Goal: Task Accomplishment & Management: Complete application form

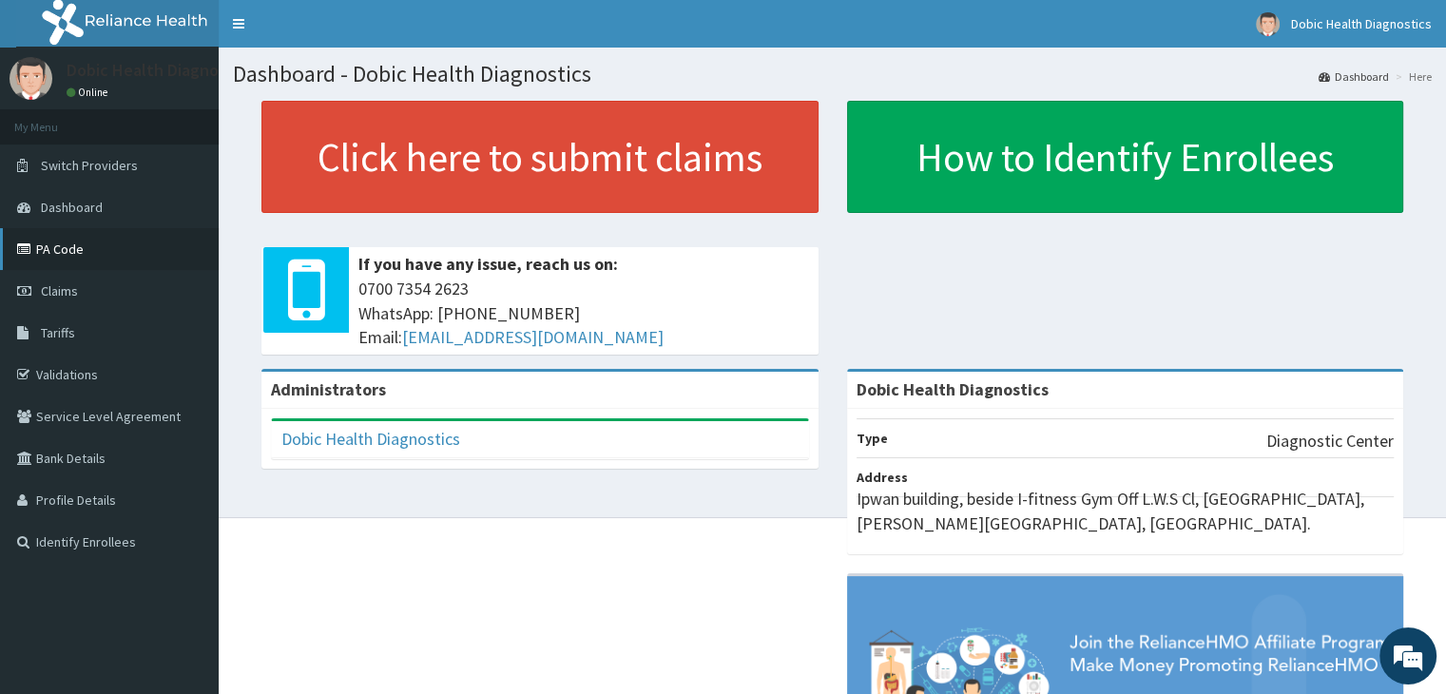
click at [99, 245] on link "PA Code" at bounding box center [109, 249] width 219 height 42
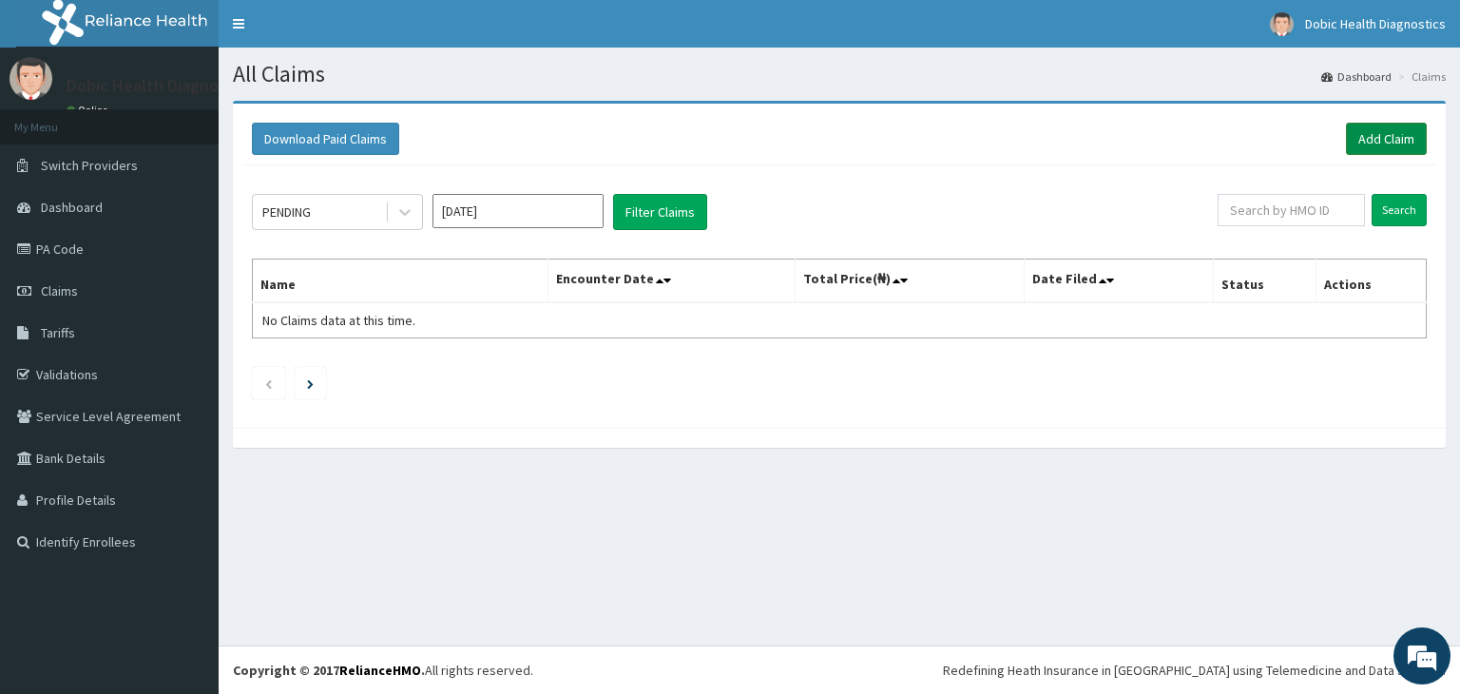
click at [1363, 147] on link "Add Claim" at bounding box center [1386, 139] width 81 height 32
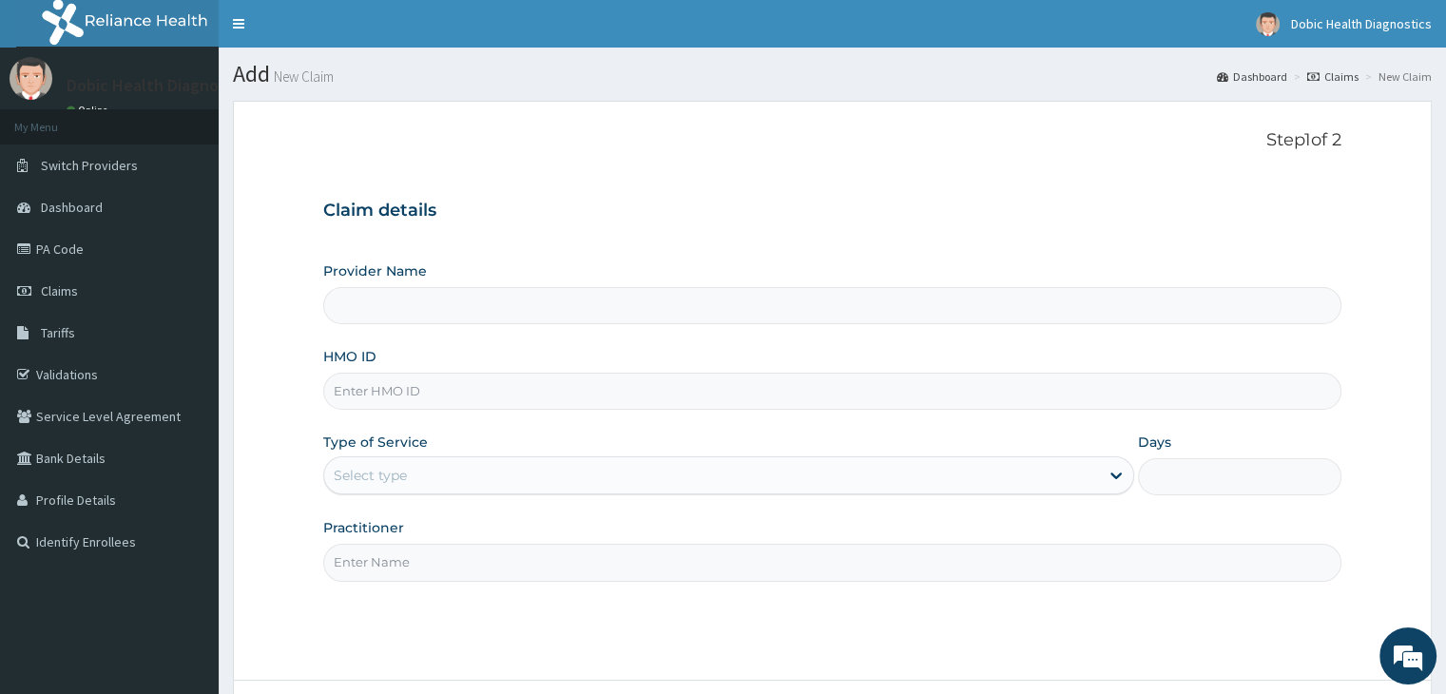
type input "Dobic Health Diagnostics"
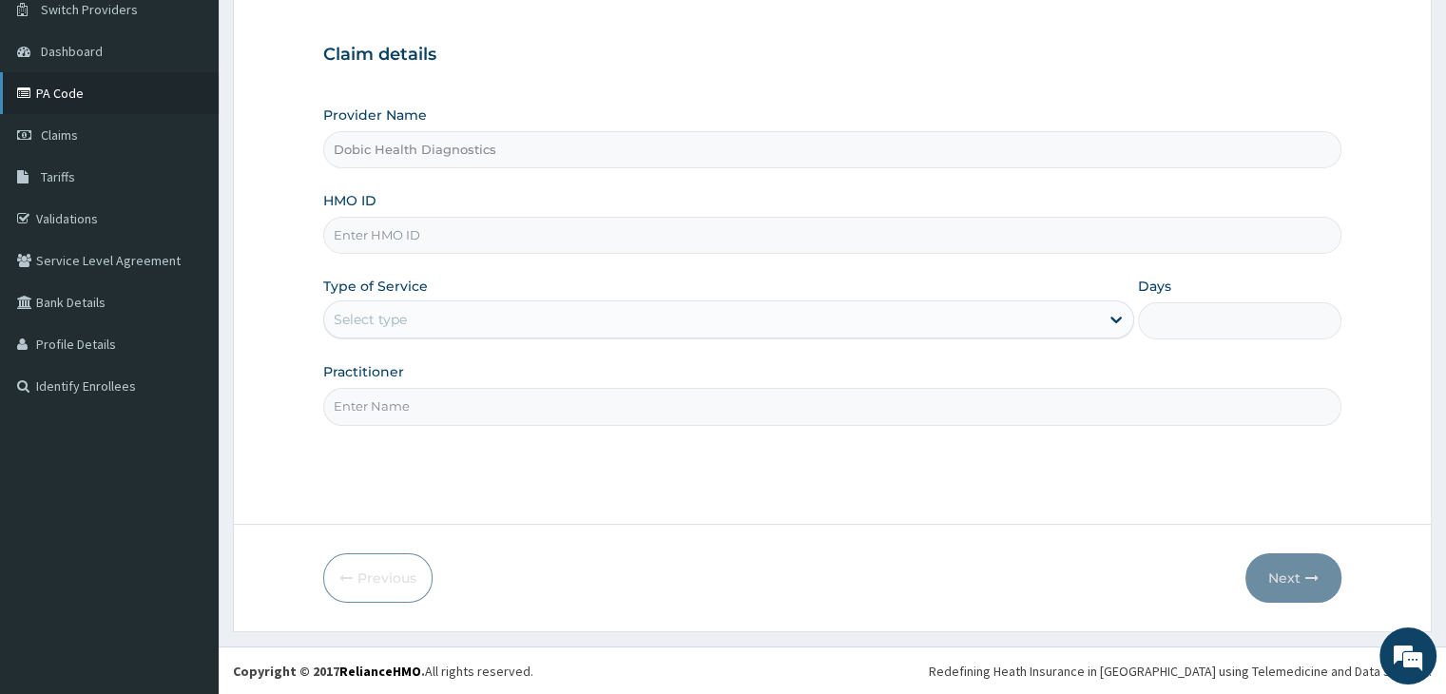
click at [103, 86] on link "PA Code" at bounding box center [109, 93] width 219 height 42
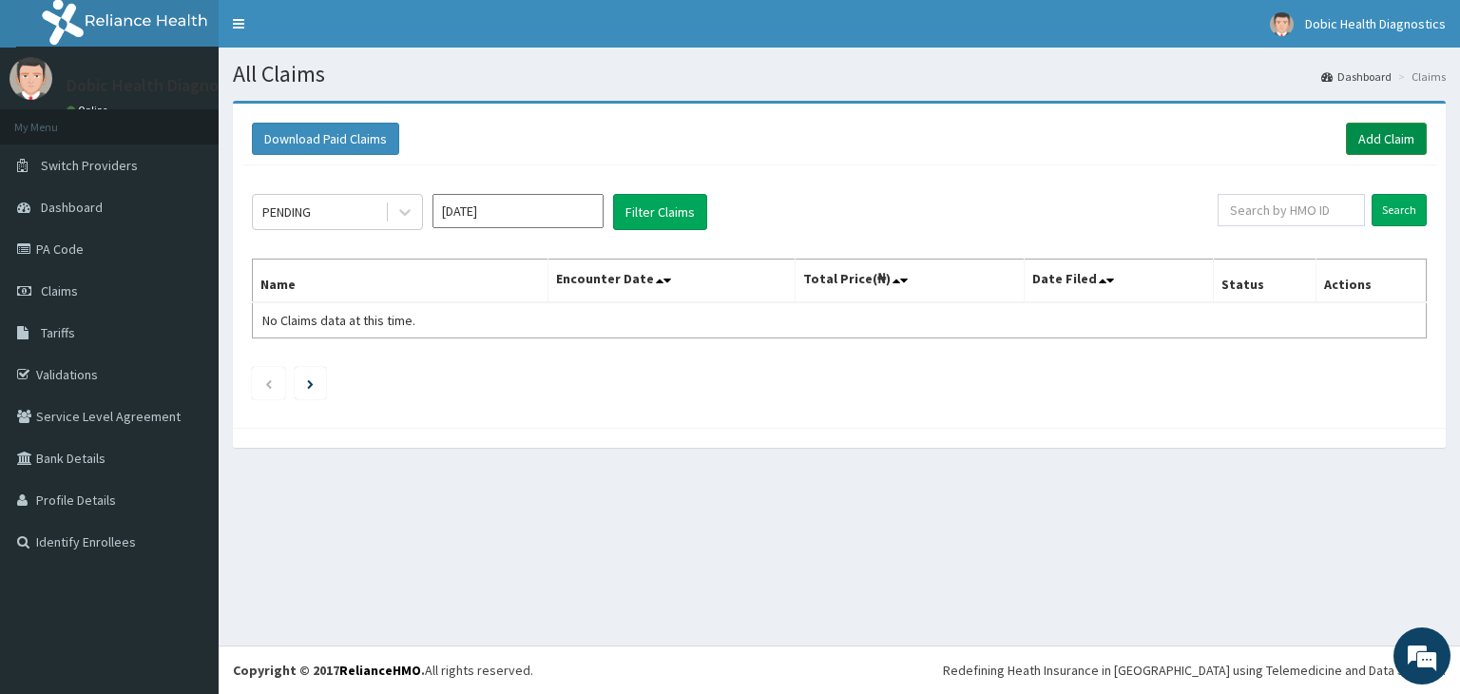
click at [1364, 148] on link "Add Claim" at bounding box center [1386, 139] width 81 height 32
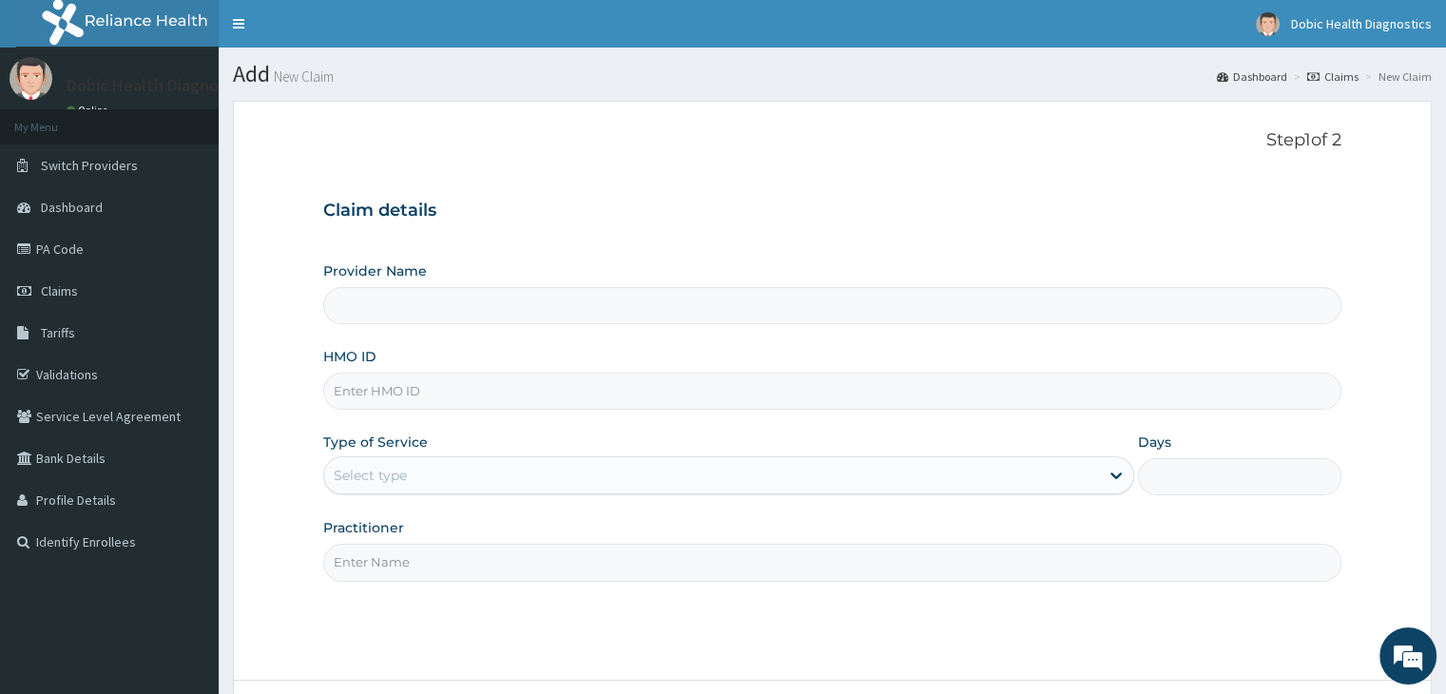
click at [648, 307] on input "Provider Name" at bounding box center [831, 305] width 1017 height 37
type input "Dobic Health Diagnostics"
click at [508, 401] on input "HMO ID" at bounding box center [831, 391] width 1017 height 37
type input "APN/10011/A"
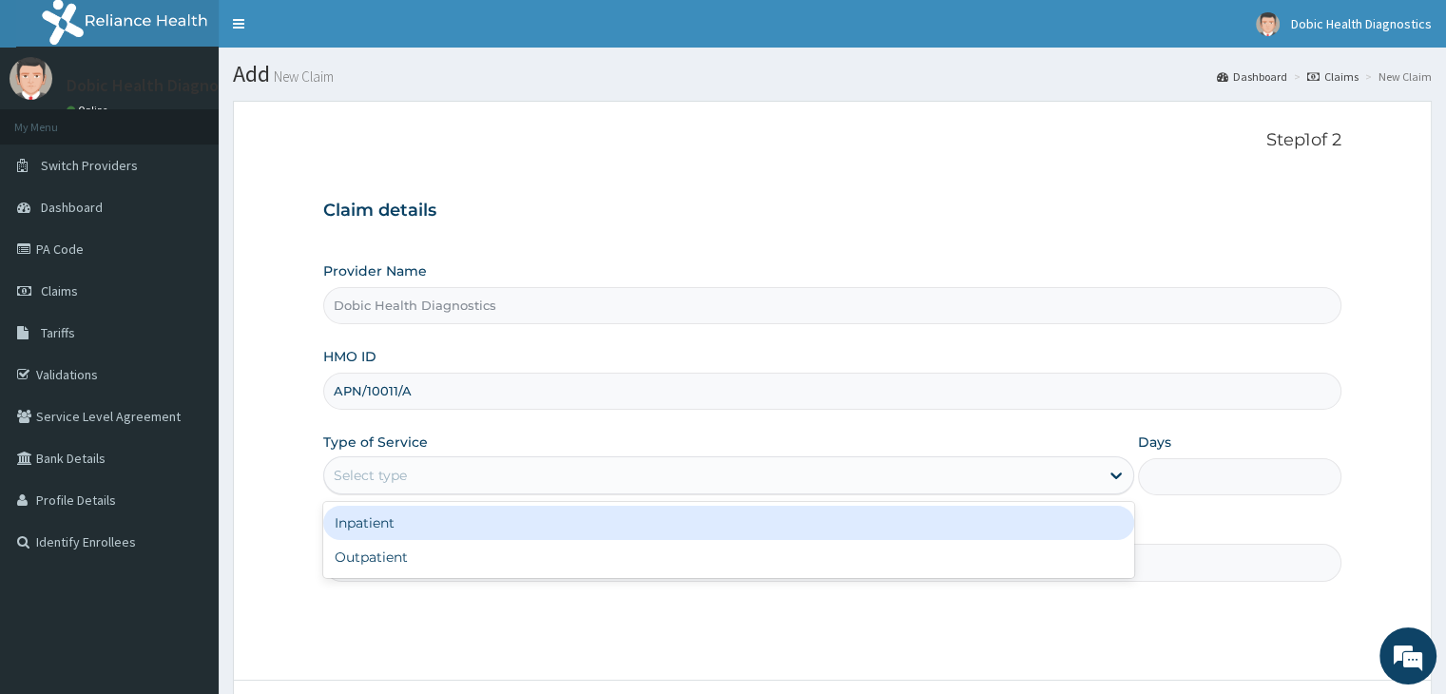
click at [462, 458] on div "Select type" at bounding box center [728, 475] width 811 height 38
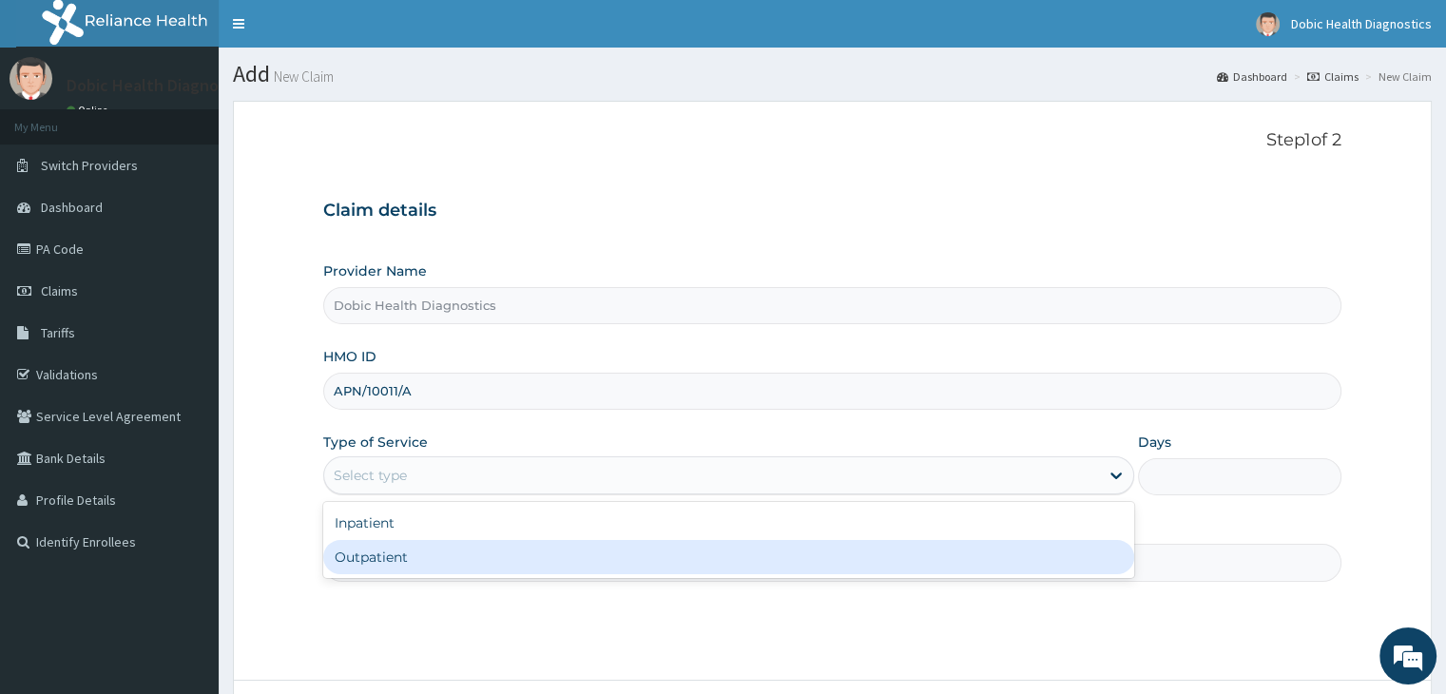
click at [414, 551] on div "Outpatient" at bounding box center [728, 557] width 811 height 34
type input "1"
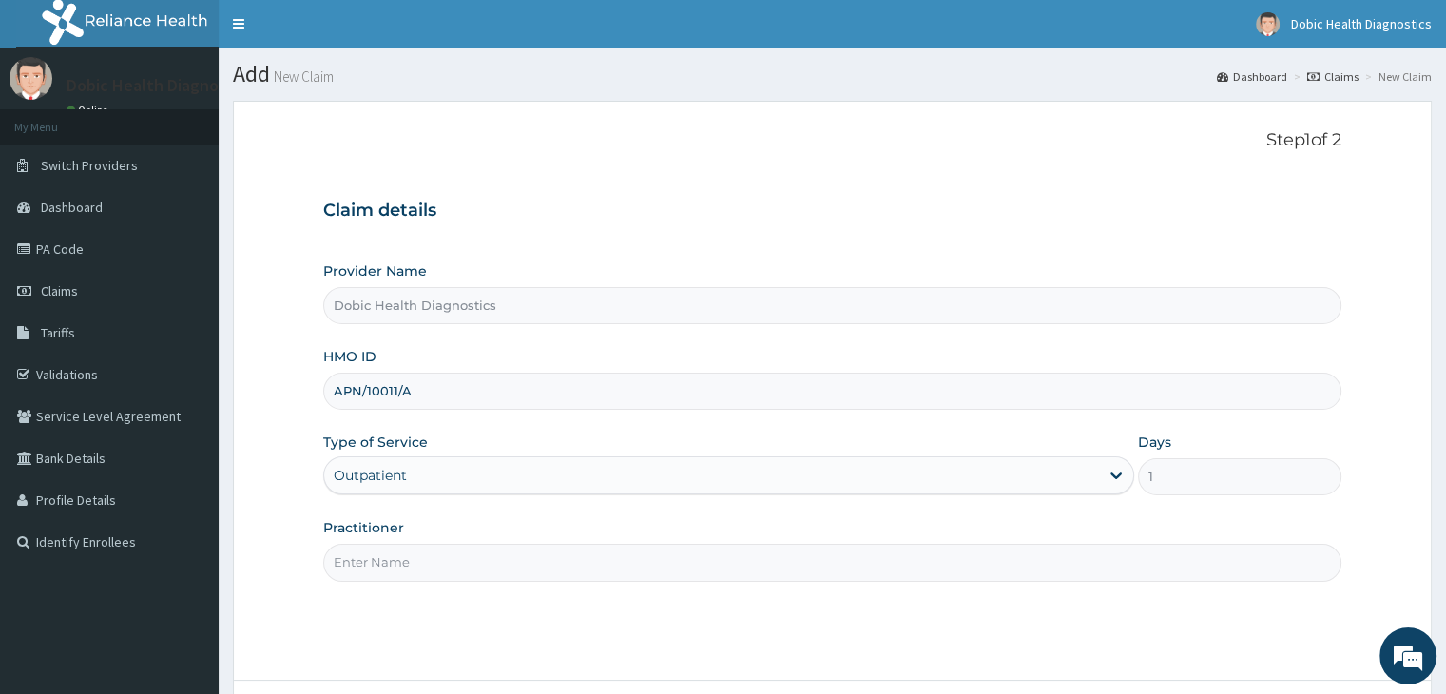
click at [413, 575] on input "Practitioner" at bounding box center [831, 562] width 1017 height 37
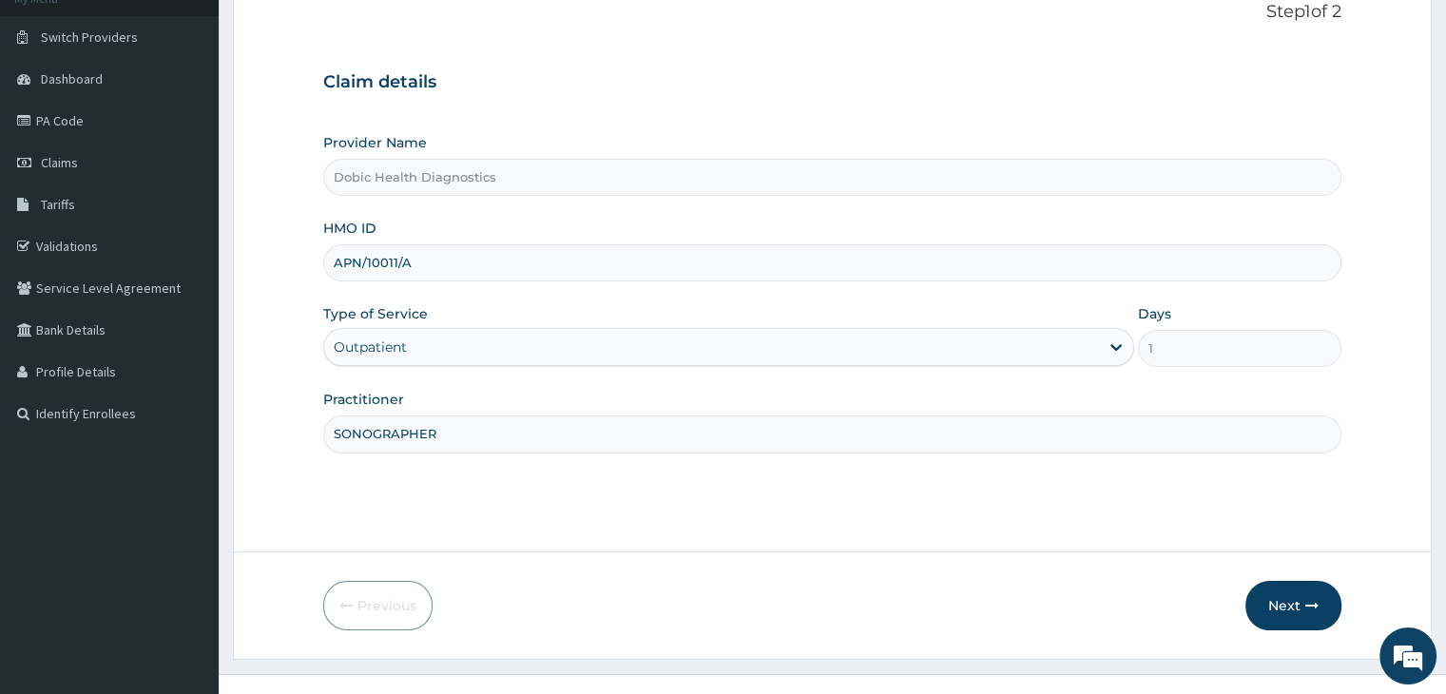
scroll to position [156, 0]
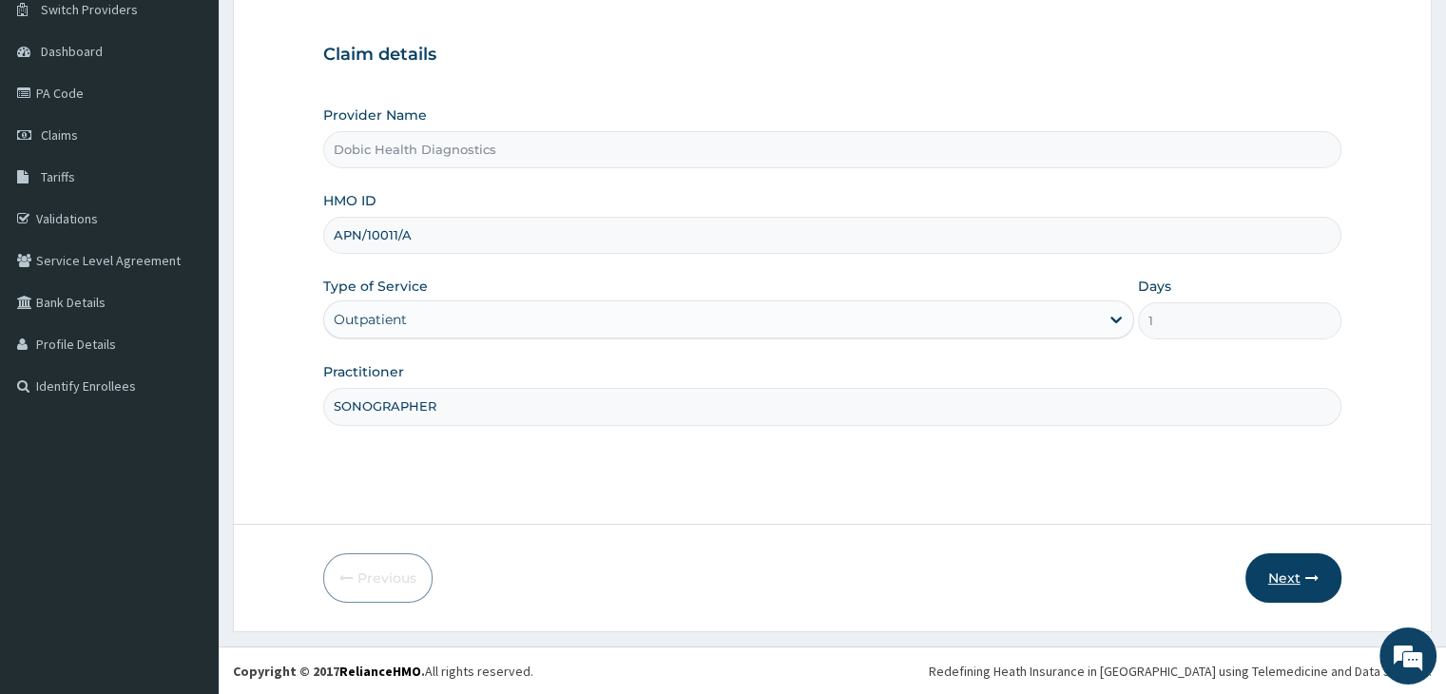
type input "SONOGRAPHER"
click at [1277, 577] on button "Next" at bounding box center [1293, 577] width 96 height 49
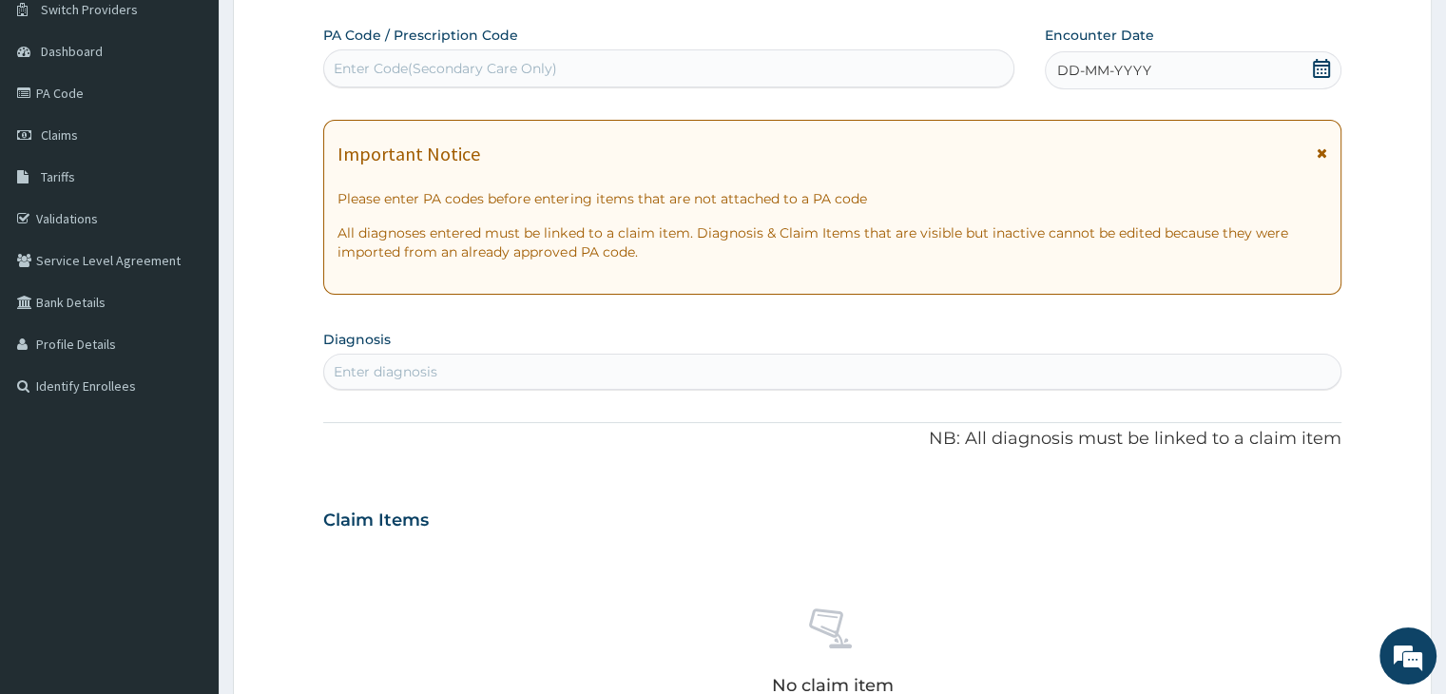
click at [557, 58] on div "Enter Code(Secondary Care Only)" at bounding box center [668, 68] width 689 height 30
paste input "PA/C3F2E9"
type input "PA/C3F2E9"
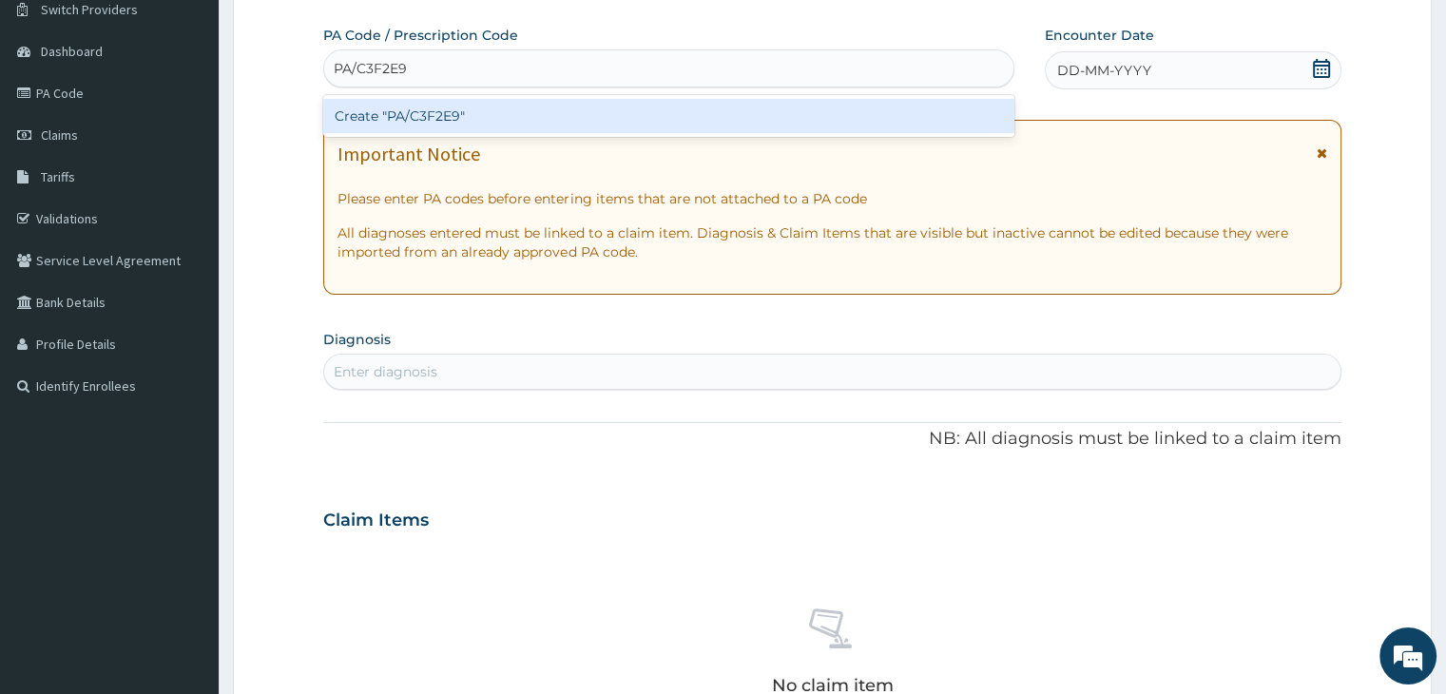
click at [512, 111] on div "Create "PA/C3F2E9"" at bounding box center [668, 116] width 691 height 34
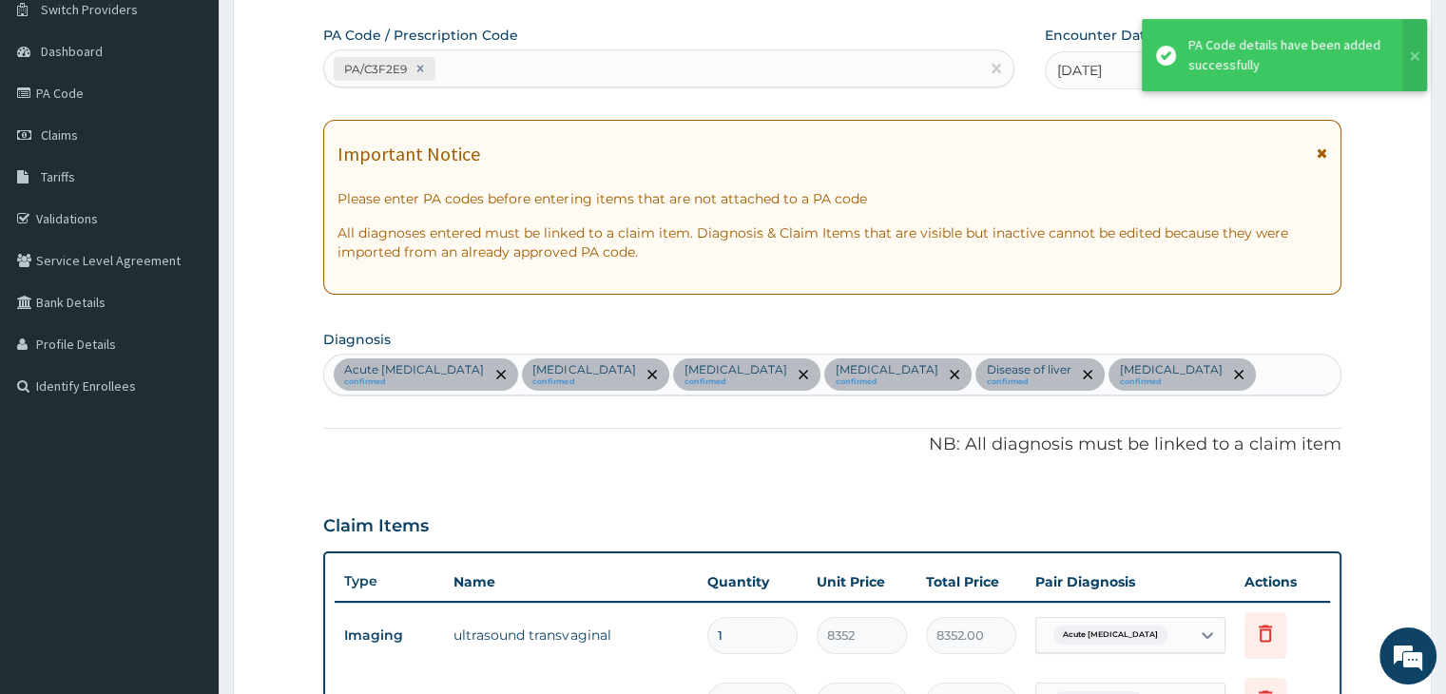
scroll to position [769, 0]
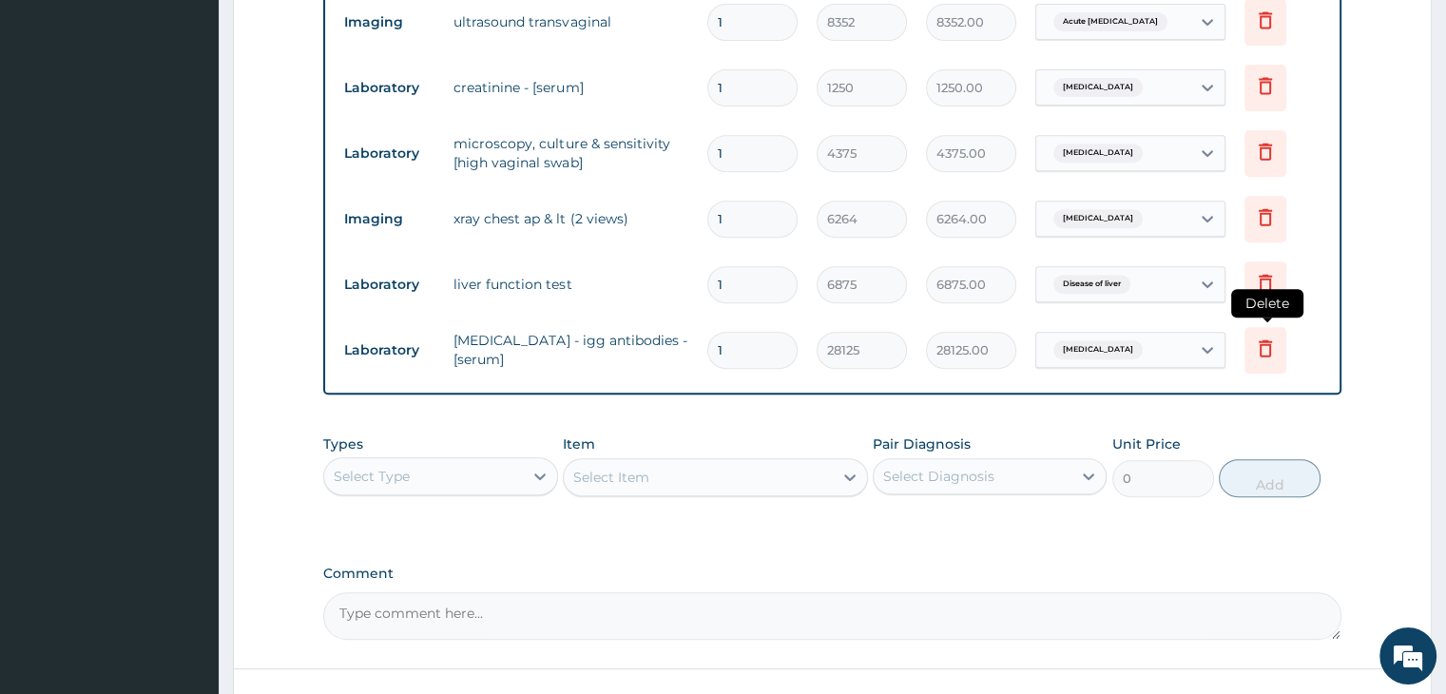
click at [1266, 339] on icon at bounding box center [1265, 348] width 23 height 23
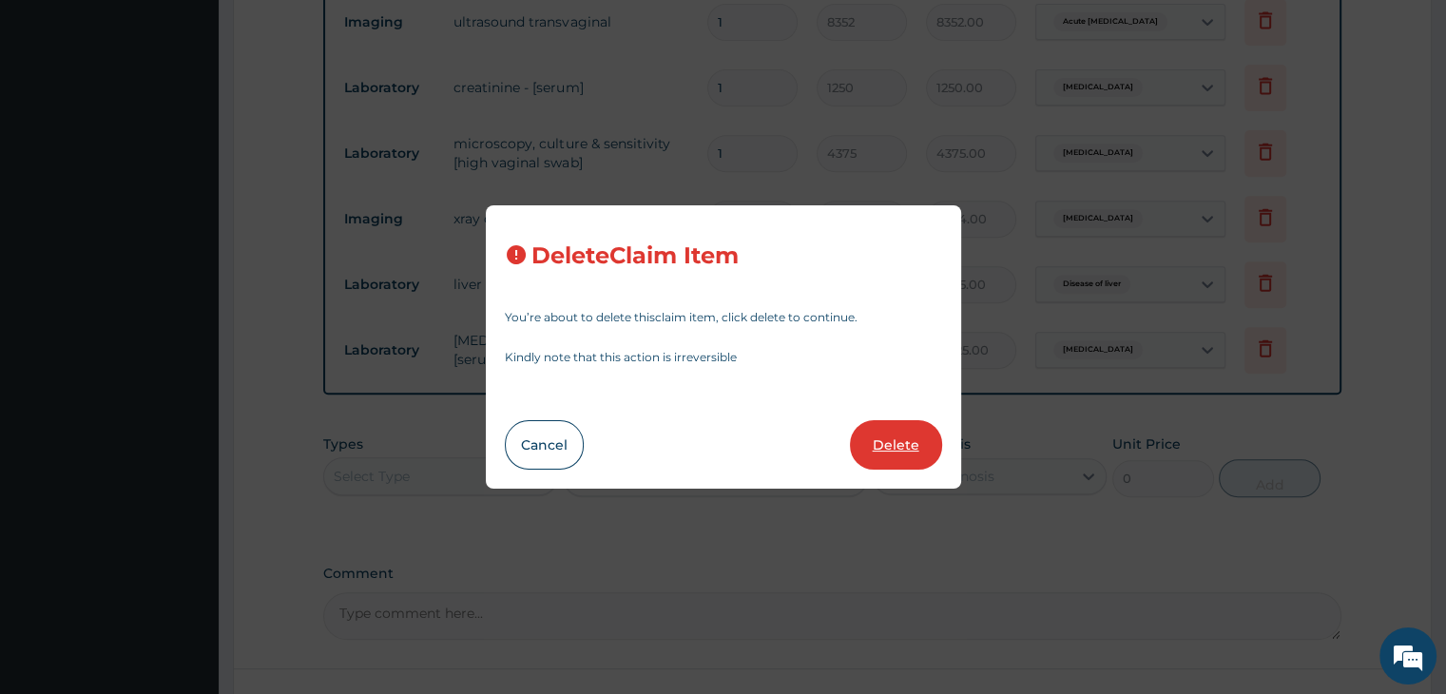
click at [879, 450] on button "Delete" at bounding box center [896, 444] width 92 height 49
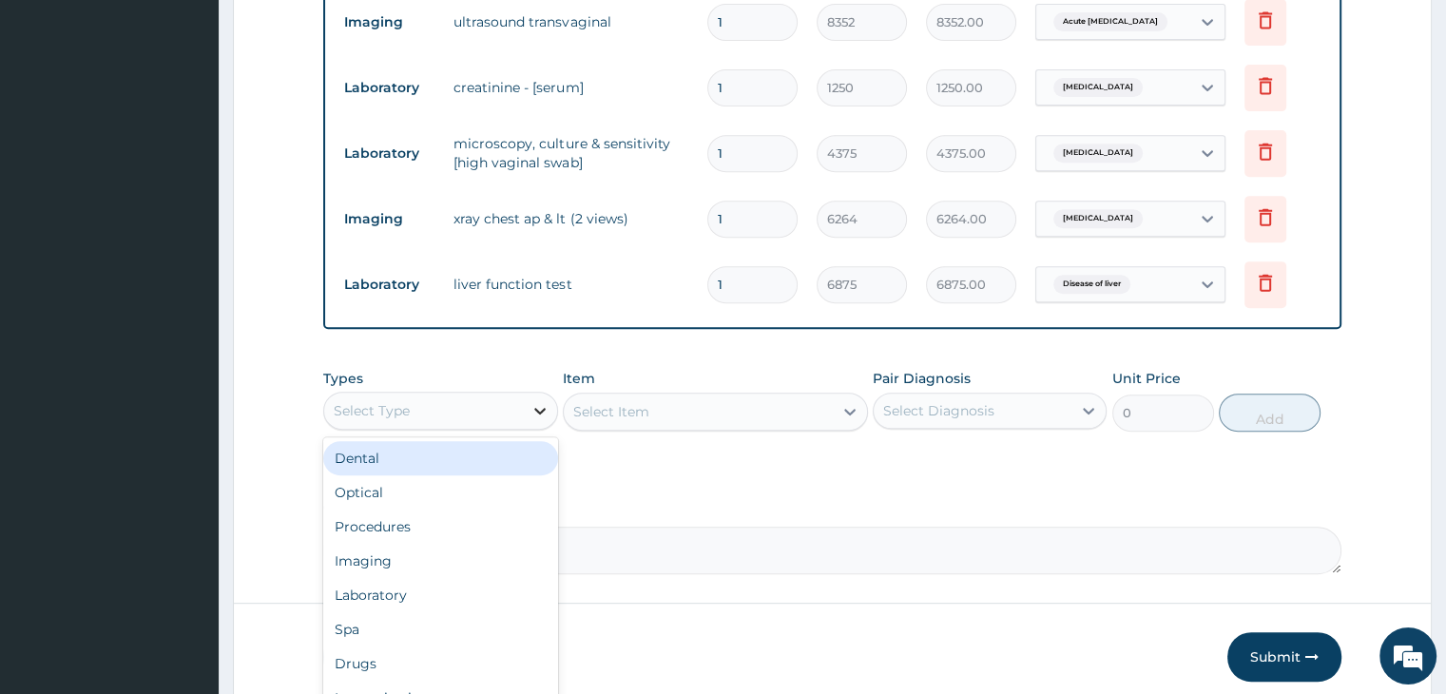
click at [532, 408] on icon at bounding box center [539, 410] width 19 height 19
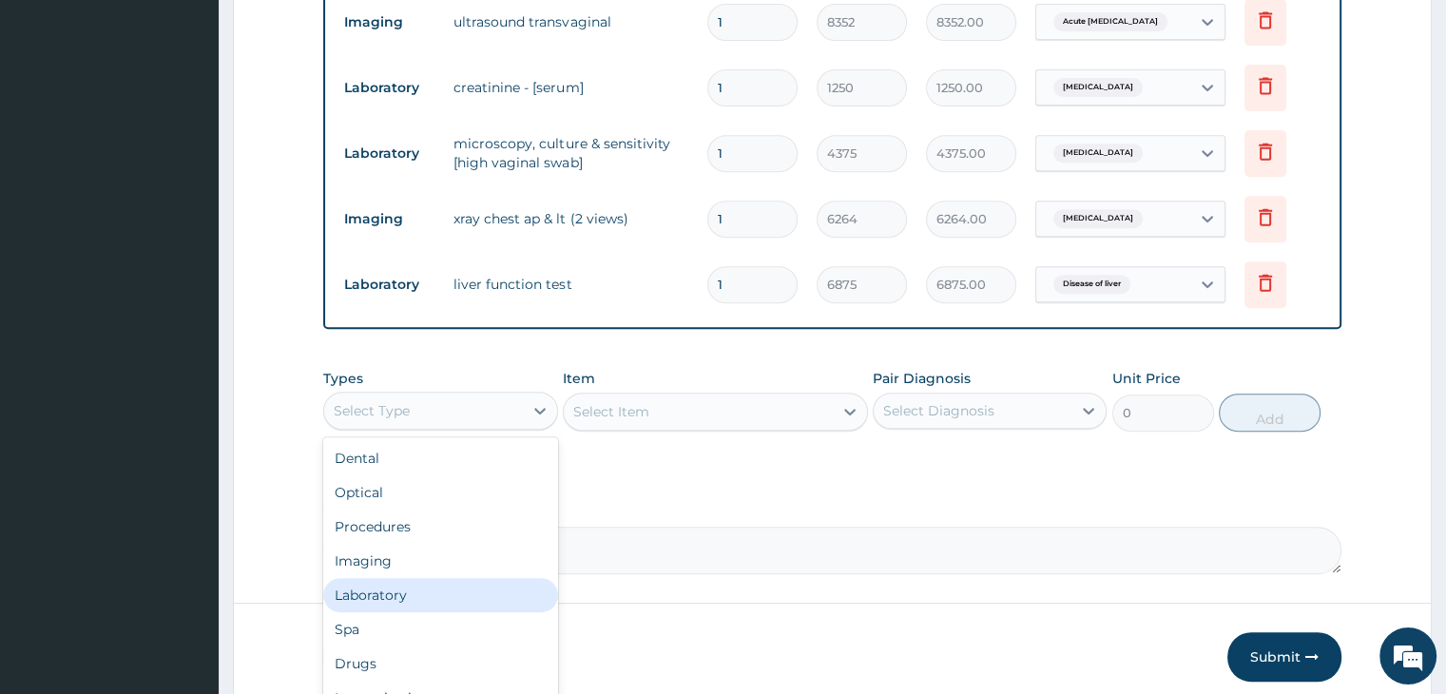
click at [463, 587] on div "Laboratory" at bounding box center [440, 595] width 234 height 34
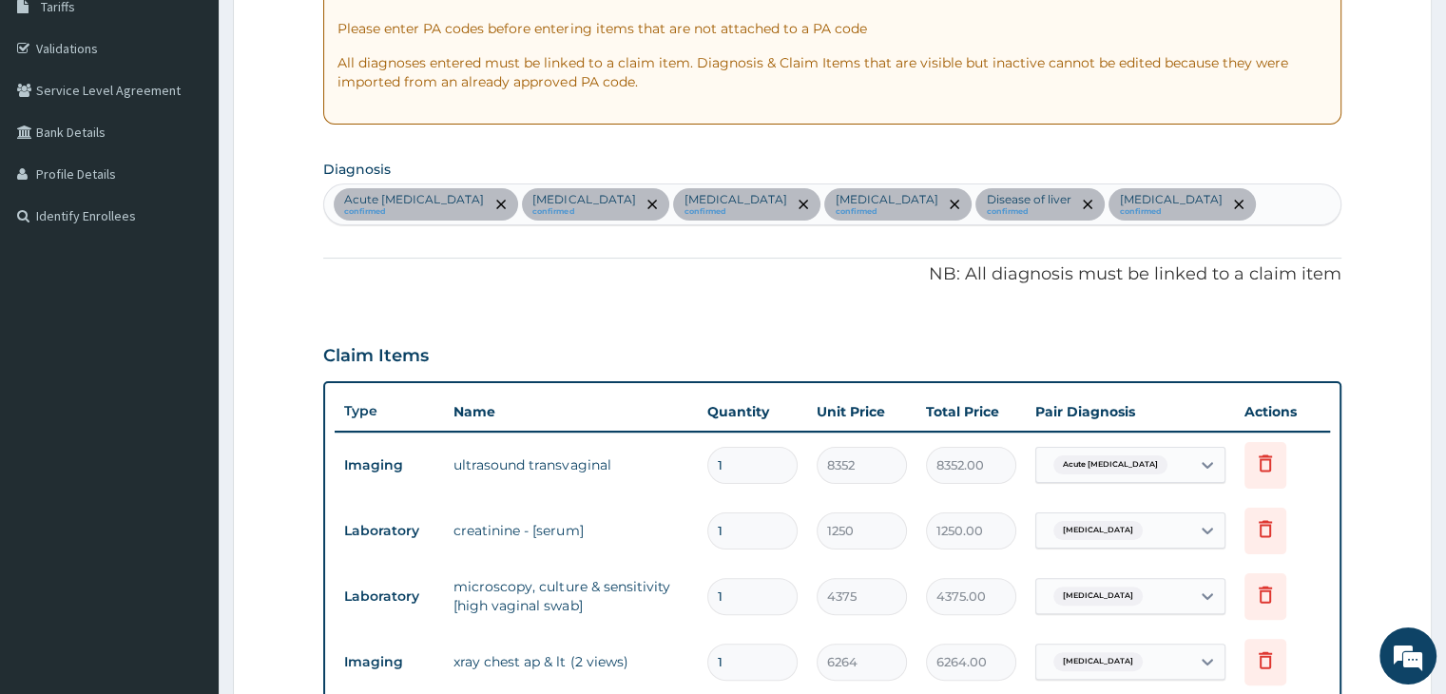
scroll to position [313, 0]
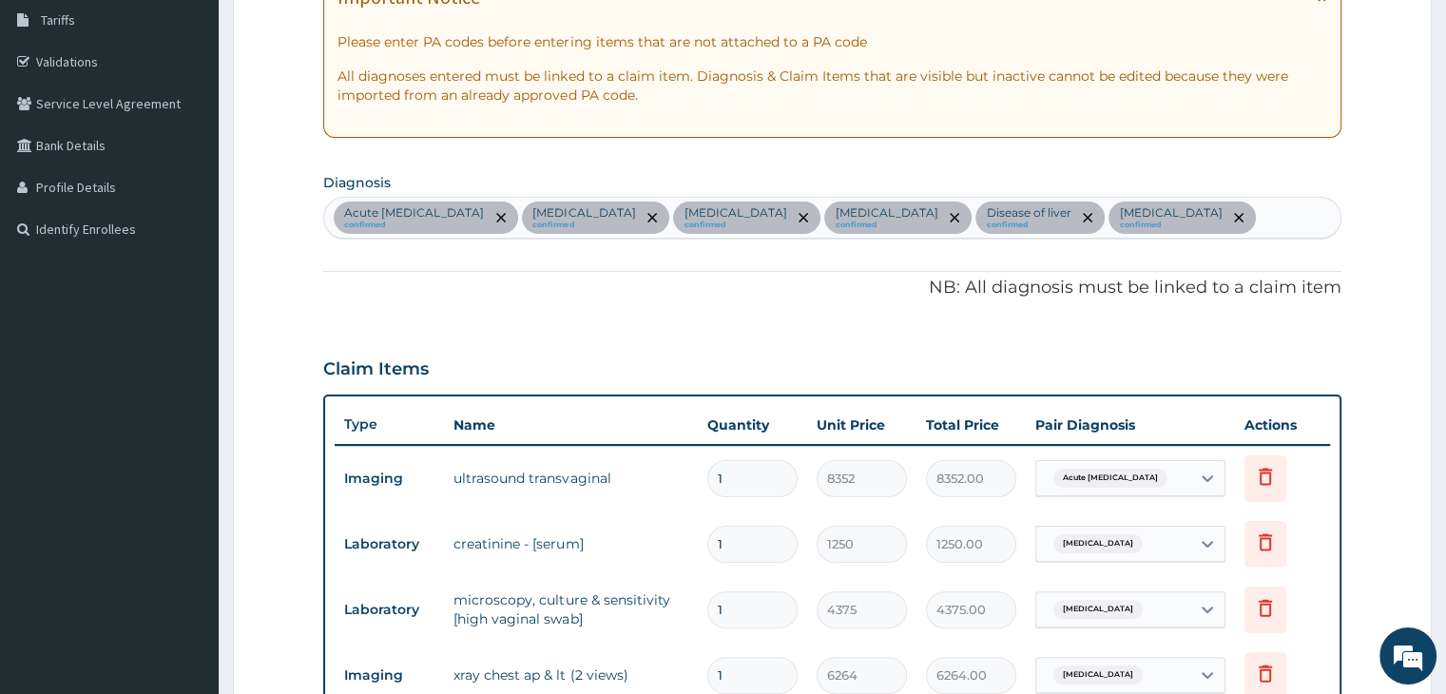
click at [1164, 218] on div "Acute pelvic pain confirmed Chronic kidney disease confirmed Vaginal discharge …" at bounding box center [831, 218] width 1015 height 40
type input "UTI"
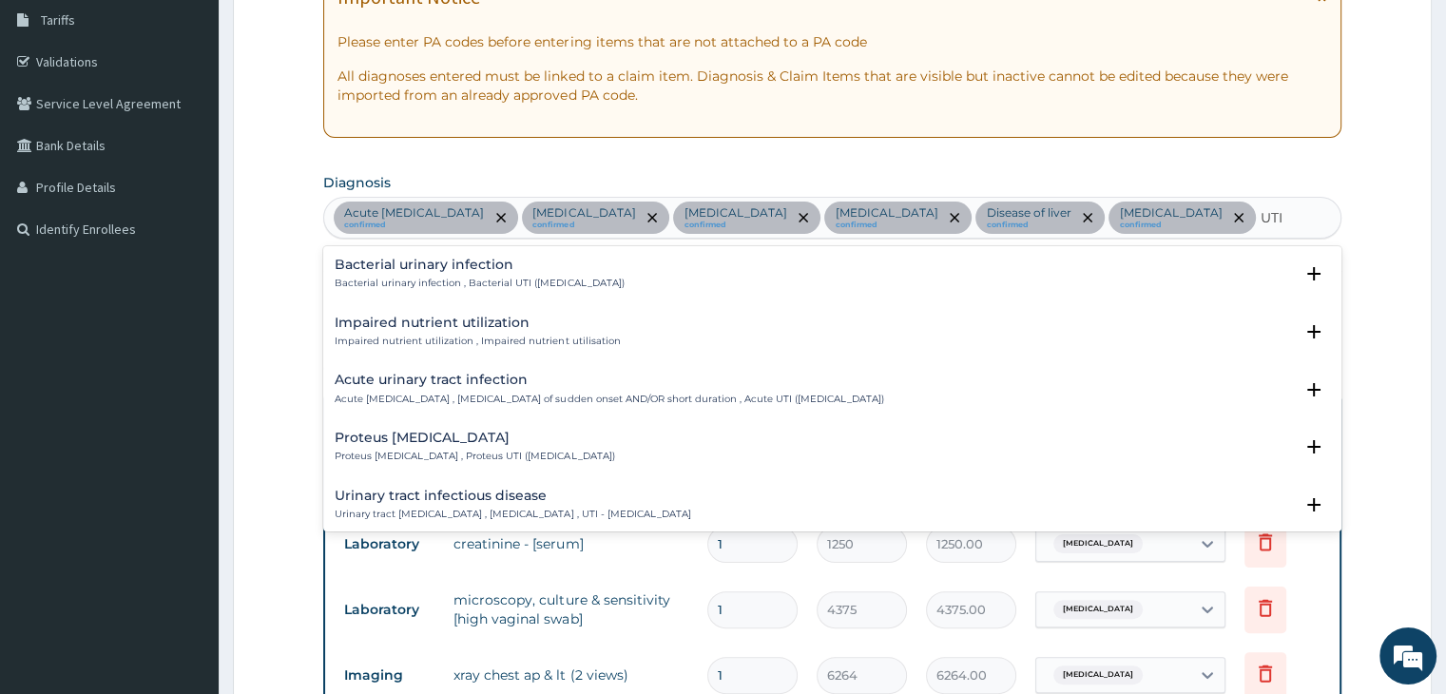
click at [962, 277] on div "Bacterial urinary infection Bacterial urinary infection , Bacterial UTI (urinar…" at bounding box center [832, 274] width 994 height 33
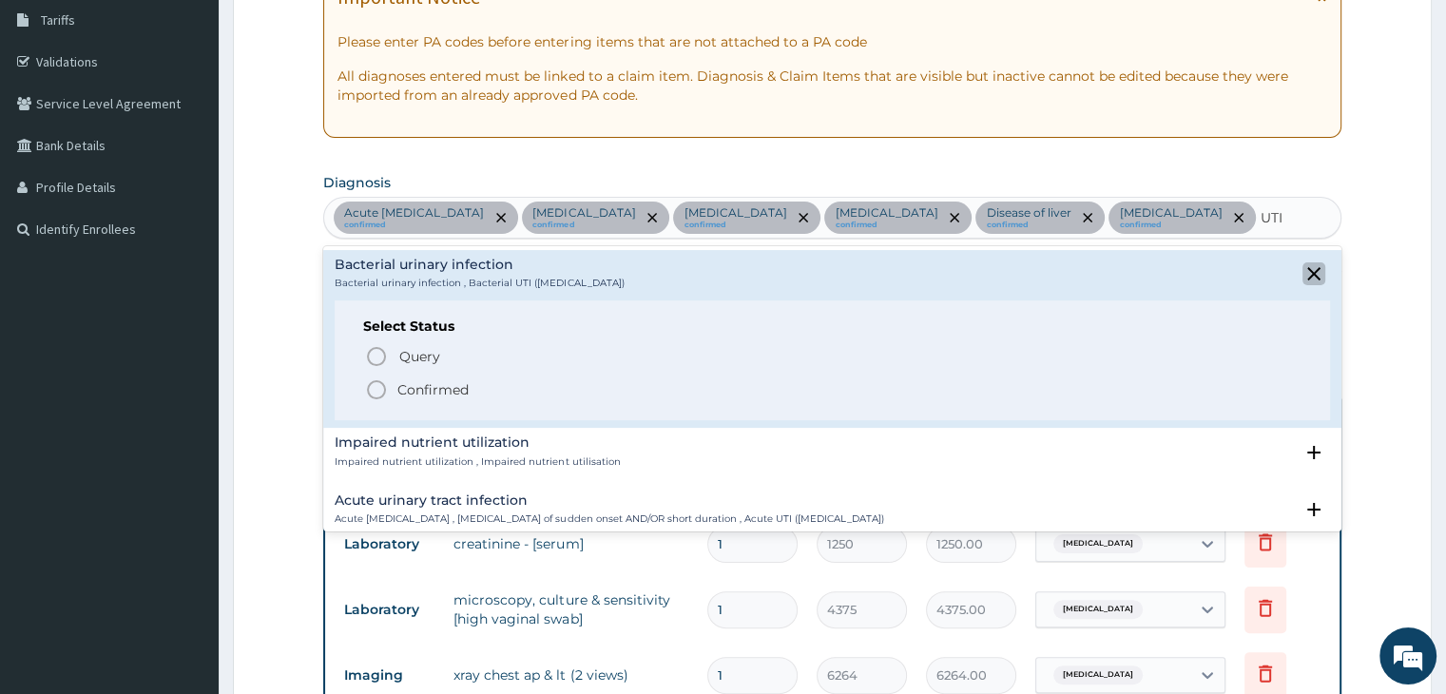
click at [1305, 273] on icon "close select status" at bounding box center [1313, 273] width 23 height 23
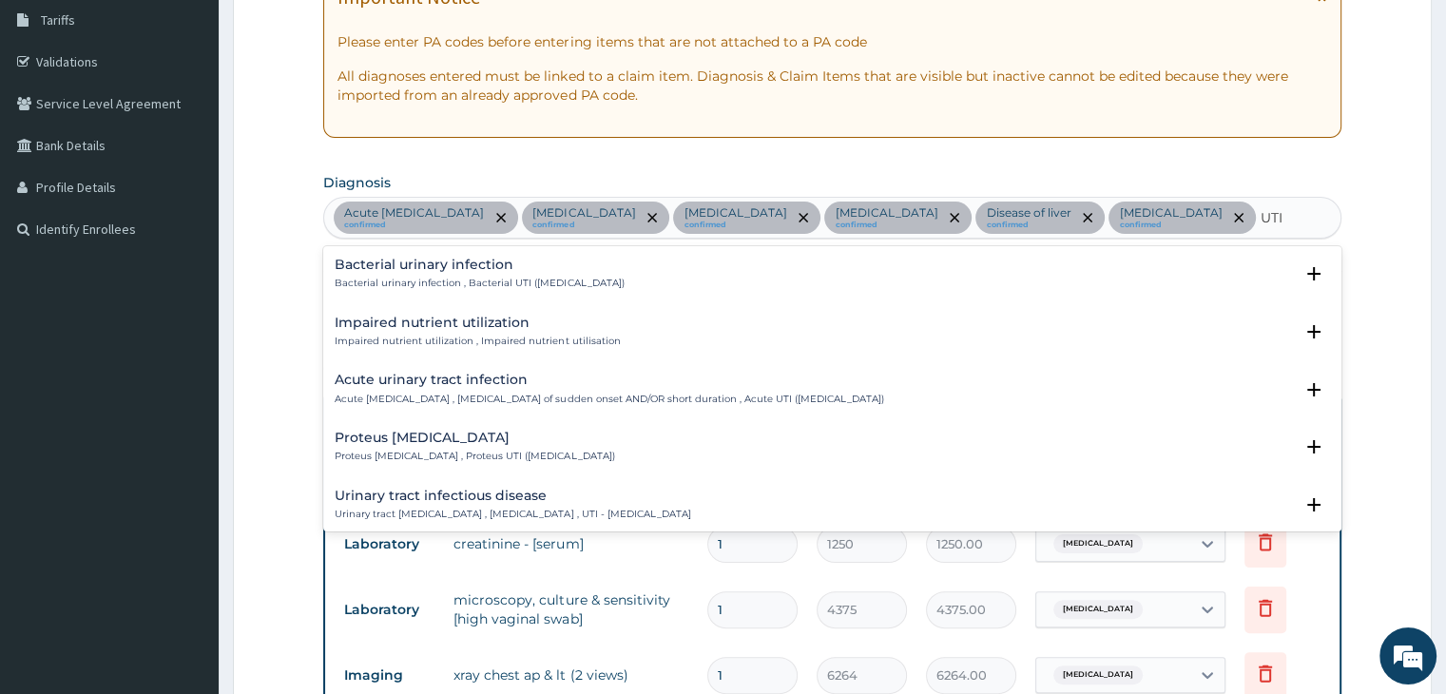
click at [690, 508] on p "Urinary tract infectious disease , Urinary tract infection , UTI - Urinary trac…" at bounding box center [513, 514] width 356 height 13
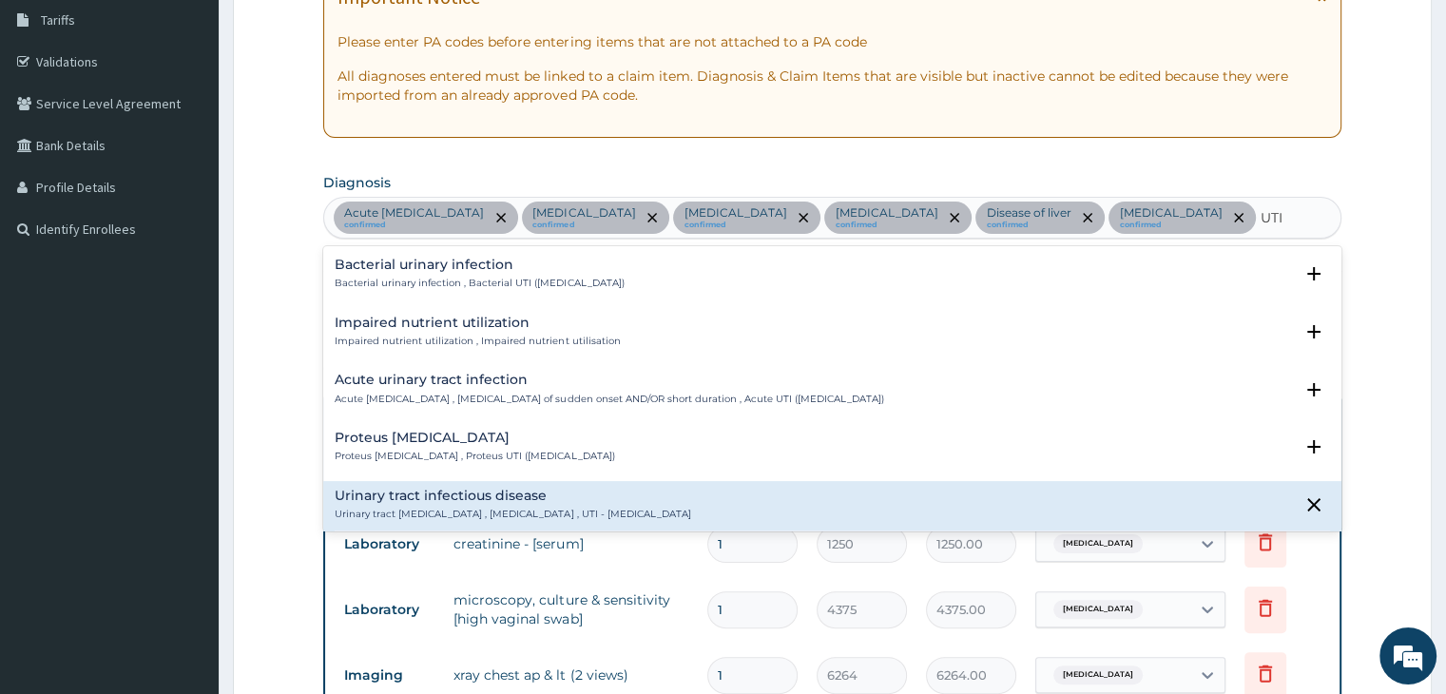
click at [1209, 510] on div "Urinary tract infectious disease Urinary tract infectious disease , Urinary tra…" at bounding box center [832, 505] width 994 height 33
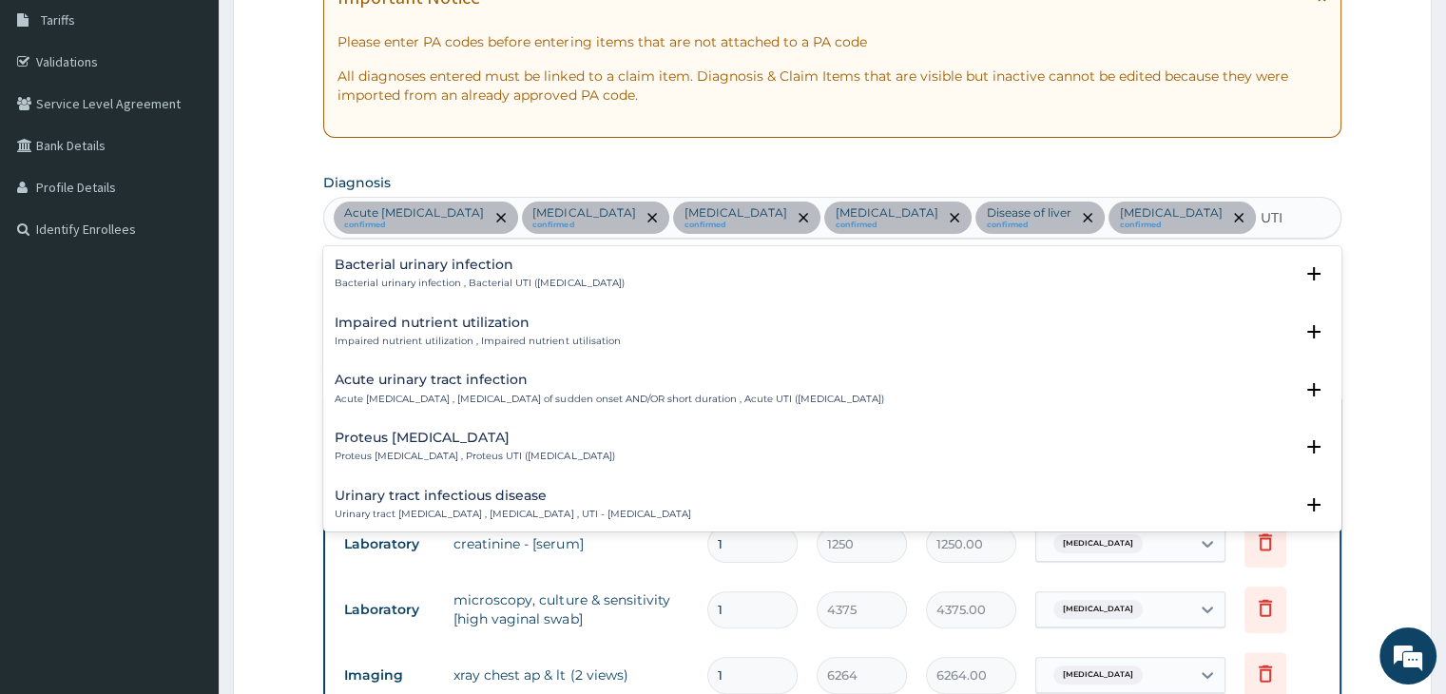
click at [1209, 510] on div "Urinary tract infectious disease Urinary tract infectious disease , Urinary tra…" at bounding box center [832, 505] width 994 height 33
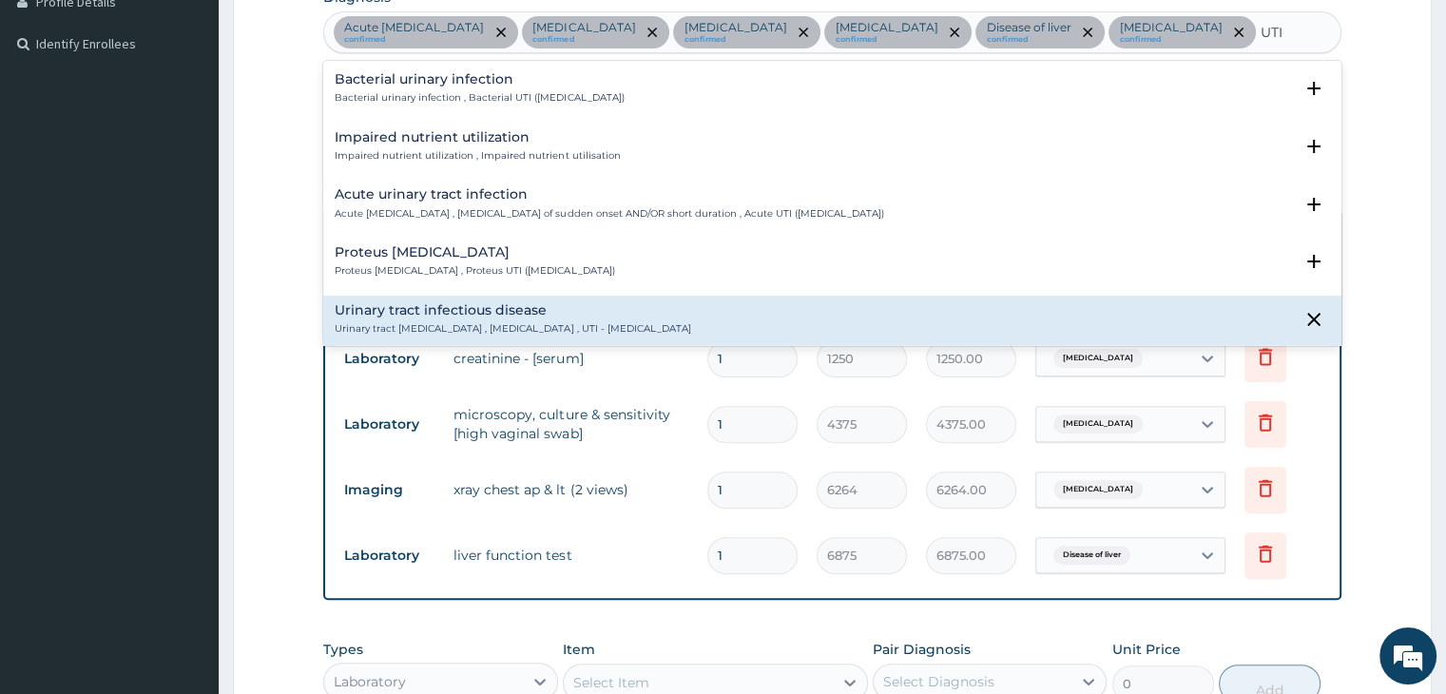
scroll to position [503, 0]
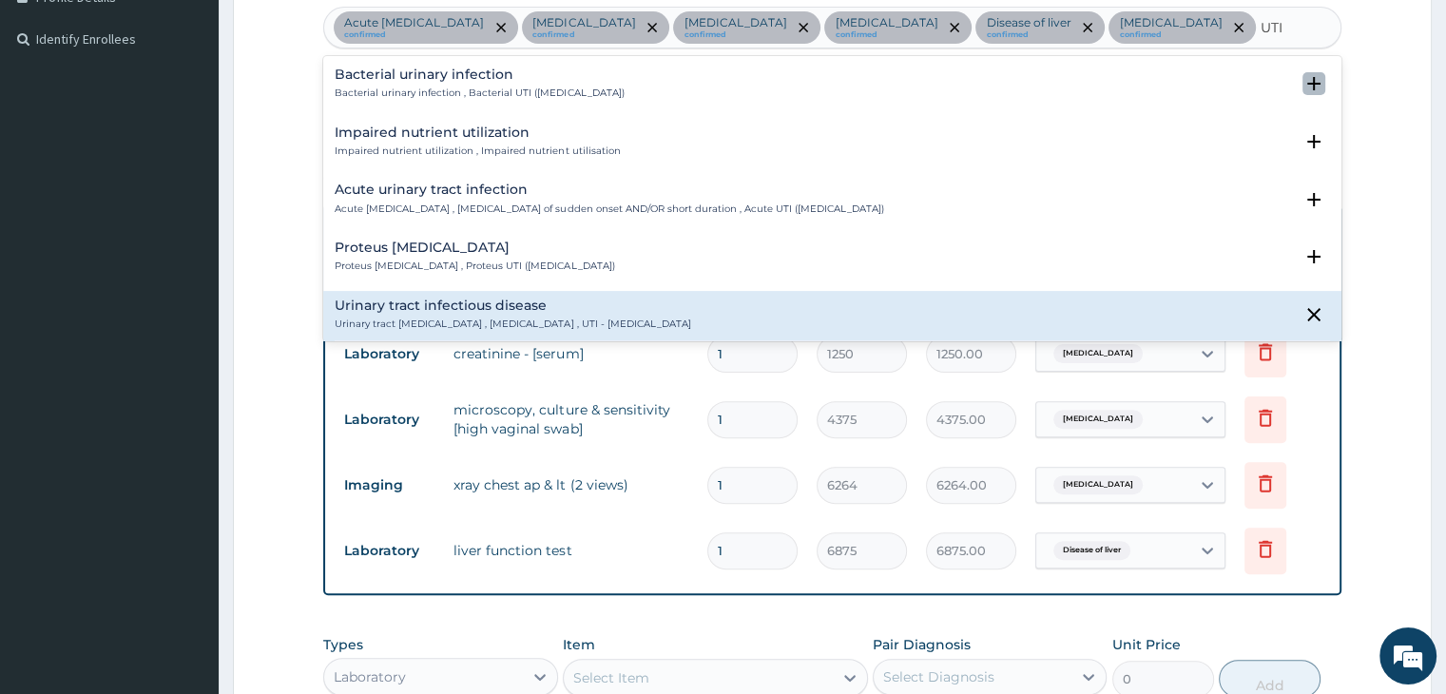
click at [1307, 85] on icon "open select status" at bounding box center [1313, 83] width 13 height 13
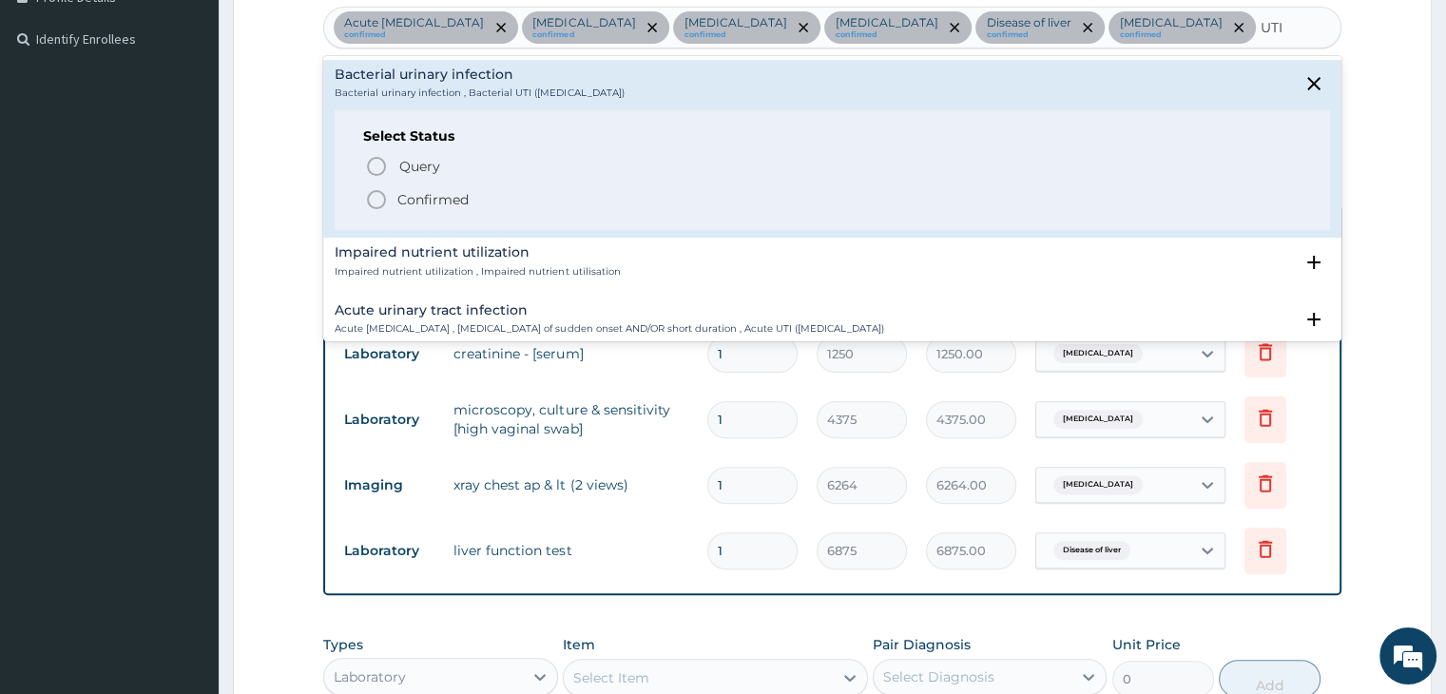
click at [372, 201] on icon "status option filled" at bounding box center [376, 199] width 23 height 23
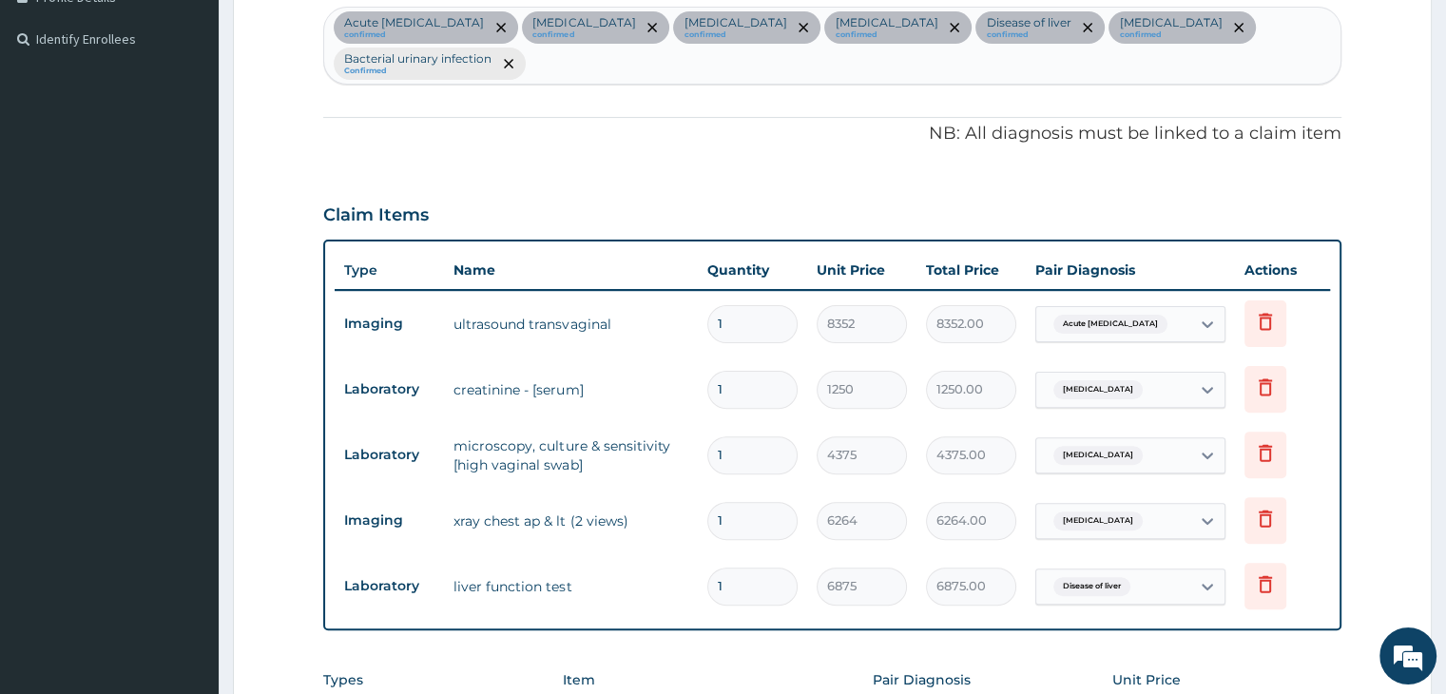
scroll to position [881, 0]
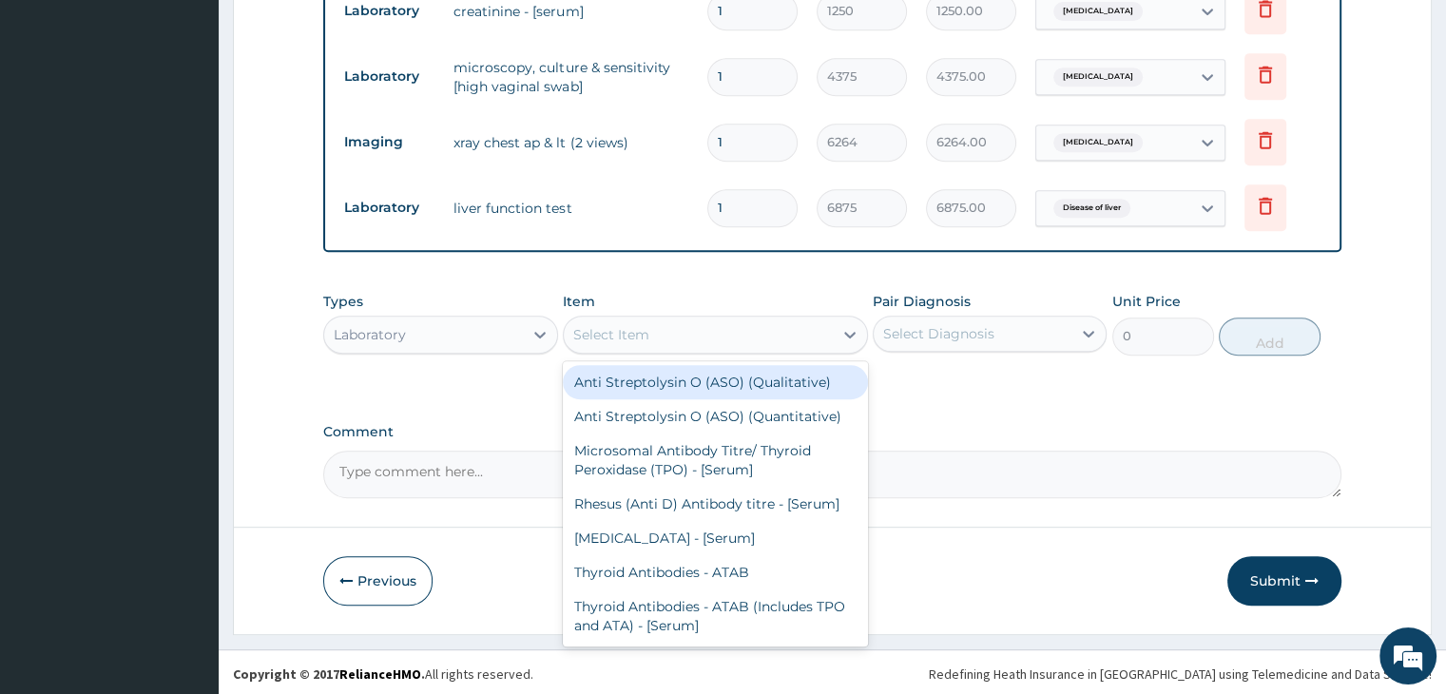
click at [816, 329] on div "Select Item" at bounding box center [698, 334] width 269 height 30
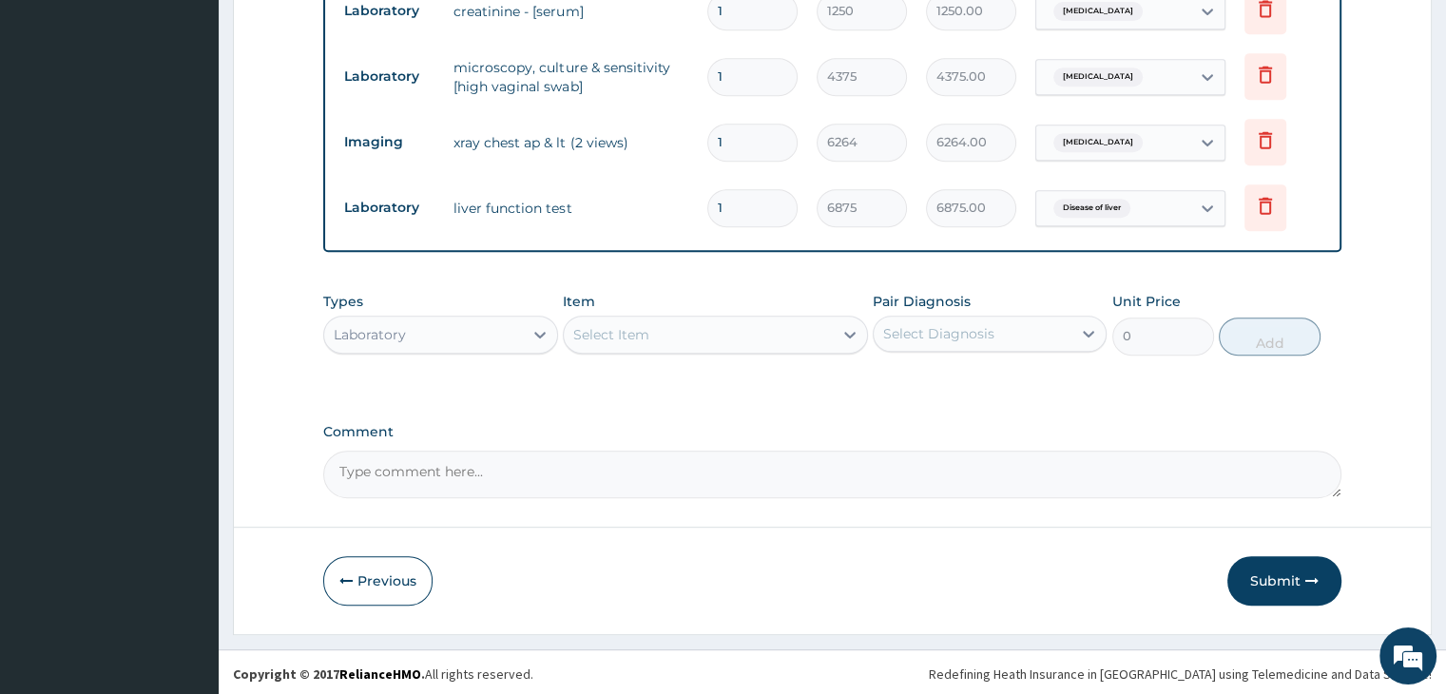
click at [680, 337] on div "Select Item" at bounding box center [698, 334] width 269 height 30
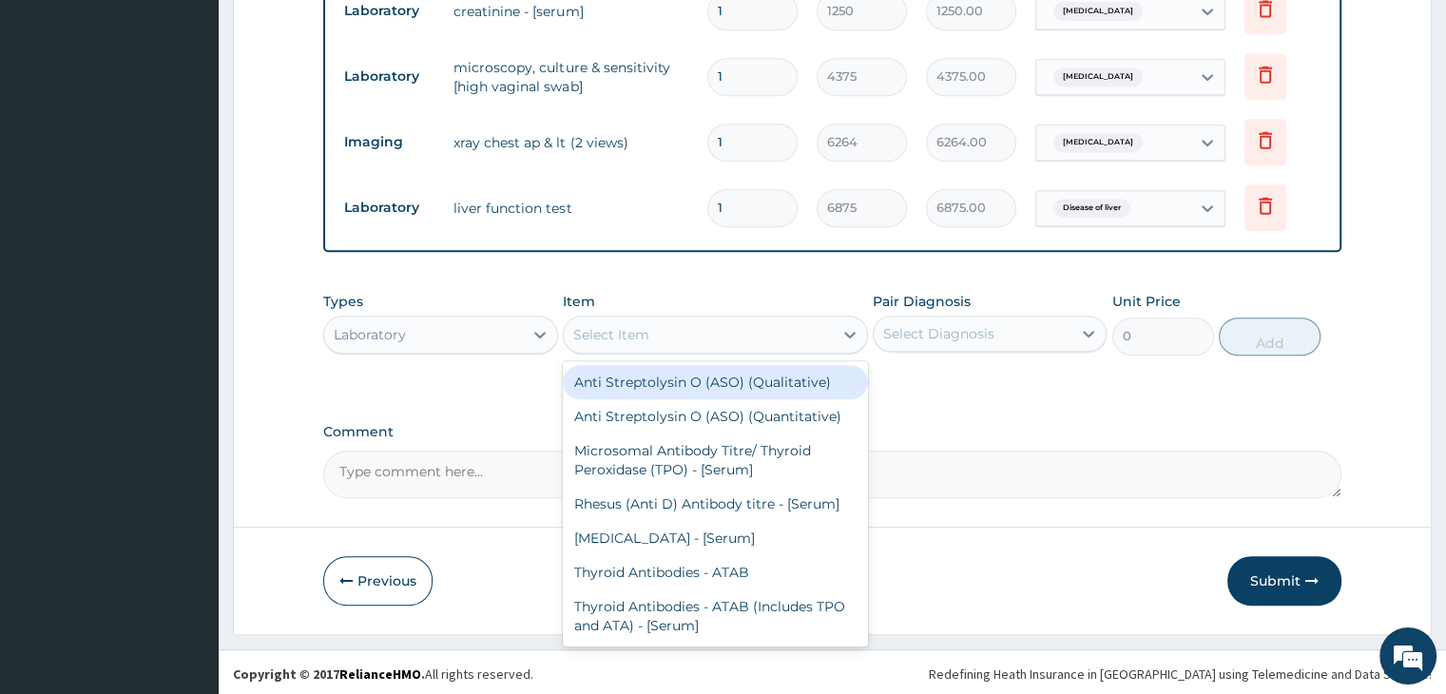
click at [680, 337] on div "Select Item" at bounding box center [698, 334] width 269 height 30
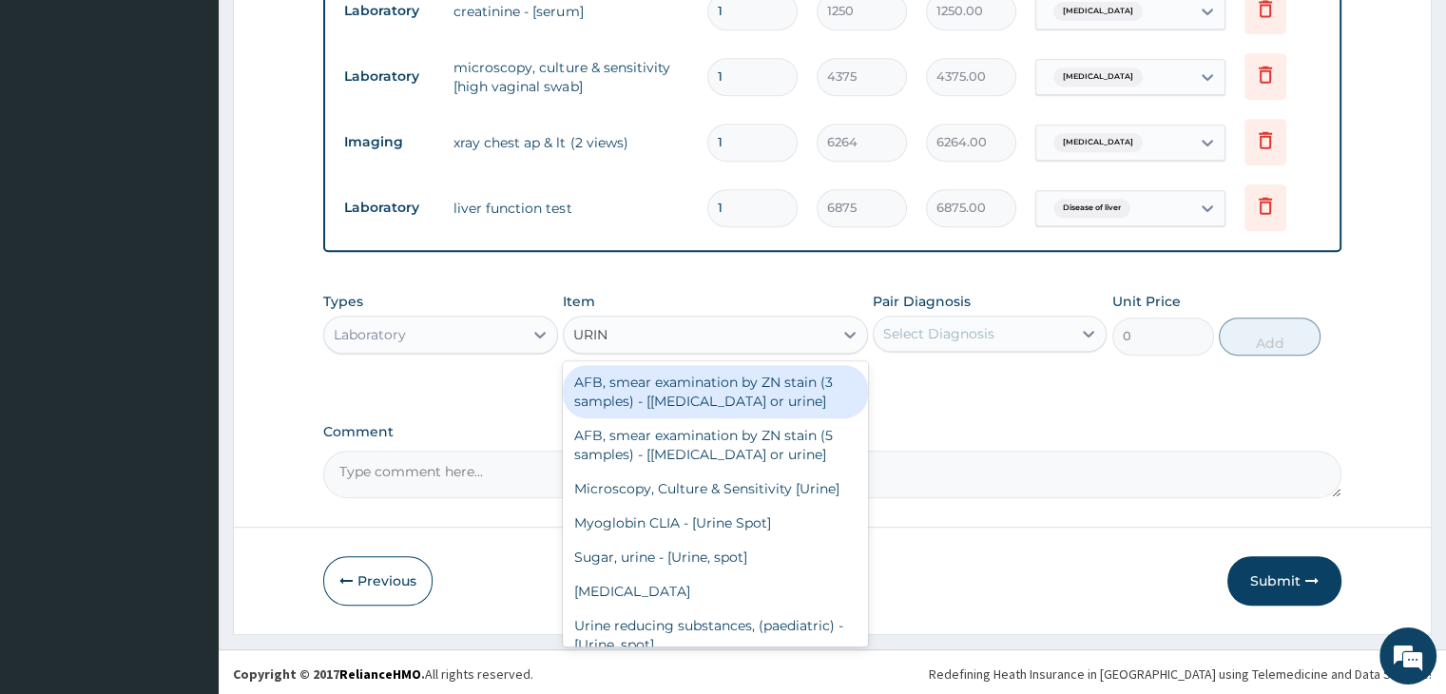
type input "URINA"
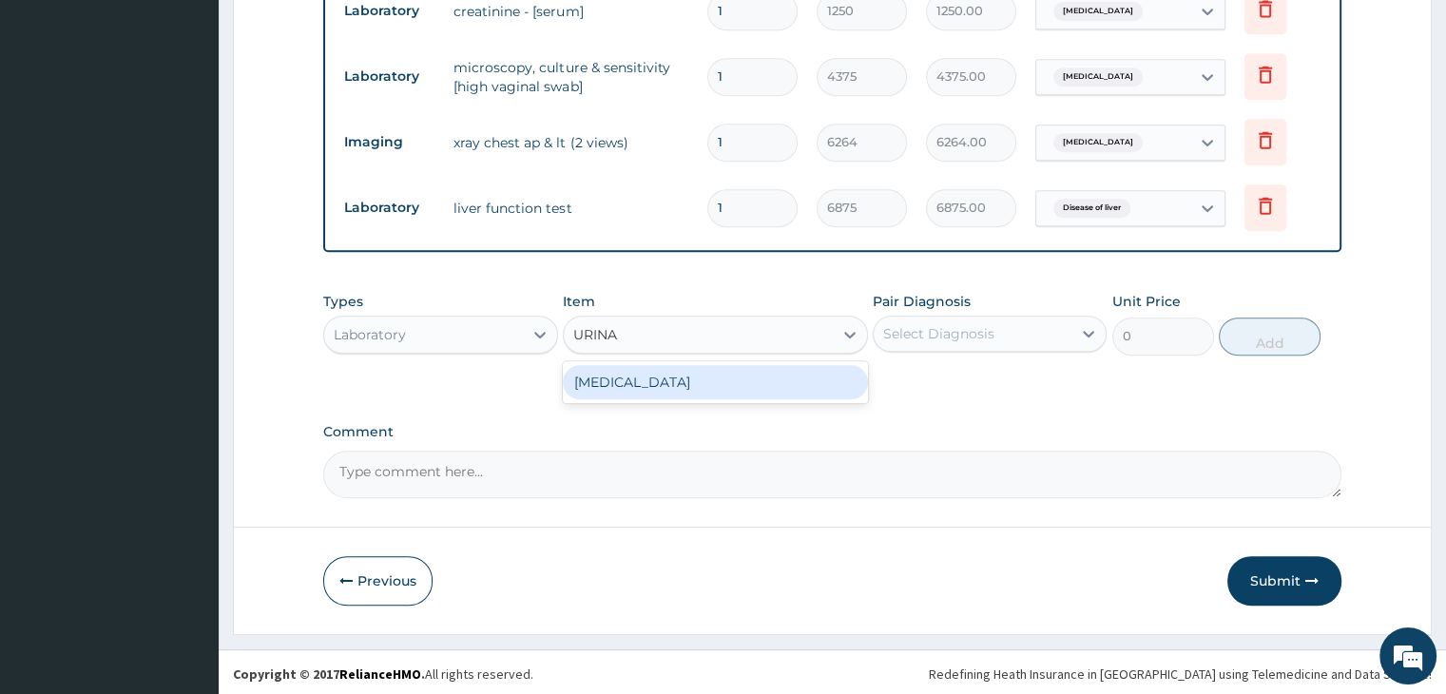
click at [643, 381] on div "URINALYSIS" at bounding box center [715, 382] width 305 height 34
type input "2500"
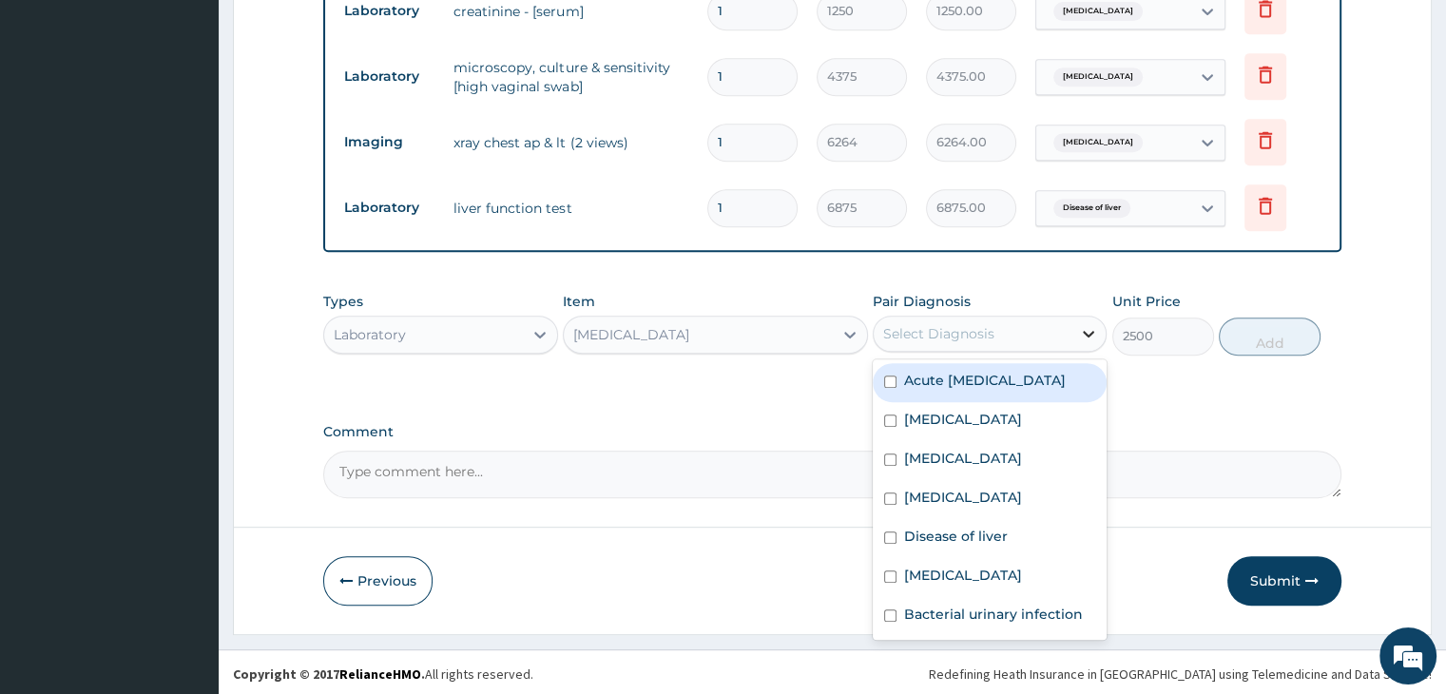
click at [1101, 326] on div at bounding box center [1088, 334] width 34 height 34
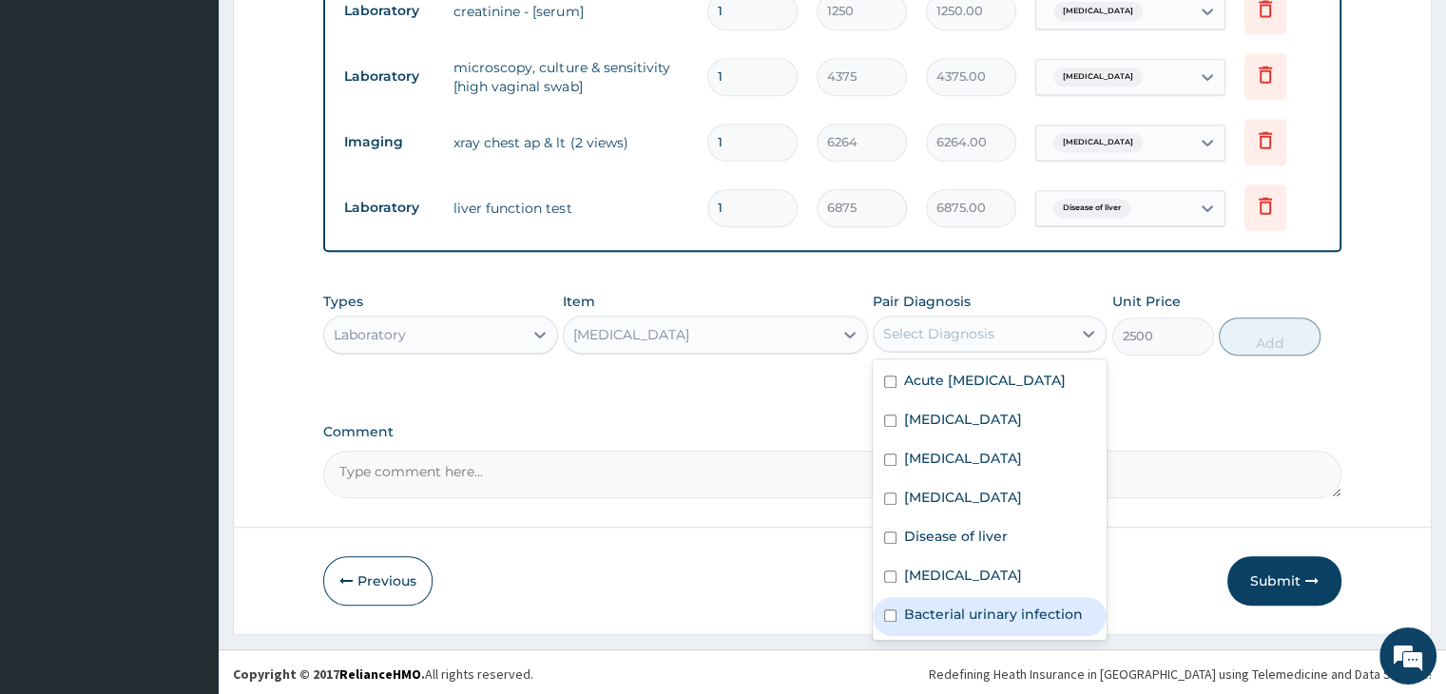
click at [893, 611] on input "checkbox" at bounding box center [890, 615] width 12 height 12
checkbox input "true"
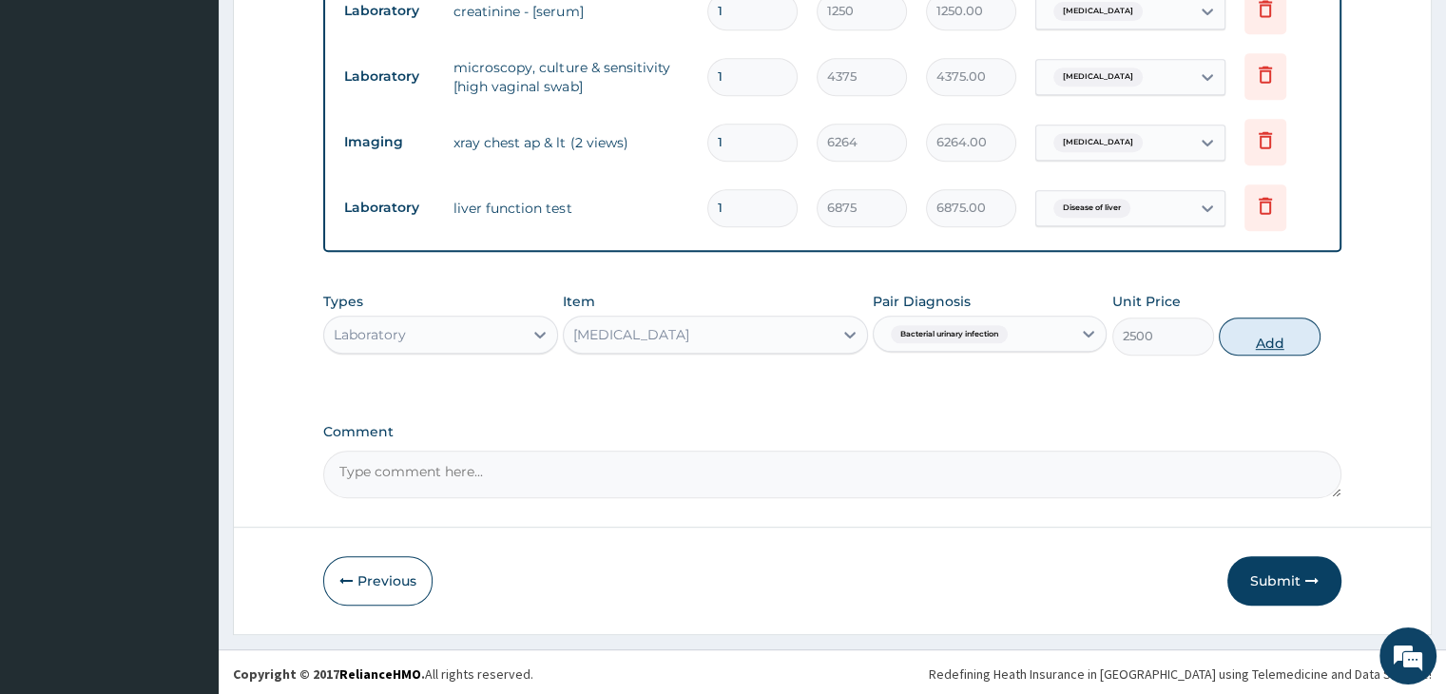
click at [1255, 318] on button "Add" at bounding box center [1270, 337] width 102 height 38
type input "0"
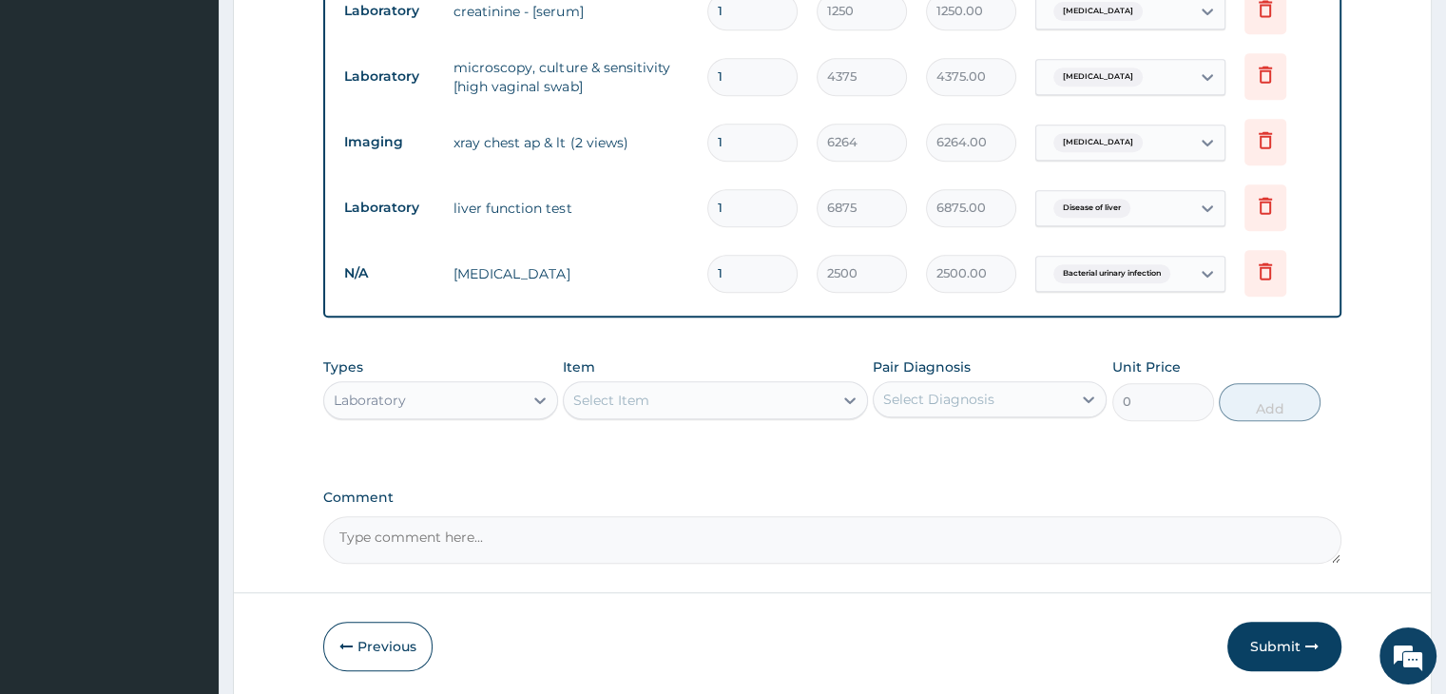
click at [351, 267] on td "N/A" at bounding box center [389, 273] width 109 height 35
click at [1267, 268] on icon at bounding box center [1265, 271] width 23 height 23
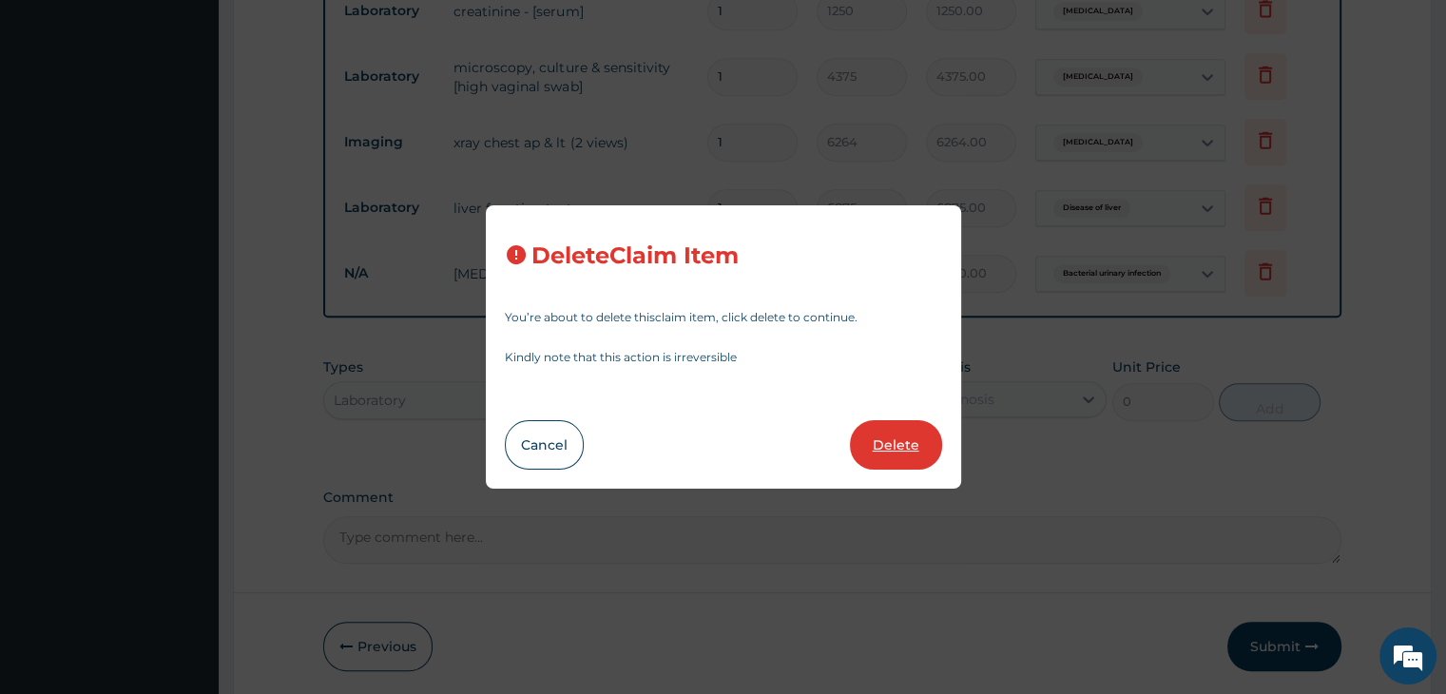
click at [909, 442] on button "Delete" at bounding box center [896, 444] width 92 height 49
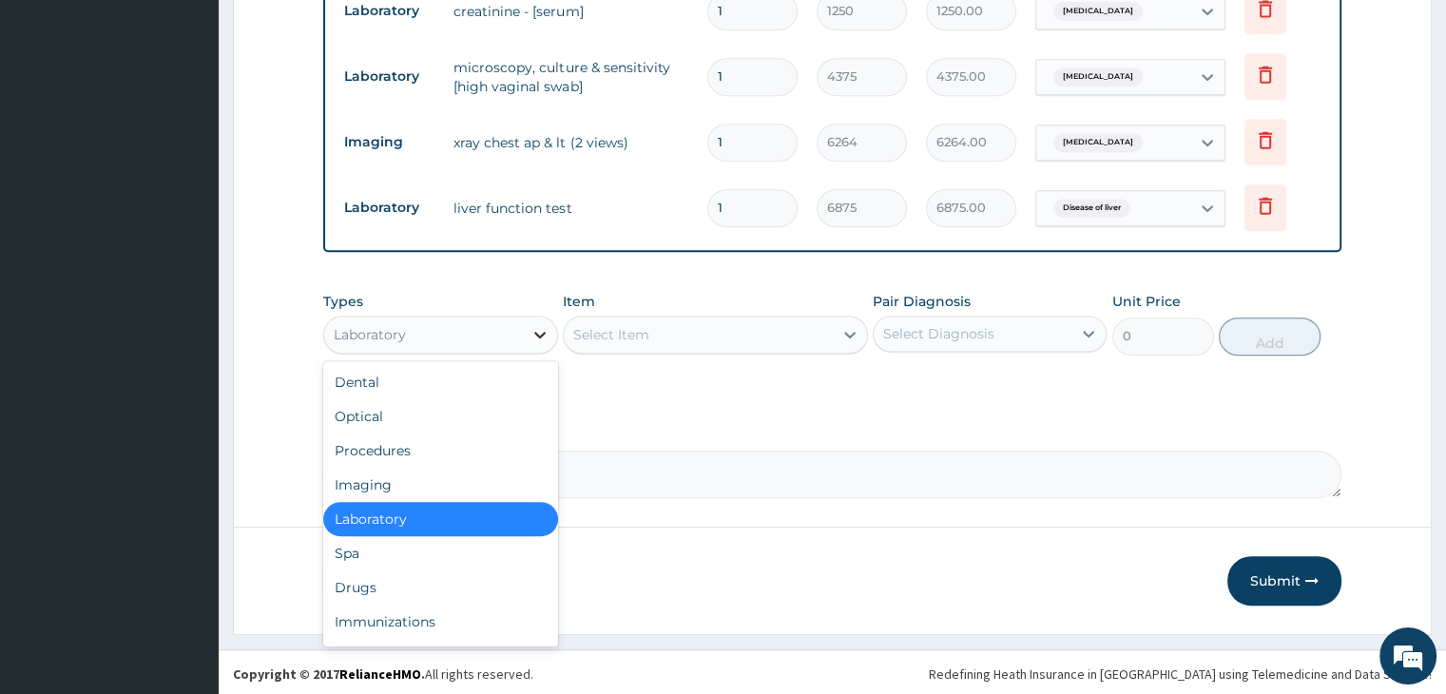
click at [532, 332] on icon at bounding box center [539, 334] width 19 height 19
click at [425, 519] on div "Laboratory" at bounding box center [440, 519] width 234 height 34
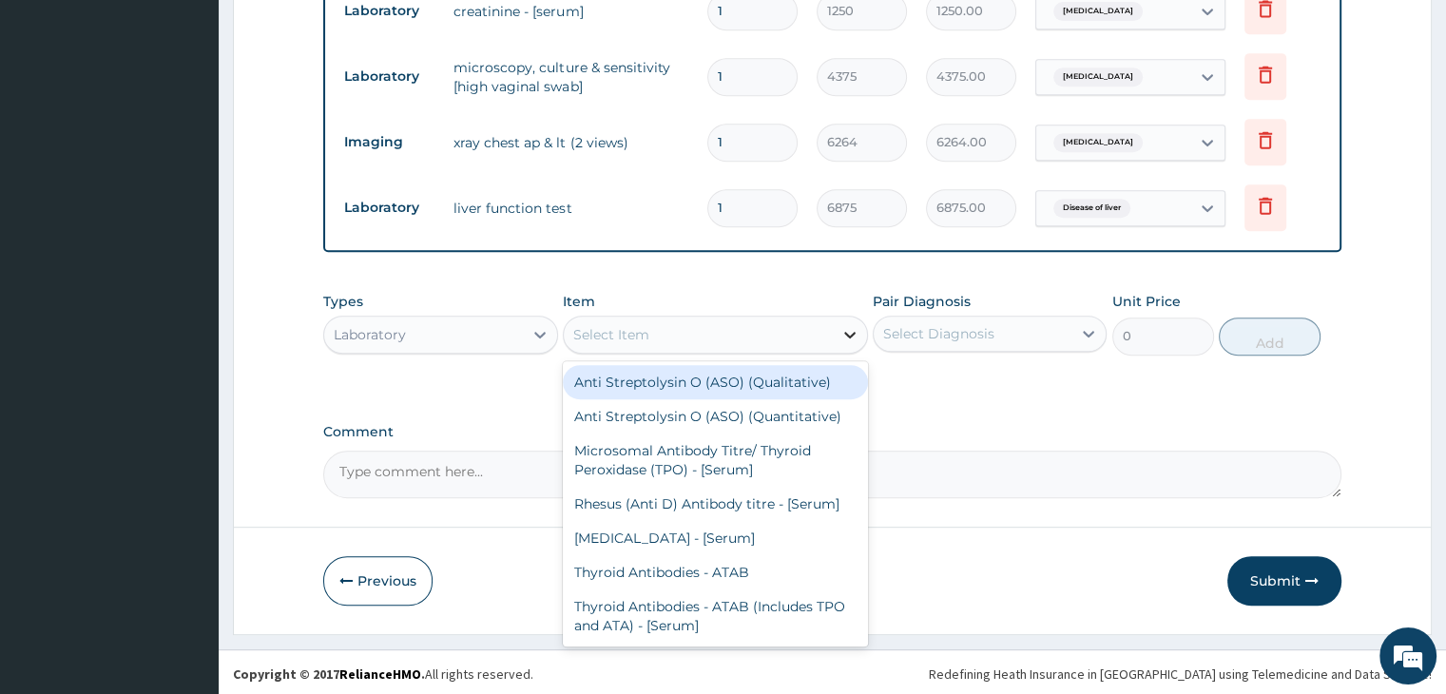
click at [844, 326] on icon at bounding box center [849, 334] width 19 height 19
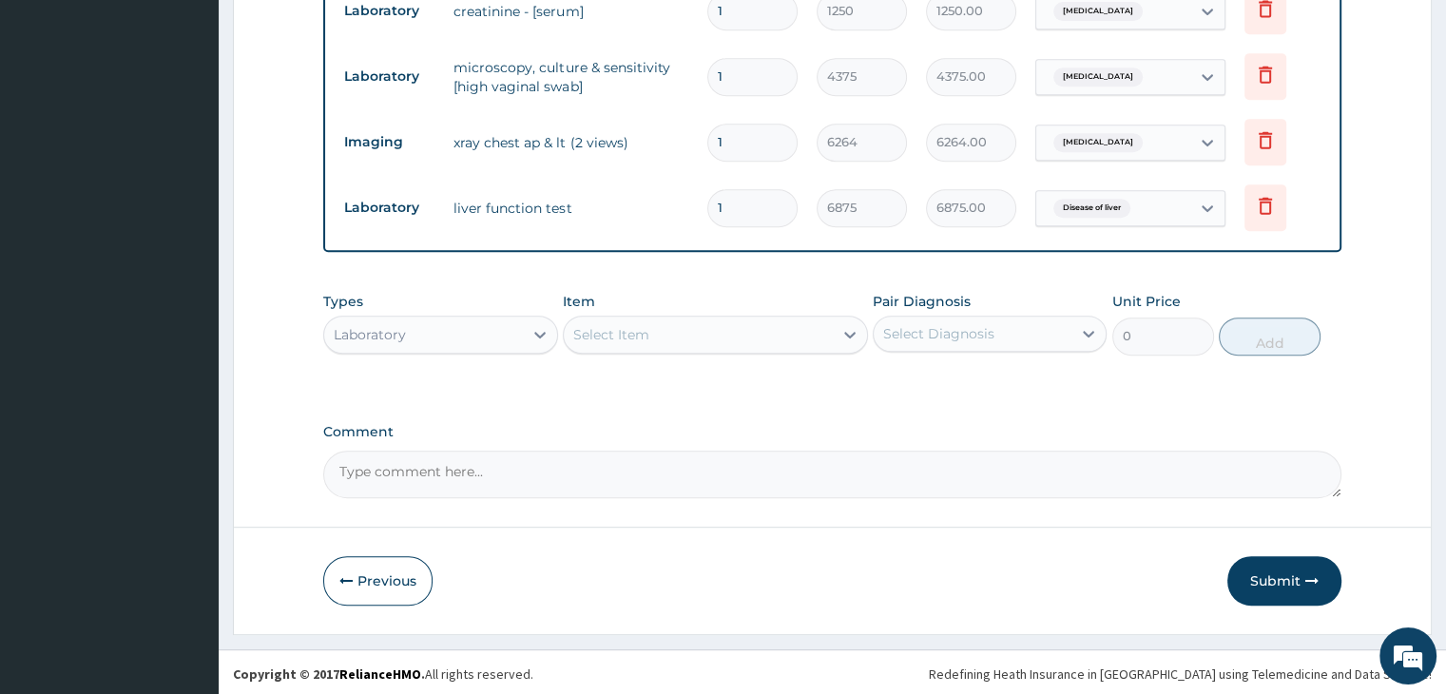
click at [750, 336] on div "Select Item" at bounding box center [698, 334] width 269 height 30
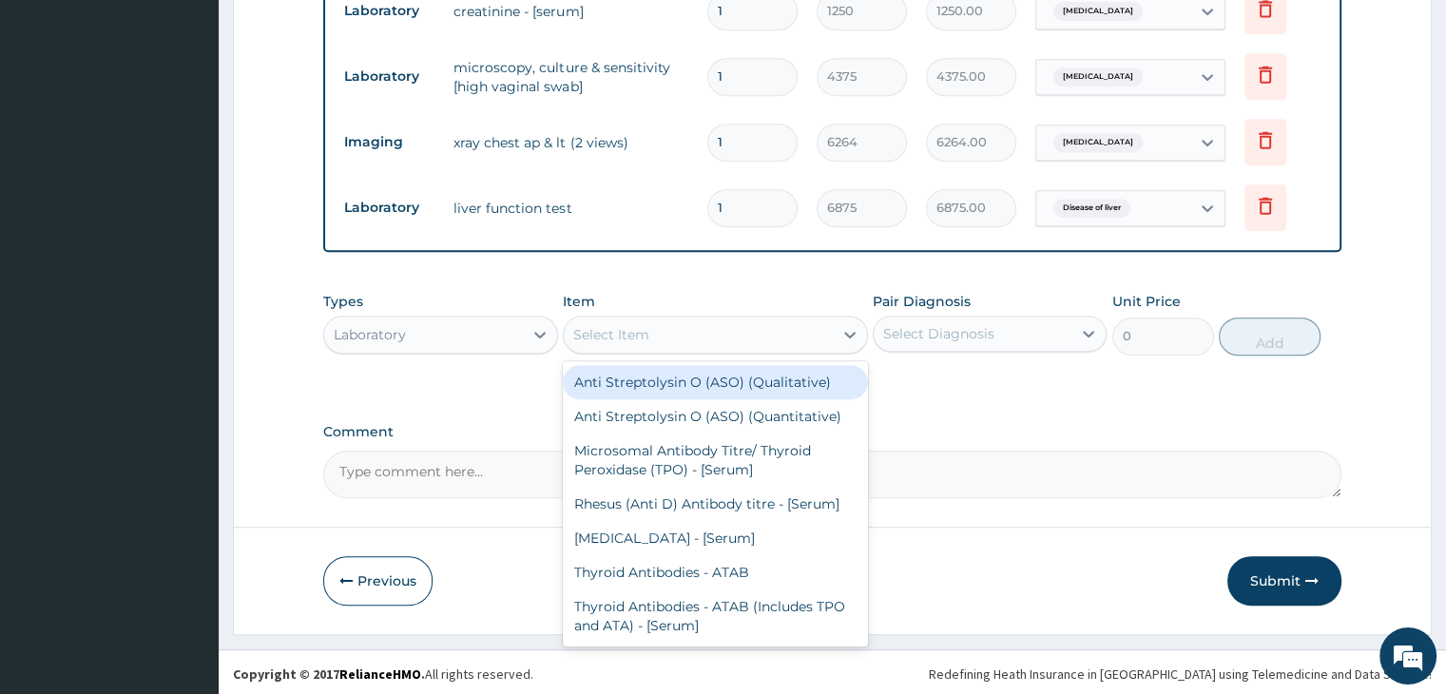
click at [750, 336] on div "Select Item" at bounding box center [698, 334] width 269 height 30
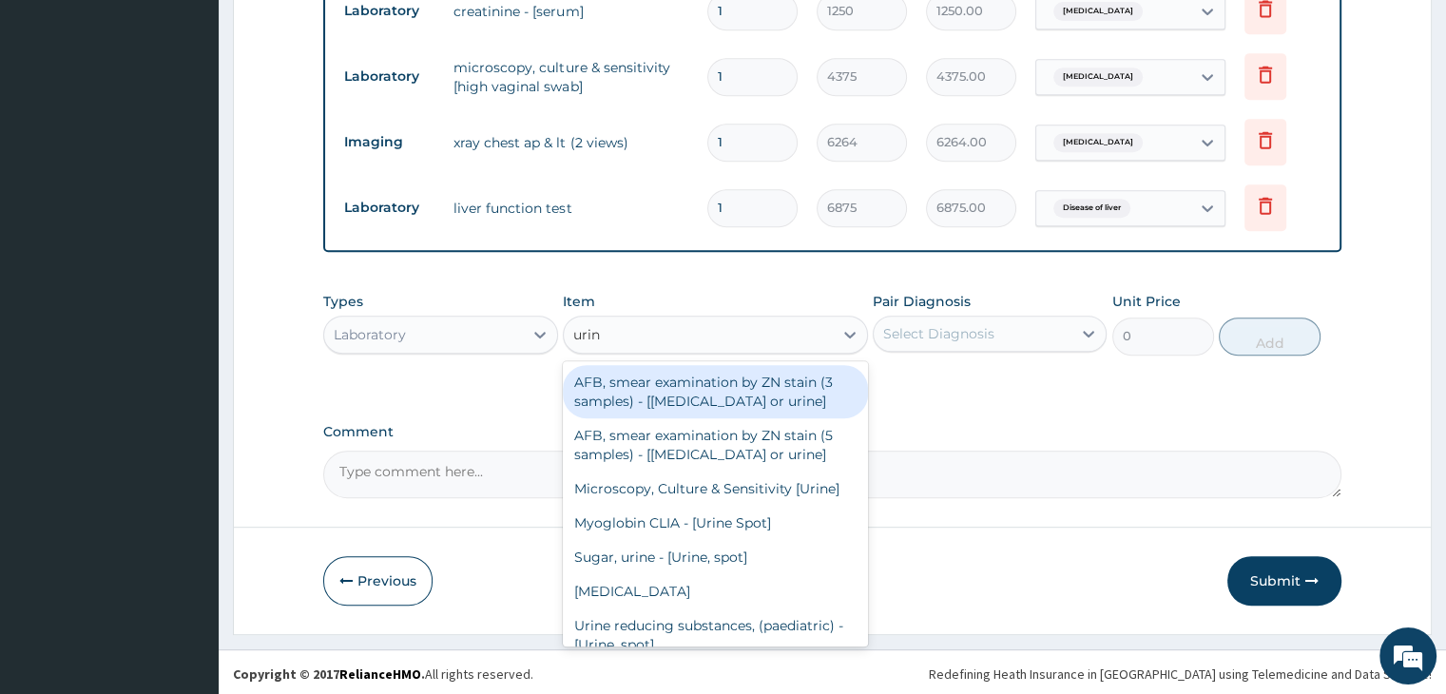
type input "urina"
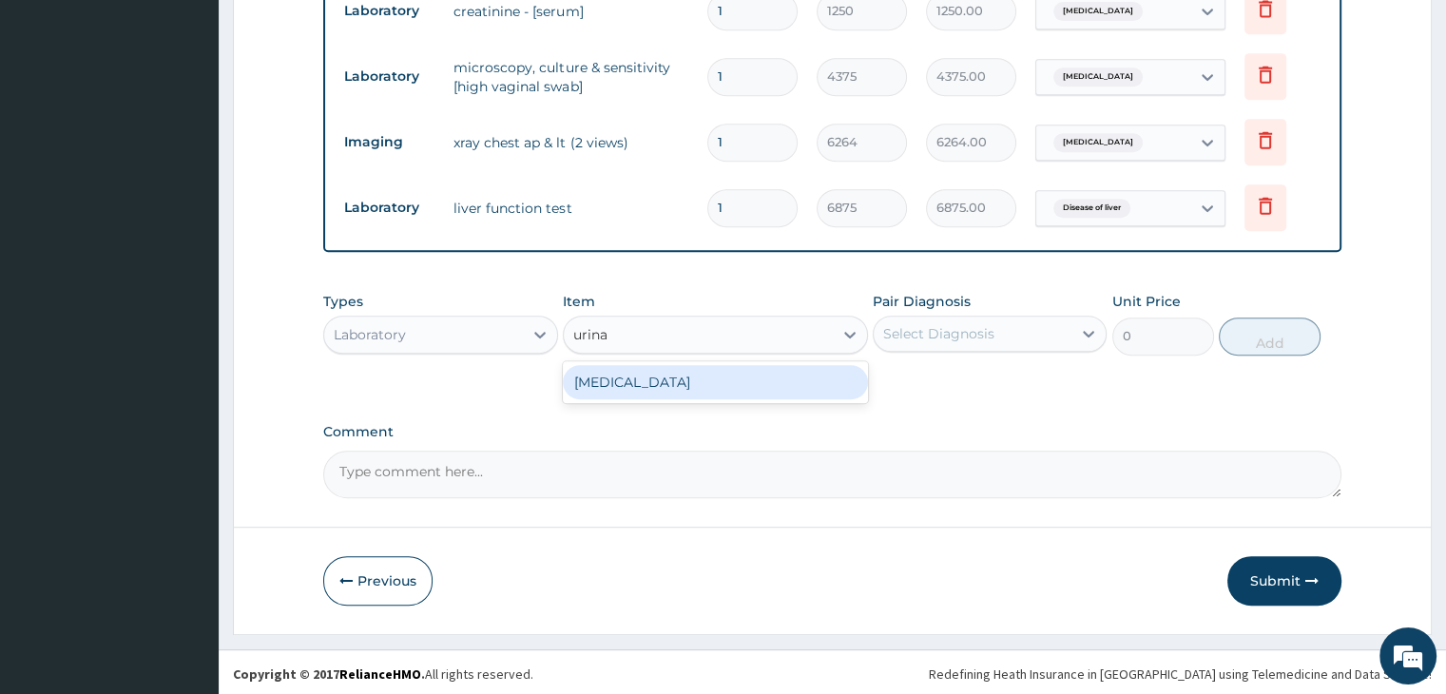
click at [740, 377] on div "URINALYSIS" at bounding box center [715, 382] width 305 height 34
type input "2500"
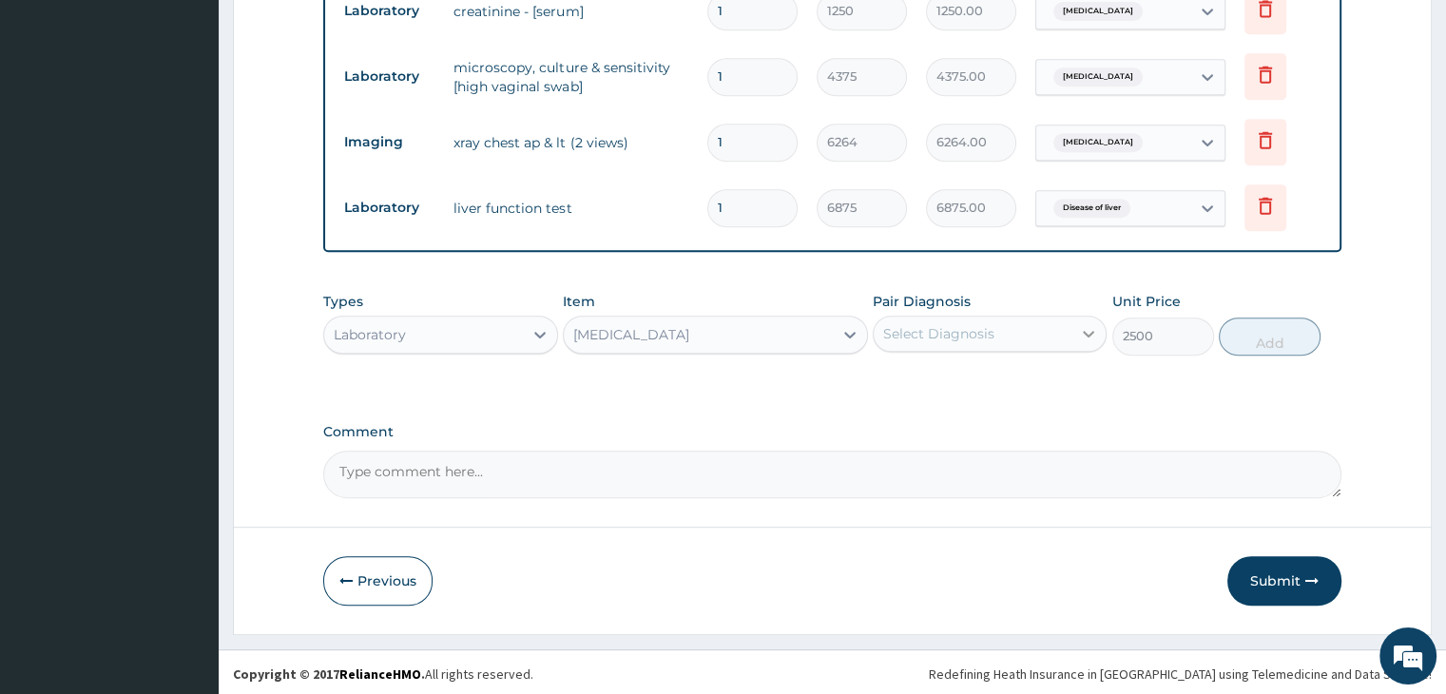
click at [1074, 327] on div at bounding box center [1088, 334] width 34 height 34
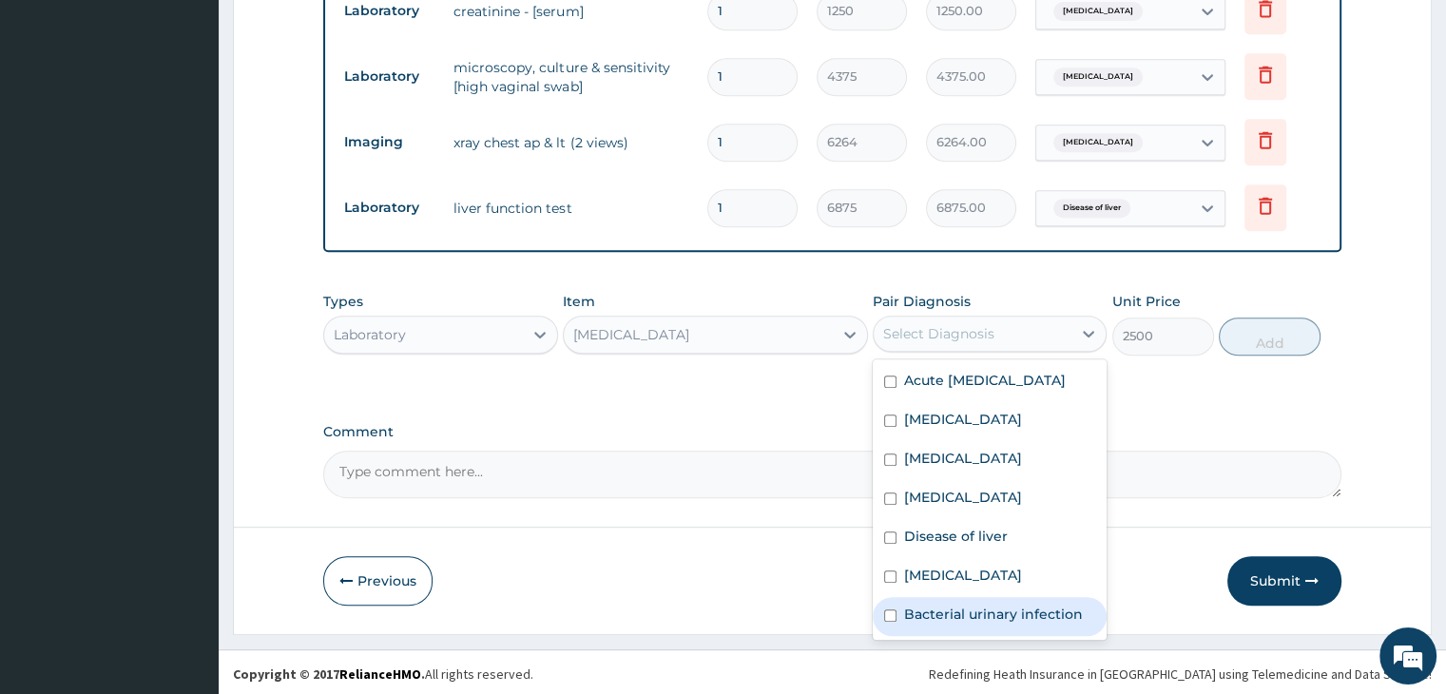
click at [962, 605] on label "Bacterial urinary infection" at bounding box center [993, 614] width 179 height 19
checkbox input "true"
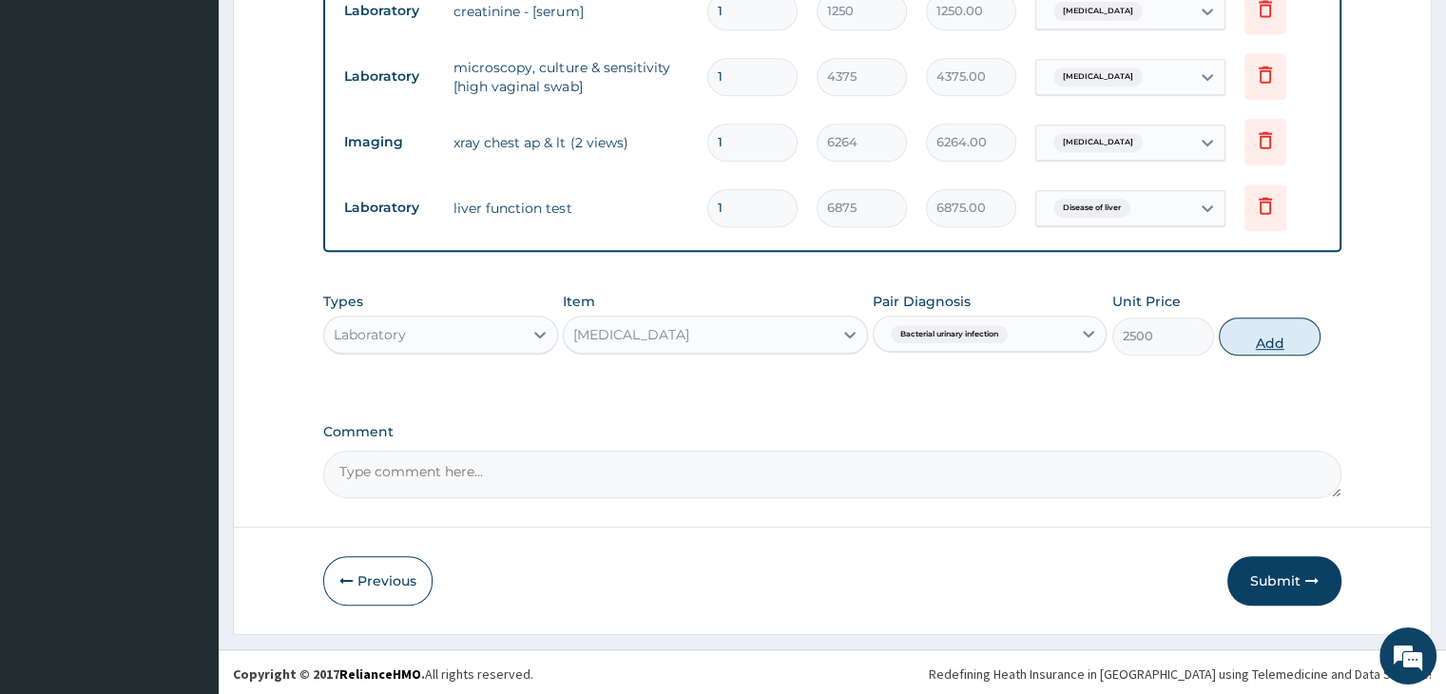
click at [1287, 343] on button "Add" at bounding box center [1270, 337] width 102 height 38
type input "0"
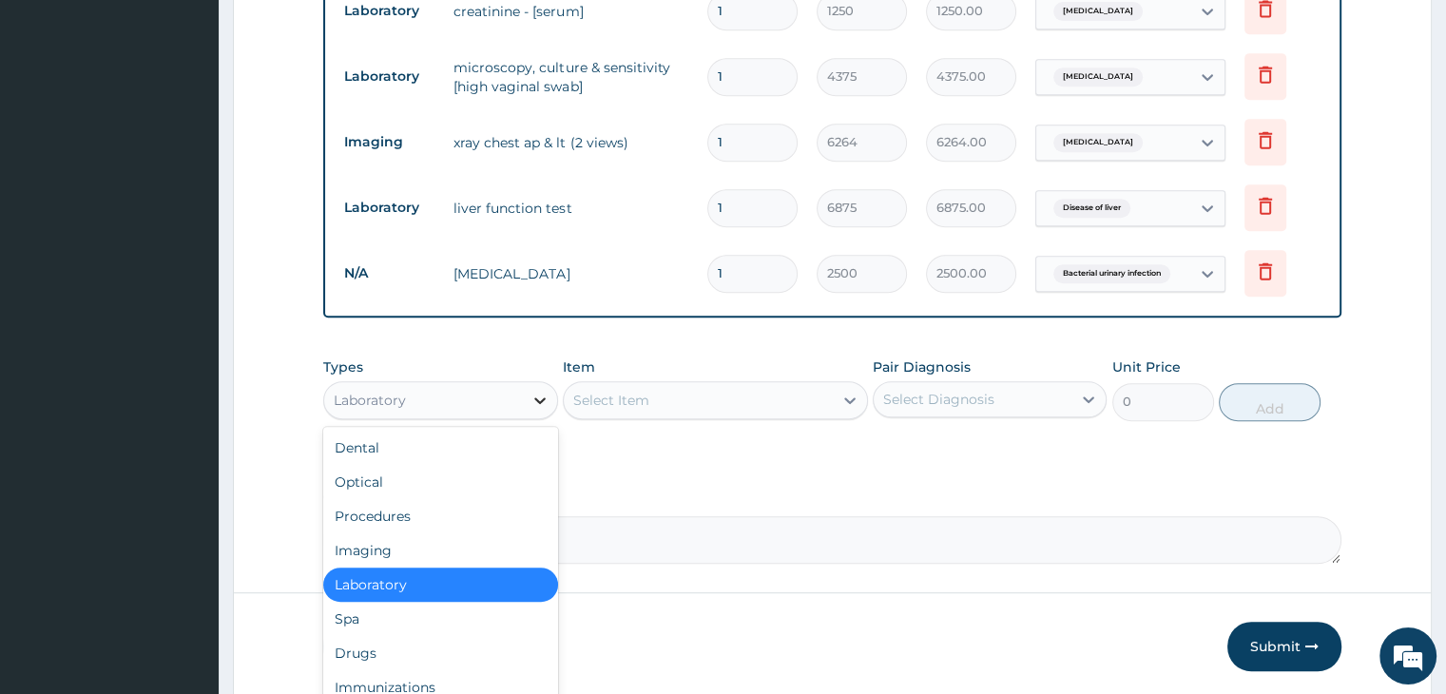
click at [535, 396] on icon at bounding box center [539, 400] width 19 height 19
click at [470, 588] on div "Laboratory" at bounding box center [440, 585] width 234 height 34
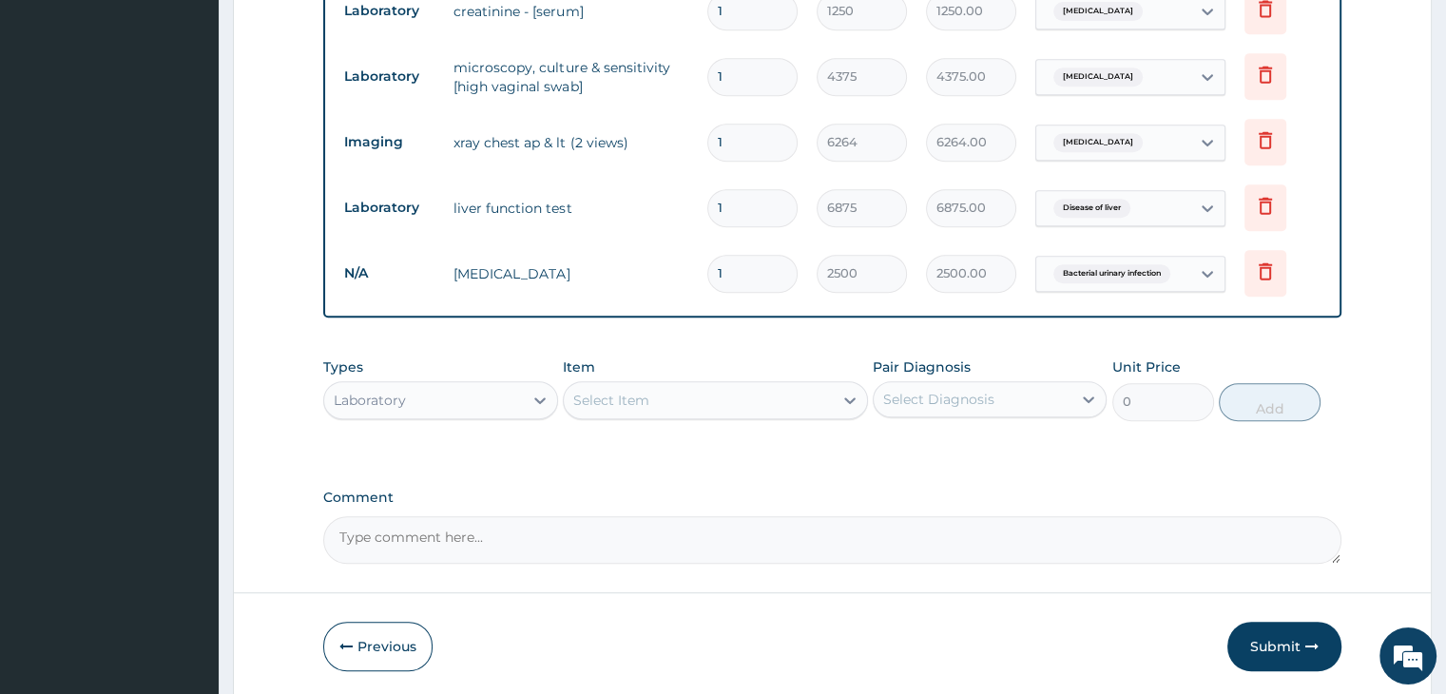
click at [800, 396] on div "Select Item" at bounding box center [698, 400] width 269 height 30
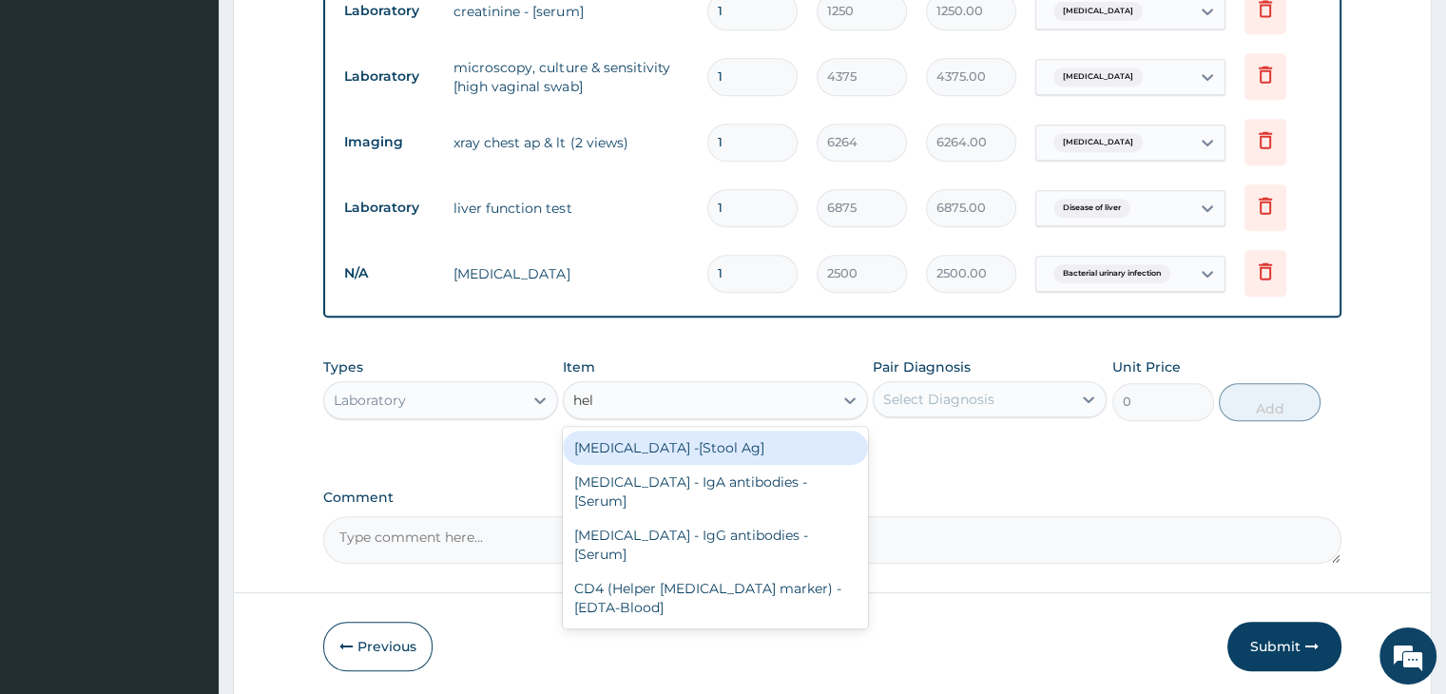
type input "heli"
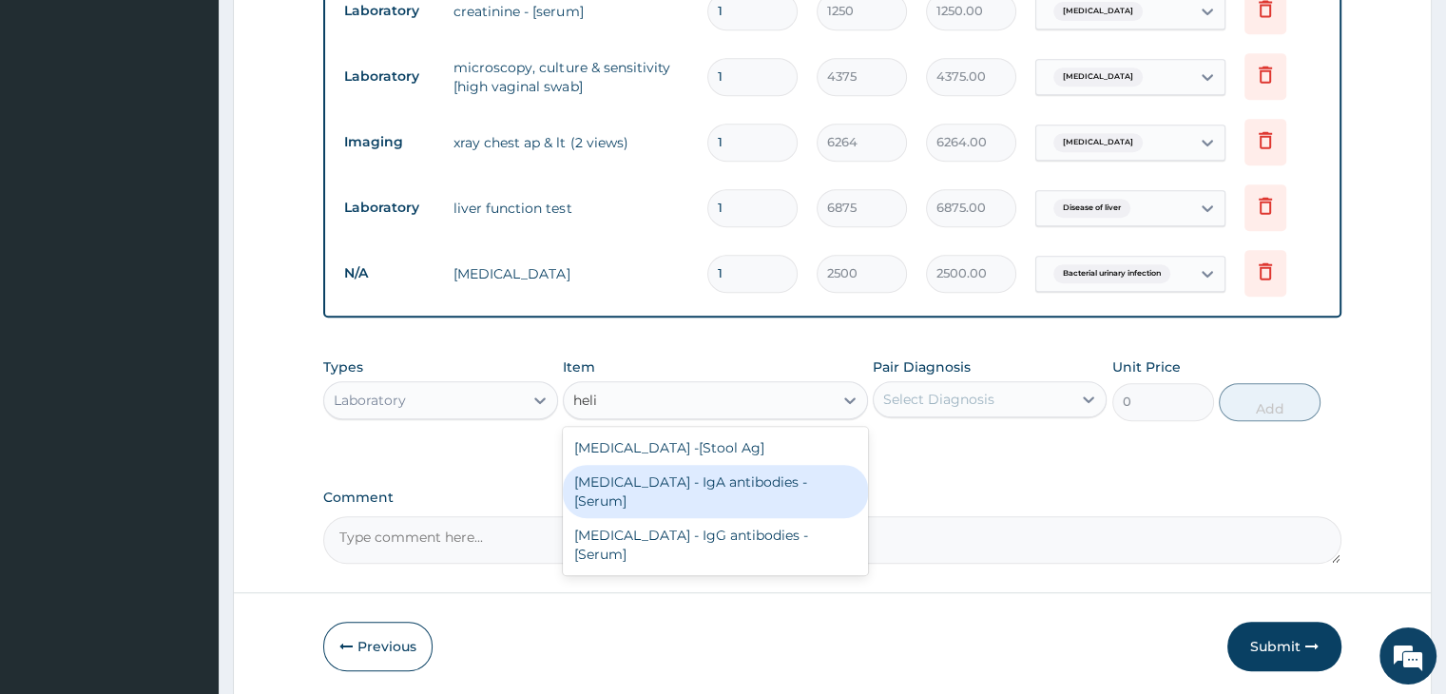
click at [741, 479] on div "Helicobacter Pylori - IgA antibodies - [Serum]" at bounding box center [715, 491] width 305 height 53
type input "6875"
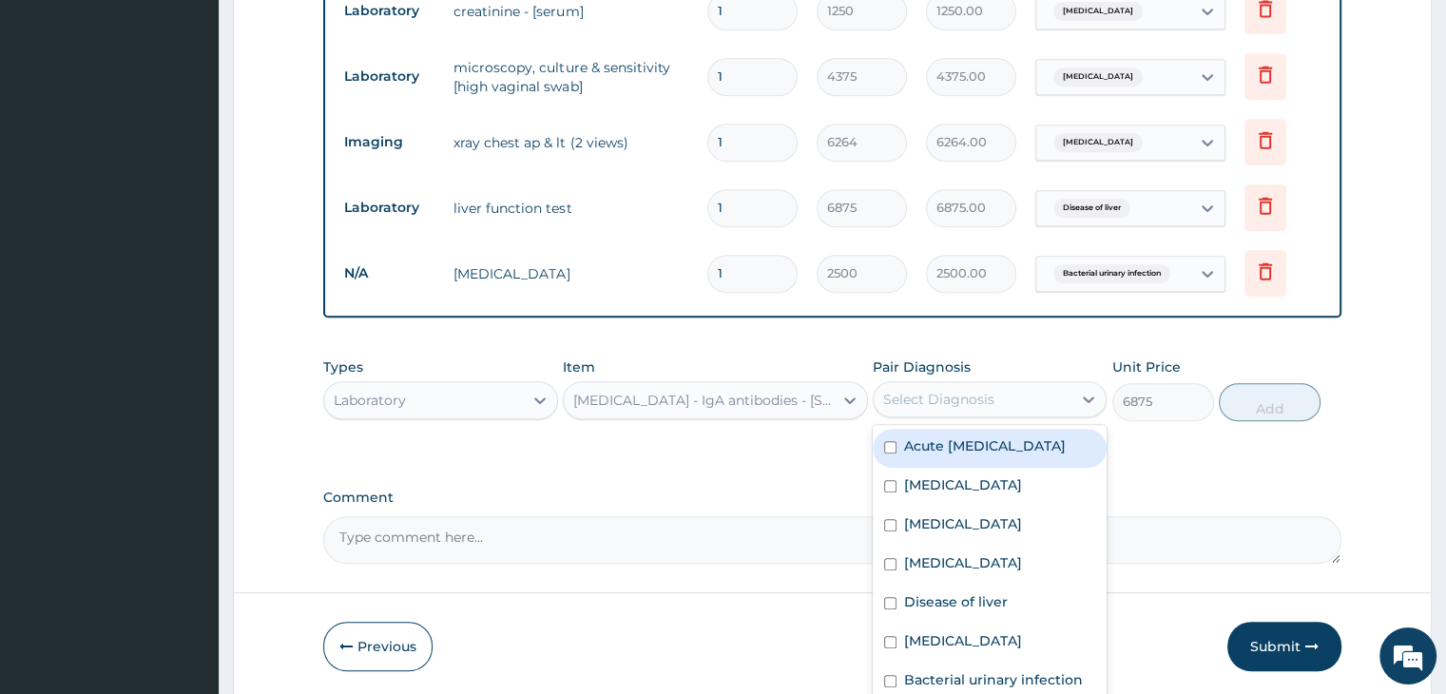
click at [1040, 393] on div "Select Diagnosis" at bounding box center [973, 399] width 198 height 30
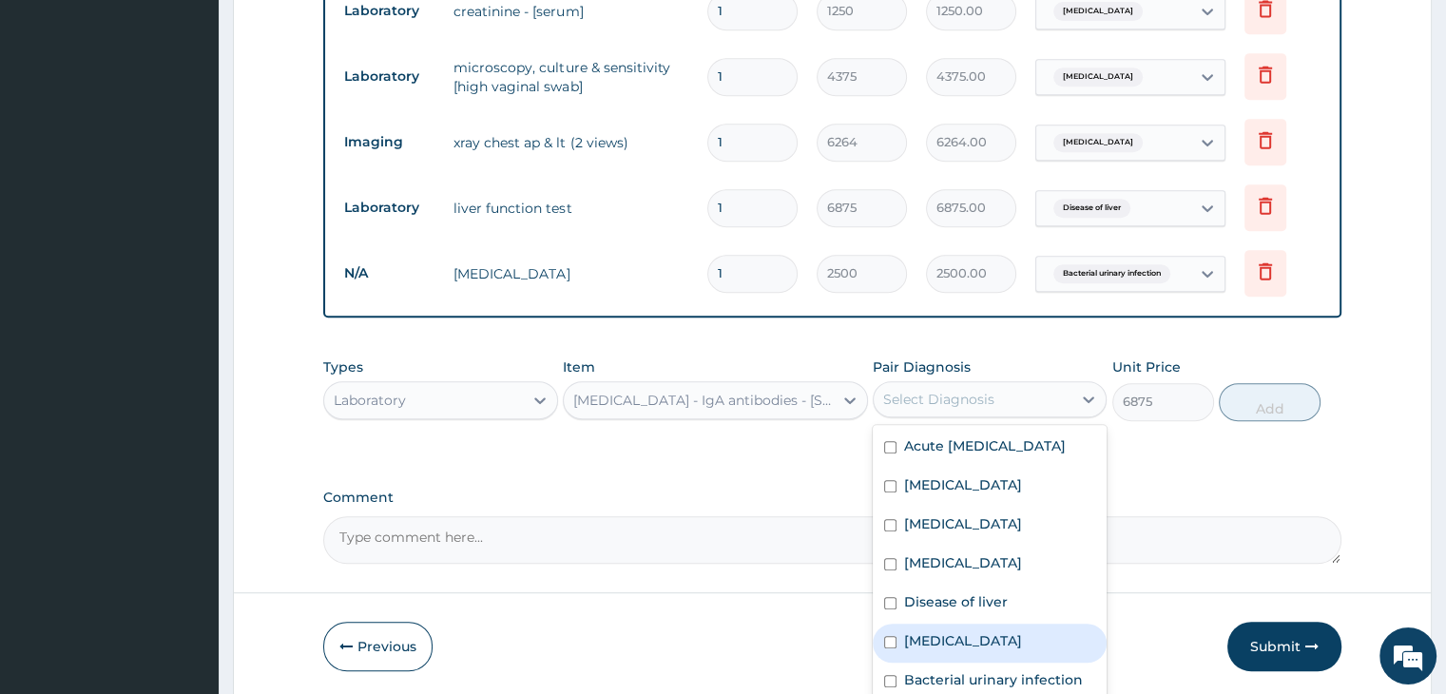
click at [889, 630] on div "Gastritis" at bounding box center [990, 643] width 234 height 39
checkbox input "true"
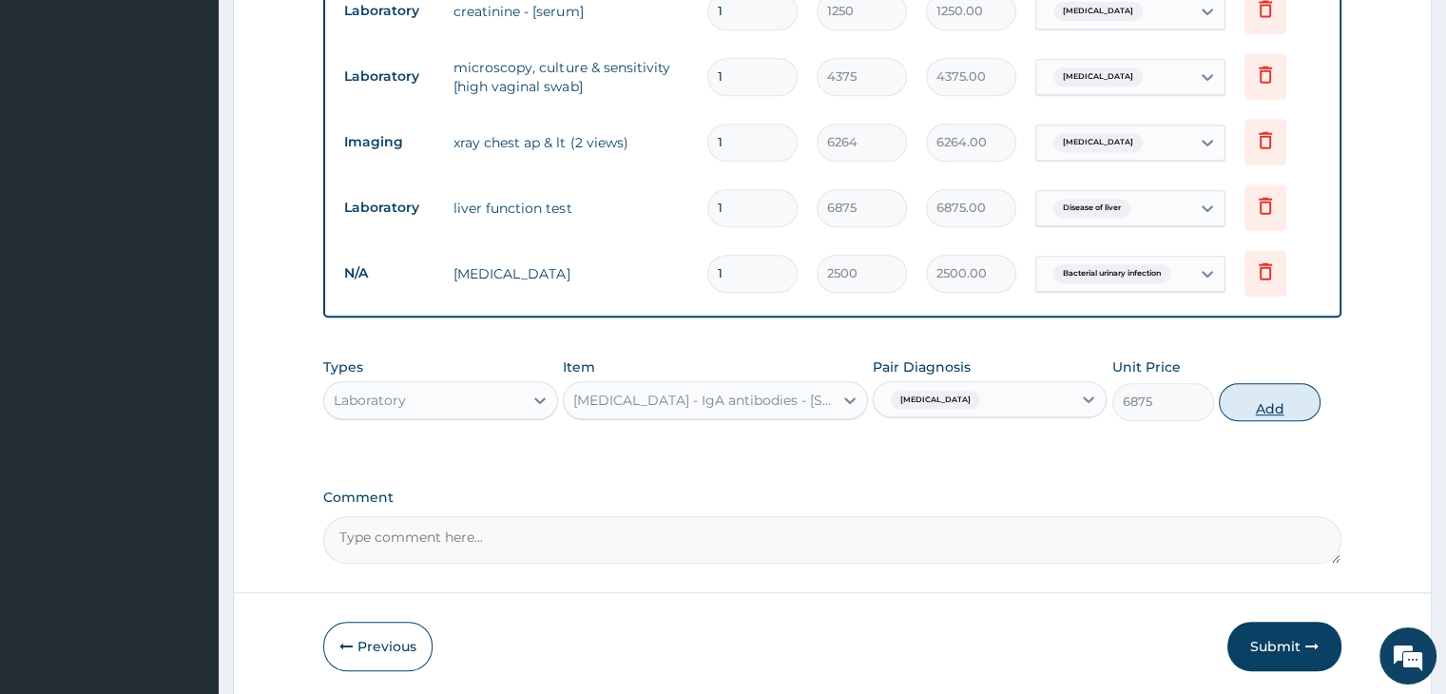
click at [1269, 402] on button "Add" at bounding box center [1270, 402] width 102 height 38
type input "0"
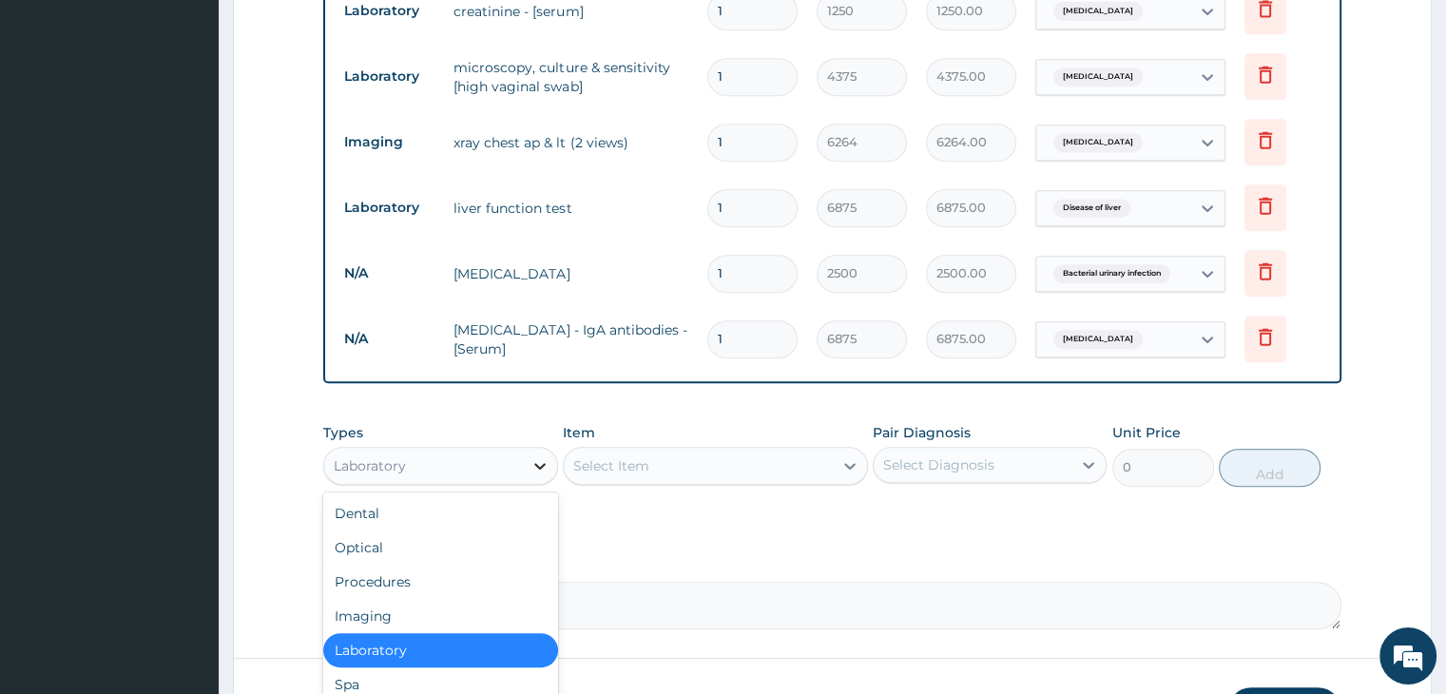
click at [544, 468] on icon at bounding box center [539, 465] width 19 height 19
click at [471, 579] on div "Procedures" at bounding box center [440, 582] width 234 height 34
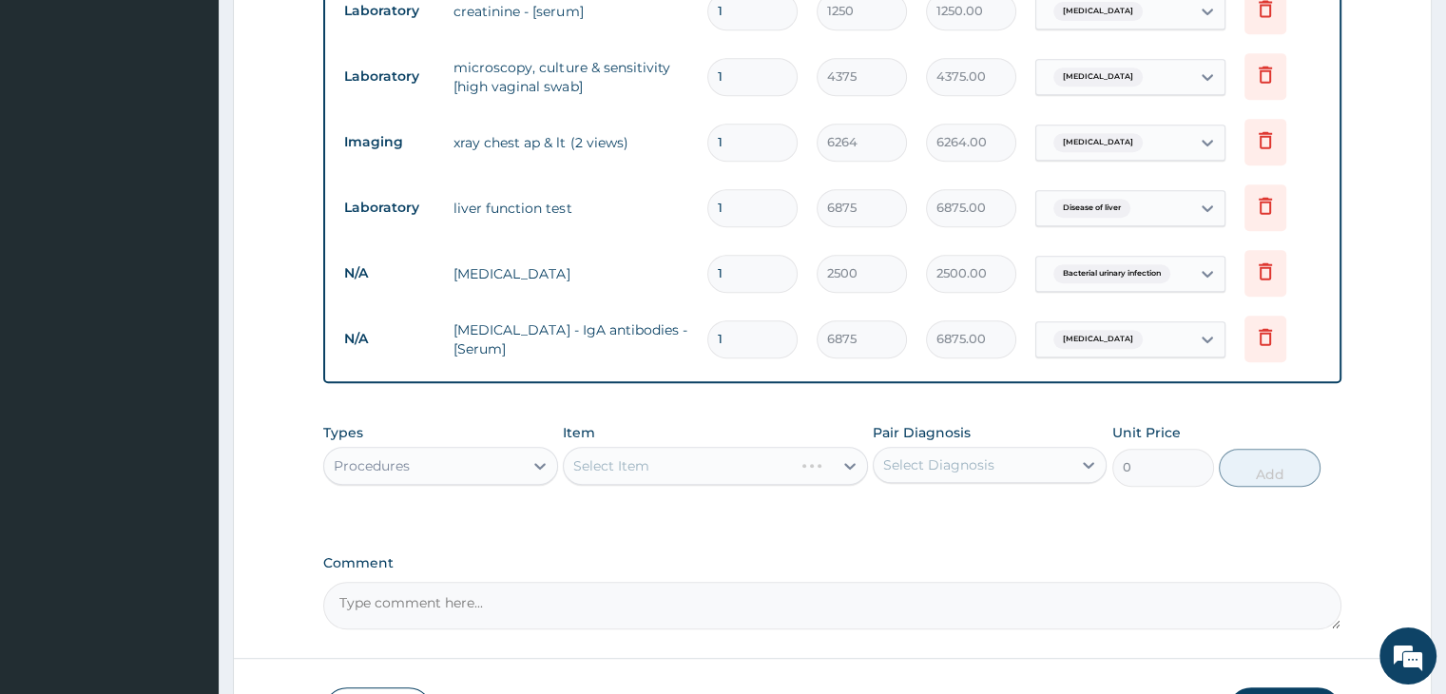
click at [644, 467] on div "Select Item" at bounding box center [715, 466] width 305 height 38
click at [837, 467] on div at bounding box center [850, 466] width 34 height 34
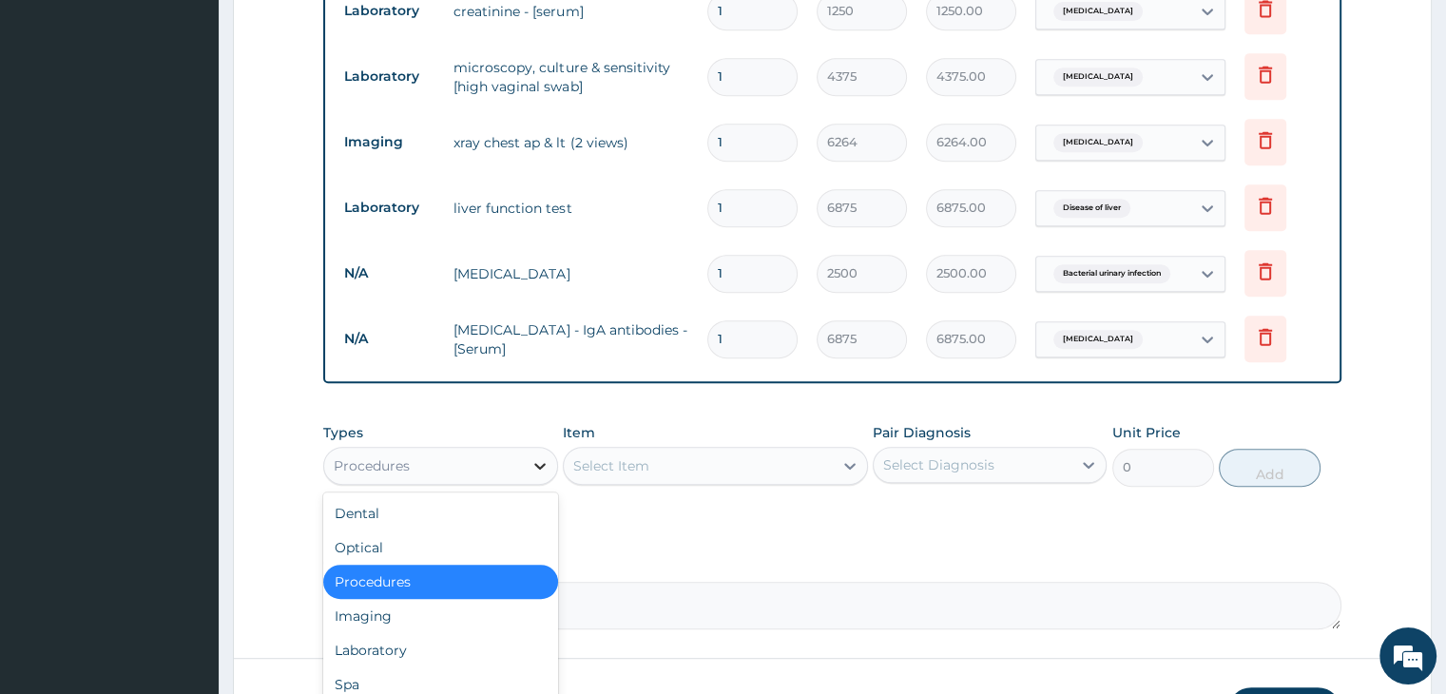
click at [544, 463] on icon at bounding box center [539, 466] width 11 height 7
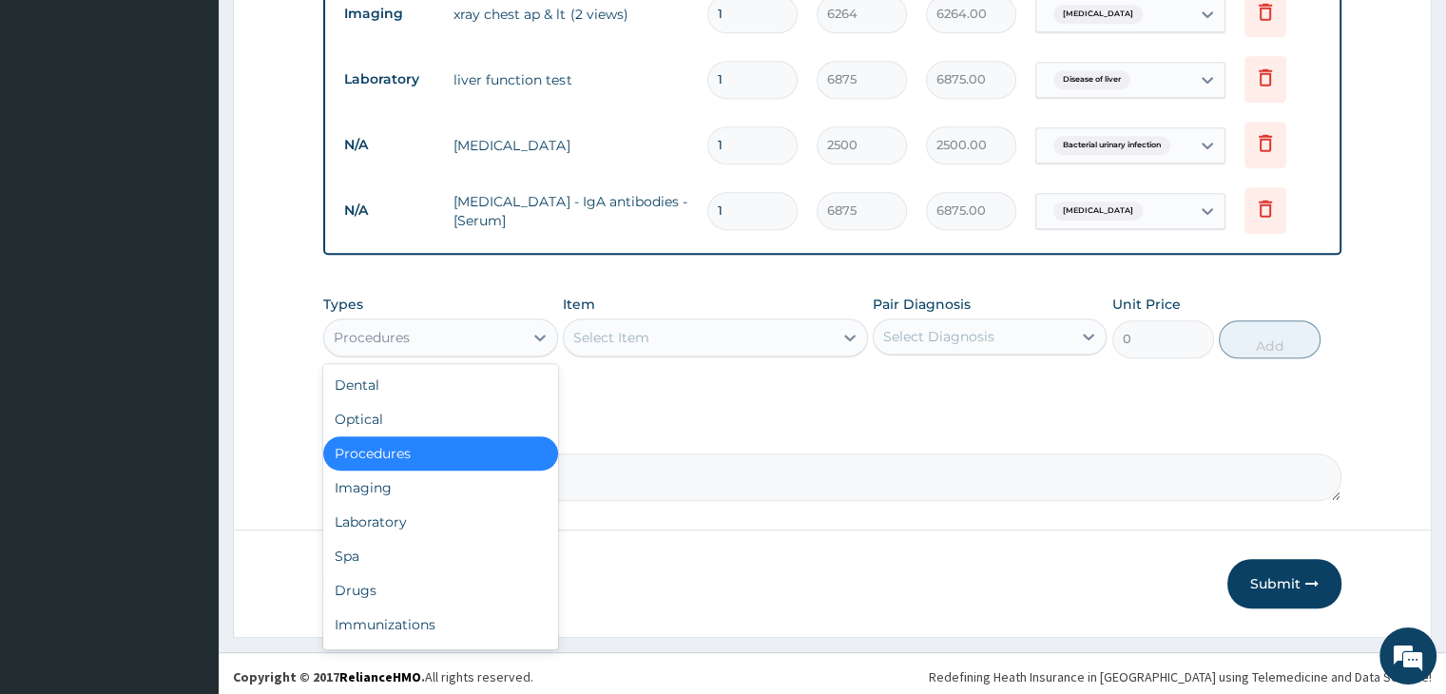
scroll to position [1011, 0]
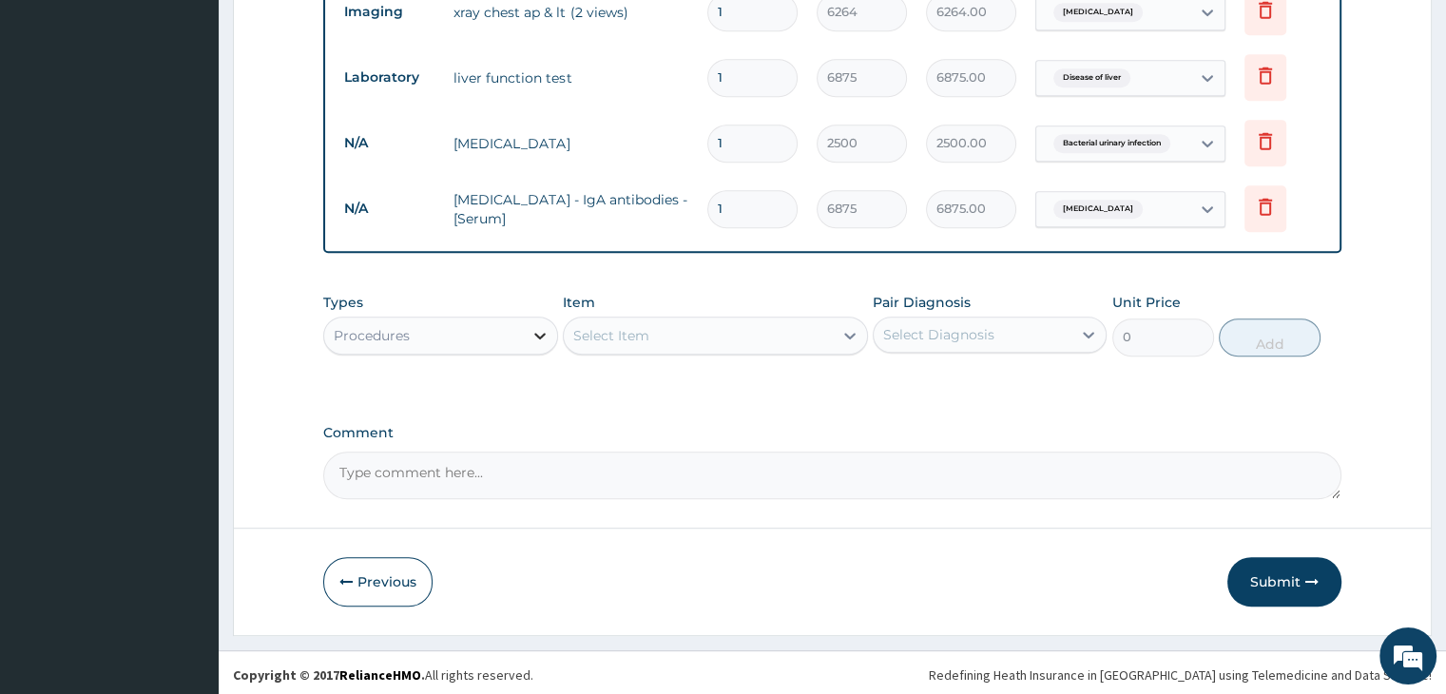
click at [525, 329] on div at bounding box center [540, 335] width 34 height 34
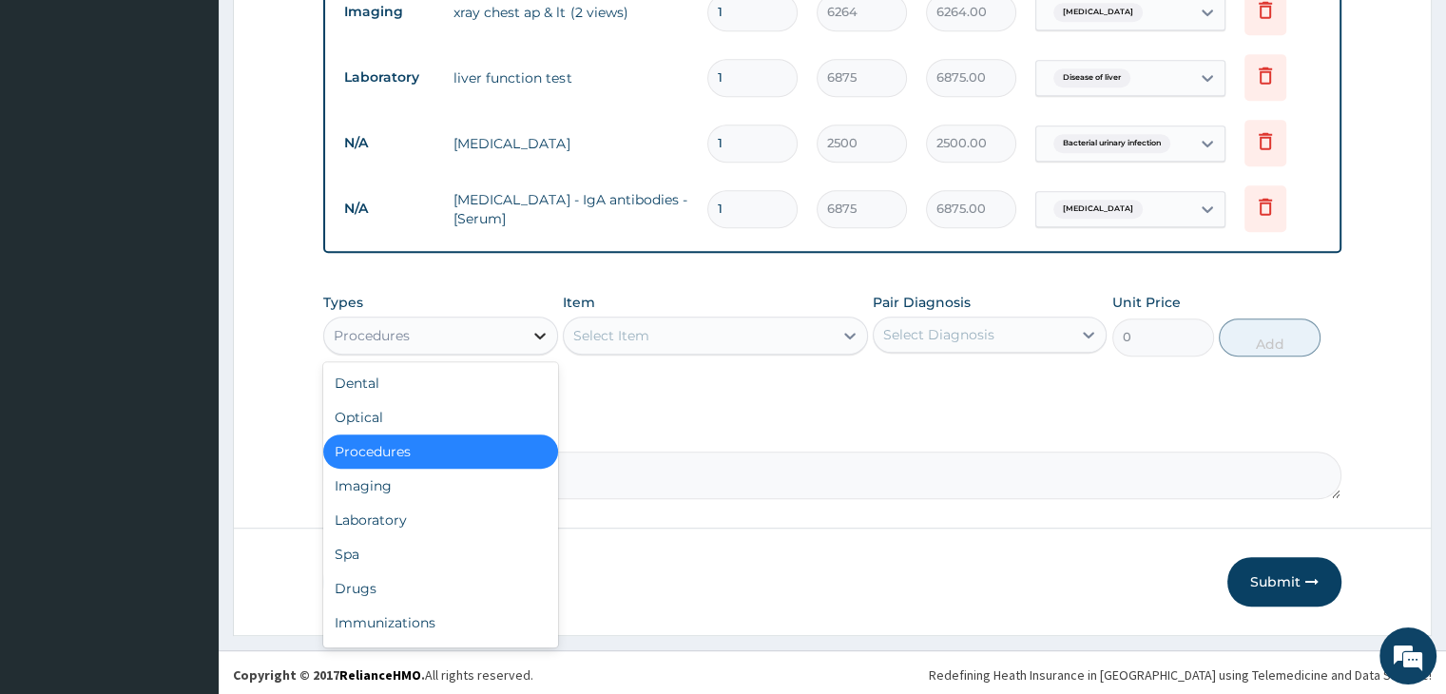
click at [525, 329] on div at bounding box center [540, 335] width 34 height 34
click at [405, 522] on div "Laboratory" at bounding box center [440, 520] width 234 height 34
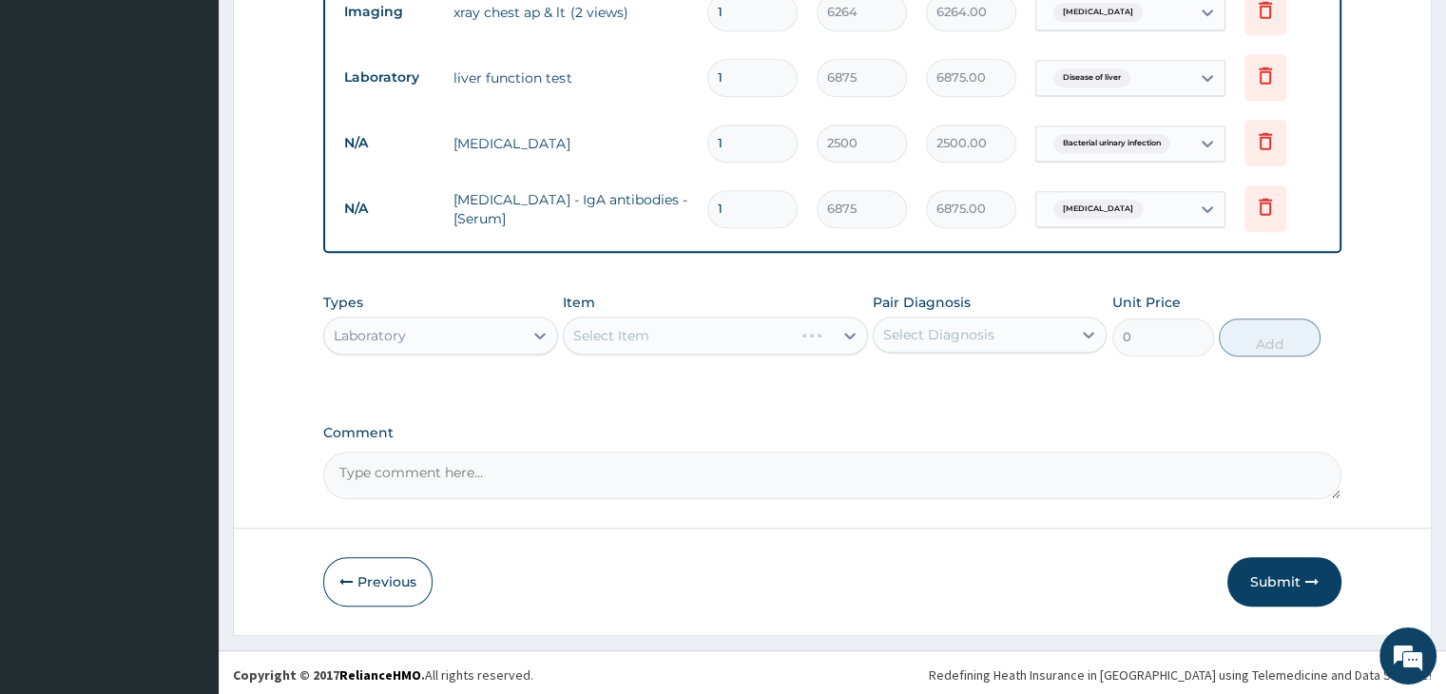
click at [659, 327] on div "Select Item" at bounding box center [715, 336] width 305 height 38
click at [671, 329] on div "Select Item" at bounding box center [715, 336] width 305 height 38
click at [763, 333] on div "Select Item" at bounding box center [715, 336] width 305 height 38
click at [848, 335] on div "Select Item" at bounding box center [715, 336] width 305 height 38
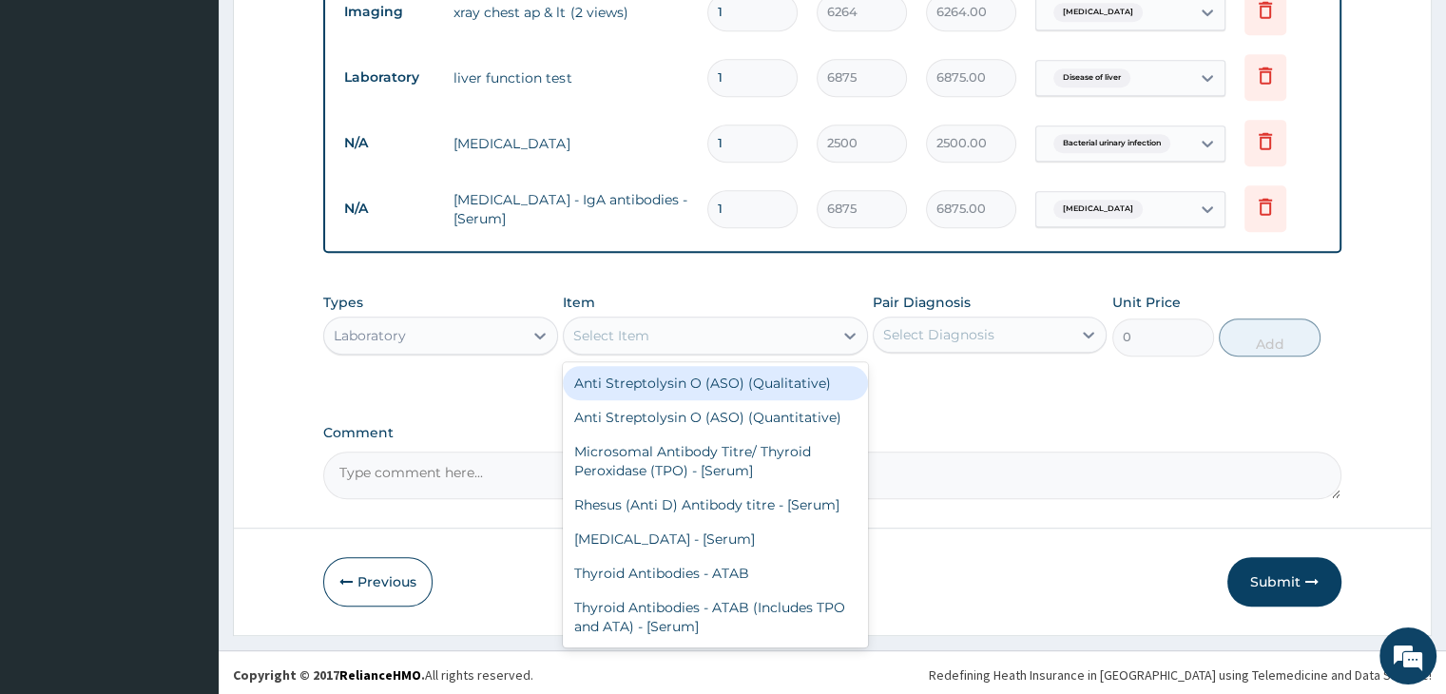
click at [825, 328] on div "Select Item" at bounding box center [698, 335] width 269 height 30
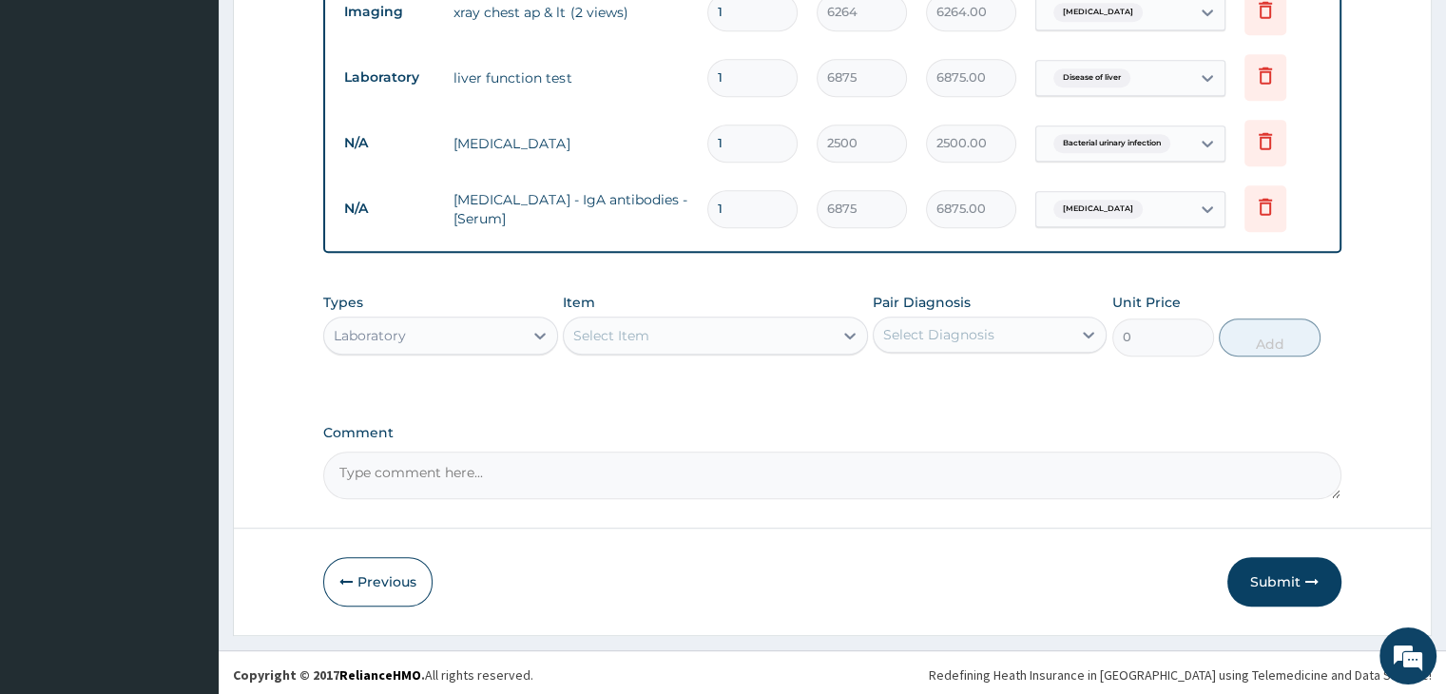
click at [719, 334] on div "Select Item" at bounding box center [698, 335] width 269 height 30
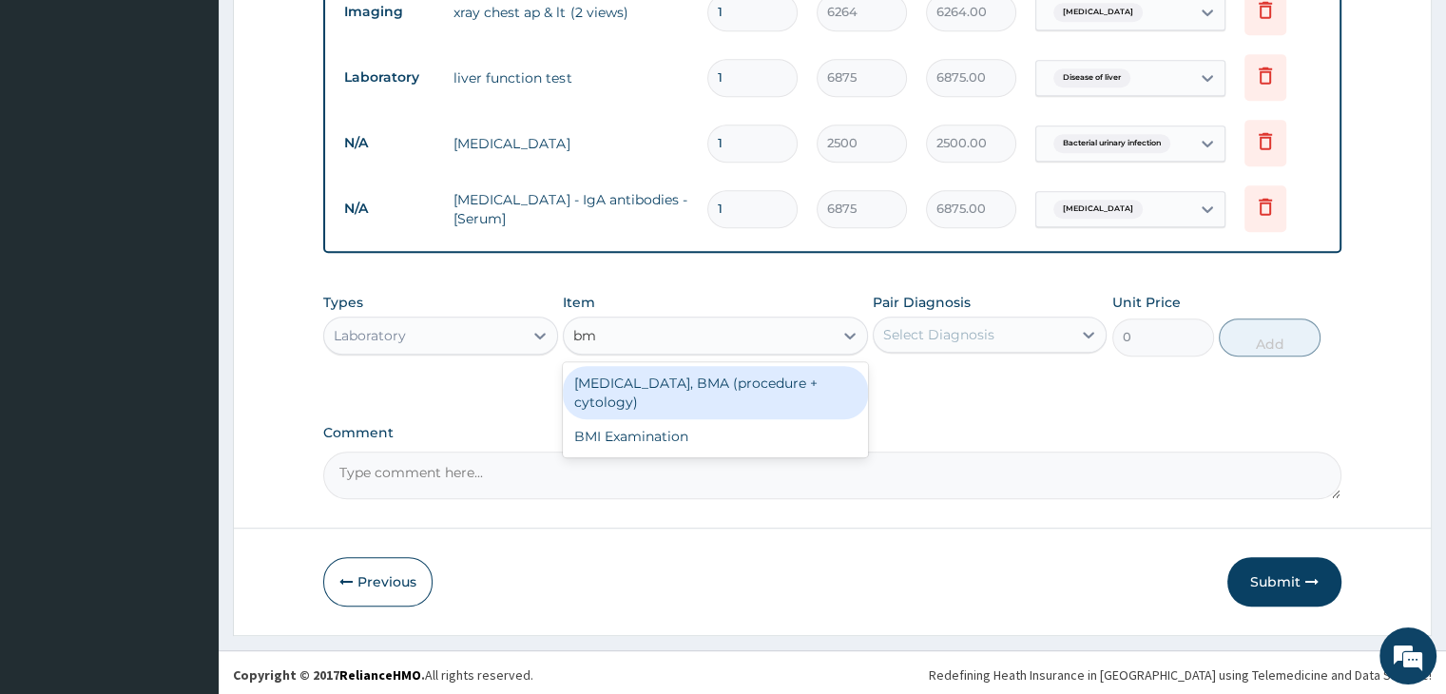
type input "bmi"
click at [691, 380] on div "BMI Examination" at bounding box center [715, 383] width 305 height 34
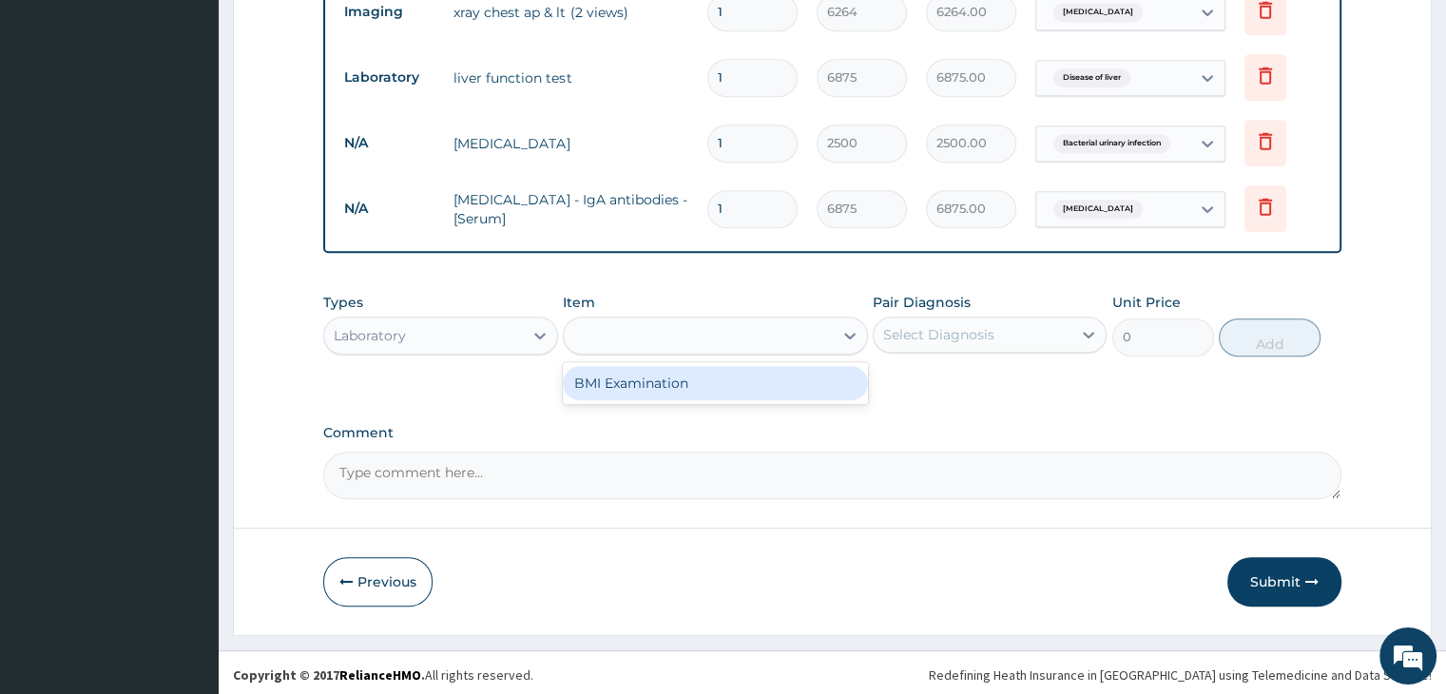
type input "1250"
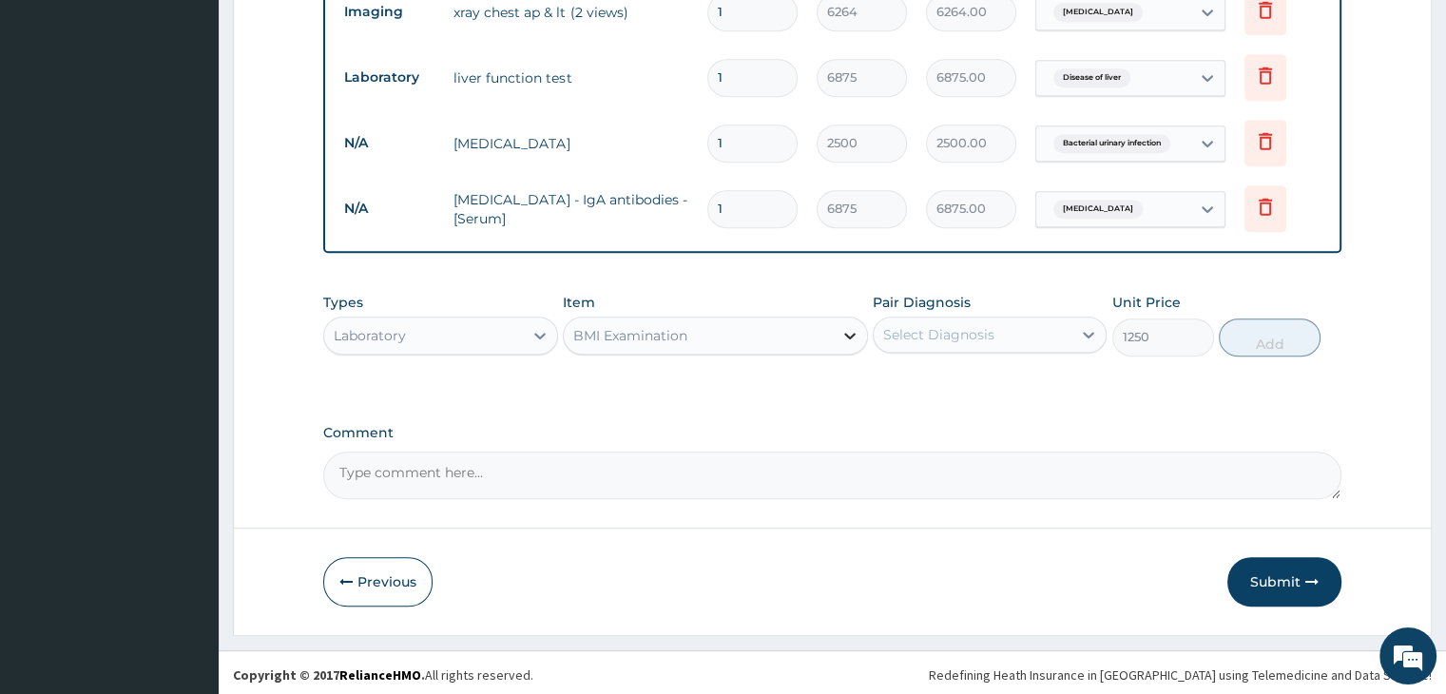
click at [840, 337] on icon at bounding box center [849, 335] width 19 height 19
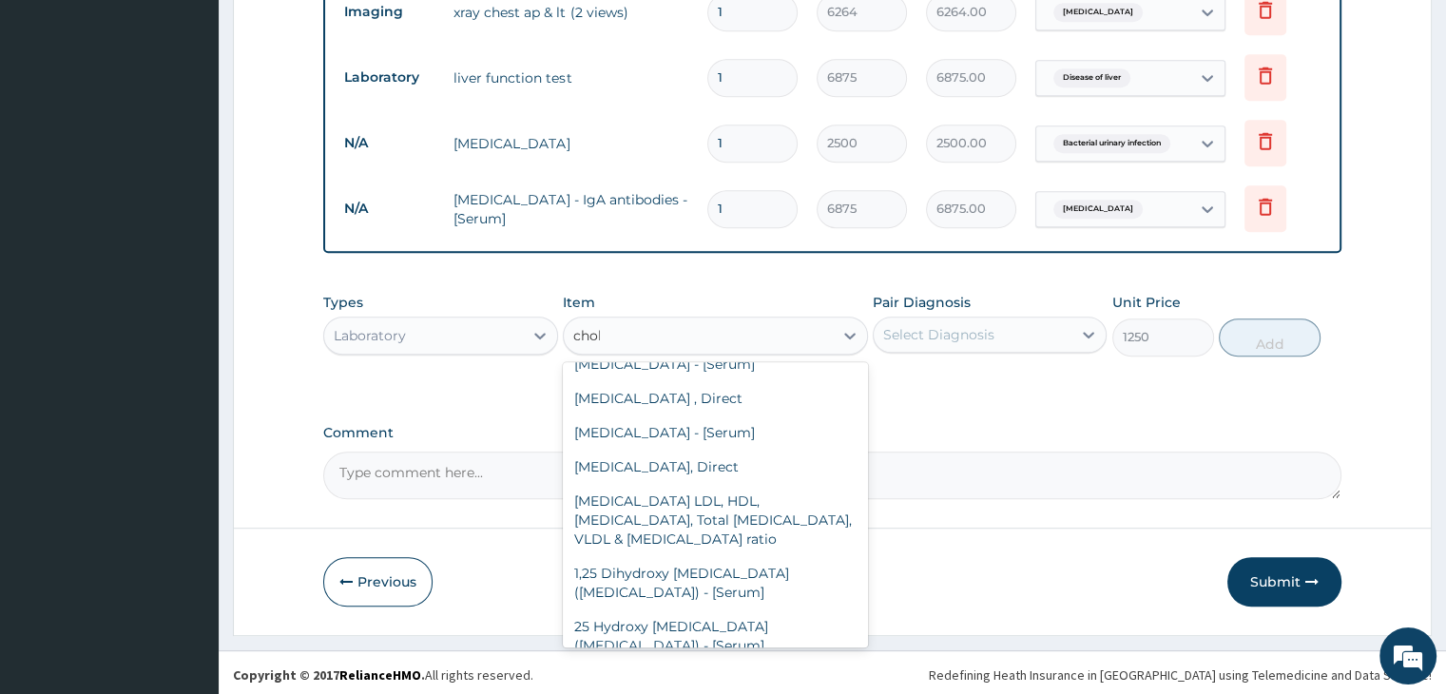
scroll to position [141, 0]
type input "choles"
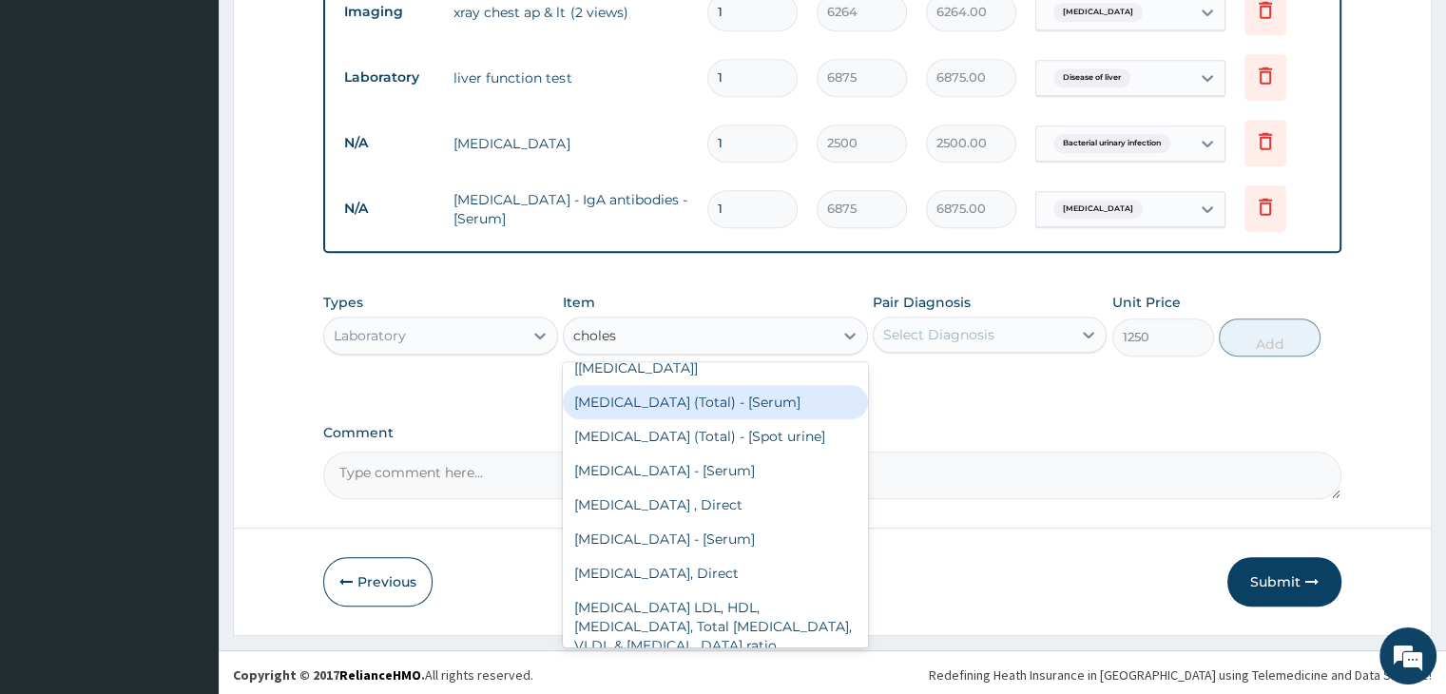
click at [759, 385] on div "Cholesterol (Total) - [Serum]" at bounding box center [715, 402] width 305 height 34
type input "2500"
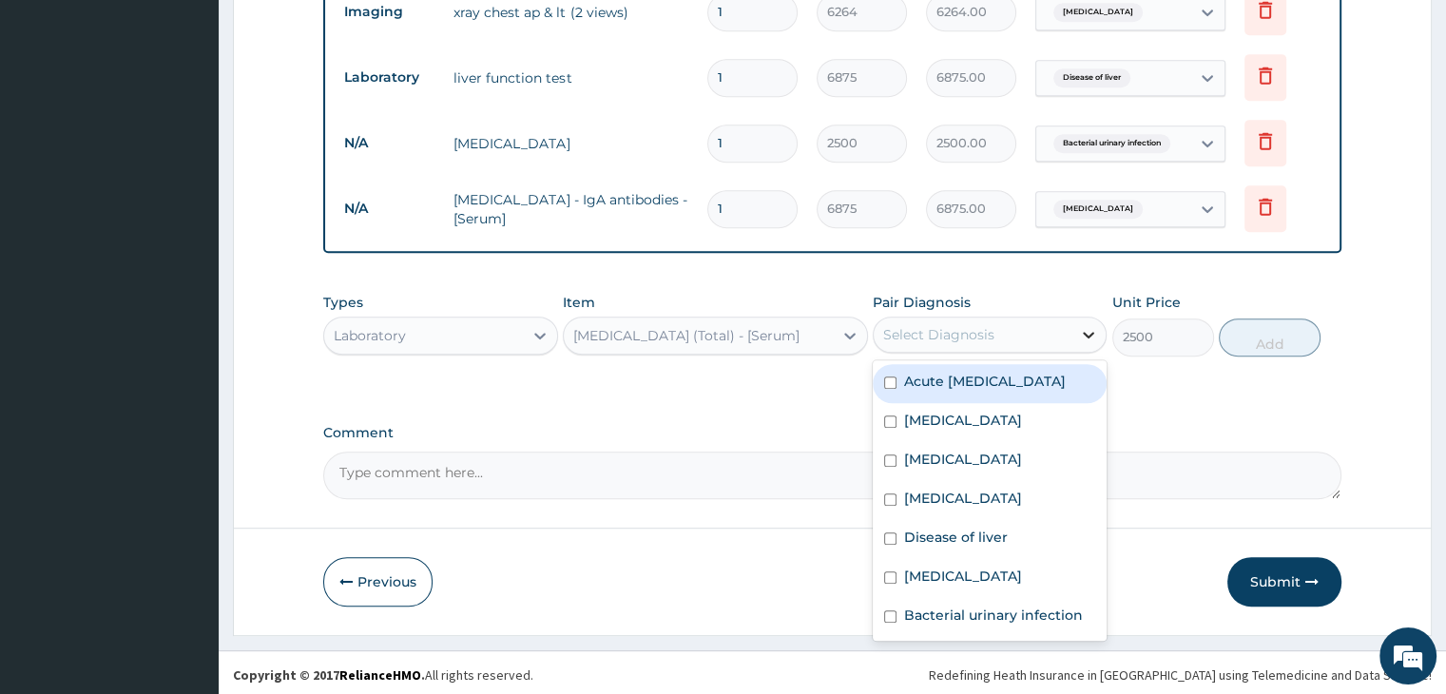
click at [1082, 330] on icon at bounding box center [1088, 334] width 19 height 19
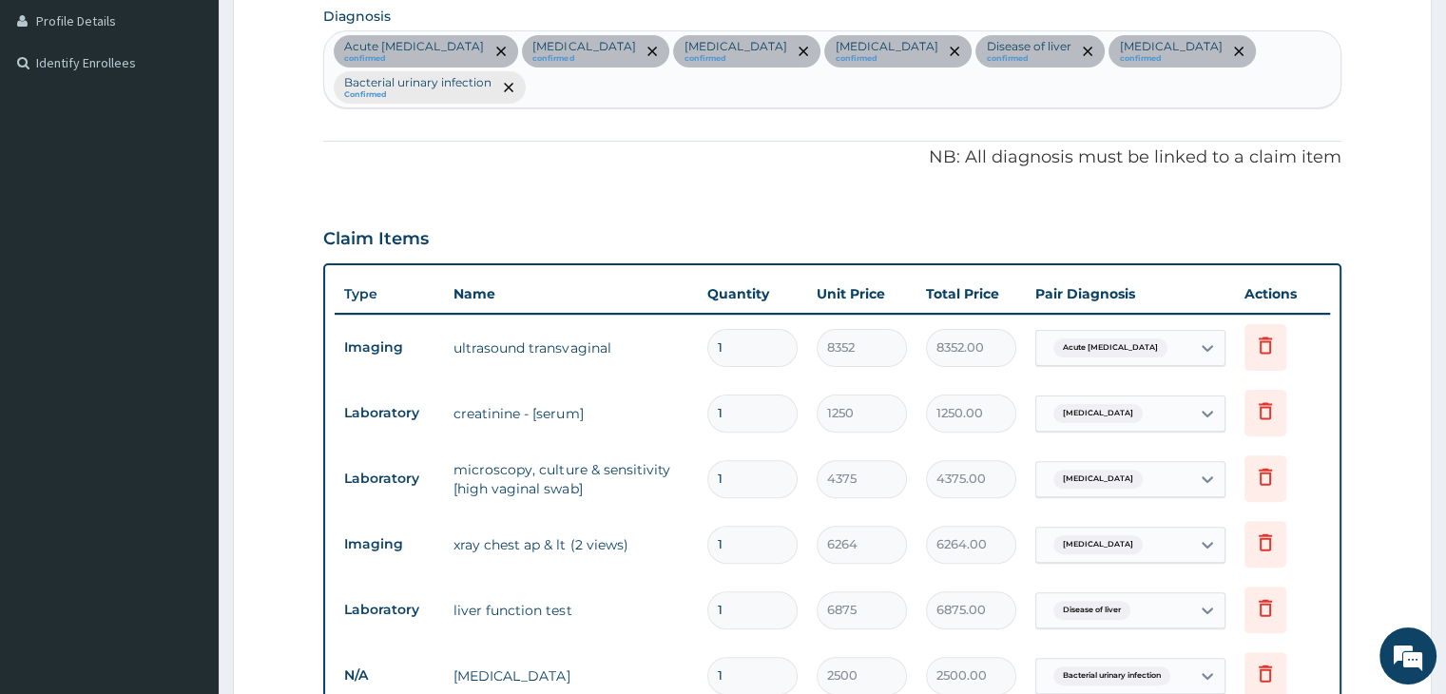
scroll to position [441, 0]
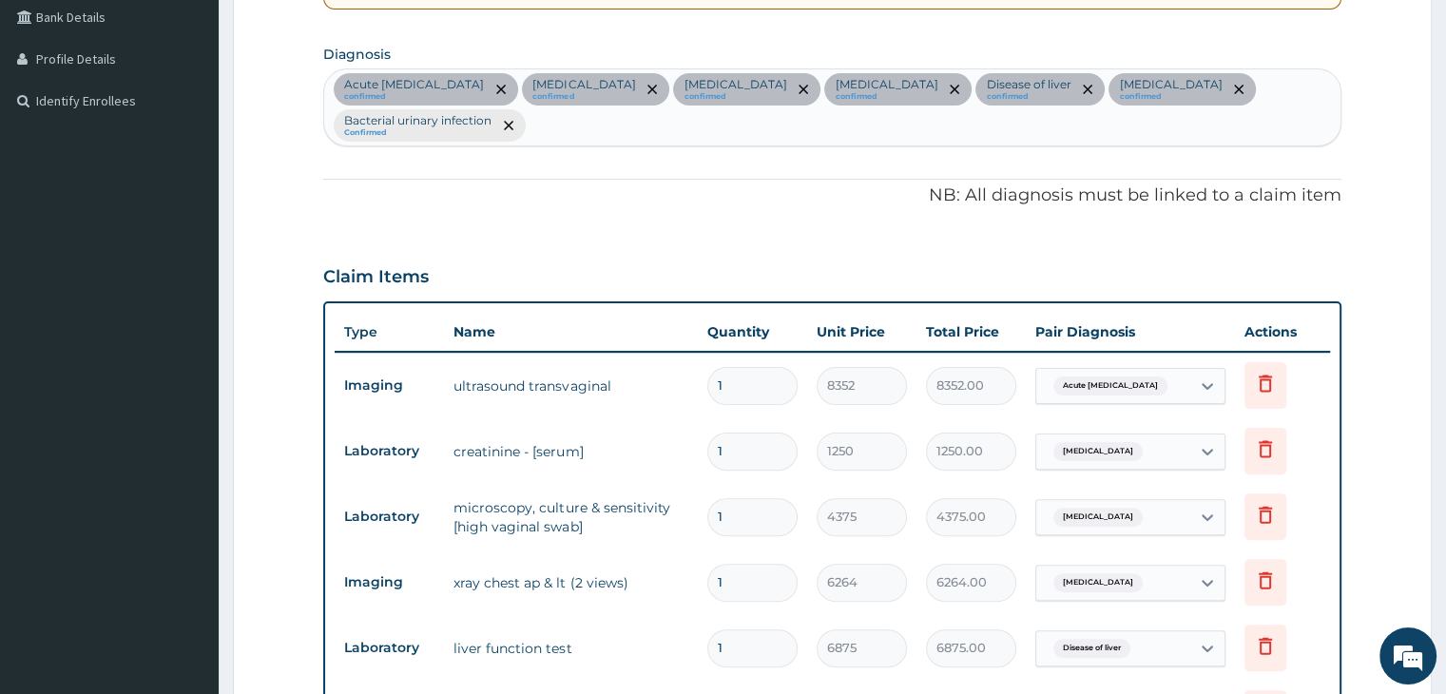
click at [592, 123] on div "Acute pelvic pain confirmed Chronic kidney disease confirmed Vaginal discharge …" at bounding box center [831, 107] width 1015 height 76
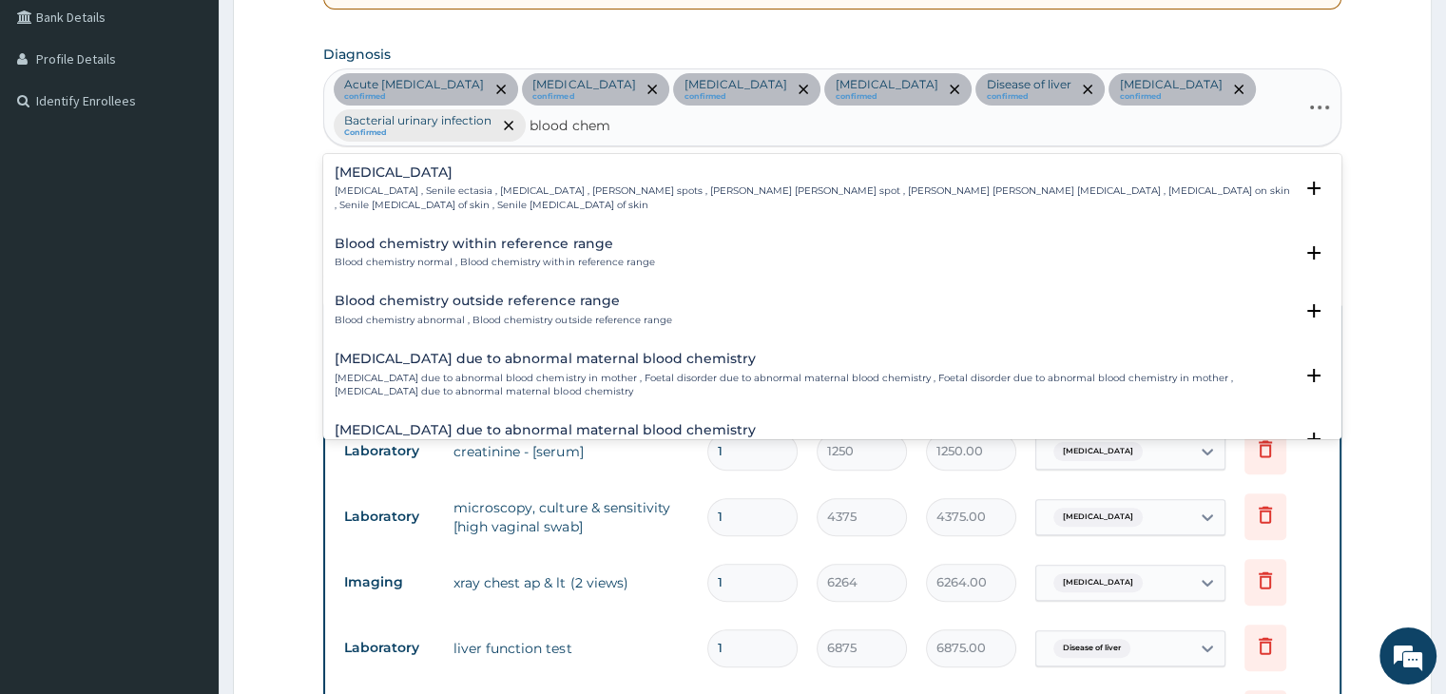
type input "blood chemi"
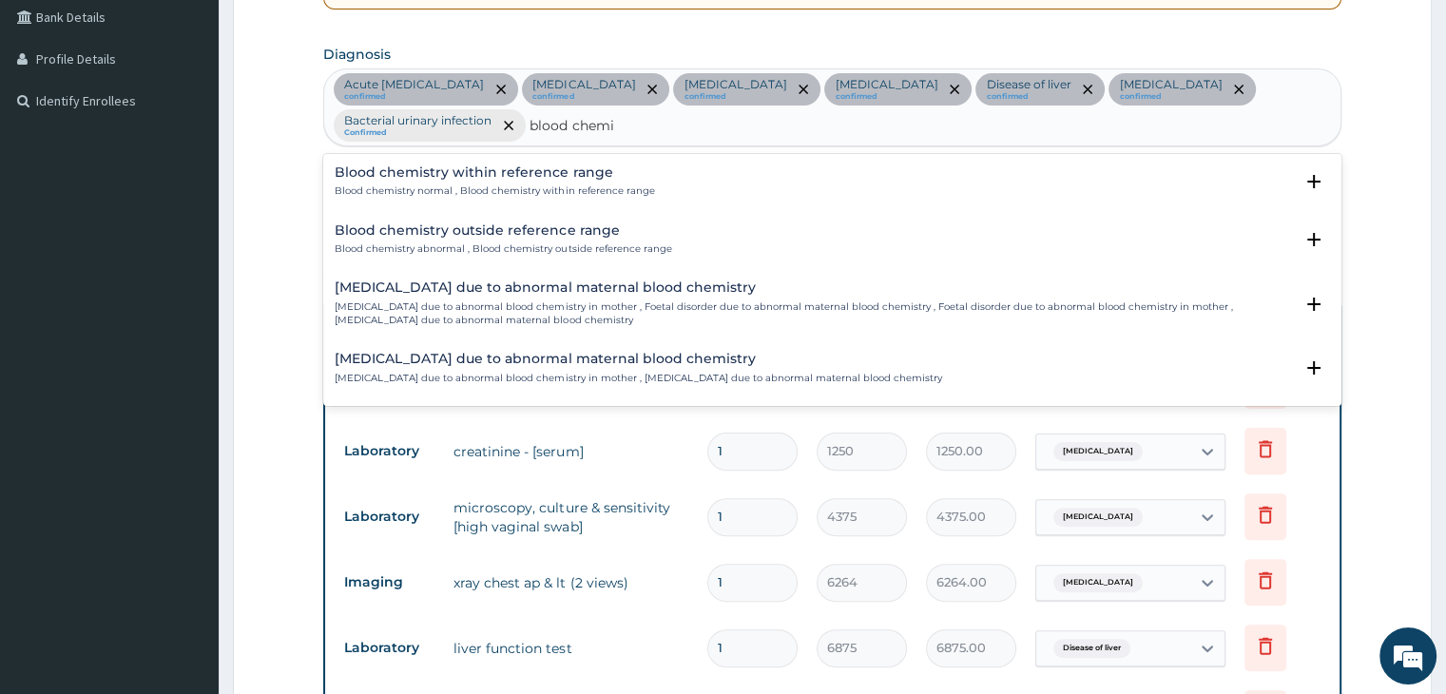
click at [547, 233] on h4 "Blood chemistry outside reference range" at bounding box center [503, 230] width 337 height 14
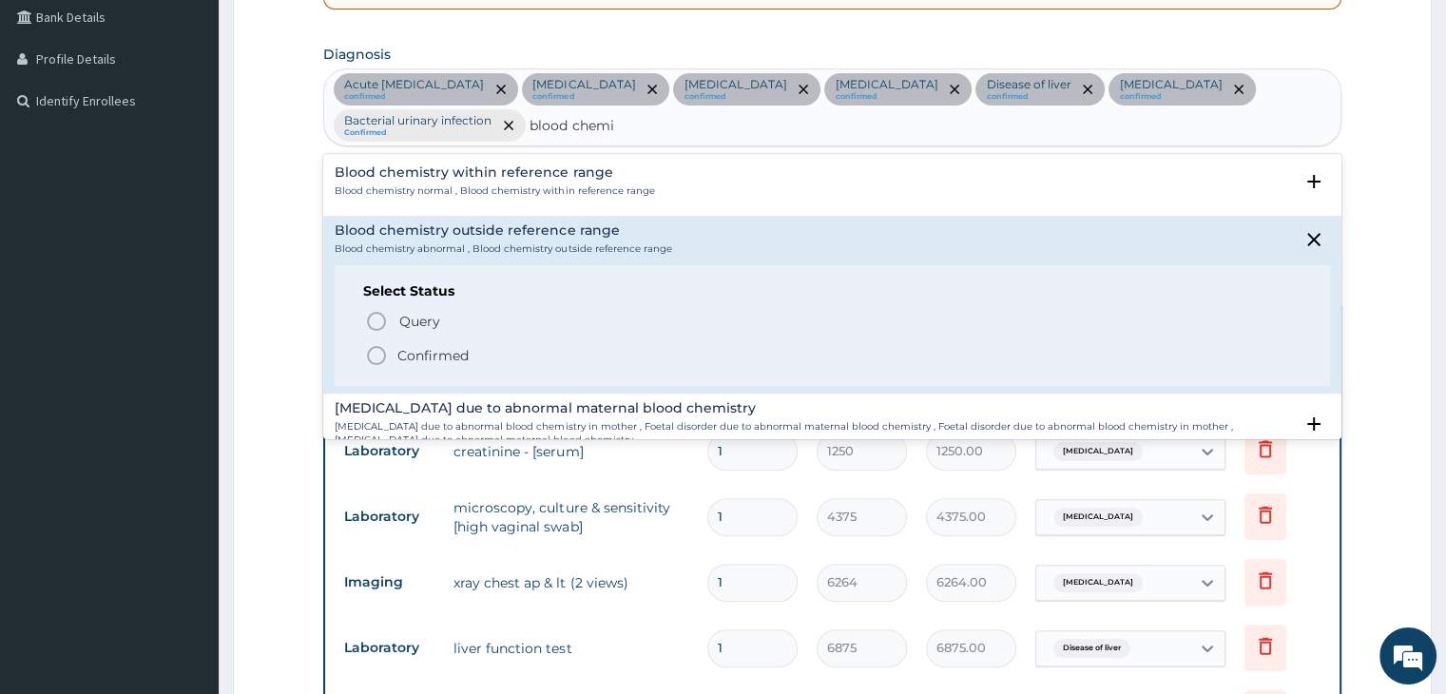
click at [384, 357] on circle "status option filled" at bounding box center [376, 355] width 17 height 17
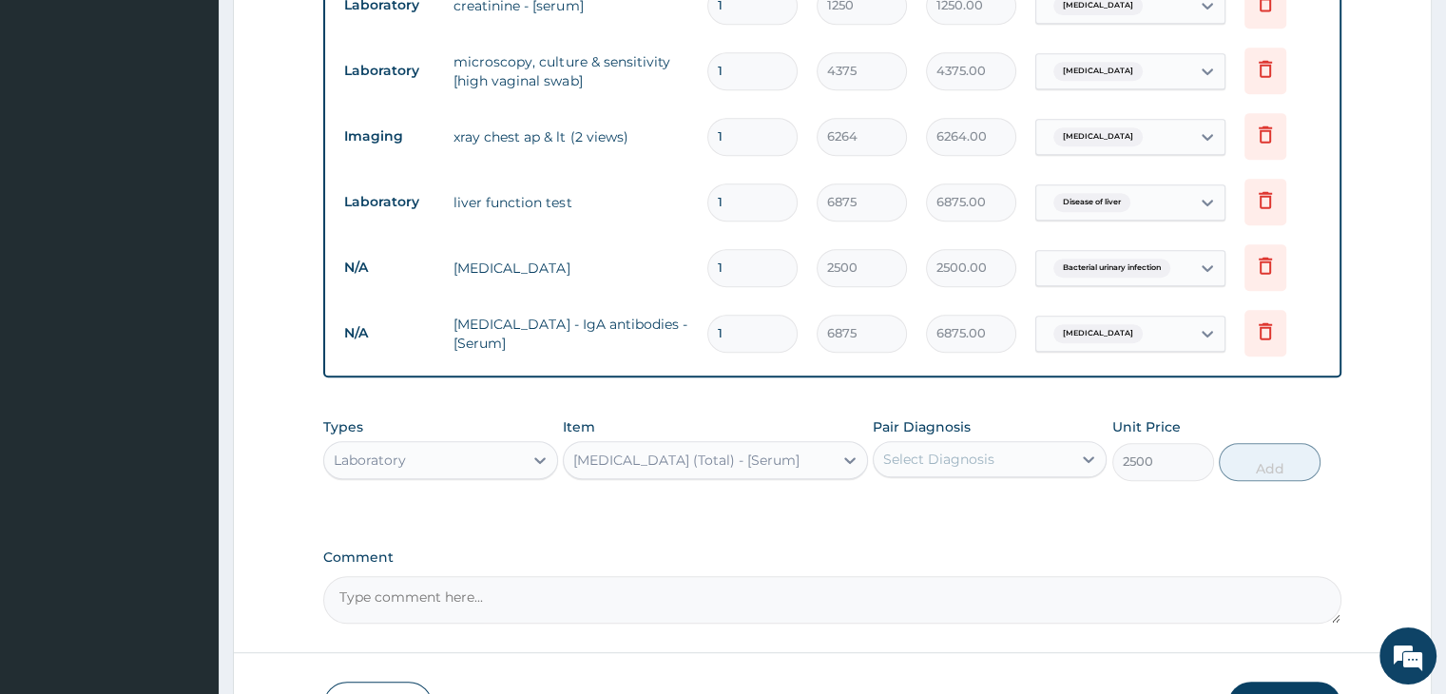
scroll to position [897, 0]
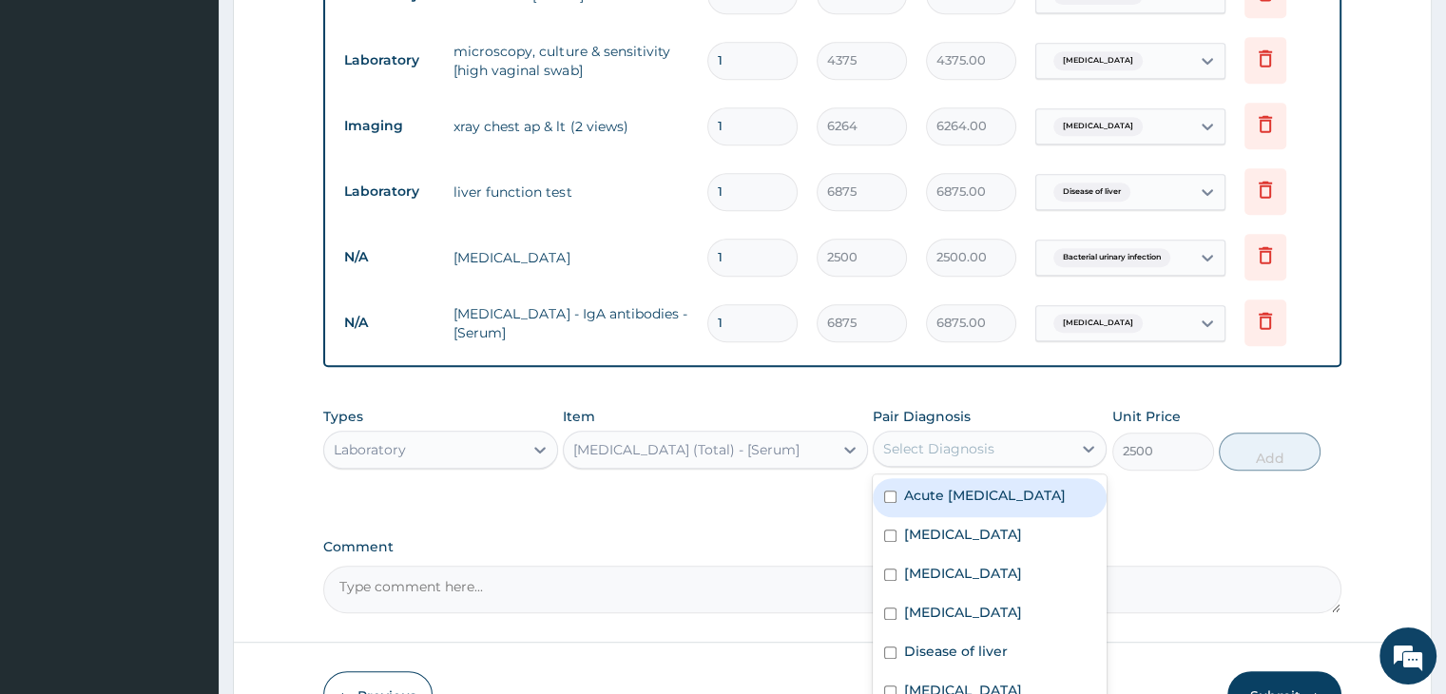
click at [1071, 459] on div "Select Diagnosis" at bounding box center [973, 448] width 198 height 30
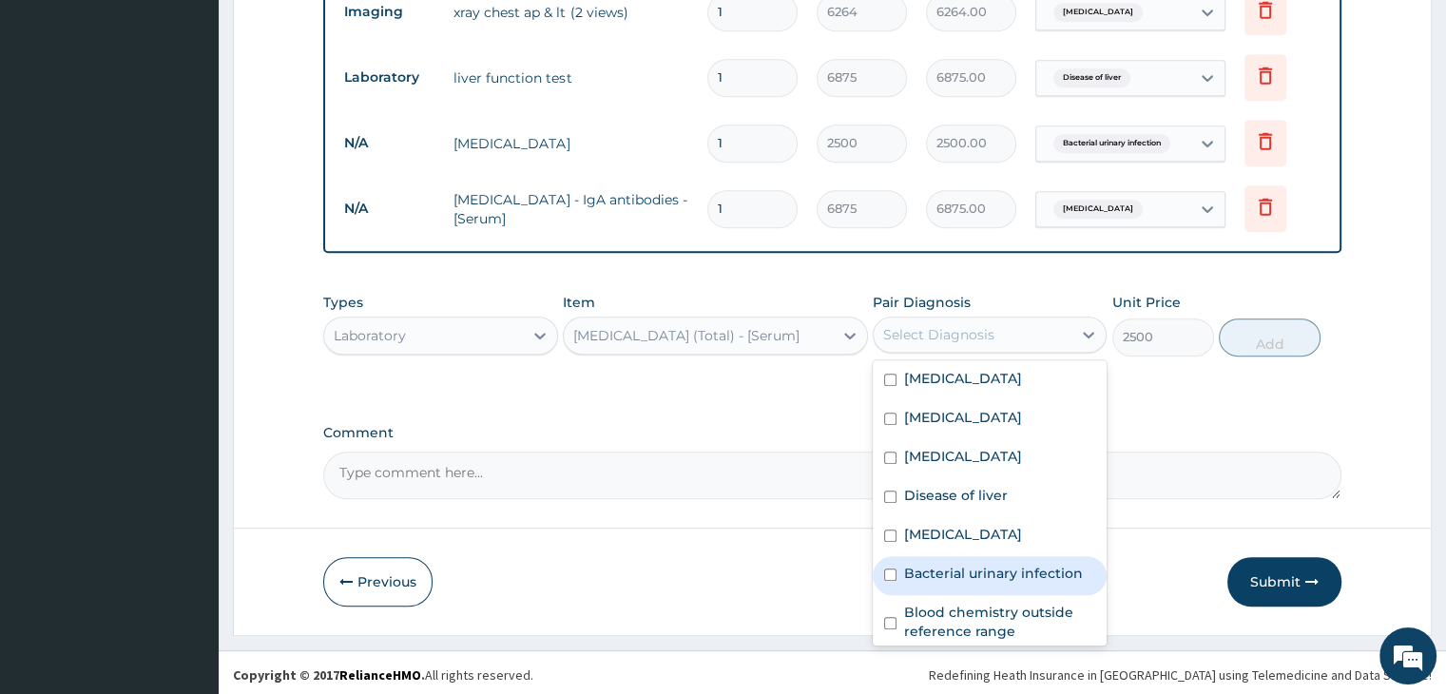
scroll to position [53, 0]
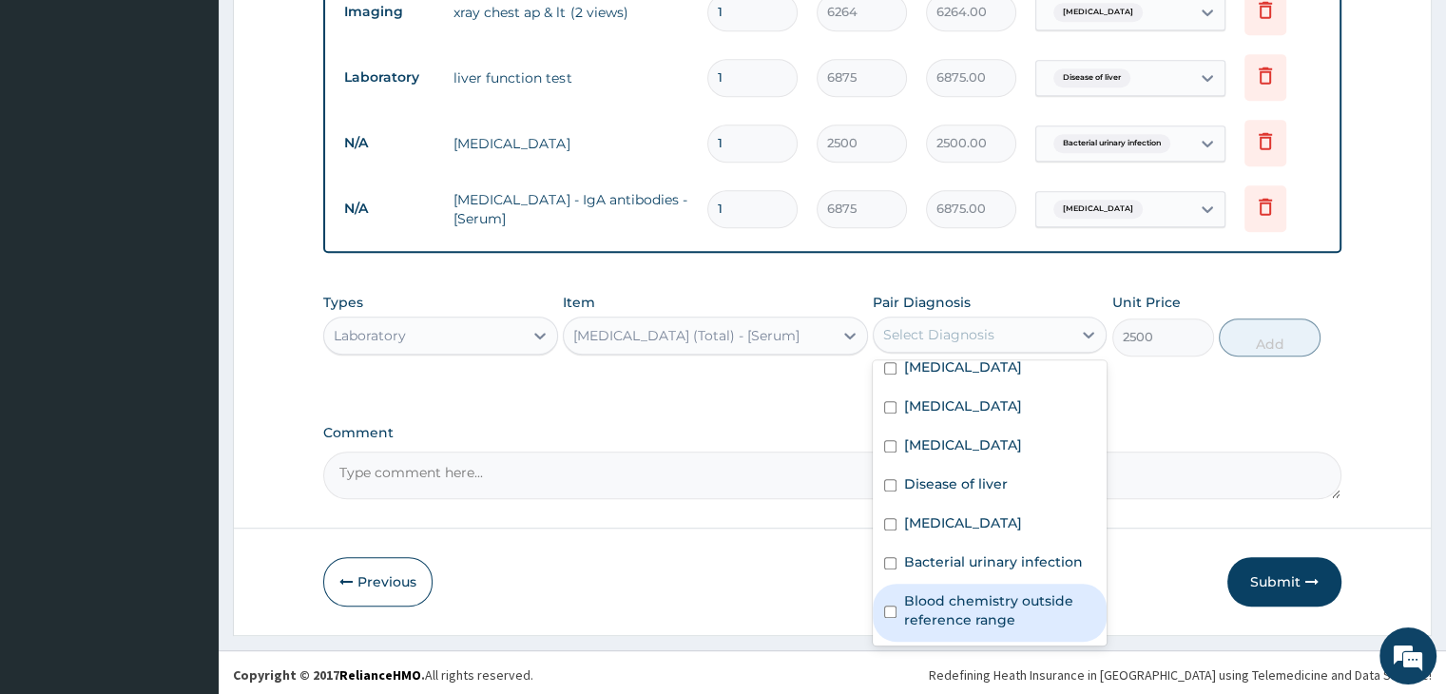
click at [884, 606] on input "checkbox" at bounding box center [890, 612] width 12 height 12
checkbox input "true"
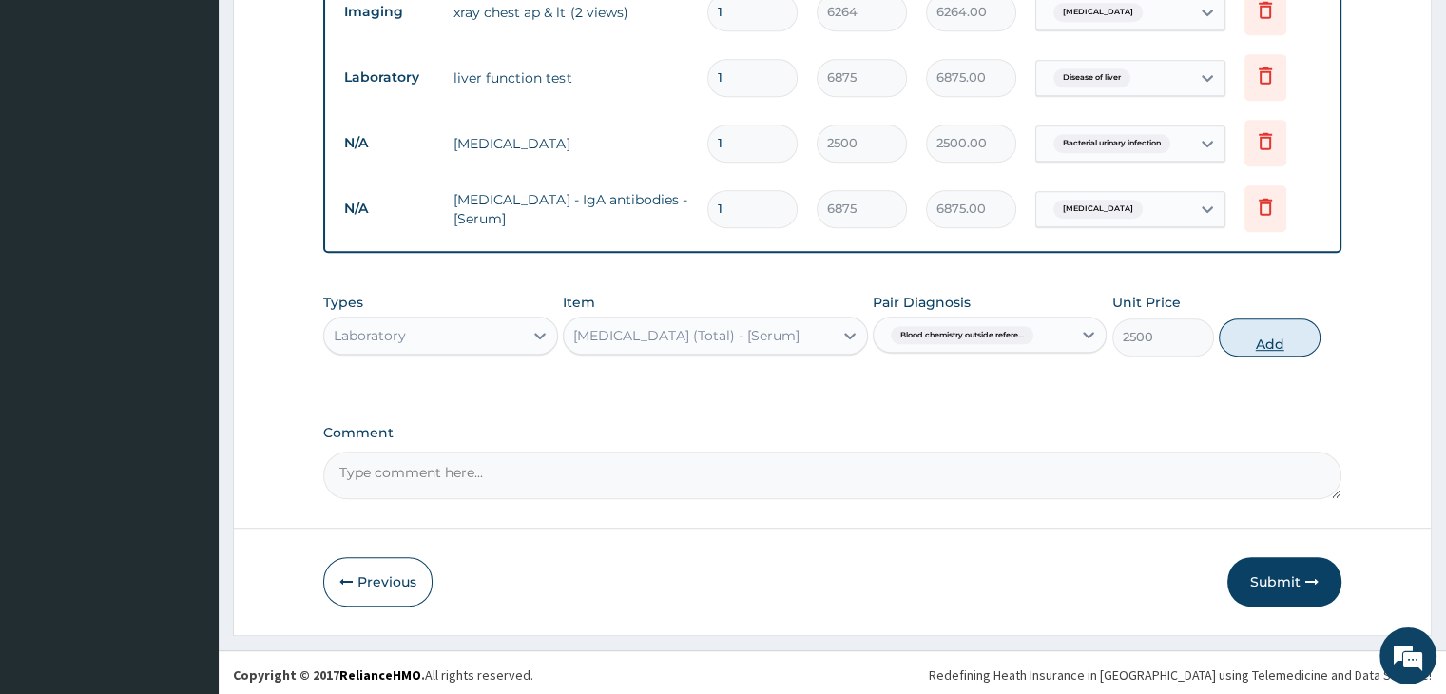
click at [1296, 330] on button "Add" at bounding box center [1270, 337] width 102 height 38
type input "0"
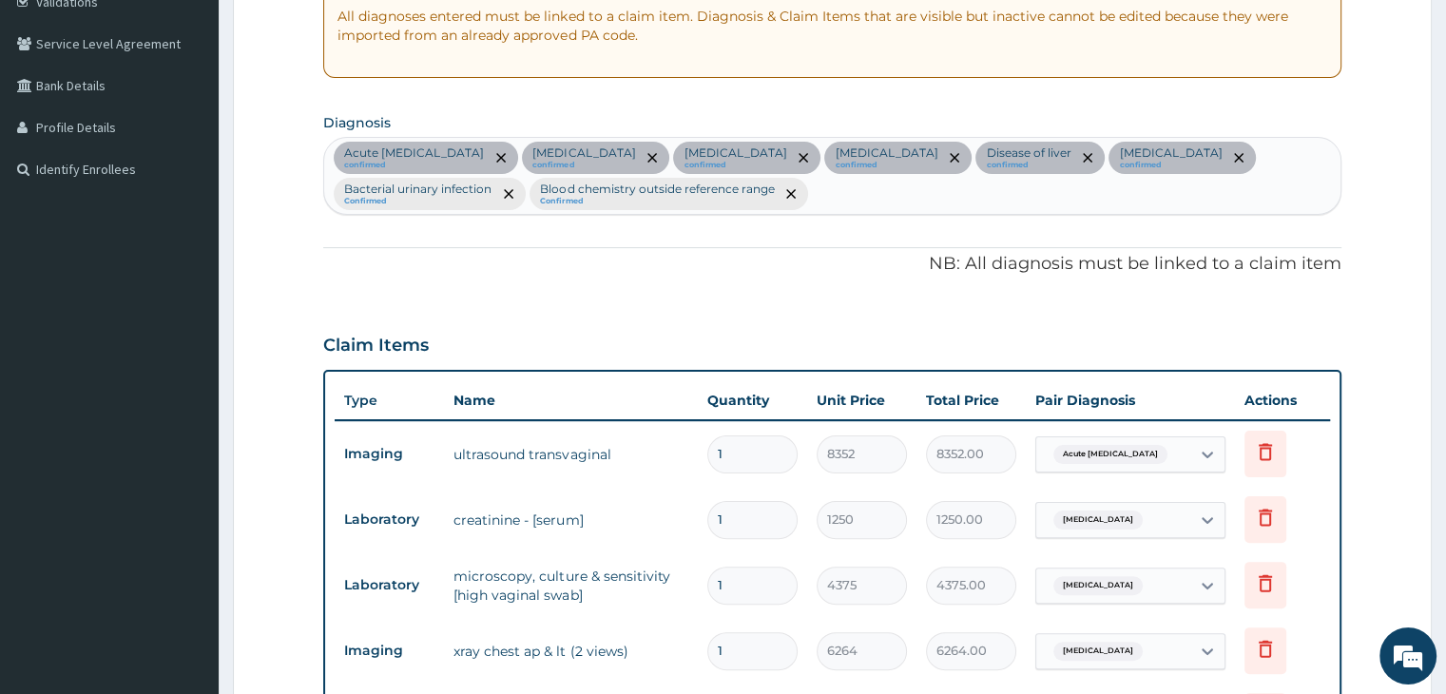
scroll to position [365, 0]
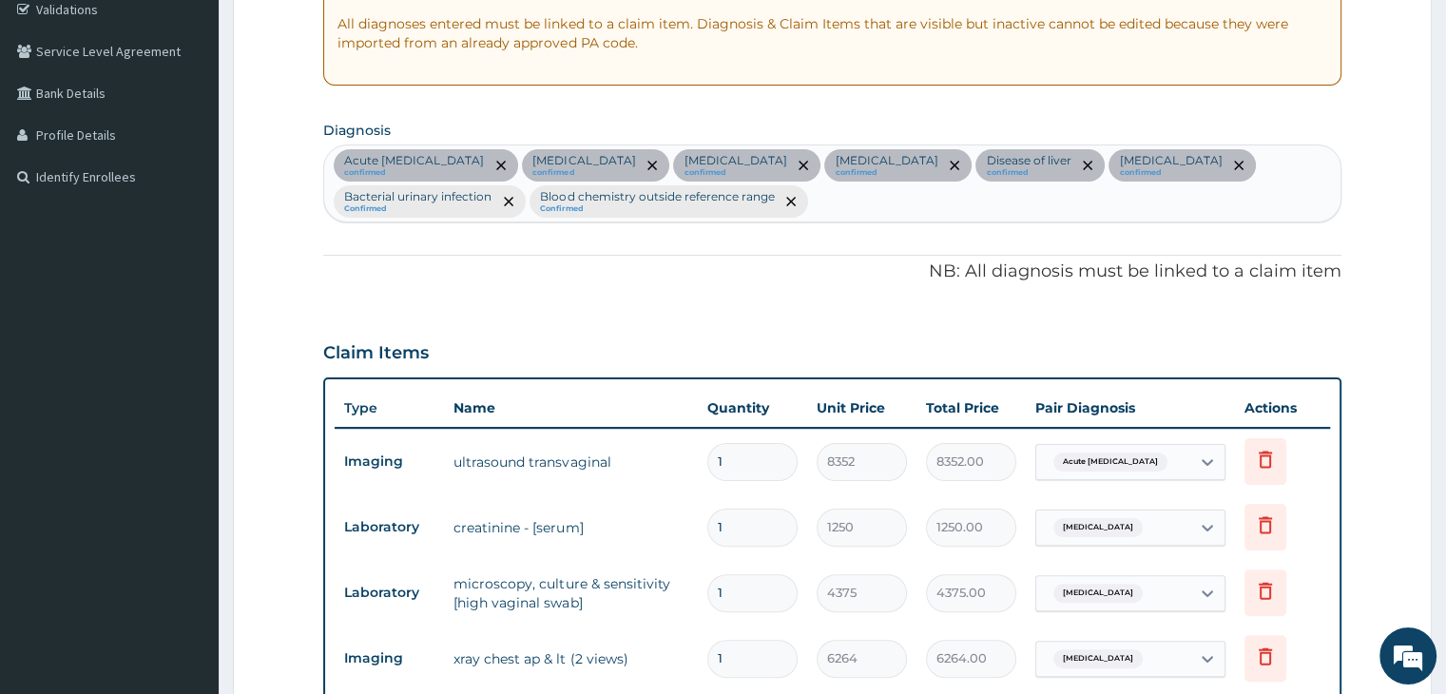
click at [885, 202] on div "Acute pelvic pain confirmed Chronic kidney disease confirmed Vaginal discharge …" at bounding box center [831, 183] width 1015 height 76
type input "a"
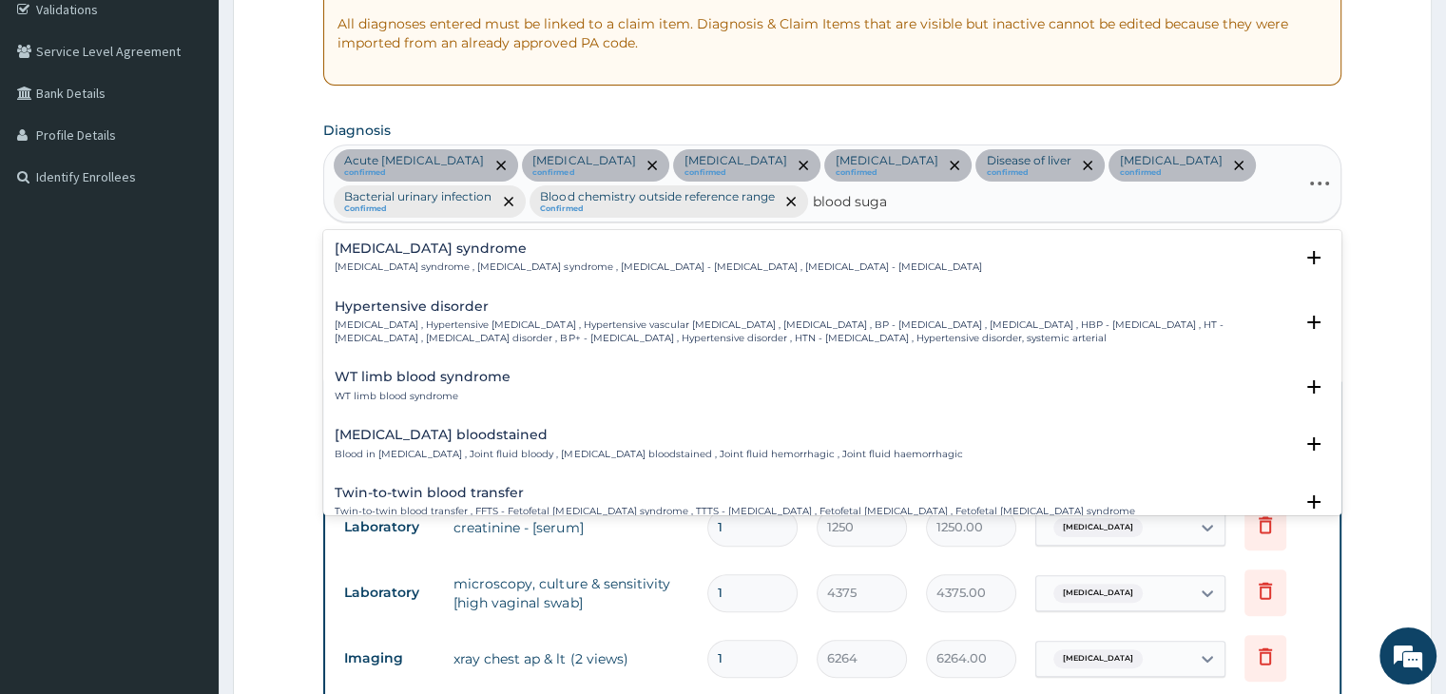
type input "blood sugar"
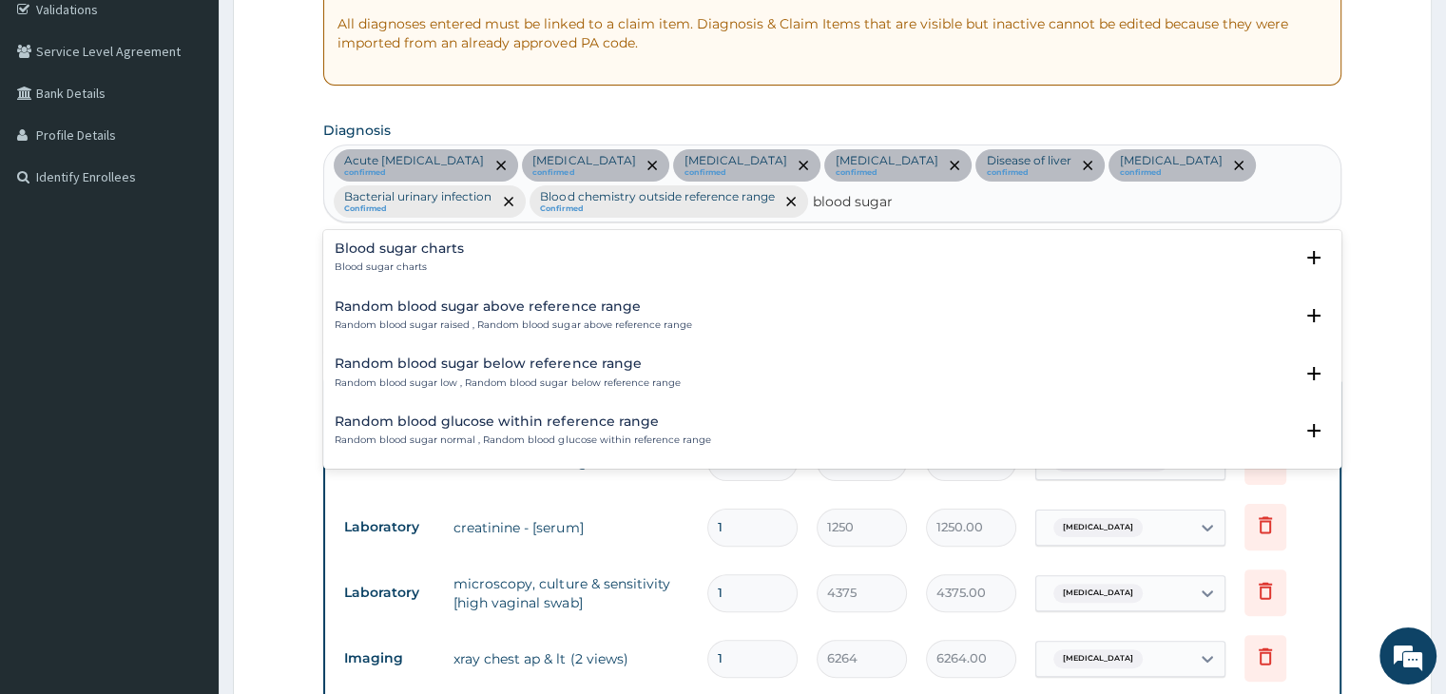
click at [618, 309] on h4 "Random blood sugar above reference range" at bounding box center [513, 306] width 356 height 14
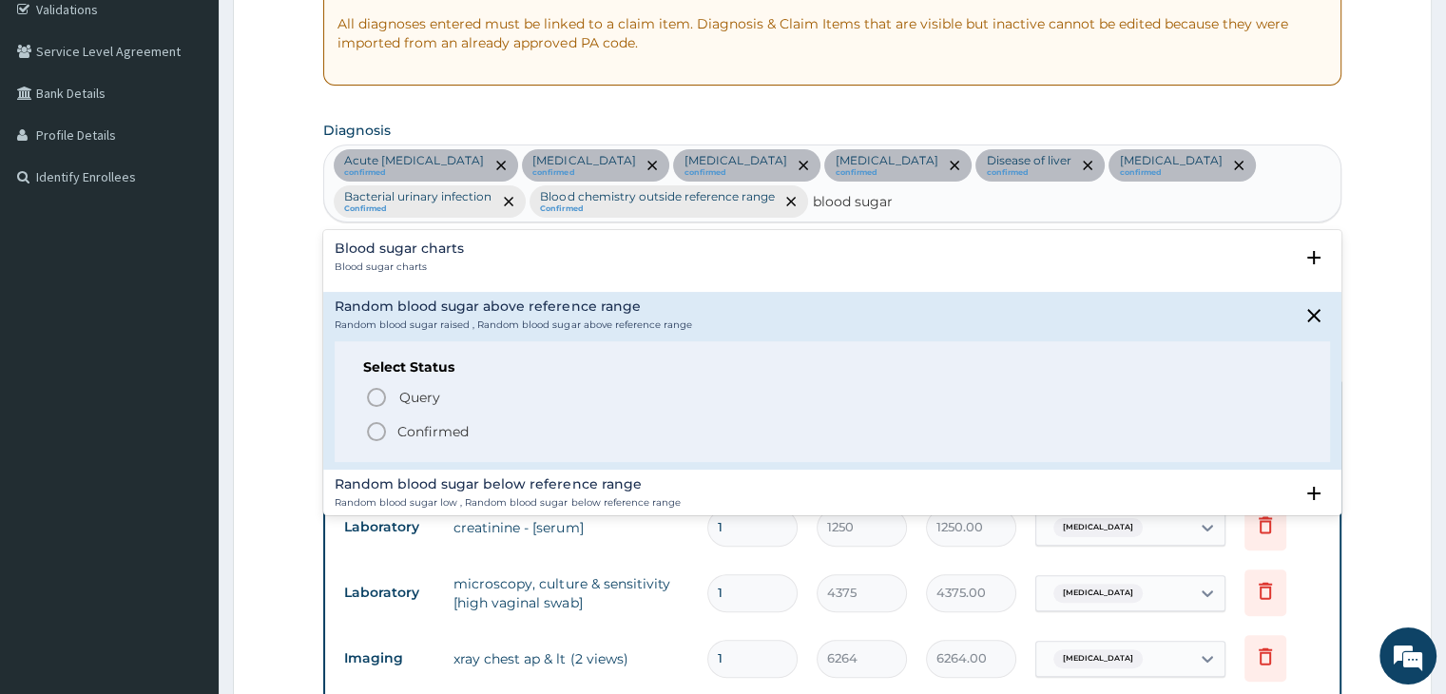
click at [375, 430] on icon "status option filled" at bounding box center [376, 431] width 23 height 23
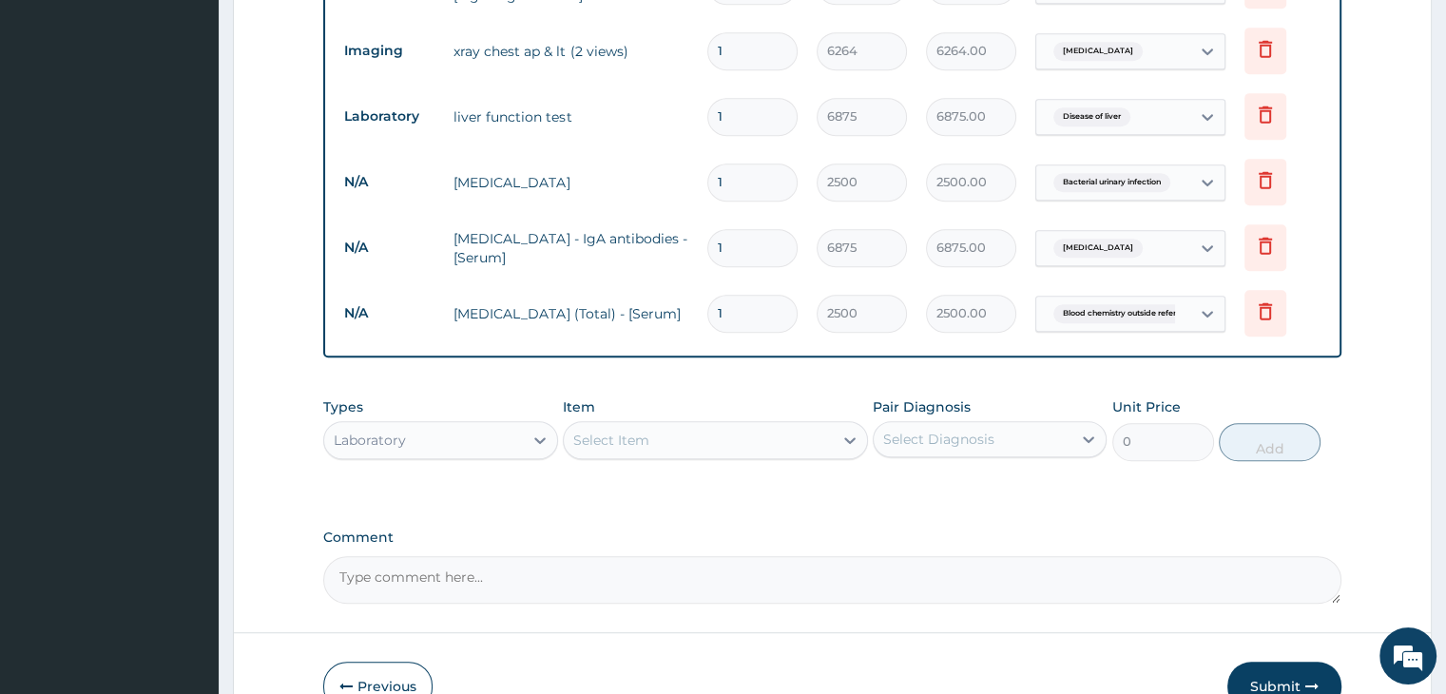
scroll to position [1077, 0]
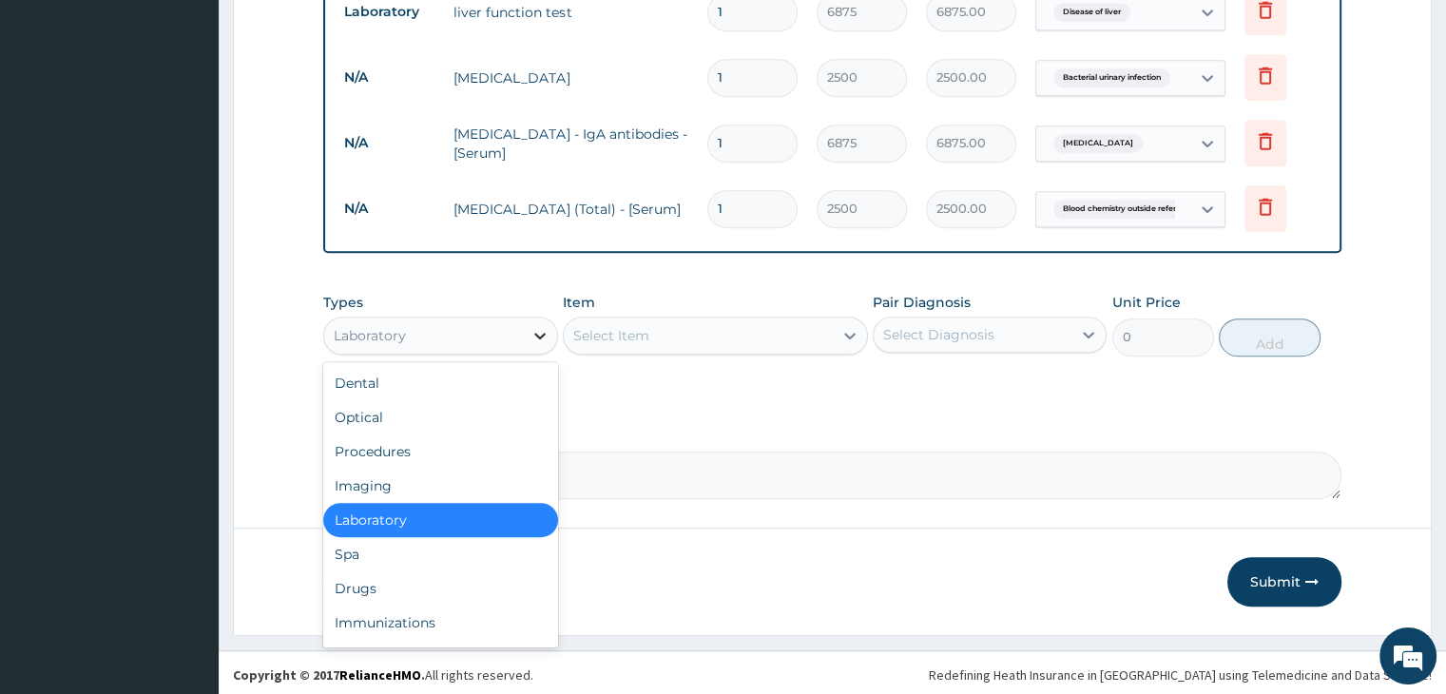
click at [535, 337] on icon at bounding box center [539, 335] width 19 height 19
click at [433, 510] on div "Laboratory" at bounding box center [440, 520] width 234 height 34
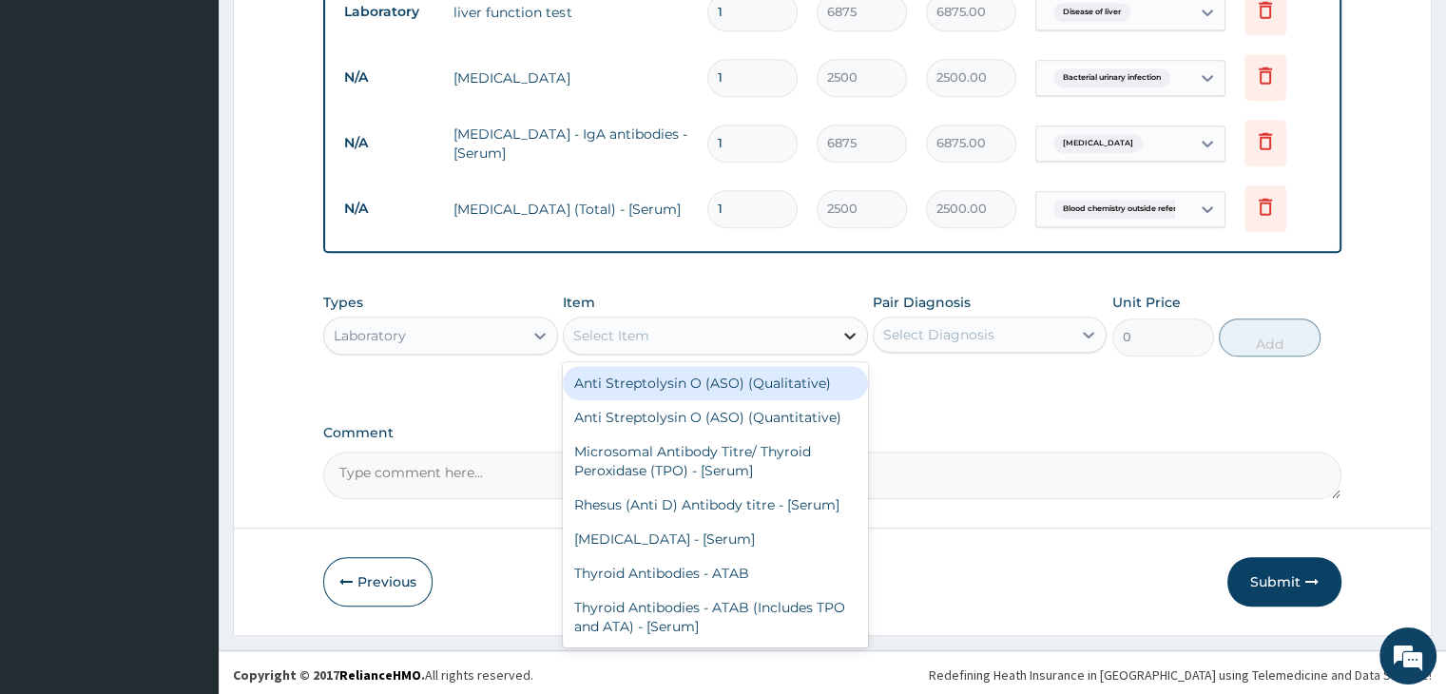
click at [836, 345] on div at bounding box center [850, 335] width 34 height 34
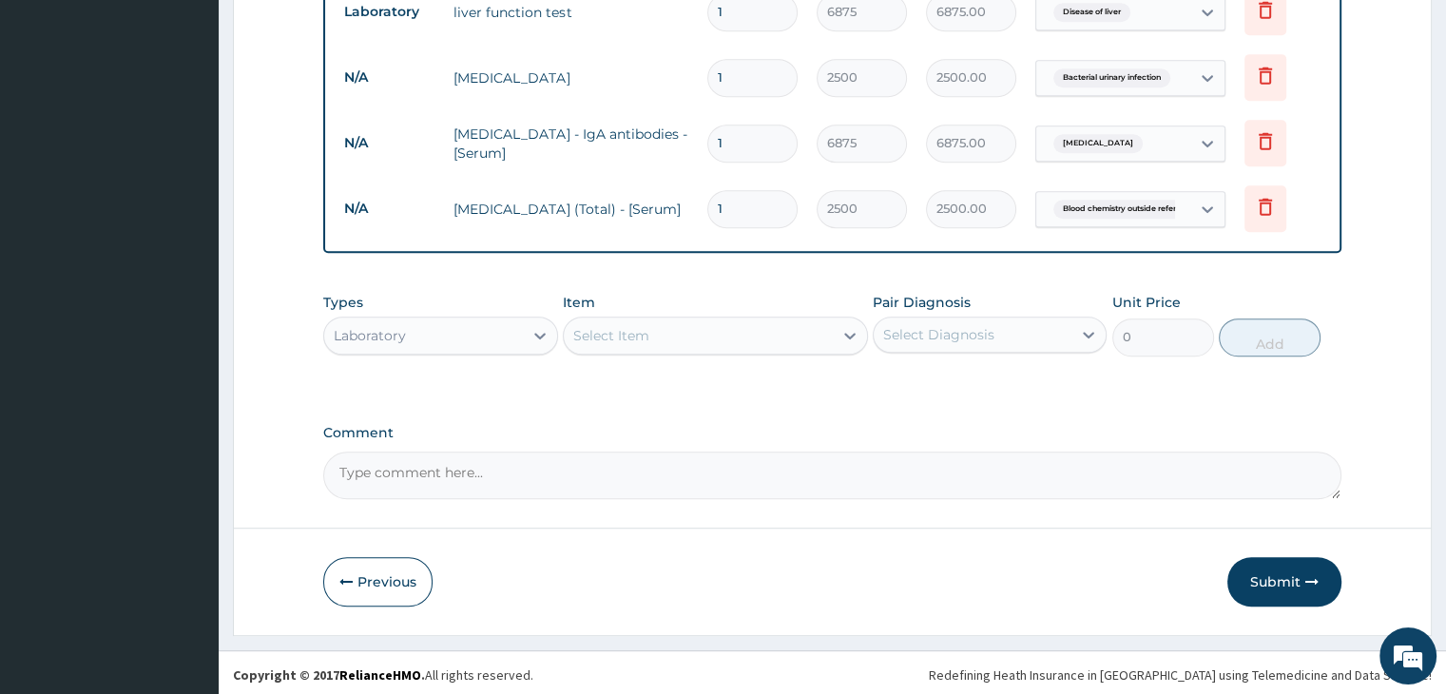
click at [760, 325] on div "Select Item" at bounding box center [698, 335] width 269 height 30
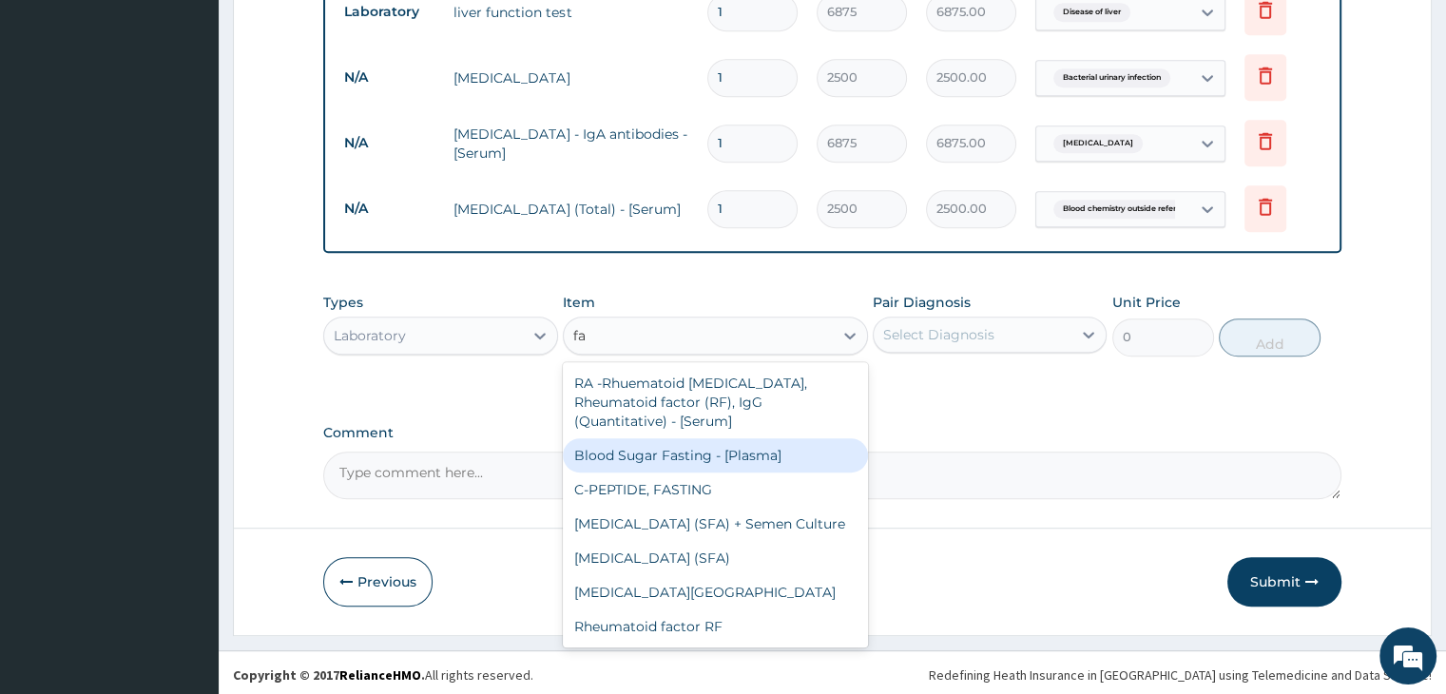
type input "f"
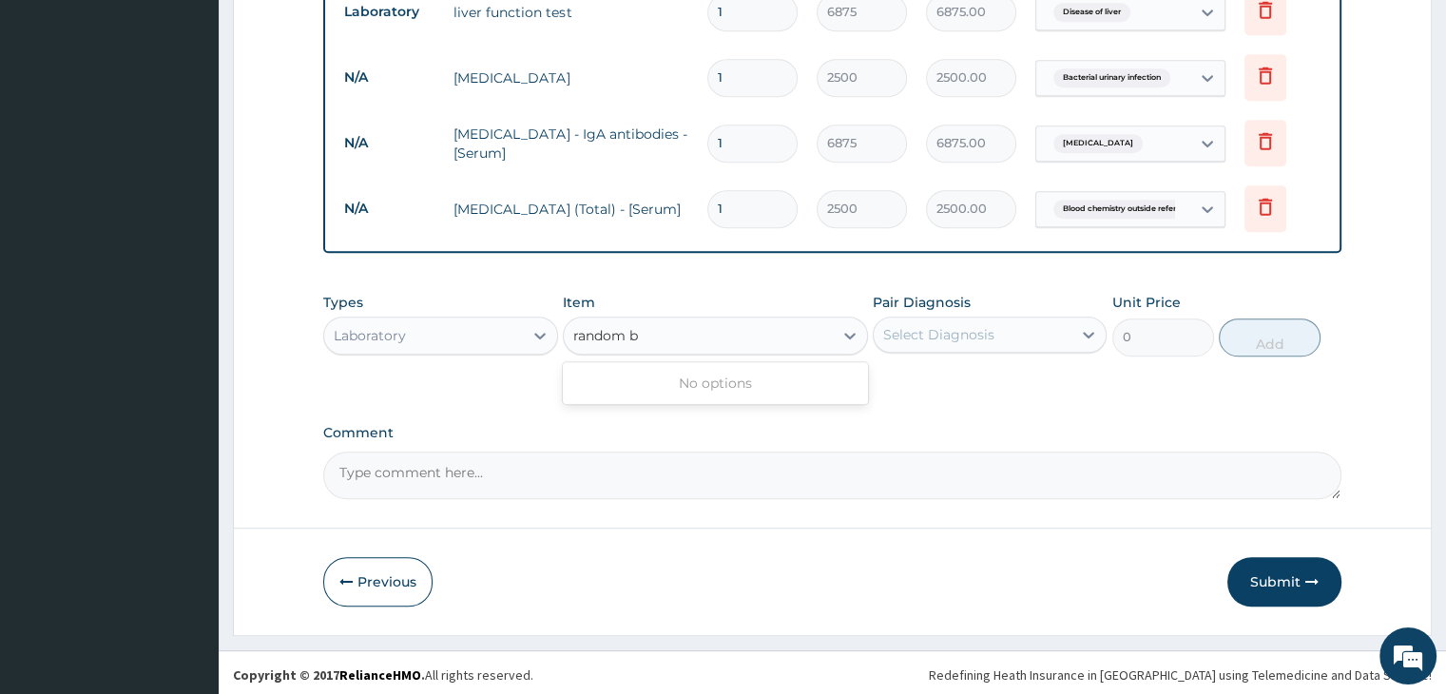
type input "random"
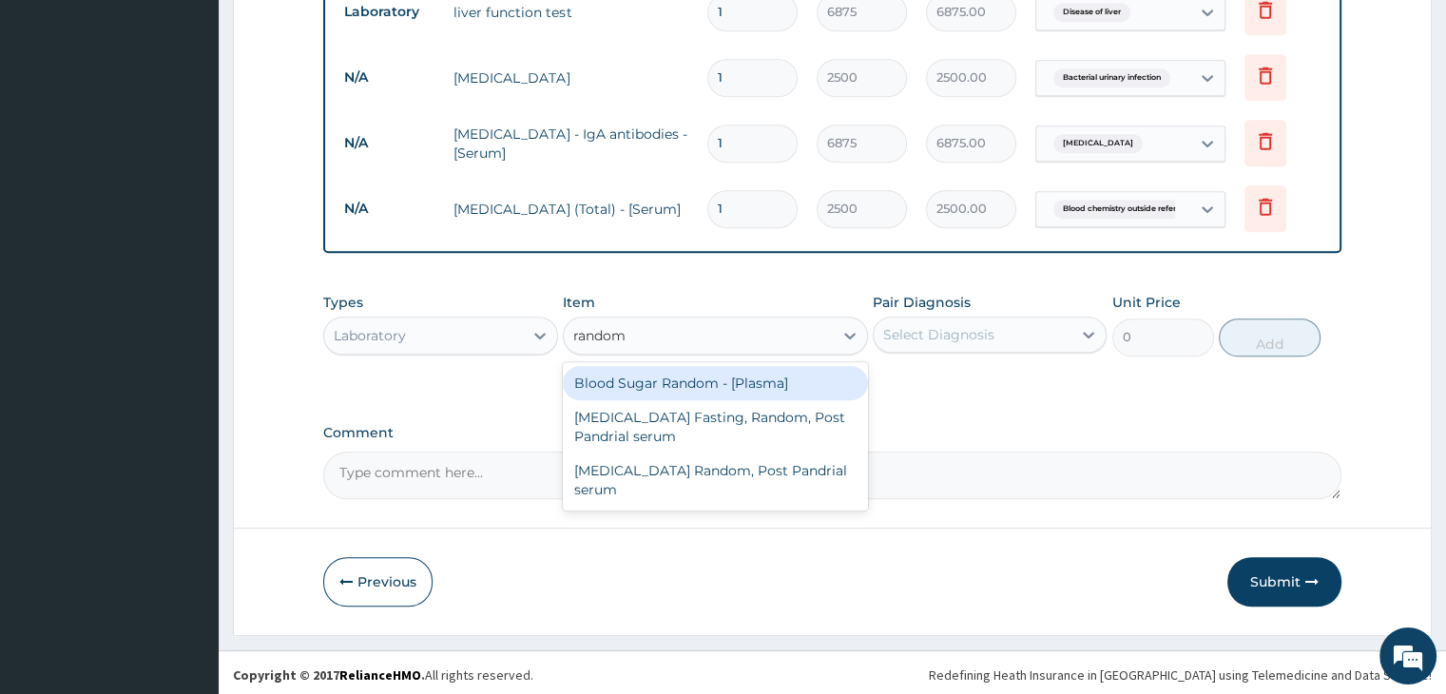
click at [692, 379] on div "Blood Sugar Random - [Plasma]" at bounding box center [715, 383] width 305 height 34
type input "1875"
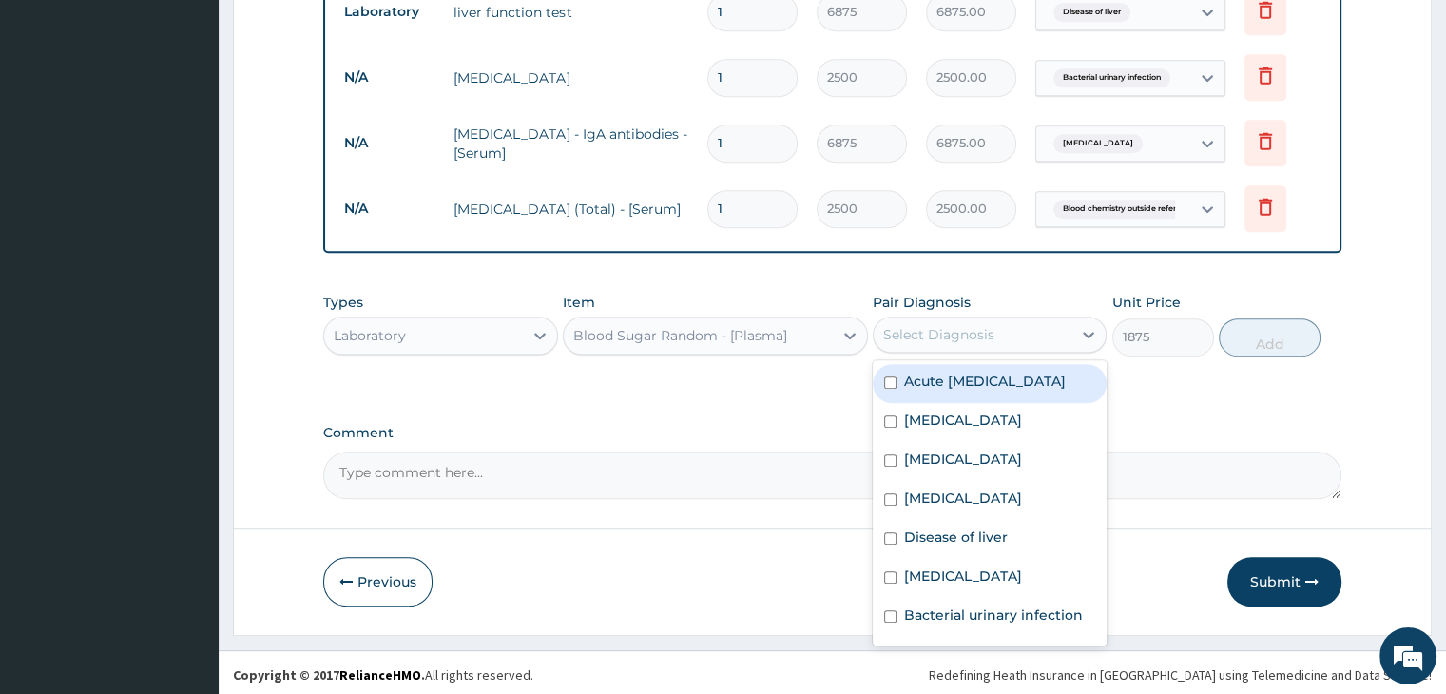
click at [1012, 325] on div "Select Diagnosis" at bounding box center [973, 334] width 198 height 30
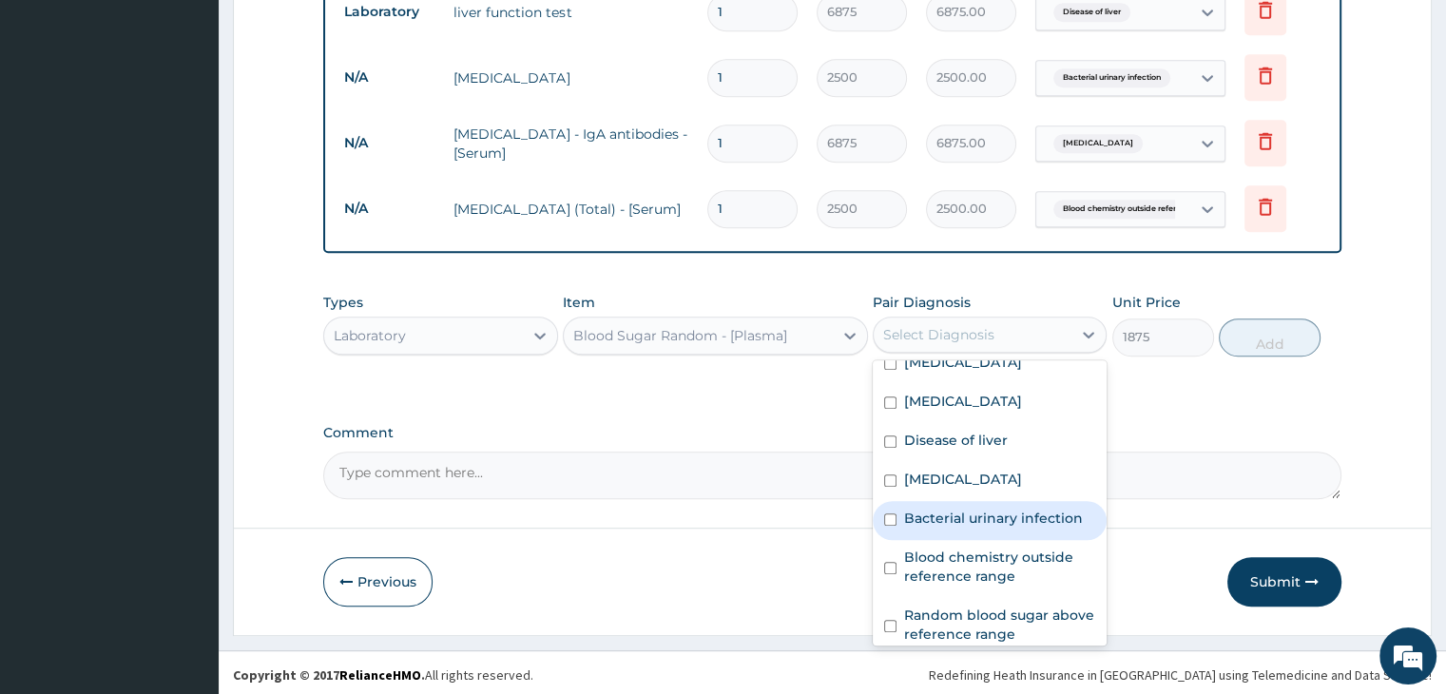
scroll to position [110, 0]
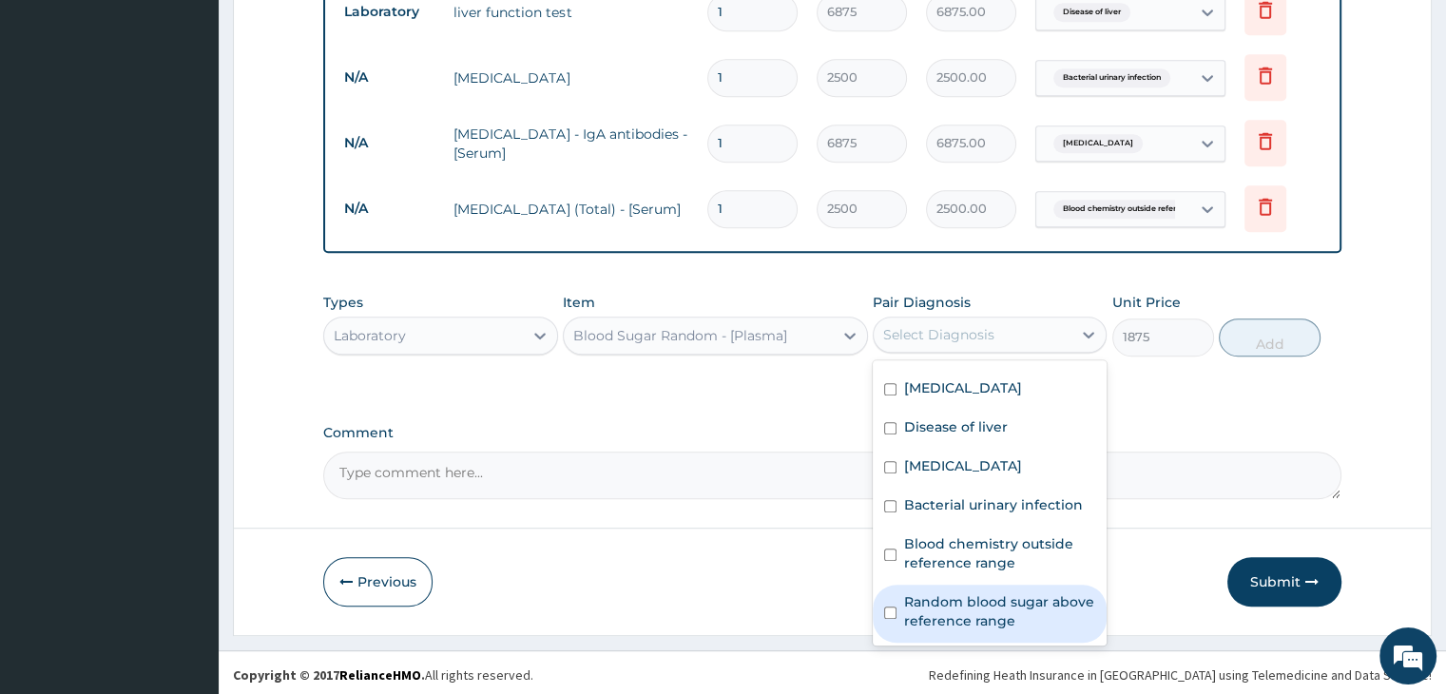
click at [892, 606] on input "checkbox" at bounding box center [890, 612] width 12 height 12
checkbox input "true"
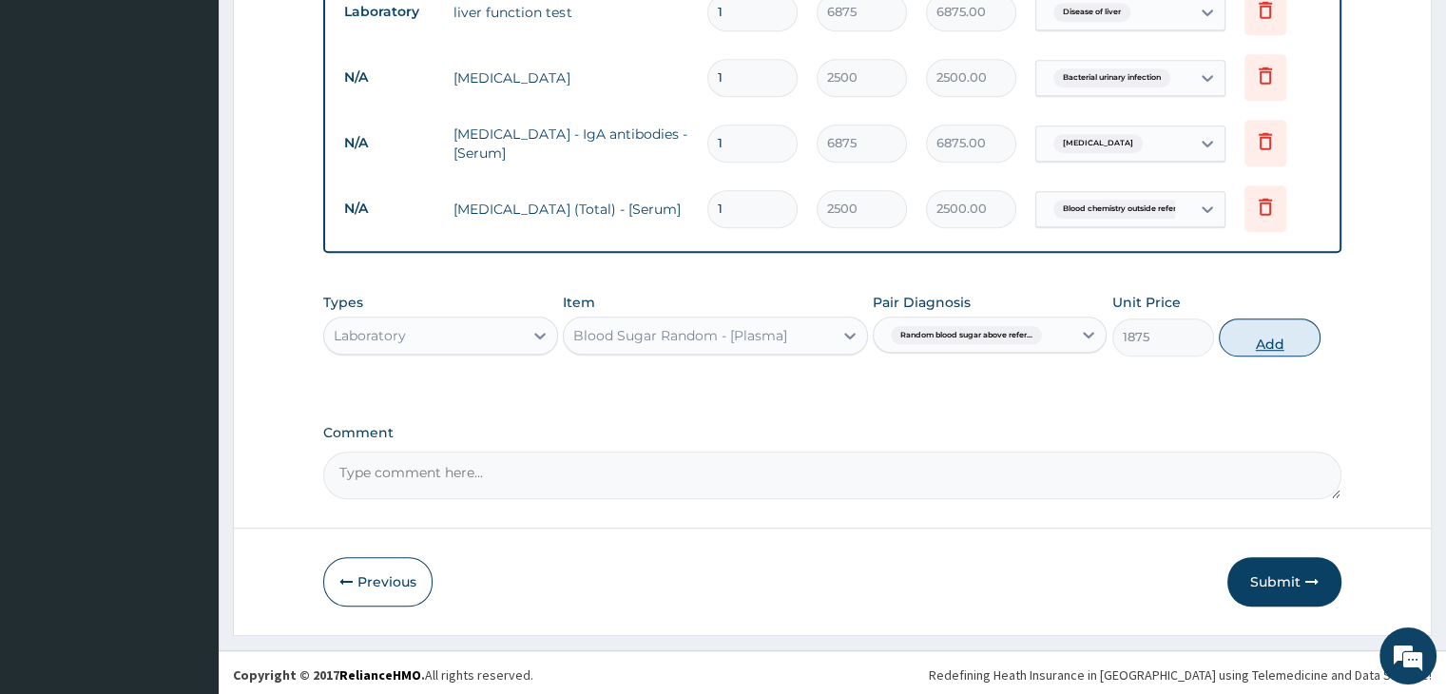
click at [1276, 330] on button "Add" at bounding box center [1270, 337] width 102 height 38
type input "0"
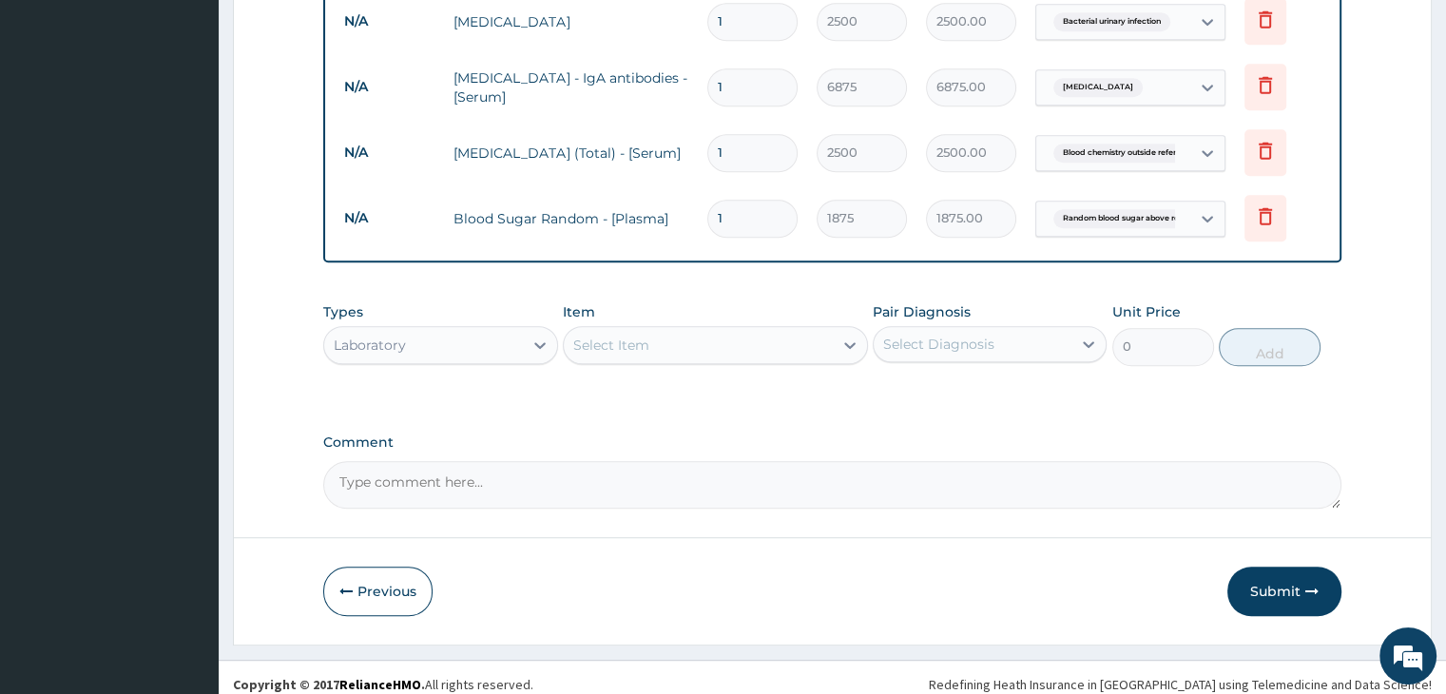
scroll to position [1143, 0]
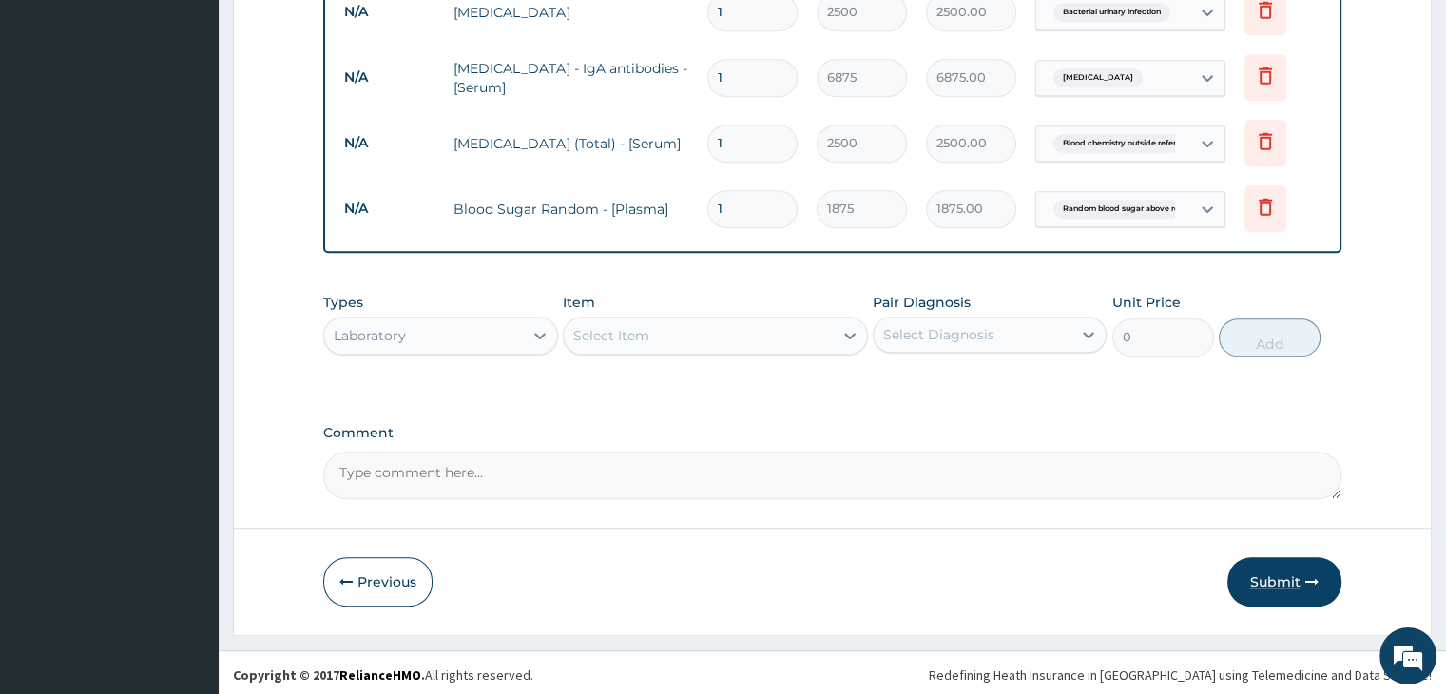
click at [1278, 582] on button "Submit" at bounding box center [1284, 581] width 114 height 49
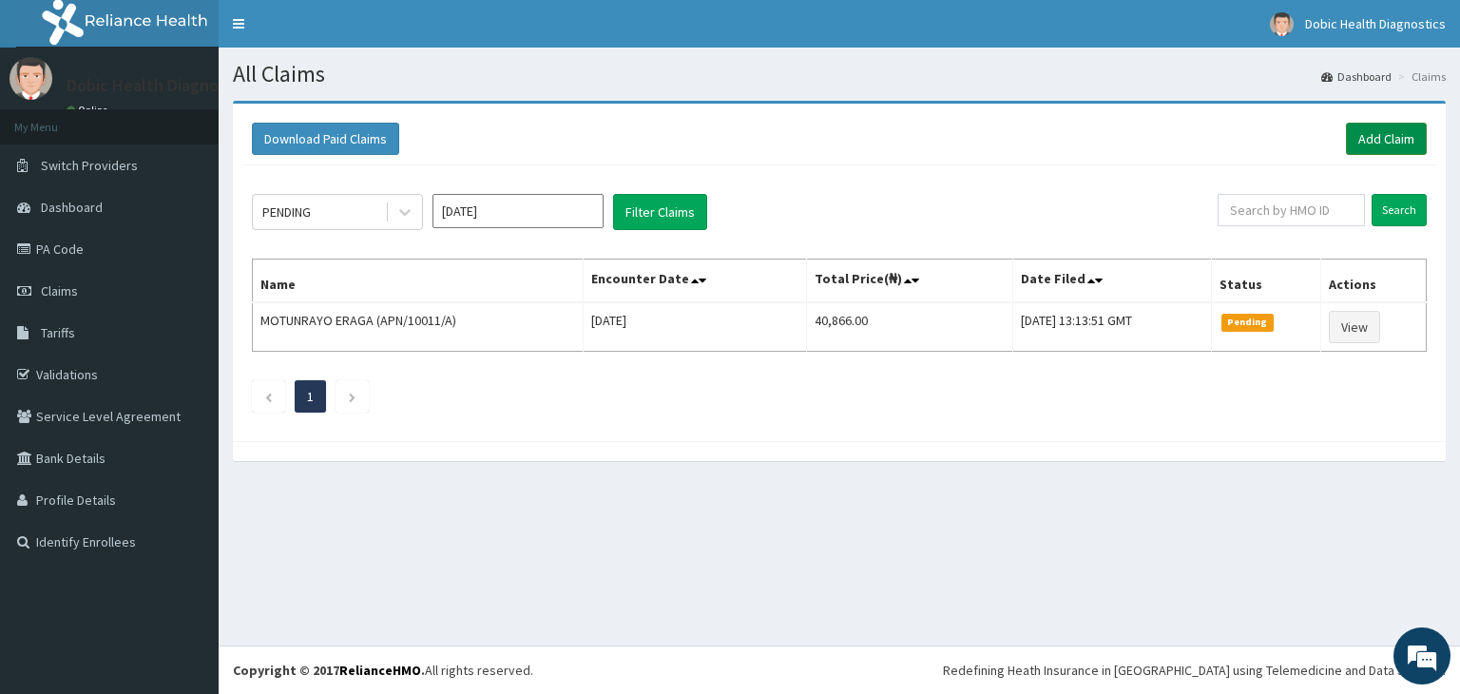
click at [1376, 134] on link "Add Claim" at bounding box center [1386, 139] width 81 height 32
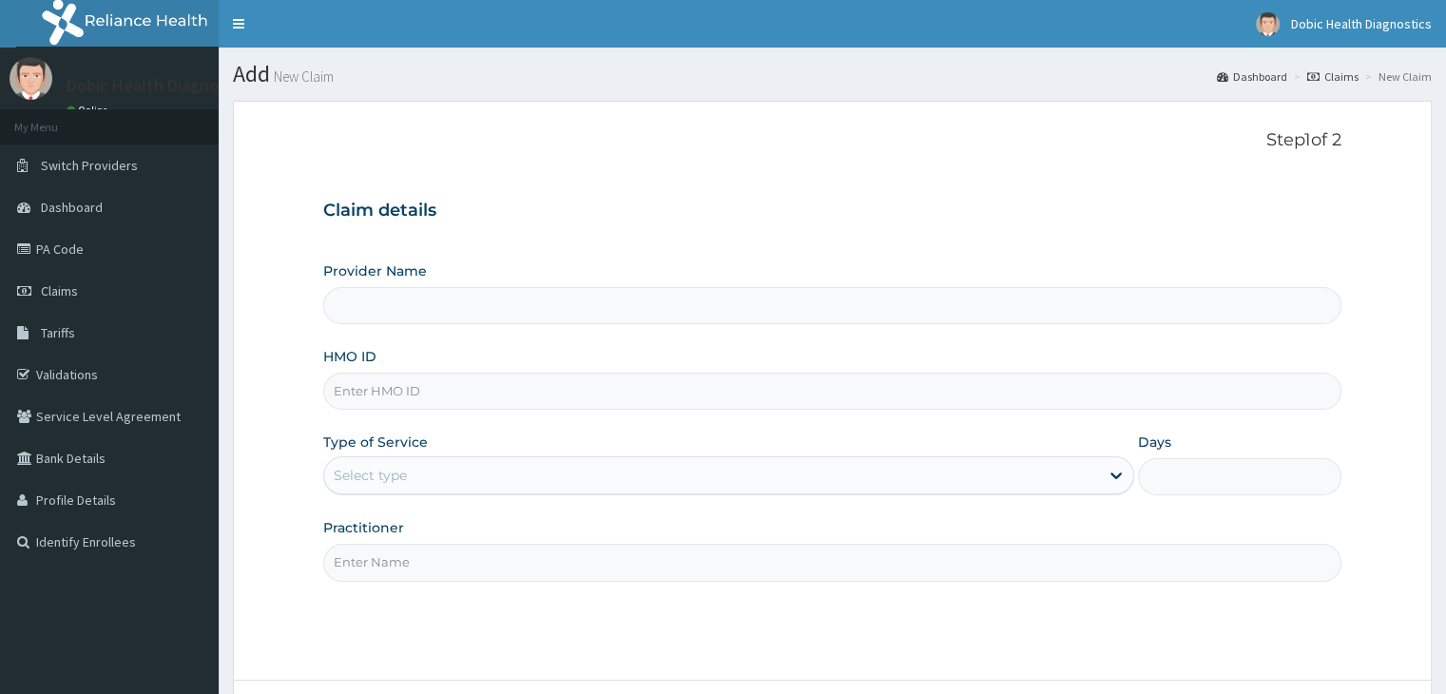
type input "Dobic Health Diagnostics"
click at [726, 404] on input "HMO ID" at bounding box center [831, 391] width 1017 height 37
type input "p"
type input "PSA/10036/A"
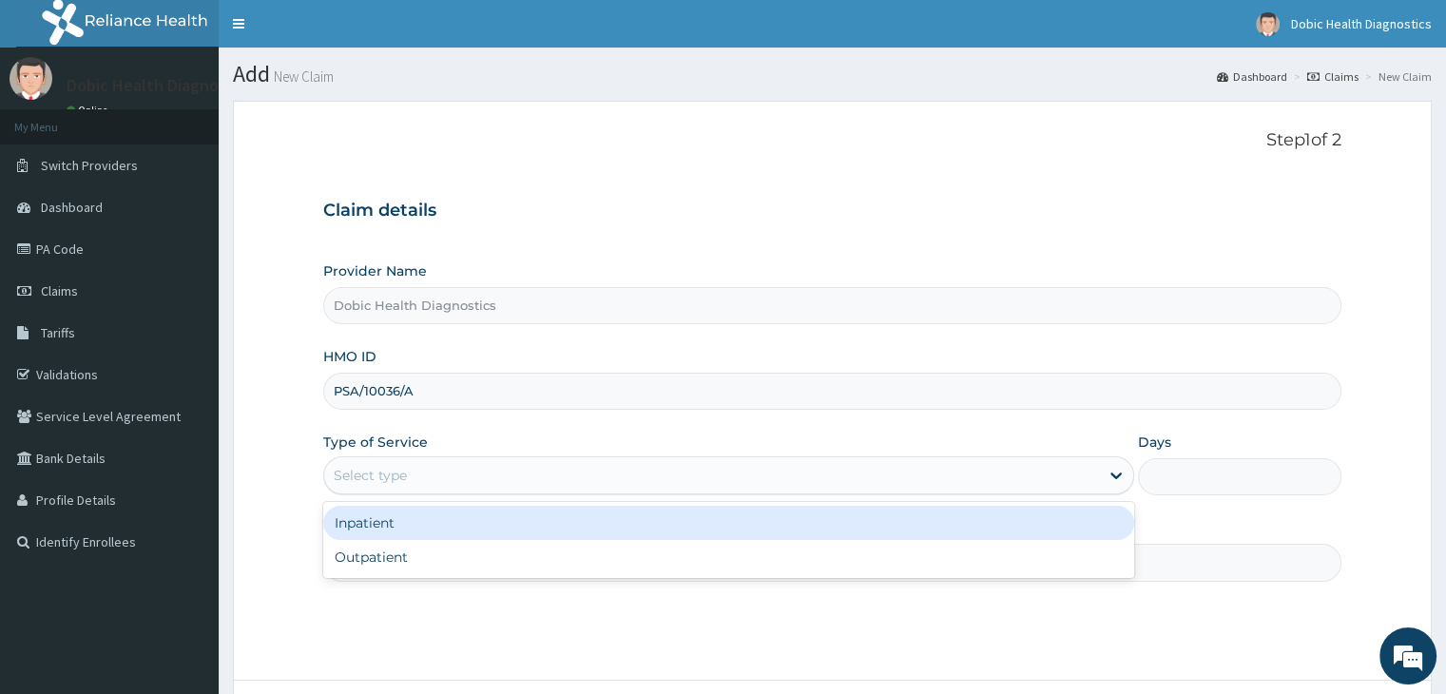
click at [1034, 479] on div "Select type" at bounding box center [711, 475] width 775 height 30
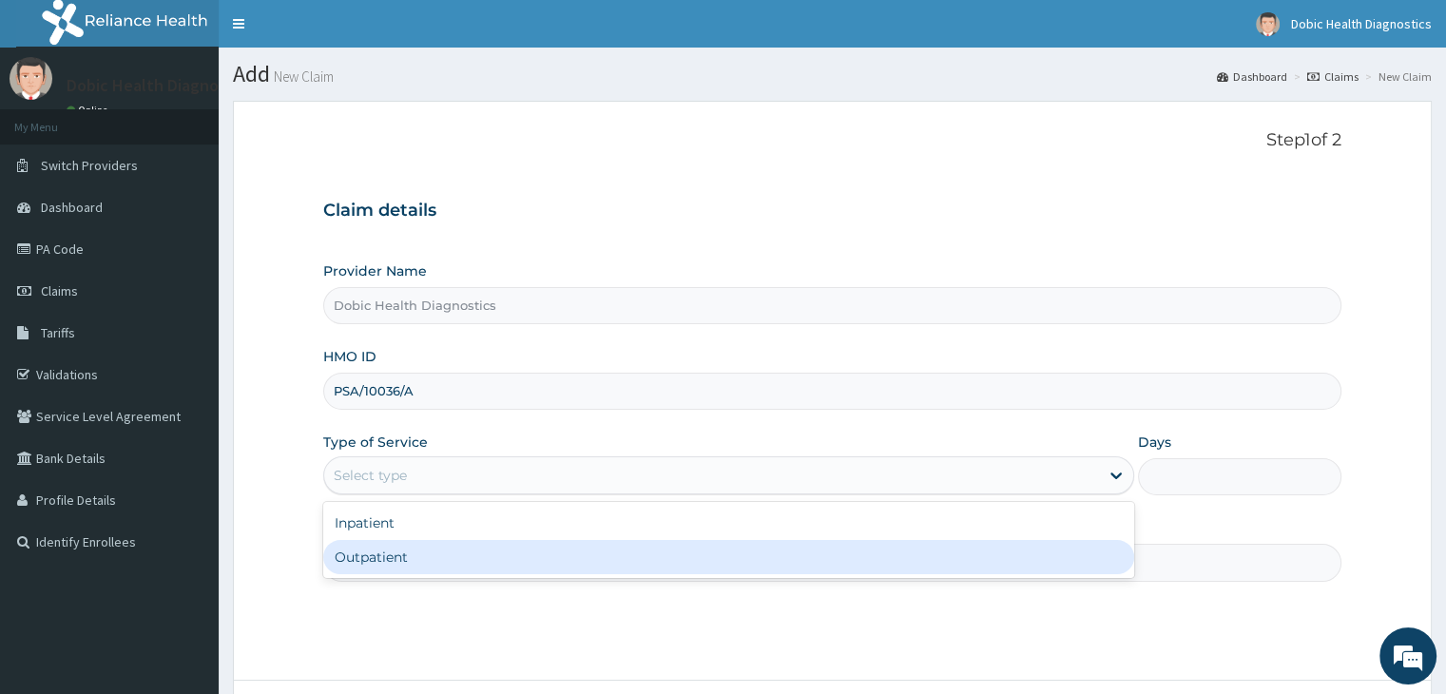
click at [945, 565] on div "Outpatient" at bounding box center [728, 557] width 811 height 34
type input "1"
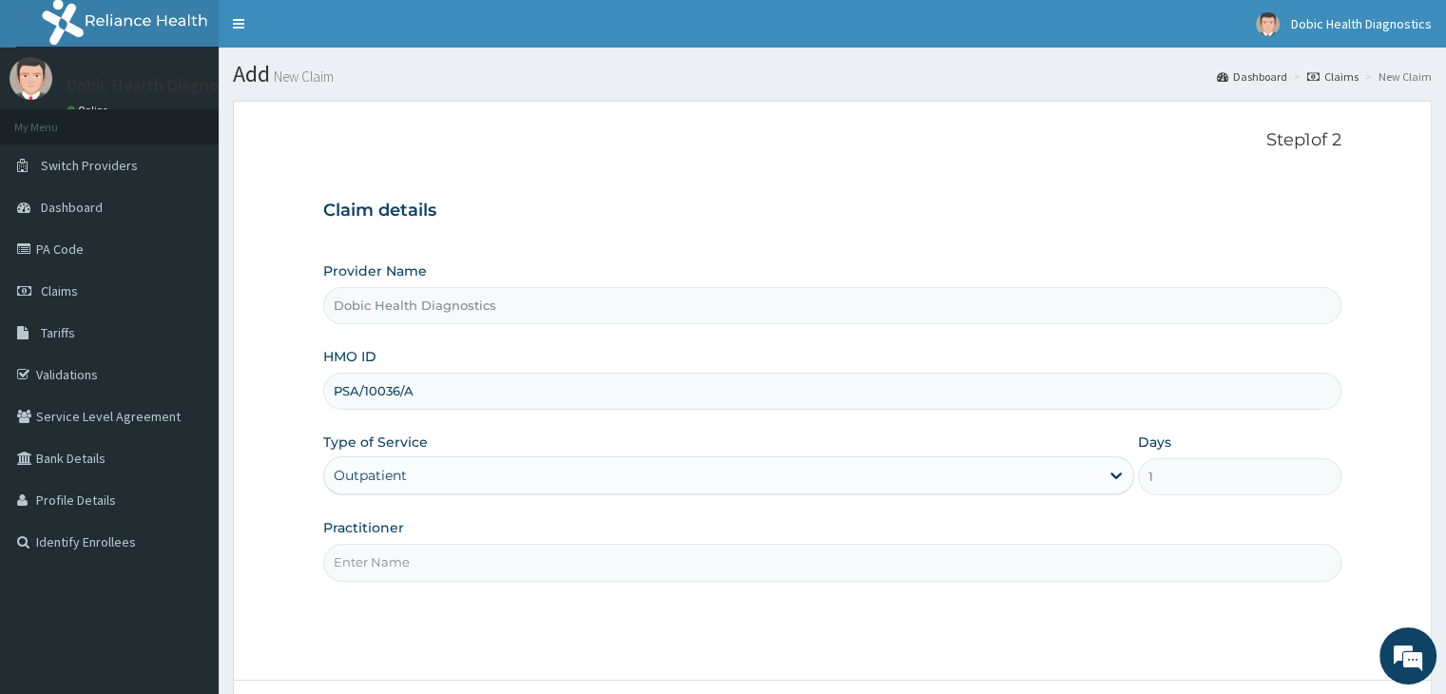
click at [969, 571] on input "Practitioner" at bounding box center [831, 562] width 1017 height 37
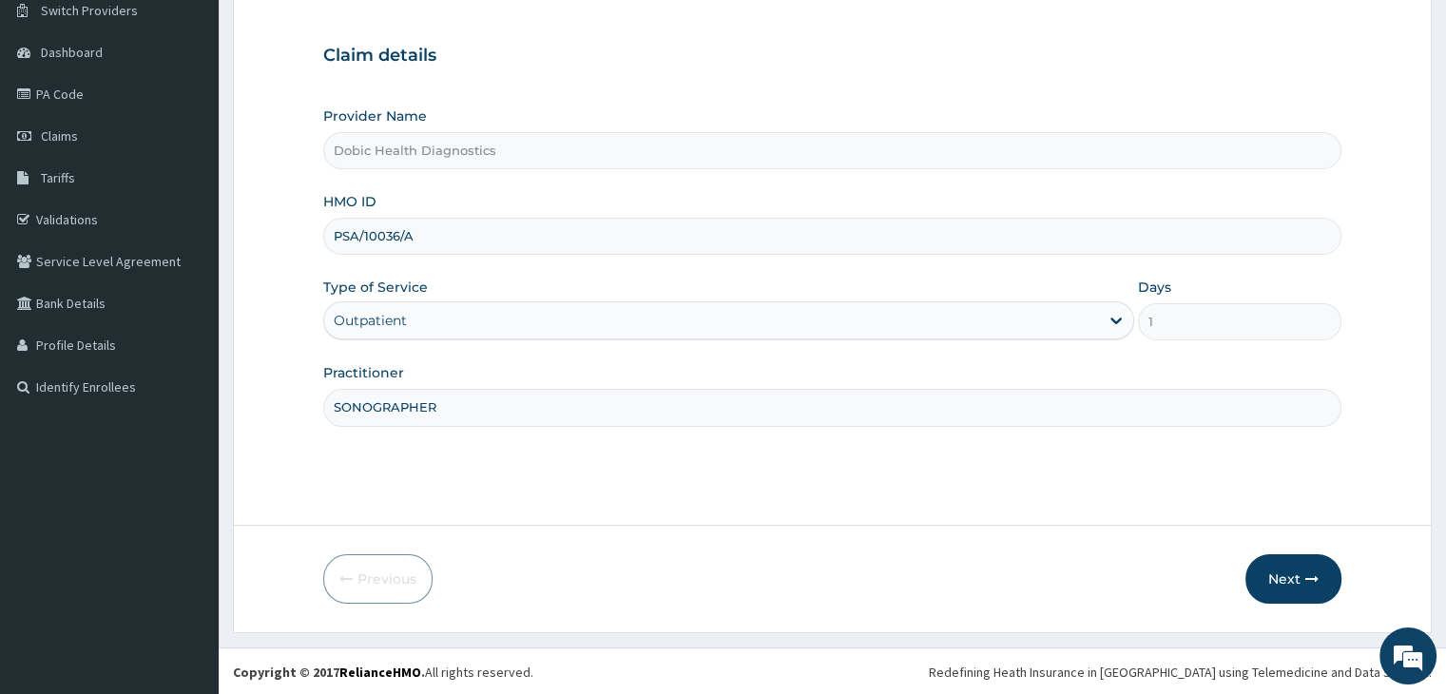
scroll to position [156, 0]
type input "SONOGRAPHER"
click at [1289, 579] on button "Next" at bounding box center [1293, 577] width 96 height 49
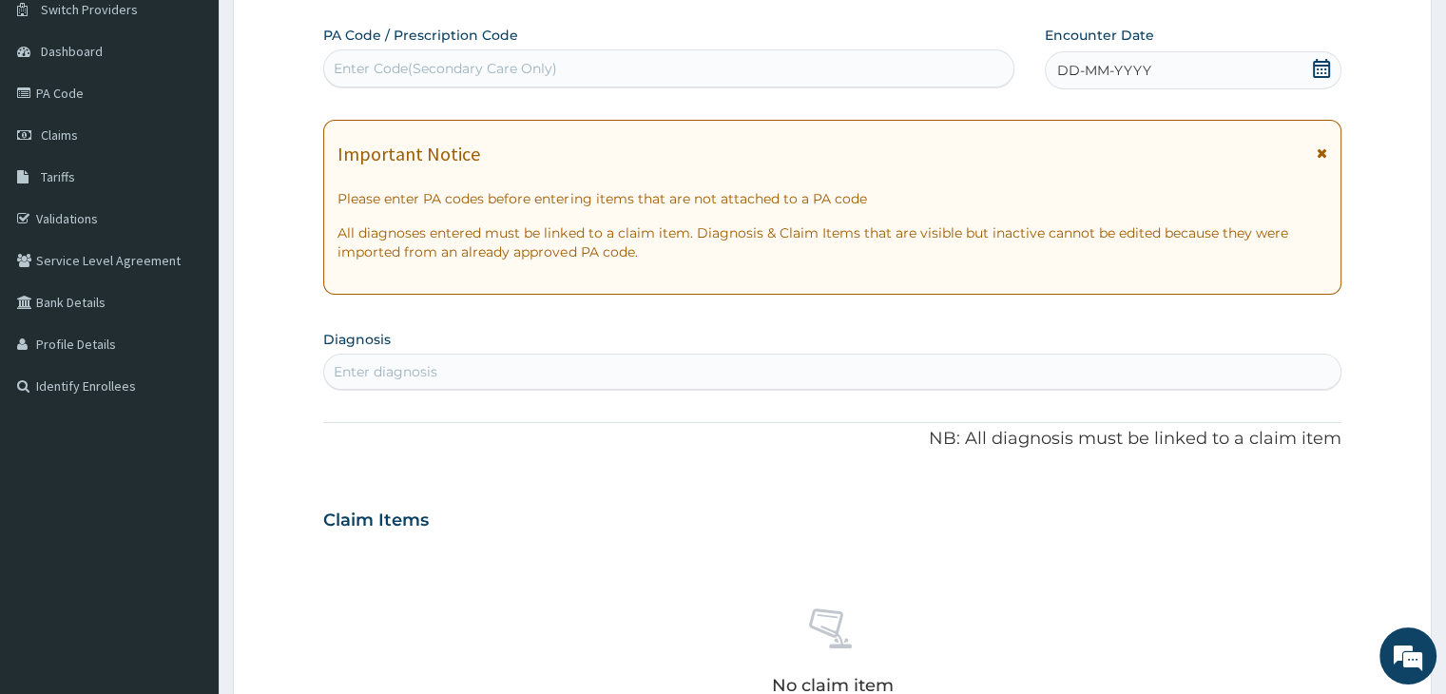
click at [449, 383] on div "Enter diagnosis" at bounding box center [831, 371] width 1015 height 30
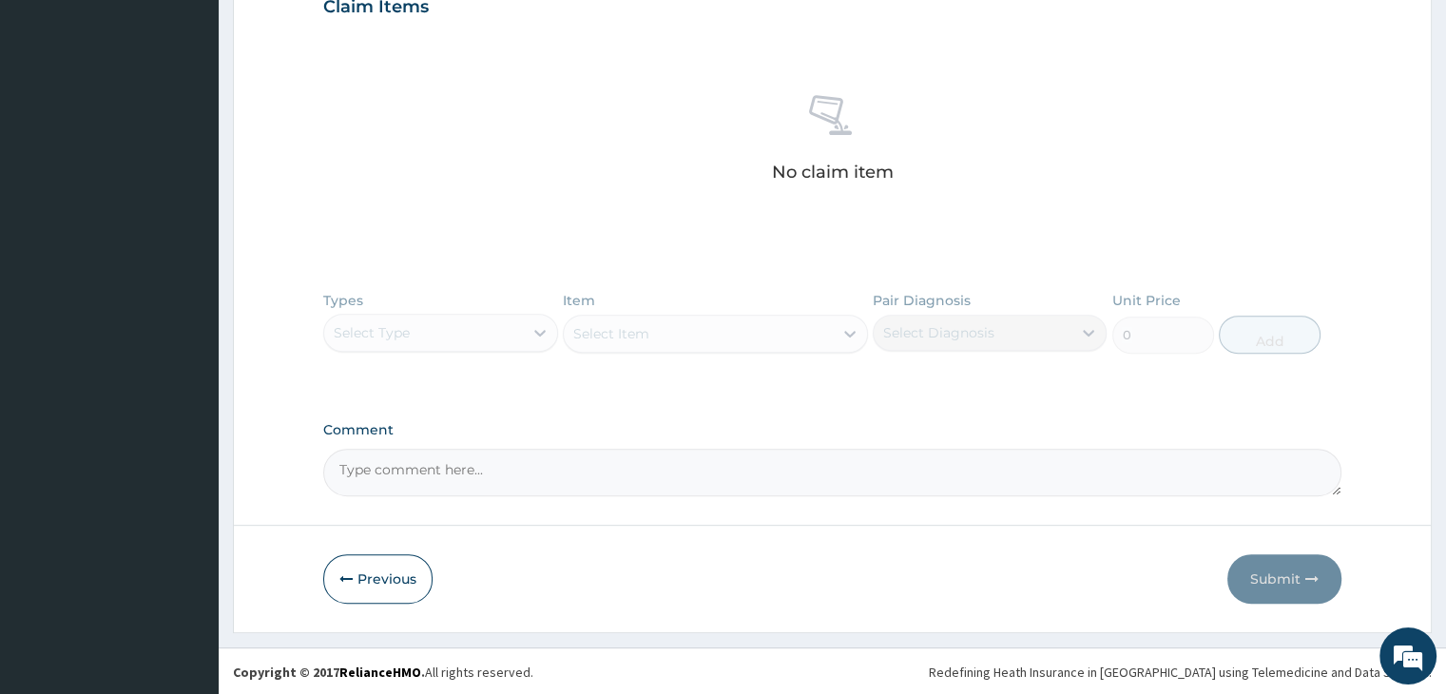
click at [530, 332] on div "Types Select Type Item Select Item Pair Diagnosis Select Diagnosis Unit Price 0…" at bounding box center [831, 336] width 1017 height 110
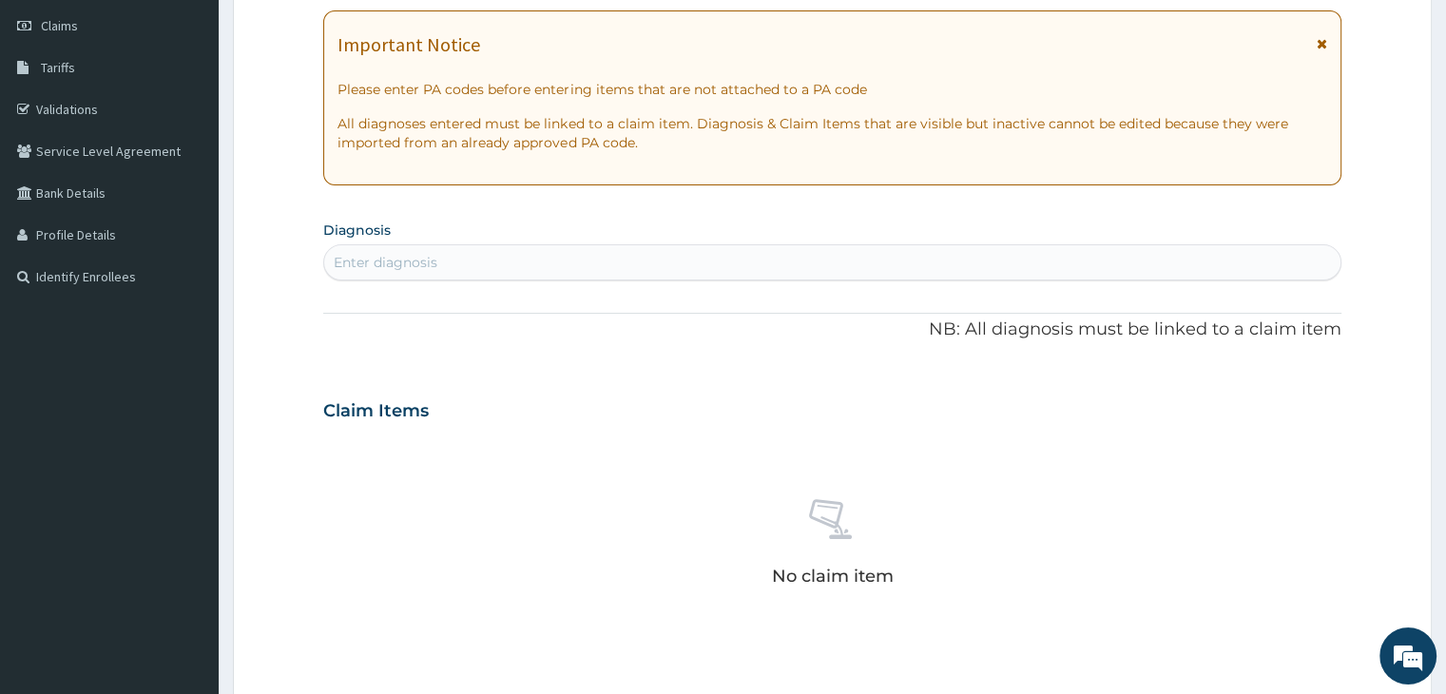
scroll to position [264, 0]
click at [395, 256] on div "Enter diagnosis" at bounding box center [386, 263] width 104 height 19
type input "FEVER"
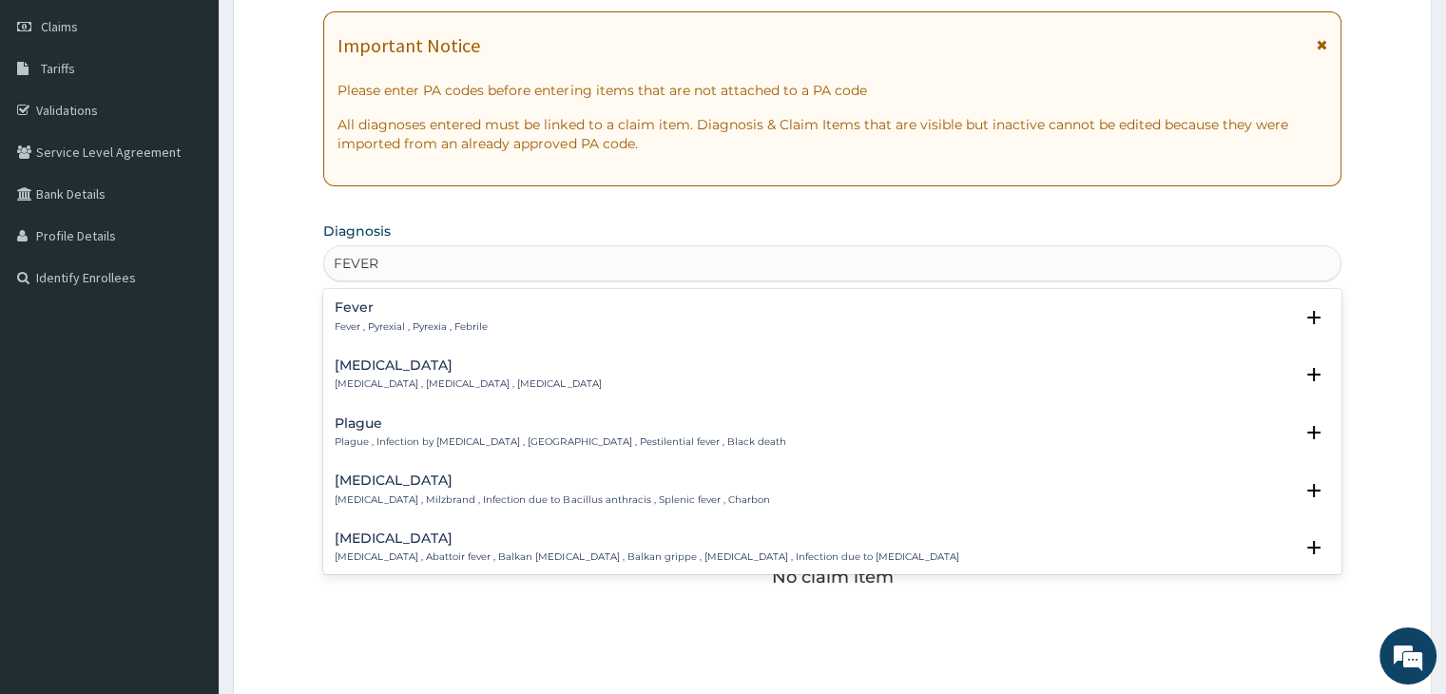
click at [433, 328] on p "Fever , Pyrexial , Pyrexia , Febrile" at bounding box center [411, 326] width 153 height 13
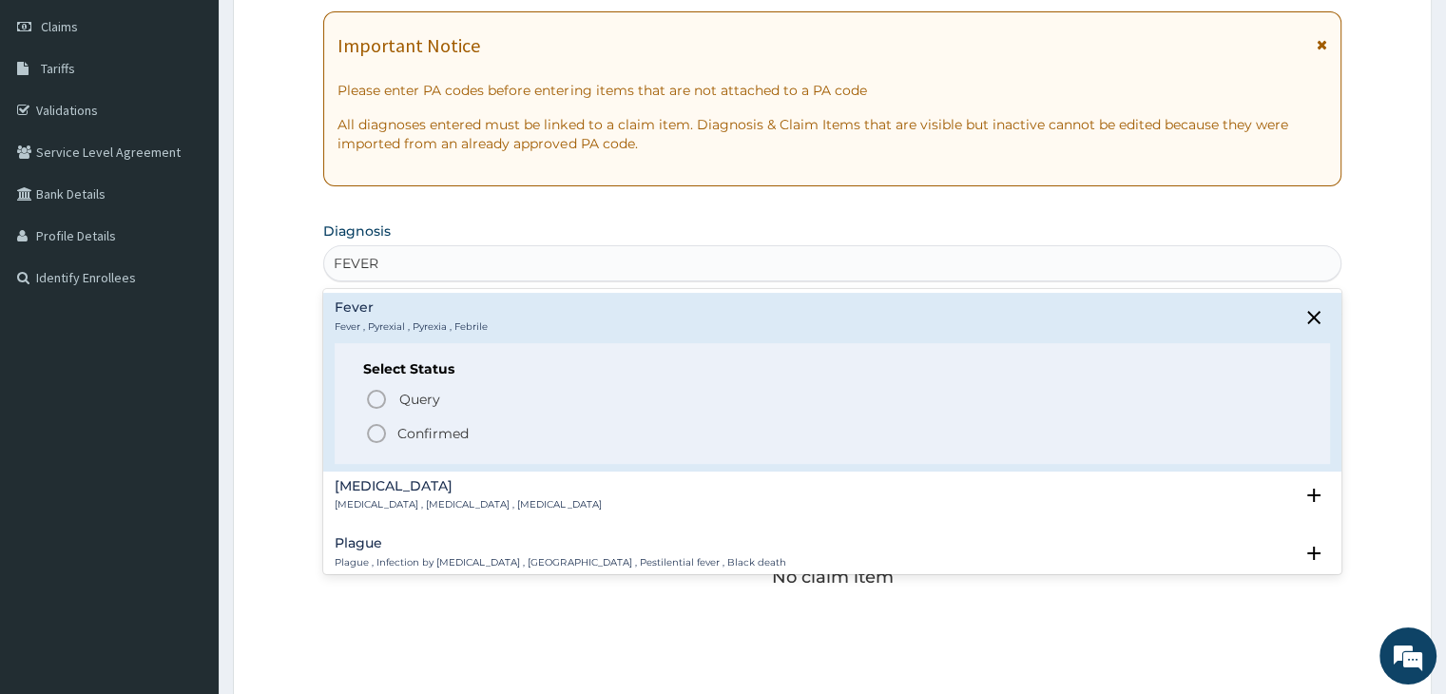
click at [375, 433] on icon "status option filled" at bounding box center [376, 433] width 23 height 23
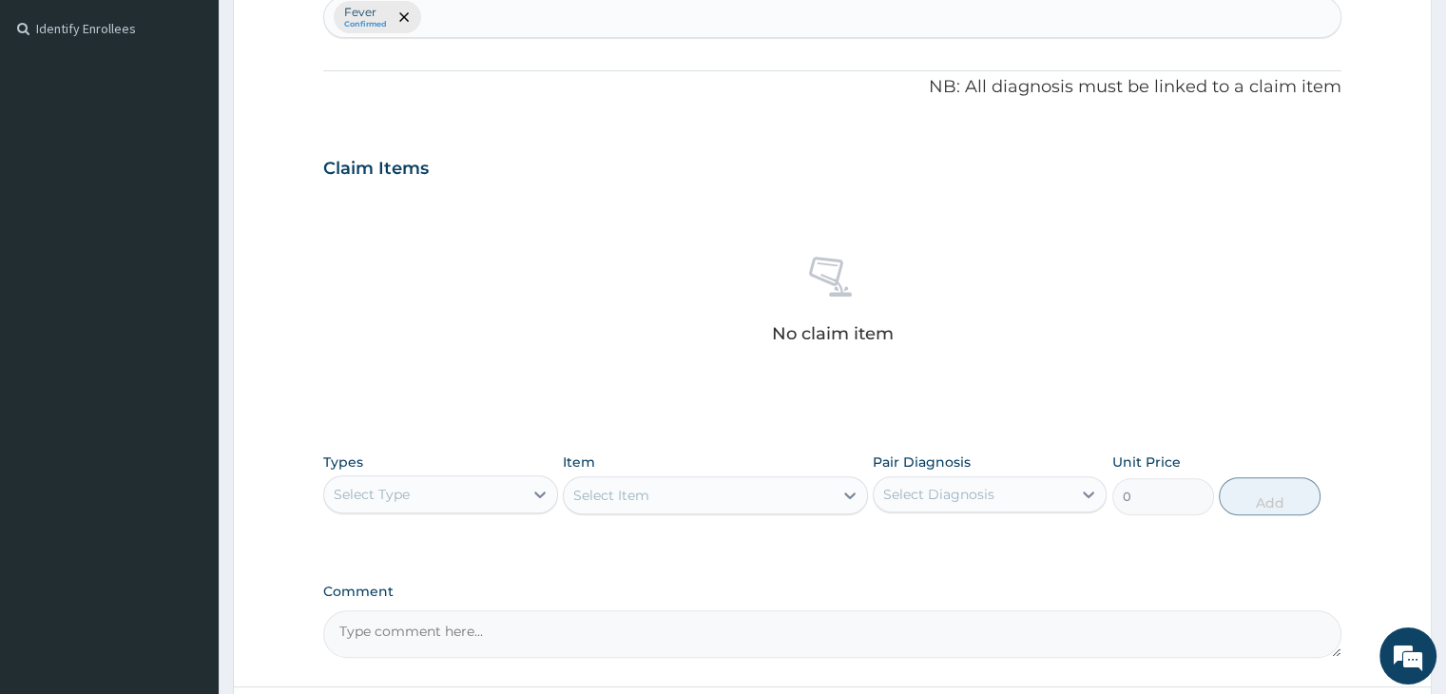
scroll to position [530, 0]
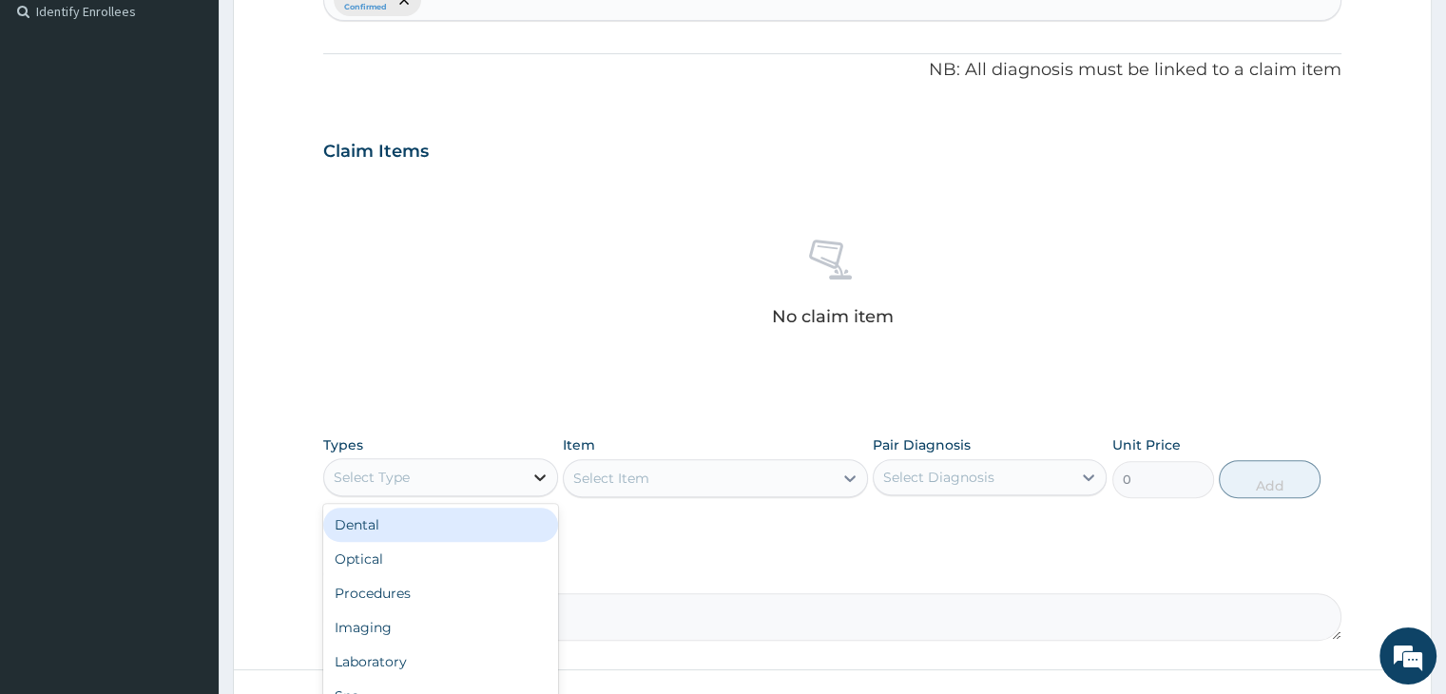
click at [544, 474] on icon at bounding box center [539, 477] width 11 height 7
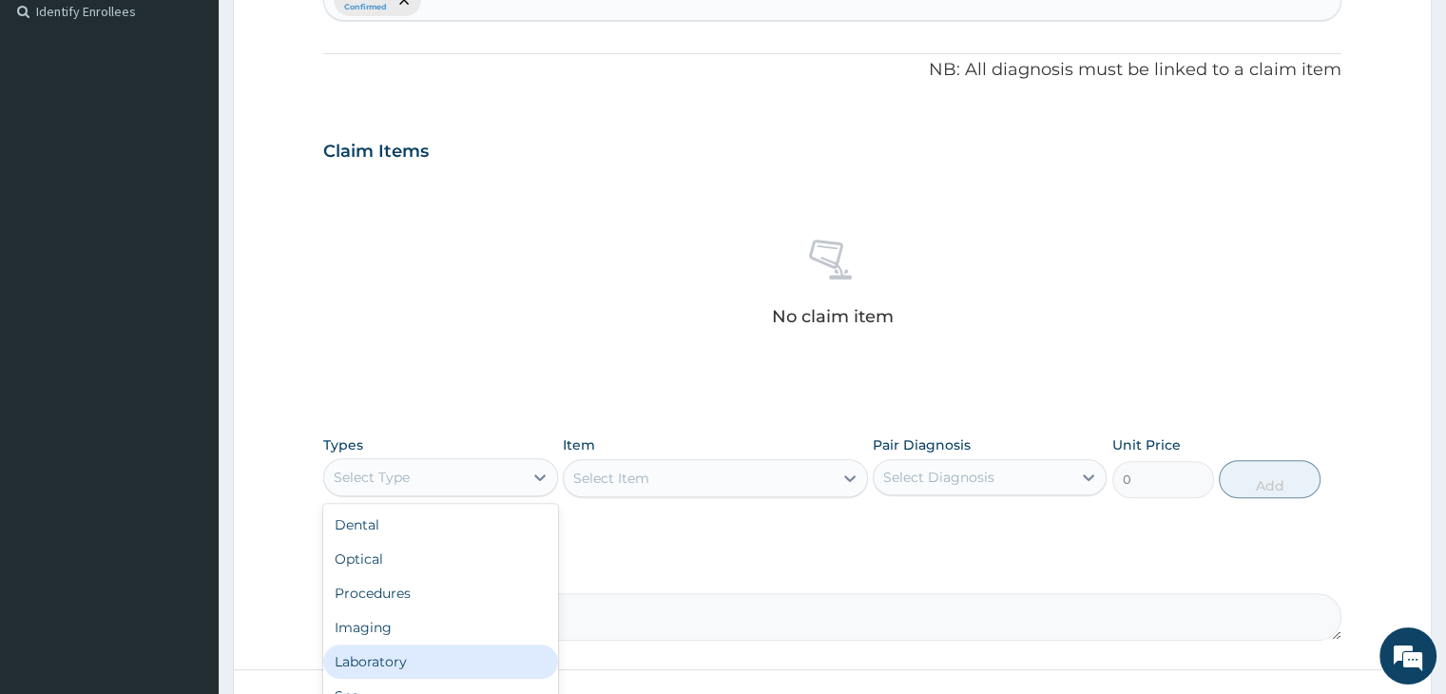
click at [444, 659] on div "Laboratory" at bounding box center [440, 662] width 234 height 34
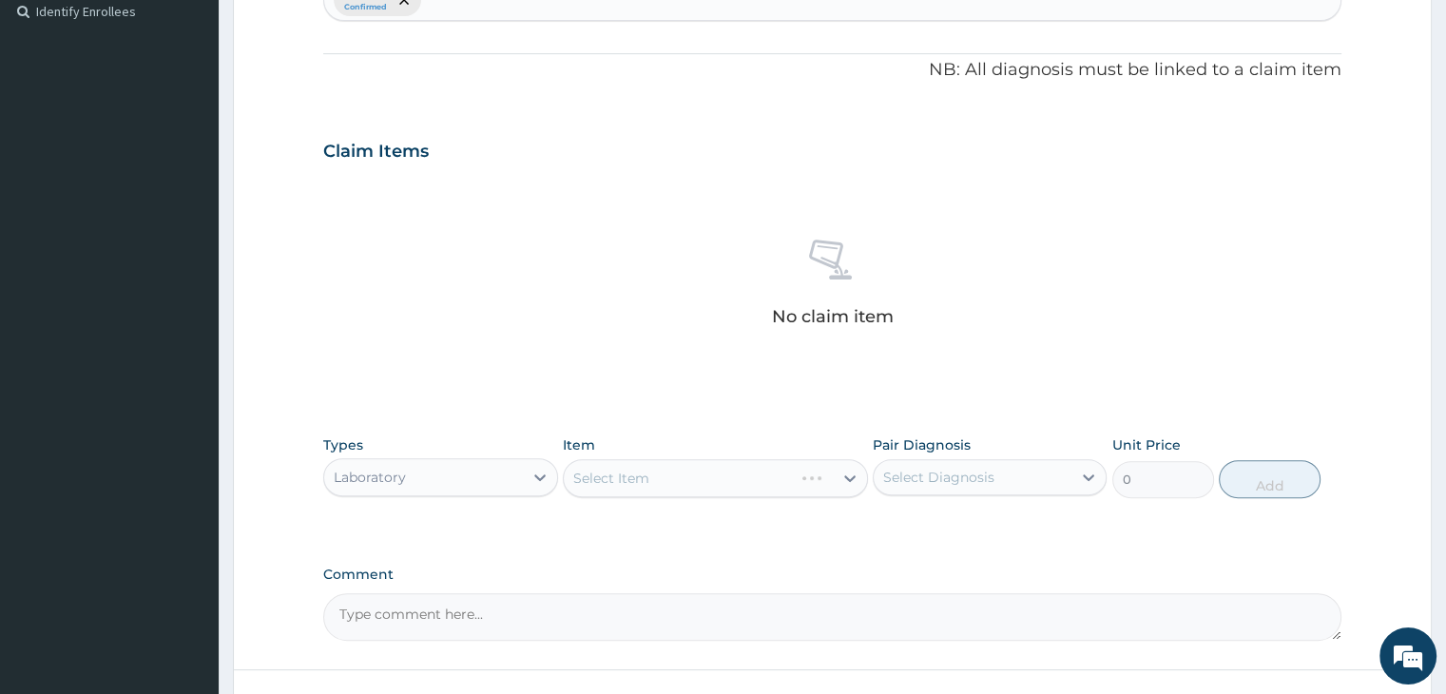
click at [710, 480] on div "Select Item" at bounding box center [715, 478] width 305 height 38
click at [722, 480] on div "Select Item" at bounding box center [715, 478] width 305 height 38
click at [795, 482] on div "Select Item" at bounding box center [715, 478] width 305 height 38
click at [851, 475] on div "Select Item" at bounding box center [715, 478] width 305 height 38
click at [818, 476] on div "Select Item" at bounding box center [715, 478] width 305 height 38
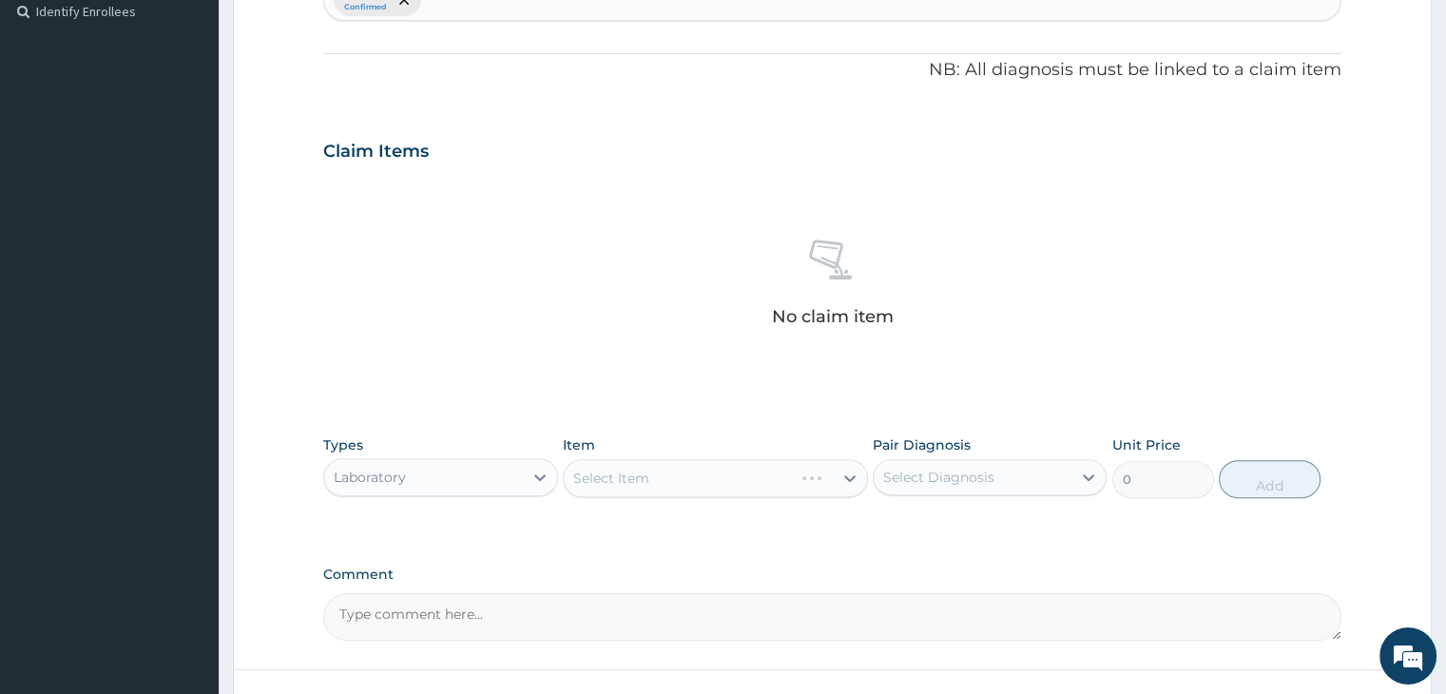
click at [818, 476] on div "Select Item" at bounding box center [715, 478] width 305 height 38
click at [848, 471] on div "Select Item" at bounding box center [715, 478] width 305 height 38
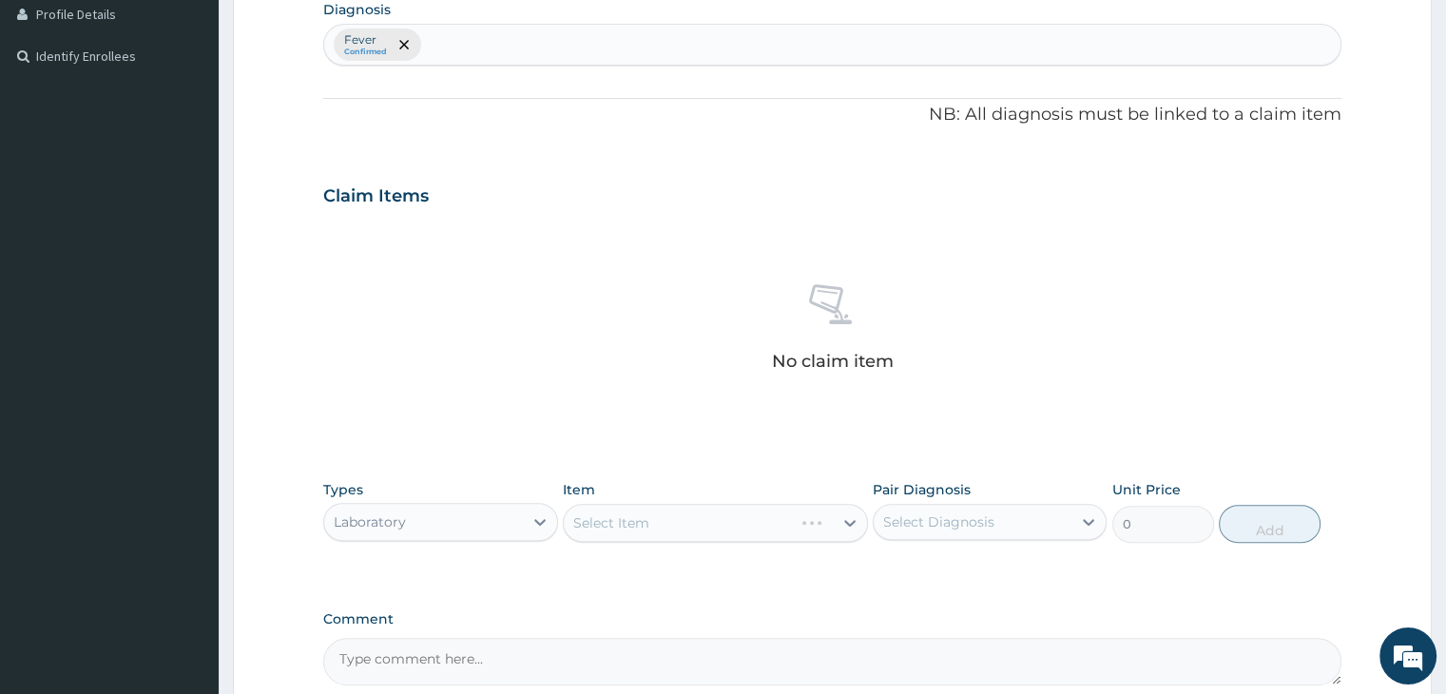
scroll to position [494, 0]
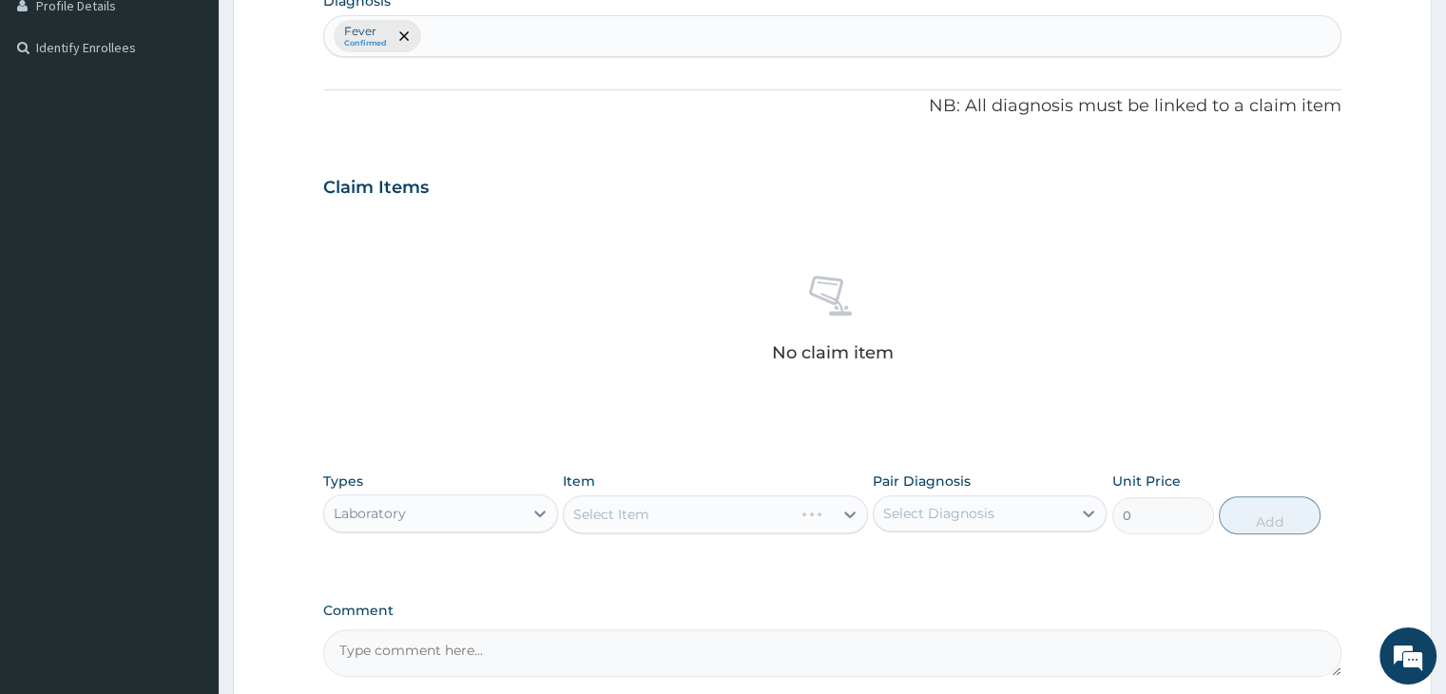
click at [852, 509] on div "Select Item" at bounding box center [715, 514] width 305 height 38
click at [840, 513] on div "Select Item" at bounding box center [715, 514] width 305 height 38
click at [847, 513] on div "Select Item" at bounding box center [715, 514] width 305 height 38
click at [853, 514] on div "Select Item" at bounding box center [715, 514] width 305 height 38
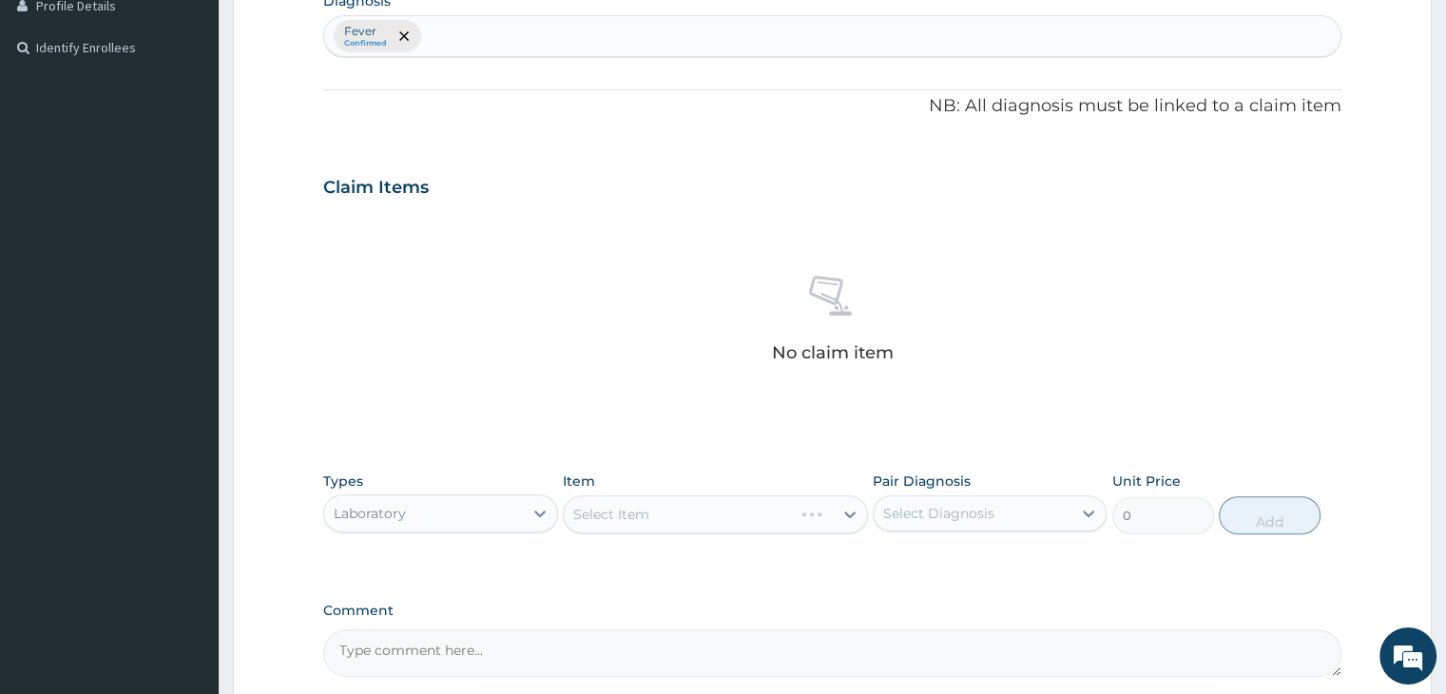
click at [851, 513] on div "Select Item" at bounding box center [715, 514] width 305 height 38
click at [852, 513] on div "Select Item" at bounding box center [715, 514] width 305 height 38
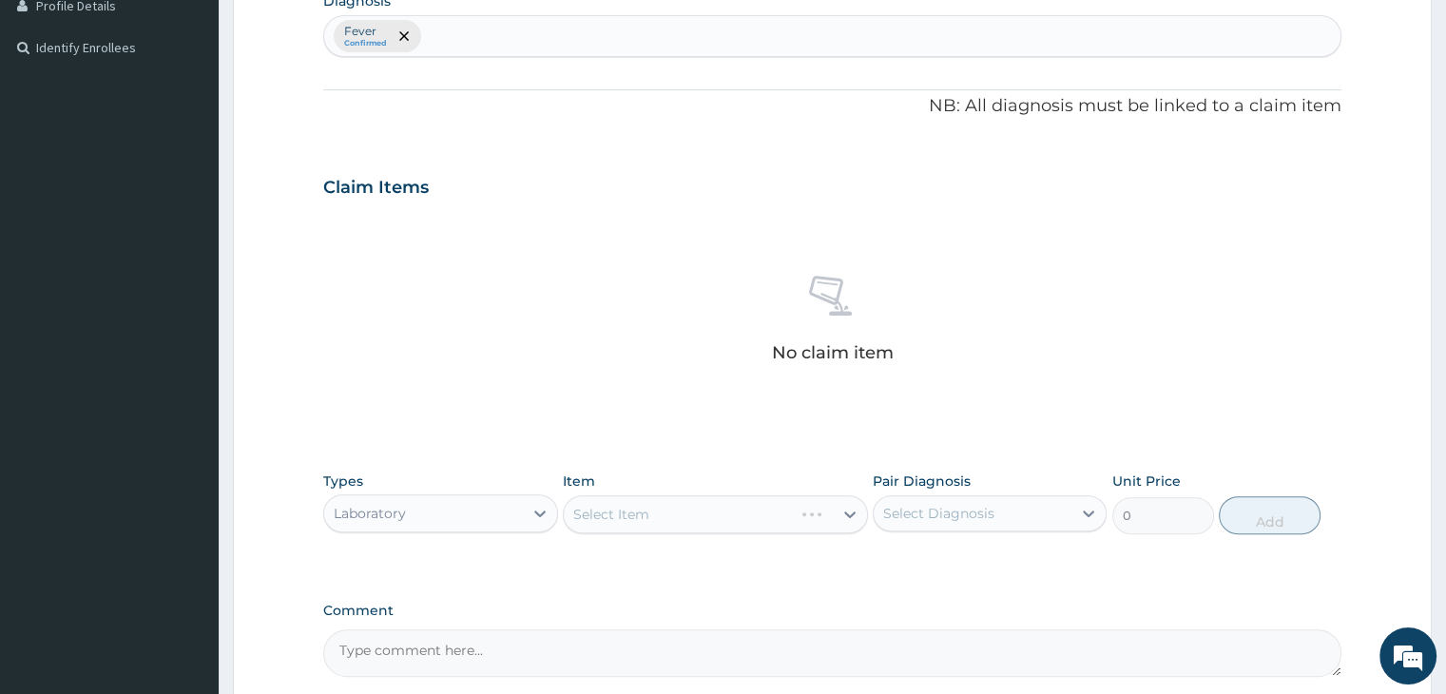
click at [1443, 7] on section "Step 2 of 2 PA Code / Prescription Code Enter Code(Secondary Care Only) Encount…" at bounding box center [832, 209] width 1227 height 1235
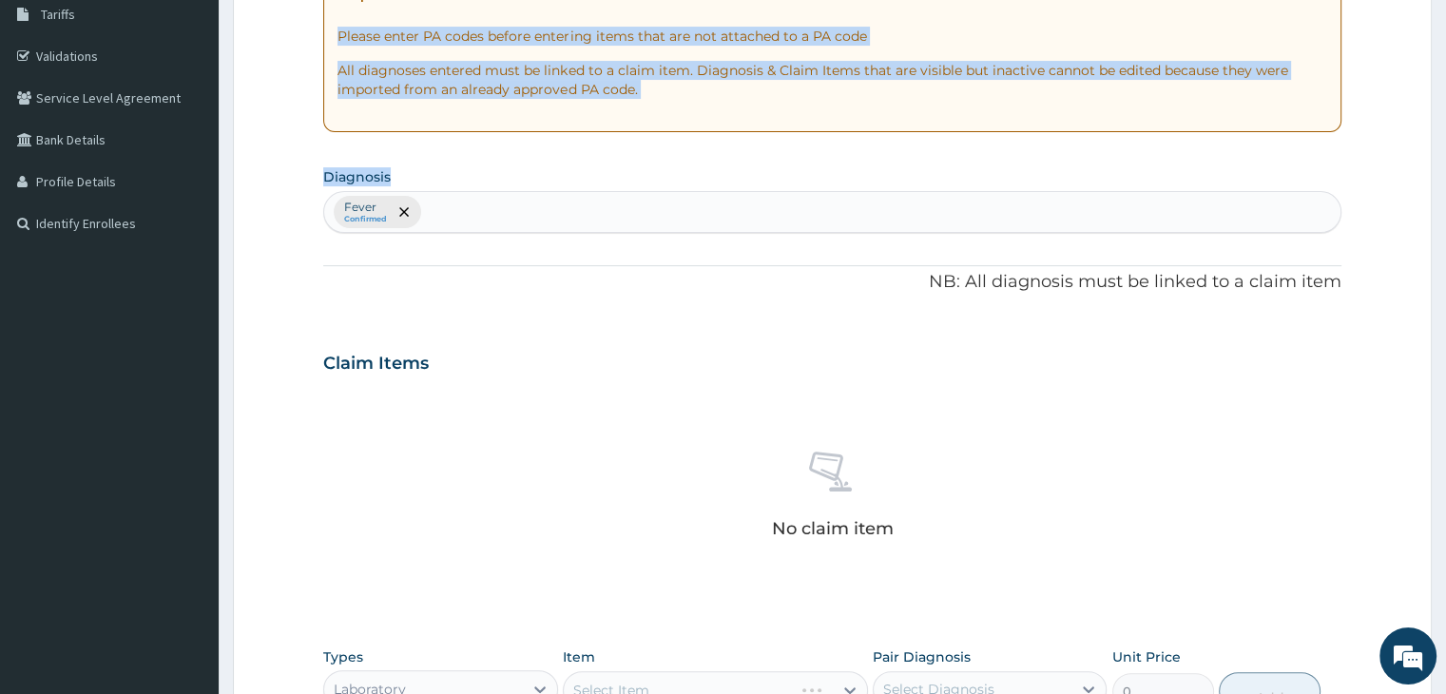
click at [1445, 7] on html "R EL Toggle navigation Dobic Health Diagnostics Dobic Health Diagnostics - oper…" at bounding box center [723, 367] width 1446 height 1371
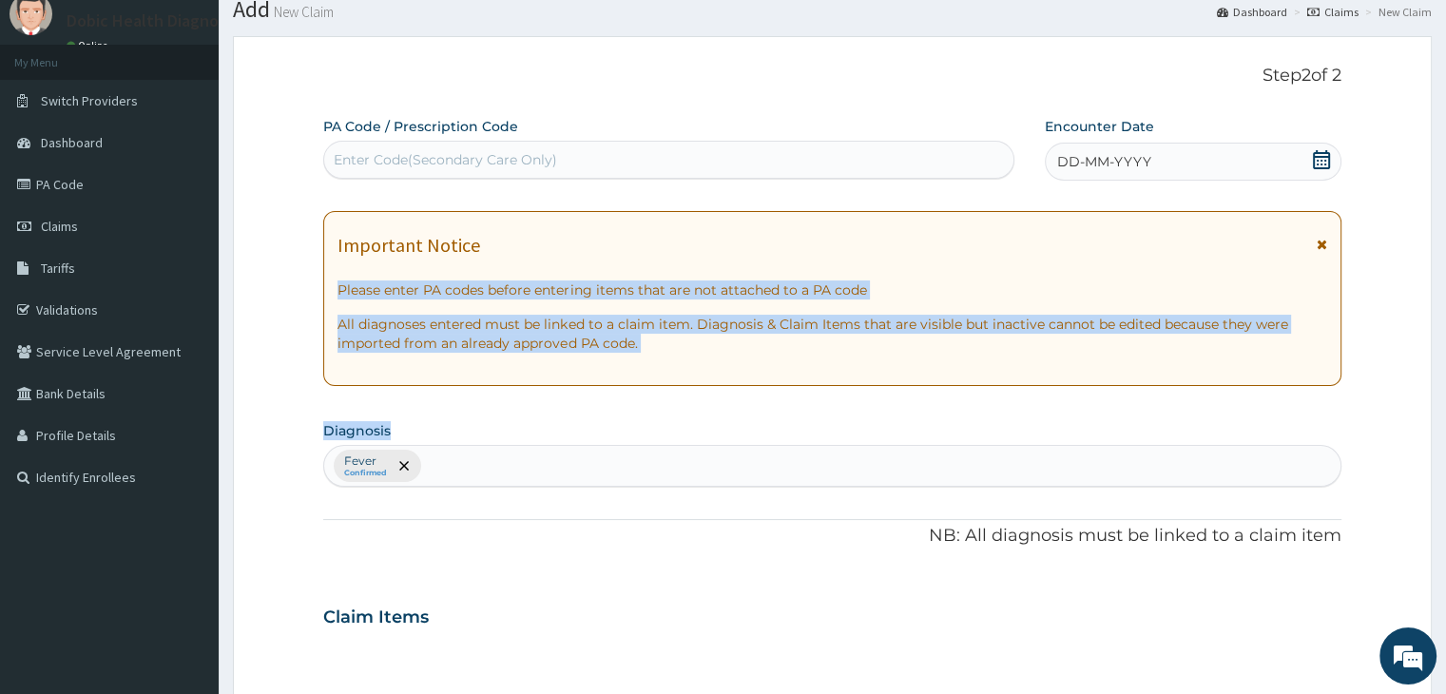
scroll to position [1, 0]
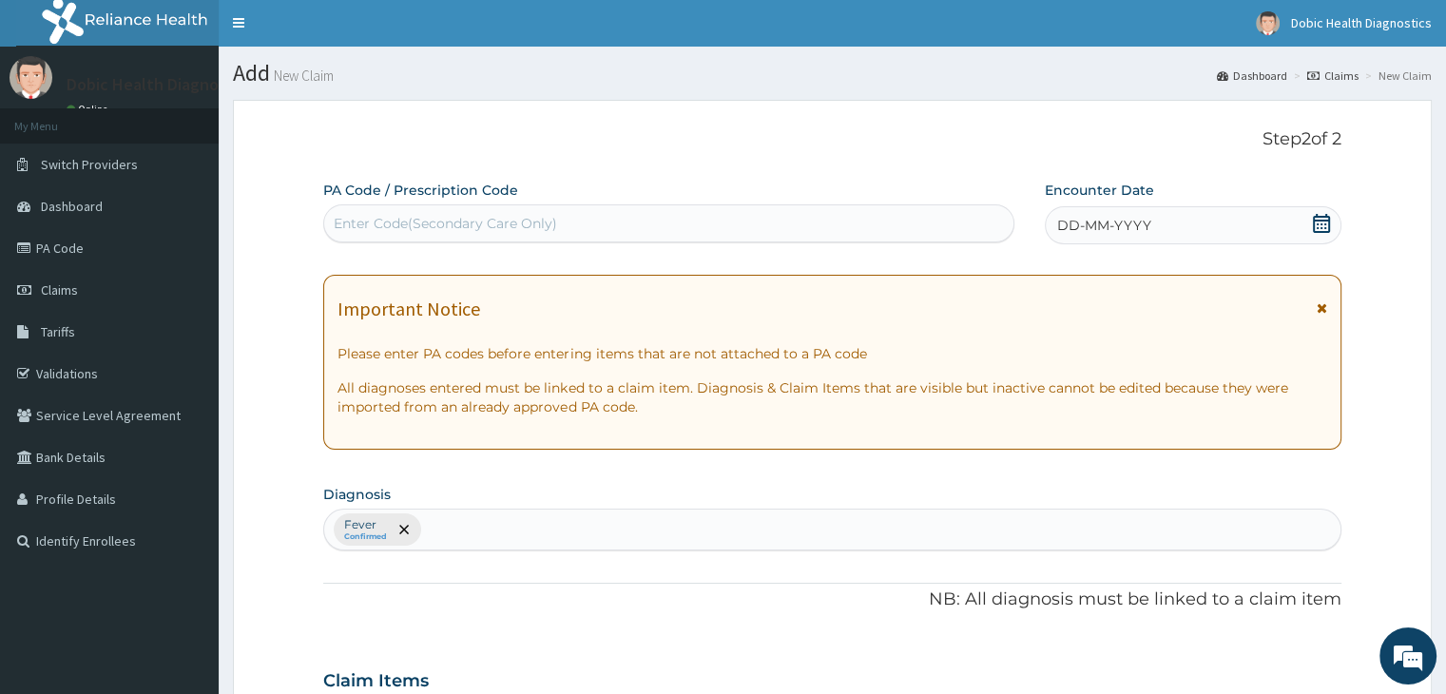
click at [692, 614] on div "PA Code / Prescription Code Enter Code(Secondary Care Only) Encounter Date DD-M…" at bounding box center [831, 676] width 1017 height 990
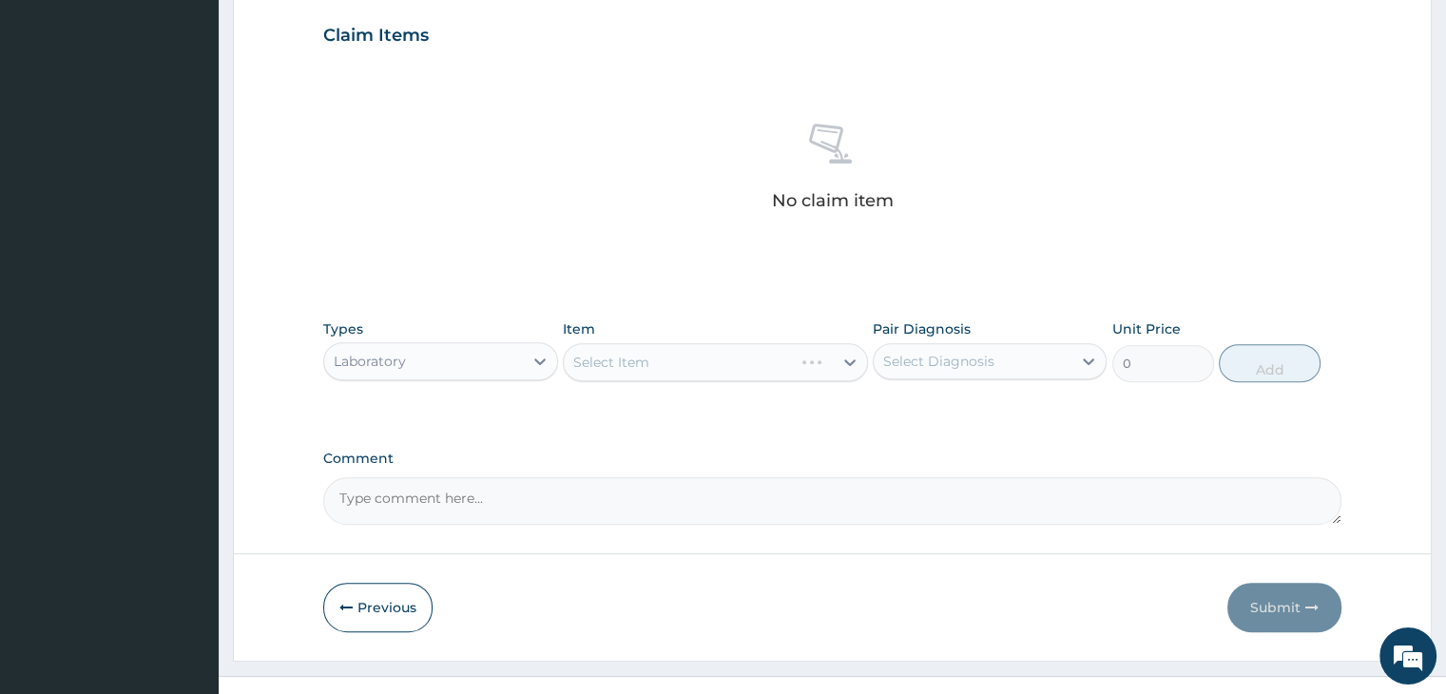
scroll to position [675, 0]
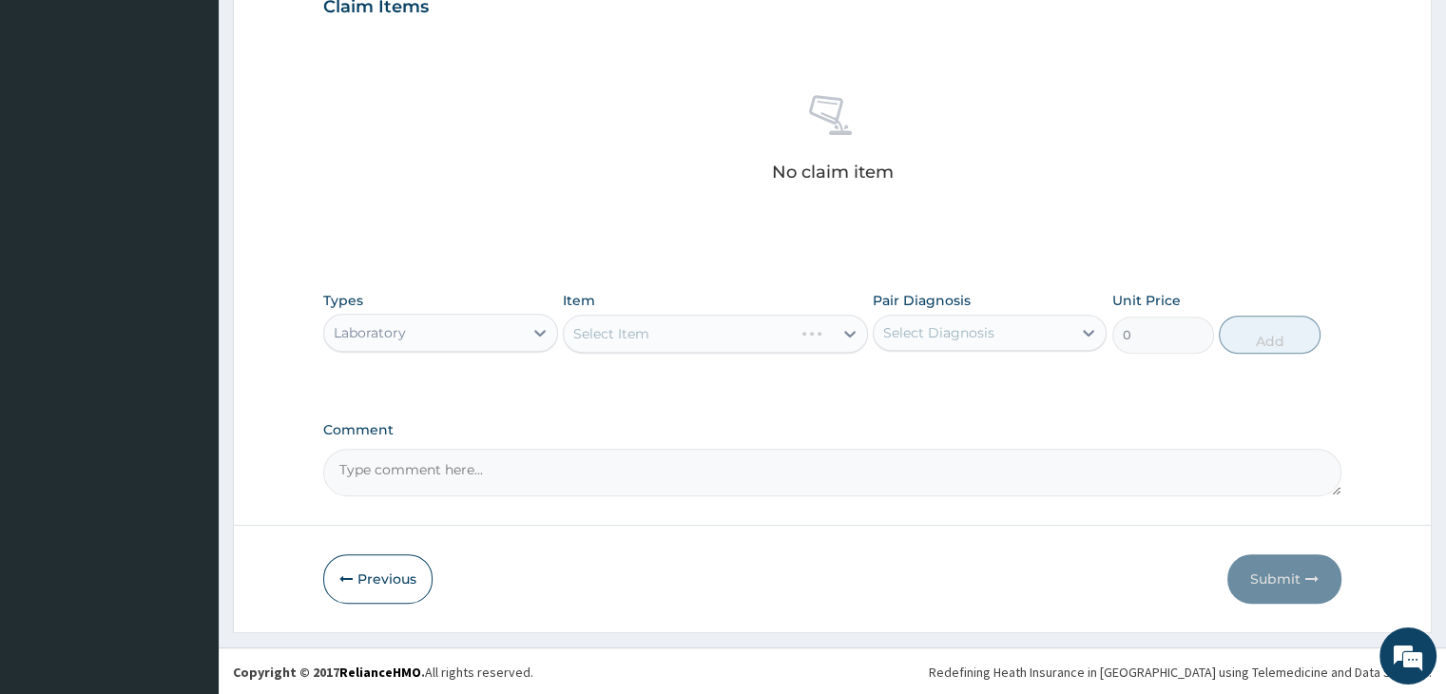
click at [855, 332] on div "Select Item" at bounding box center [715, 334] width 305 height 38
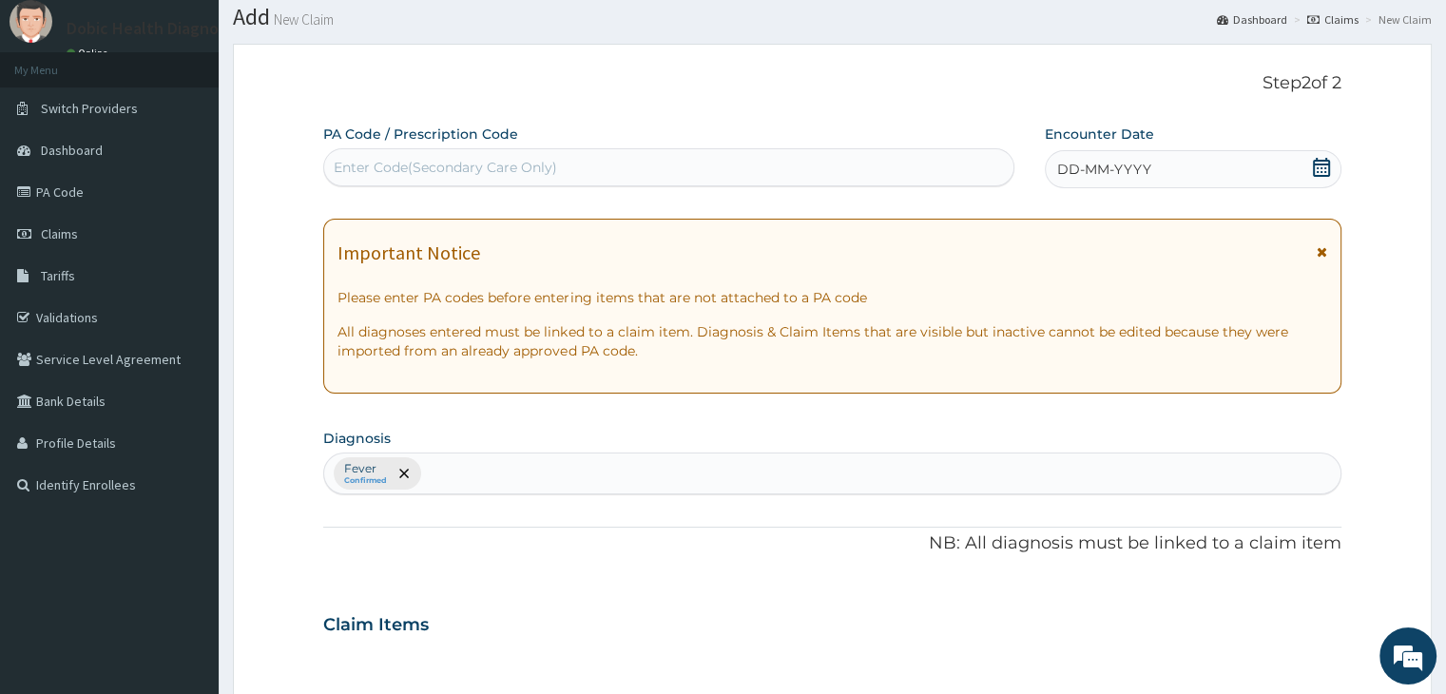
scroll to position [42, 0]
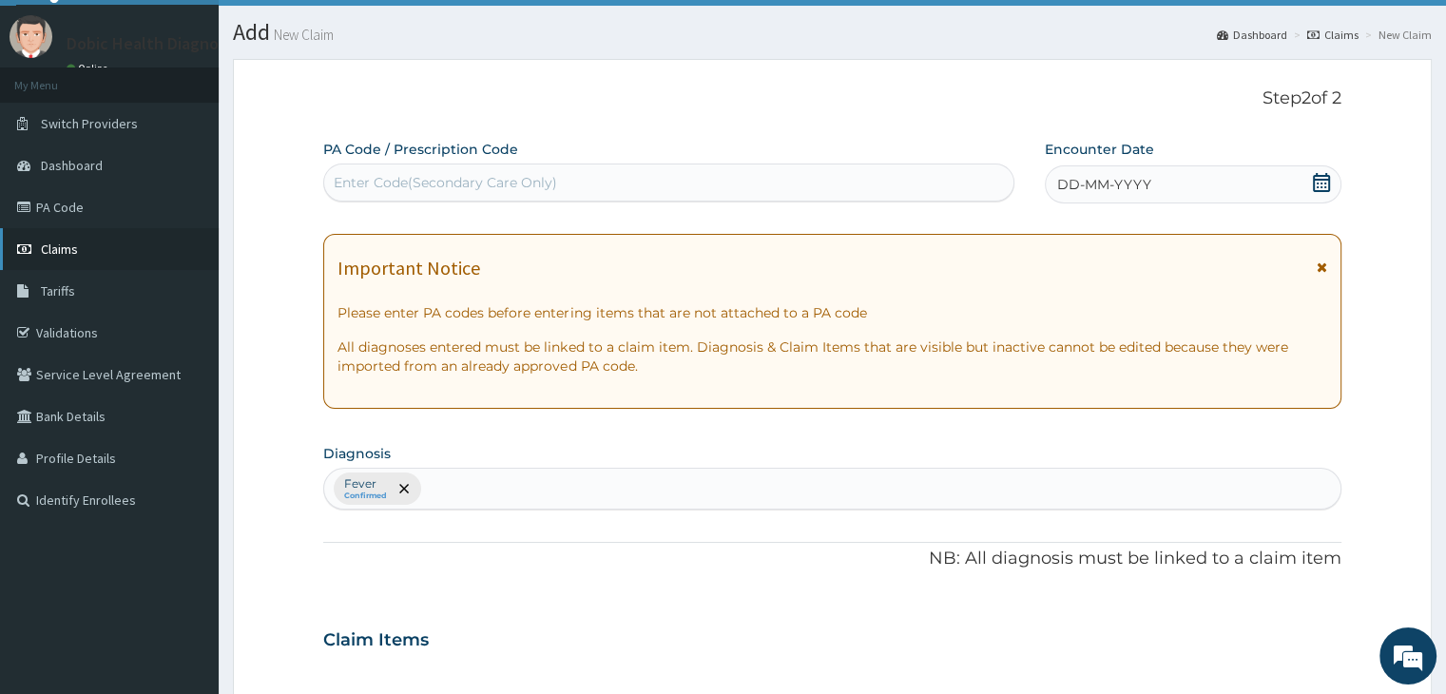
click at [148, 256] on link "Claims" at bounding box center [109, 249] width 219 height 42
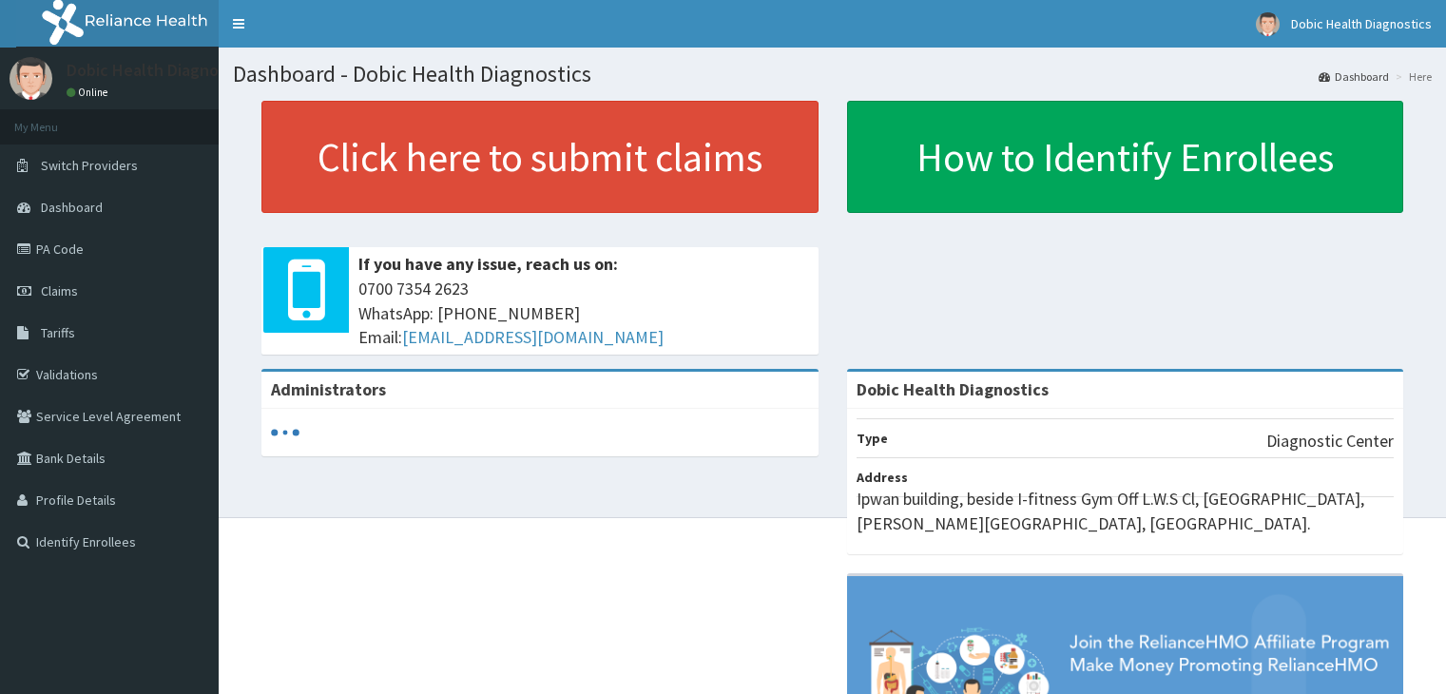
click at [104, 278] on link "Claims" at bounding box center [109, 291] width 219 height 42
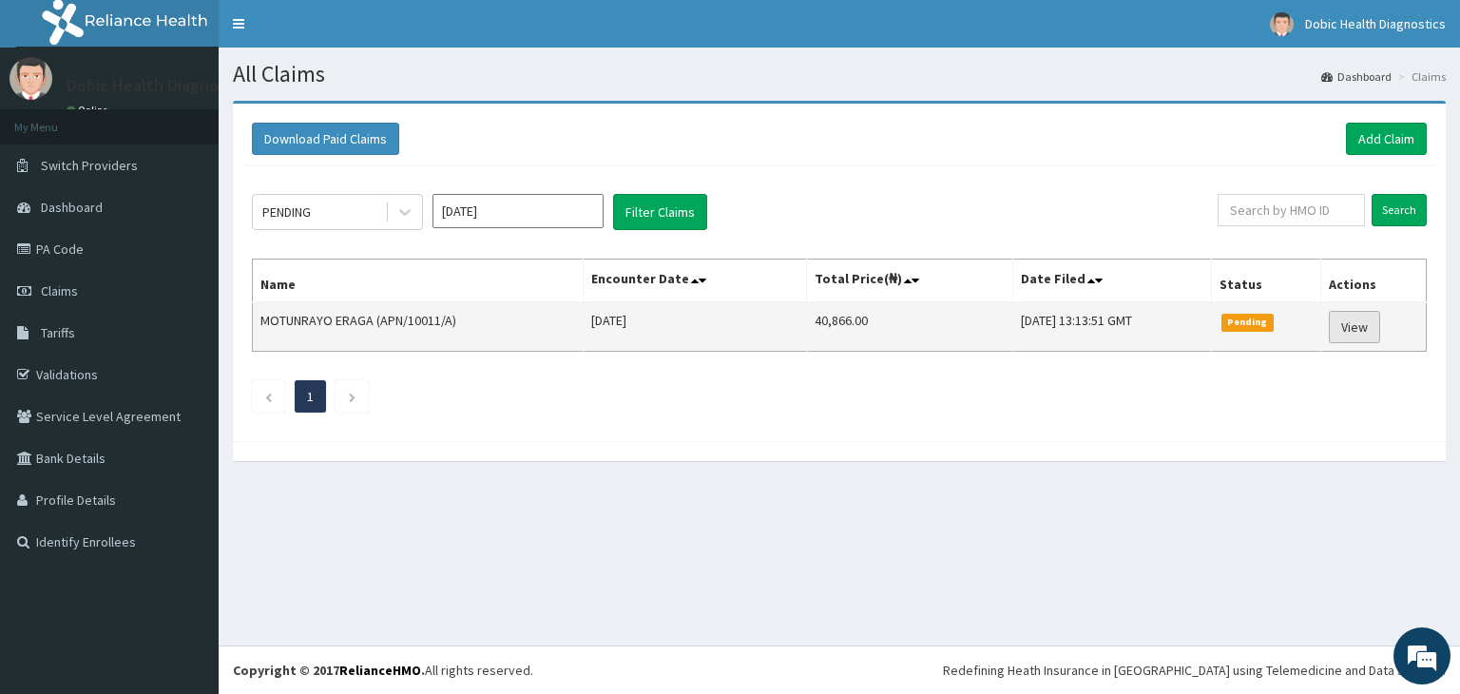
click at [1357, 326] on link "View" at bounding box center [1354, 327] width 51 height 32
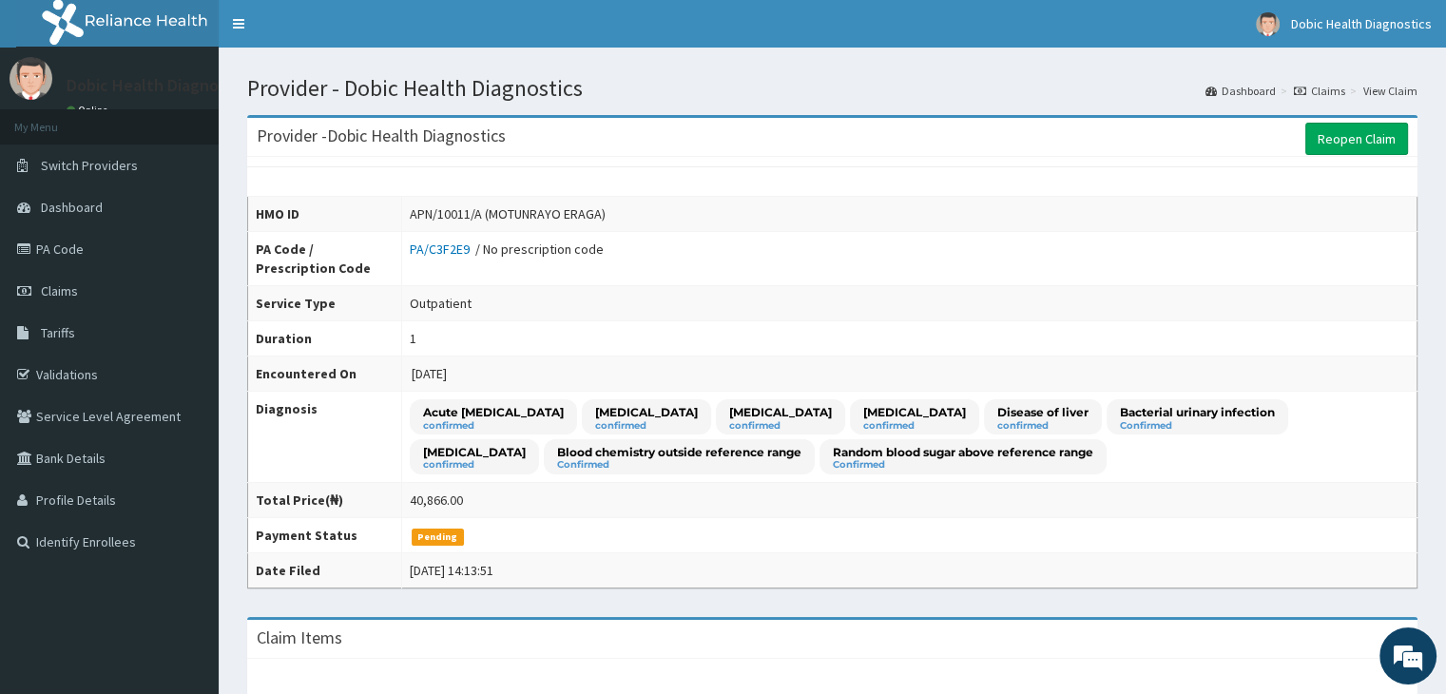
click at [1403, 94] on link "View Claim" at bounding box center [1390, 91] width 54 height 16
click at [107, 244] on link "PA Code" at bounding box center [109, 249] width 219 height 42
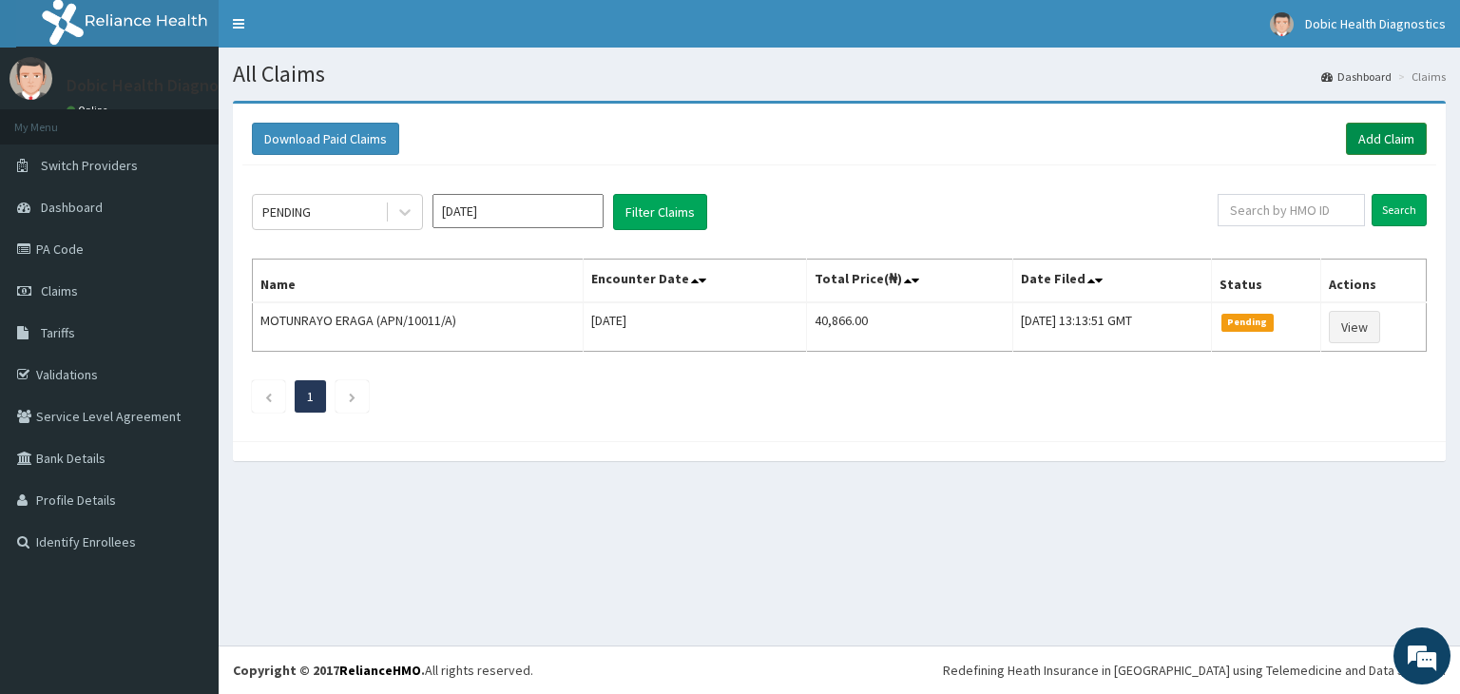
click at [1376, 142] on link "Add Claim" at bounding box center [1386, 139] width 81 height 32
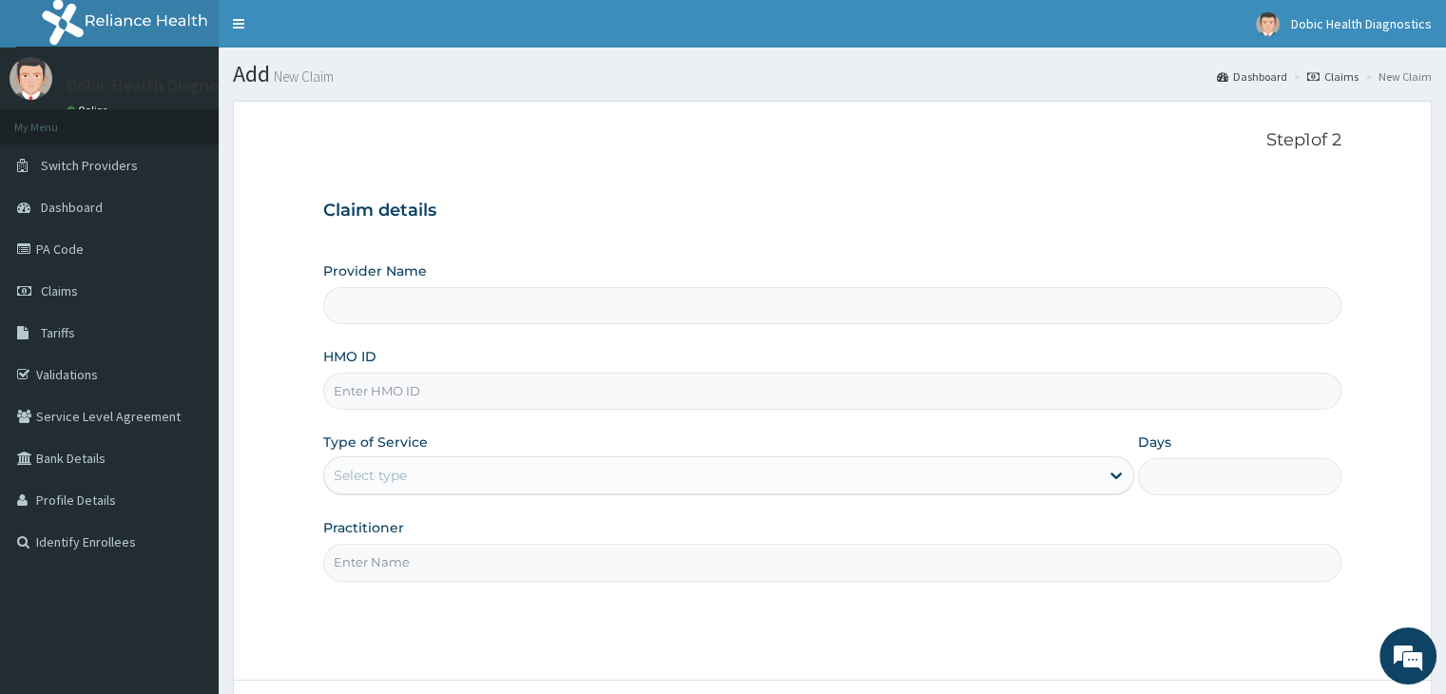
type input "Dobic Health Diagnostics"
click at [857, 398] on input "HMO ID" at bounding box center [831, 391] width 1017 height 37
type input "PSA/10036/A"
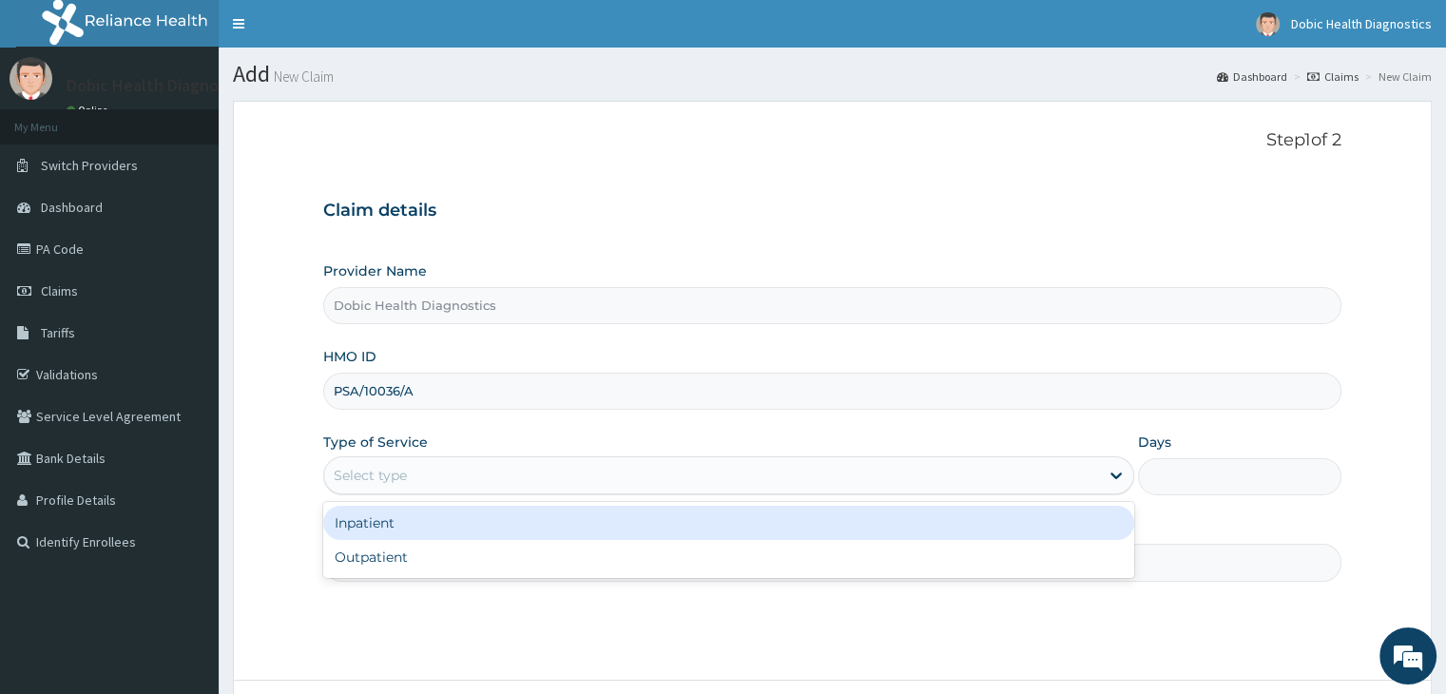
click at [499, 475] on div "Select type" at bounding box center [711, 475] width 775 height 30
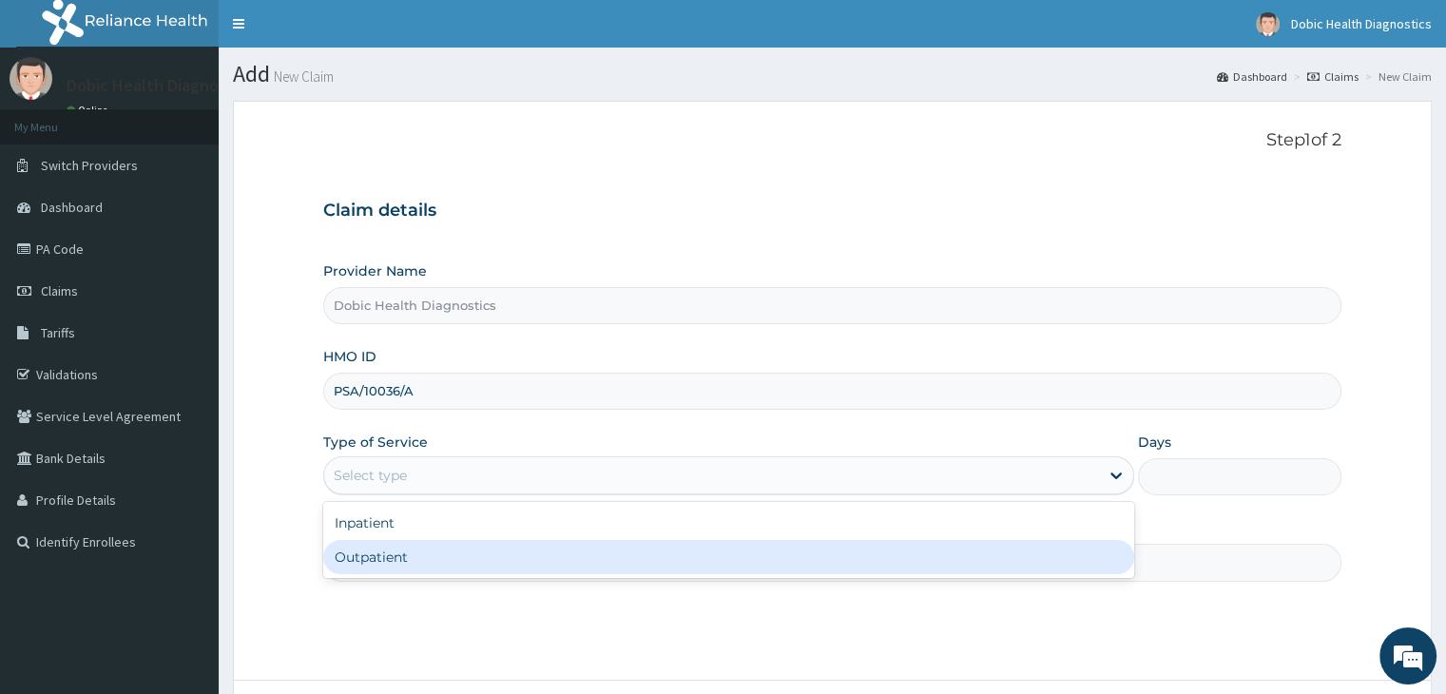
click at [433, 552] on div "Outpatient" at bounding box center [728, 557] width 811 height 34
type input "1"
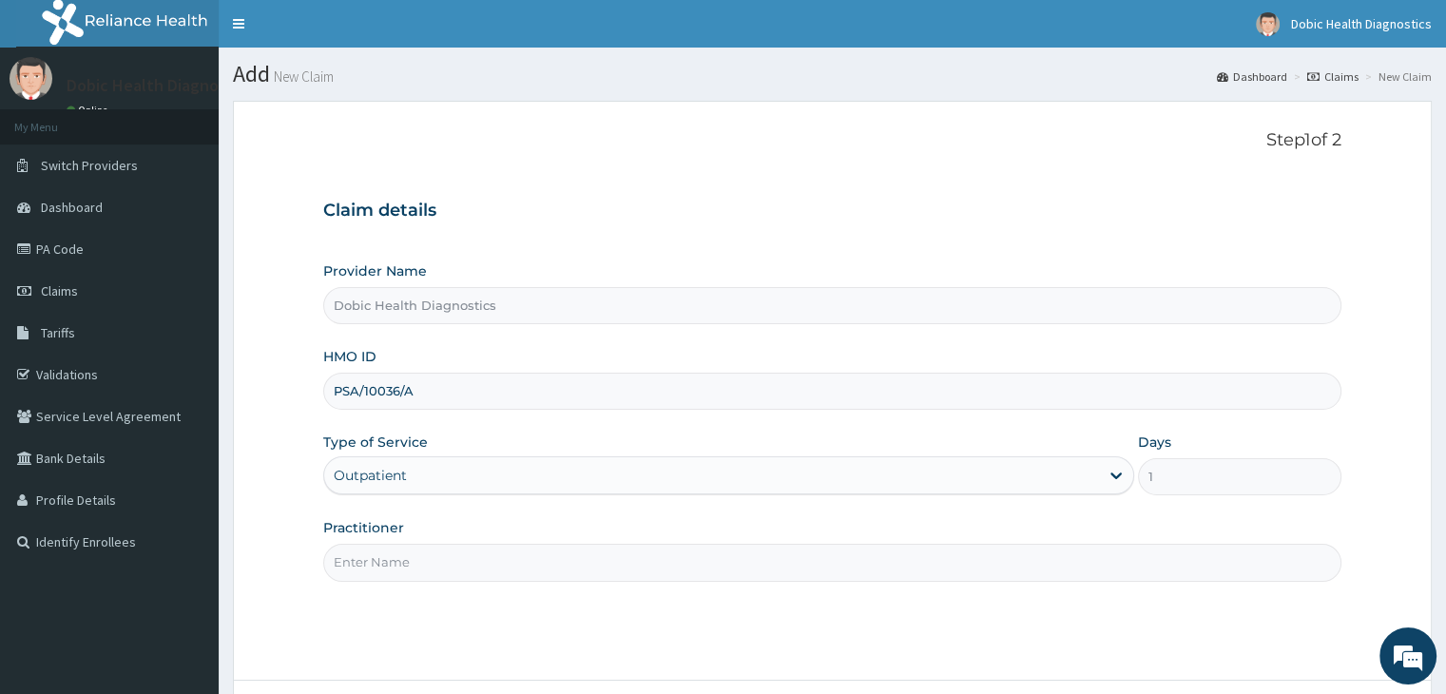
click at [517, 561] on input "Practitioner" at bounding box center [831, 562] width 1017 height 37
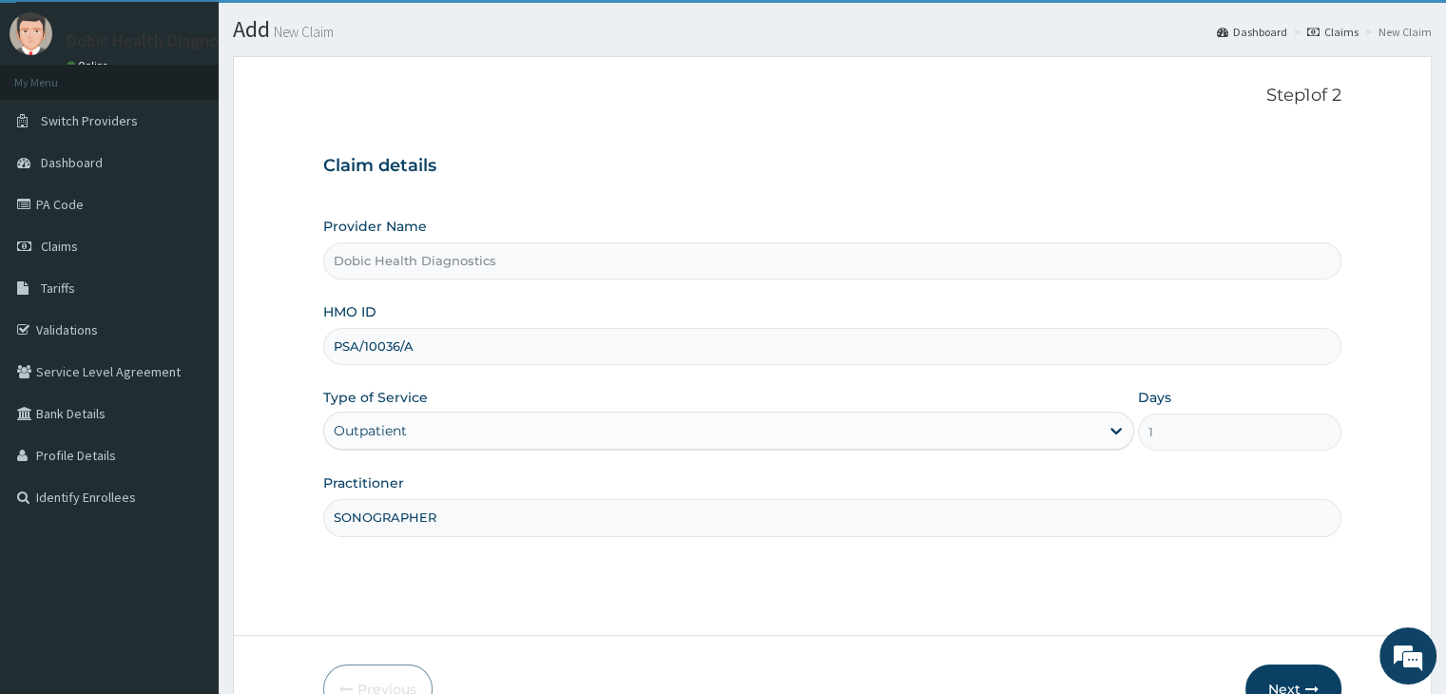
scroll to position [156, 0]
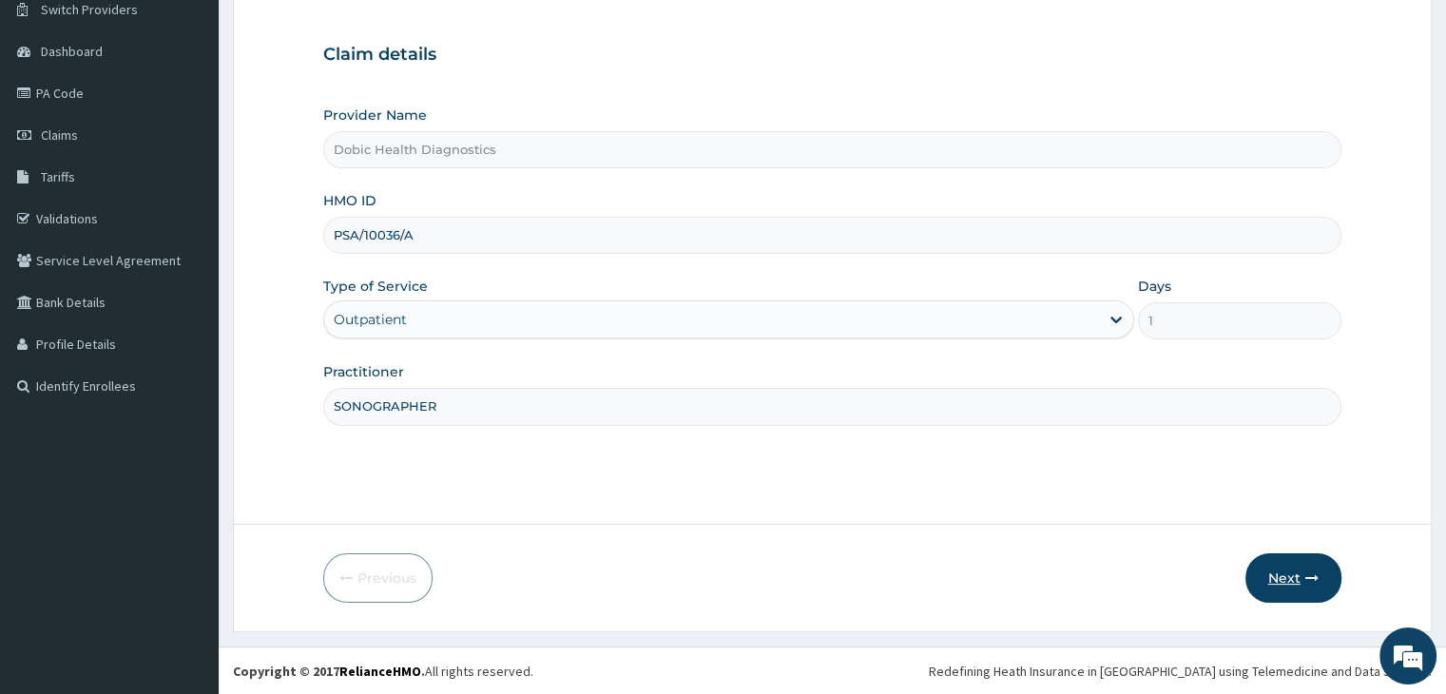
type input "SONOGRAPHER"
click at [1296, 585] on button "Next" at bounding box center [1293, 577] width 96 height 49
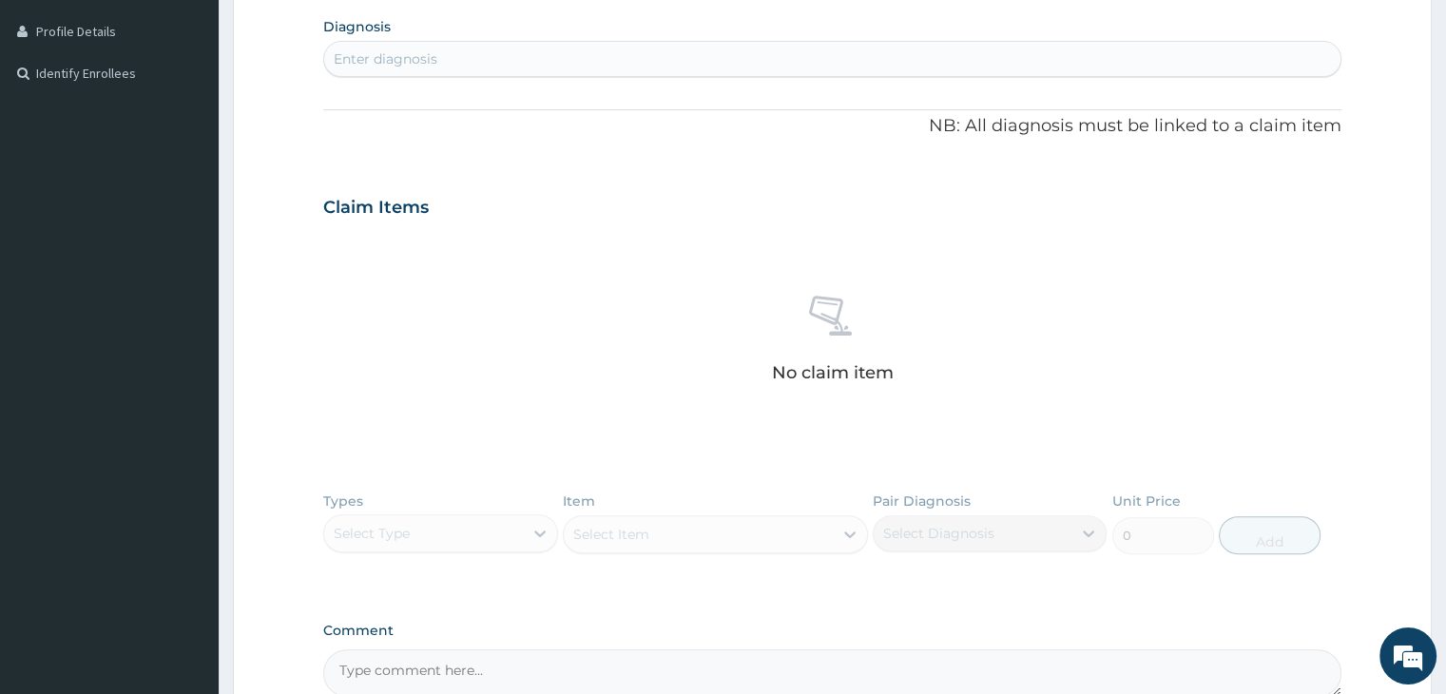
scroll to position [498, 0]
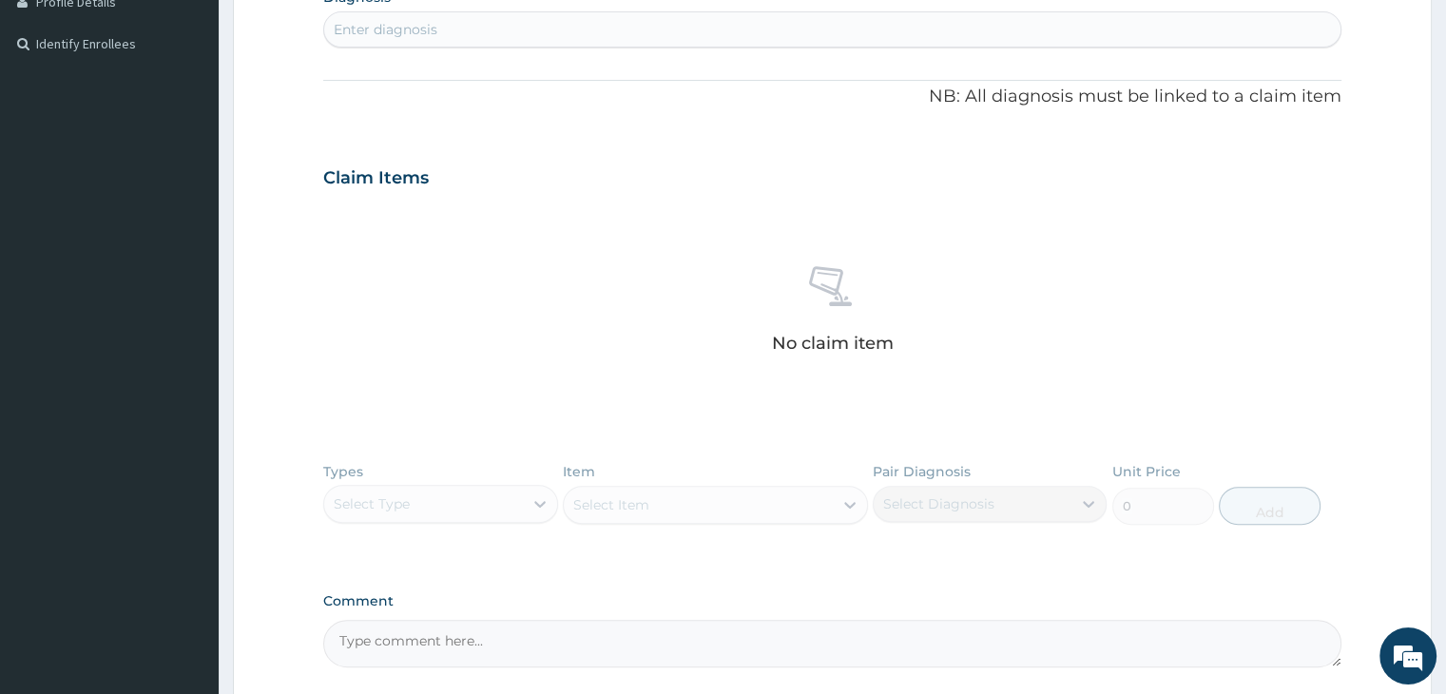
click at [452, 16] on div "Enter diagnosis" at bounding box center [831, 29] width 1015 height 30
type input "FEVER"
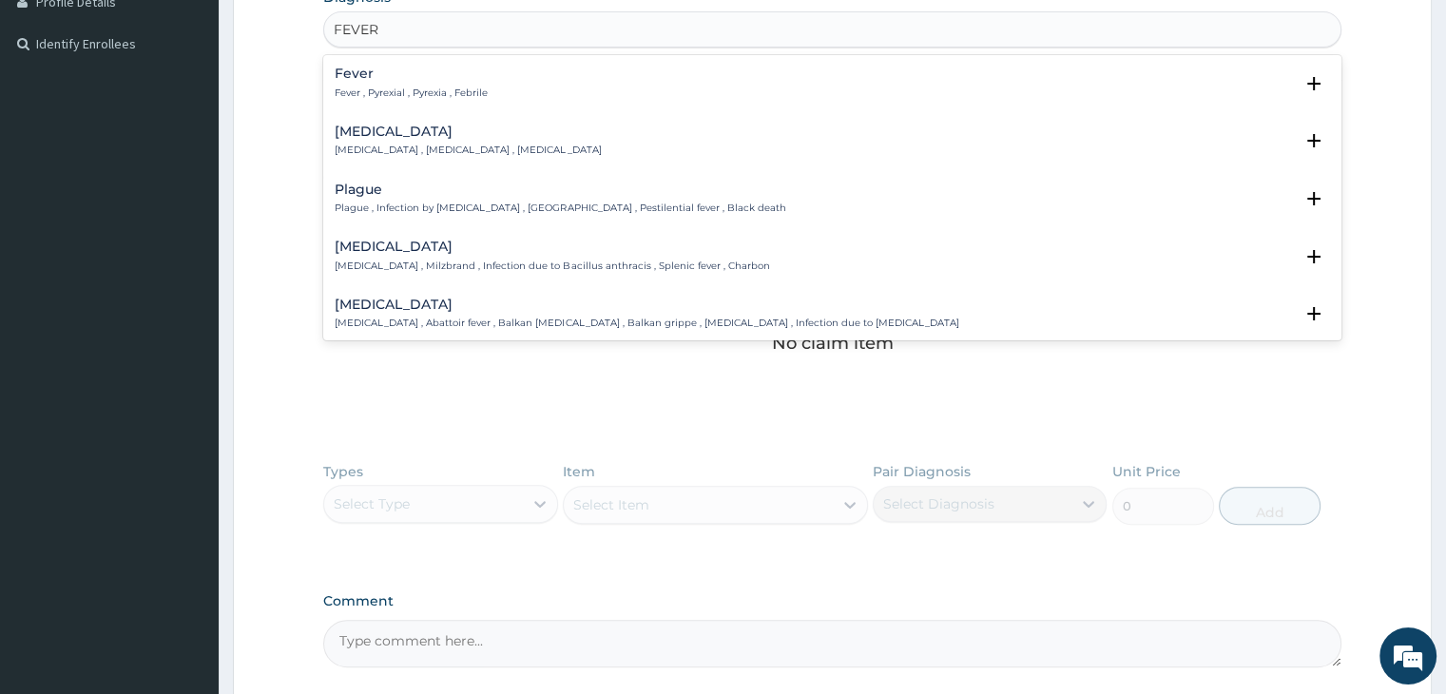
click at [456, 84] on div "Fever Fever , Pyrexial , Pyrexia , Febrile" at bounding box center [411, 83] width 153 height 33
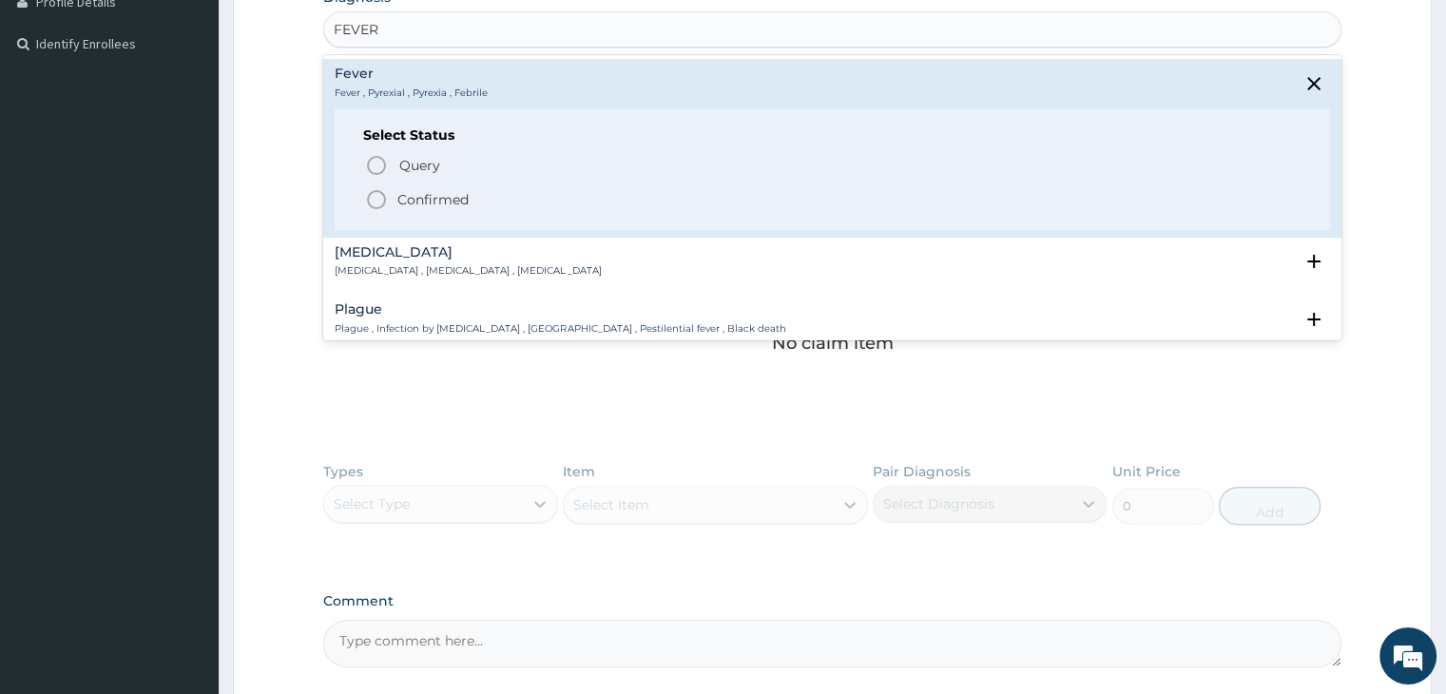
click at [430, 195] on p "Confirmed" at bounding box center [432, 199] width 71 height 19
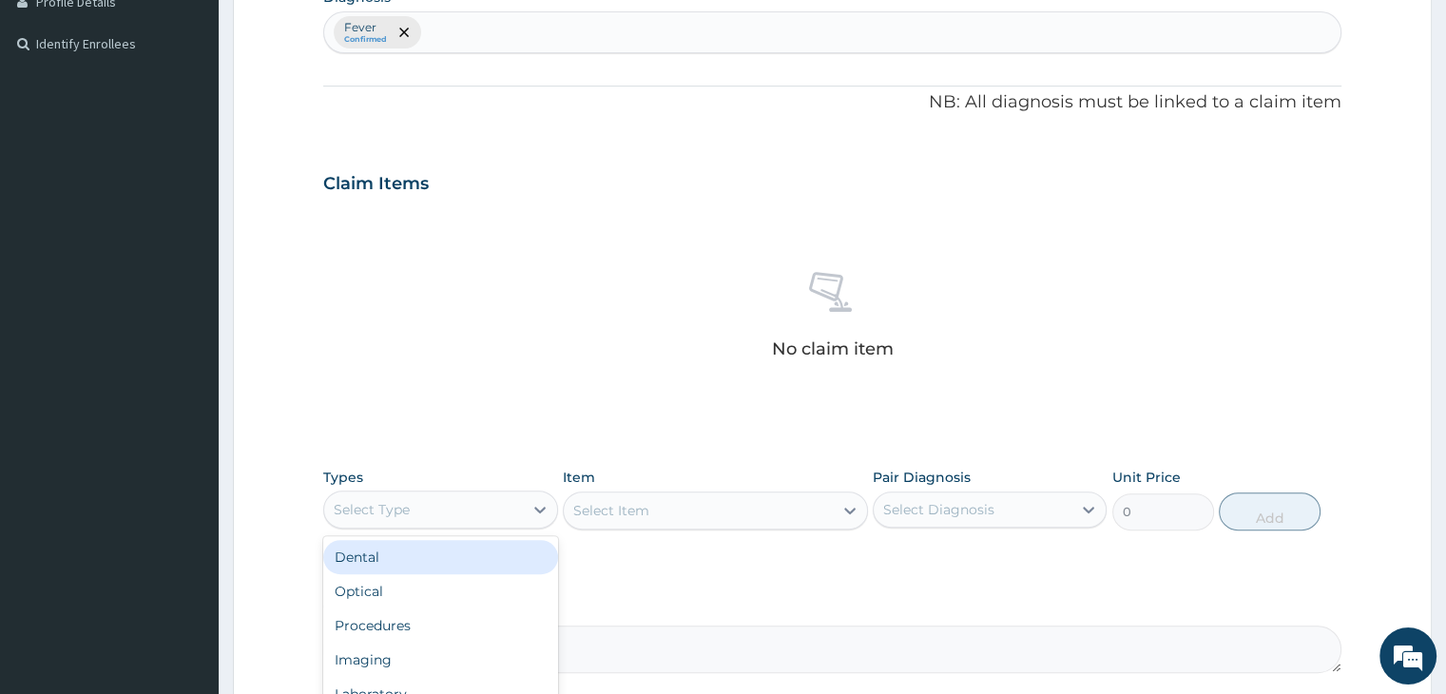
click at [448, 491] on div "Select Type" at bounding box center [440, 510] width 234 height 38
click at [405, 680] on div "Laboratory" at bounding box center [440, 694] width 234 height 34
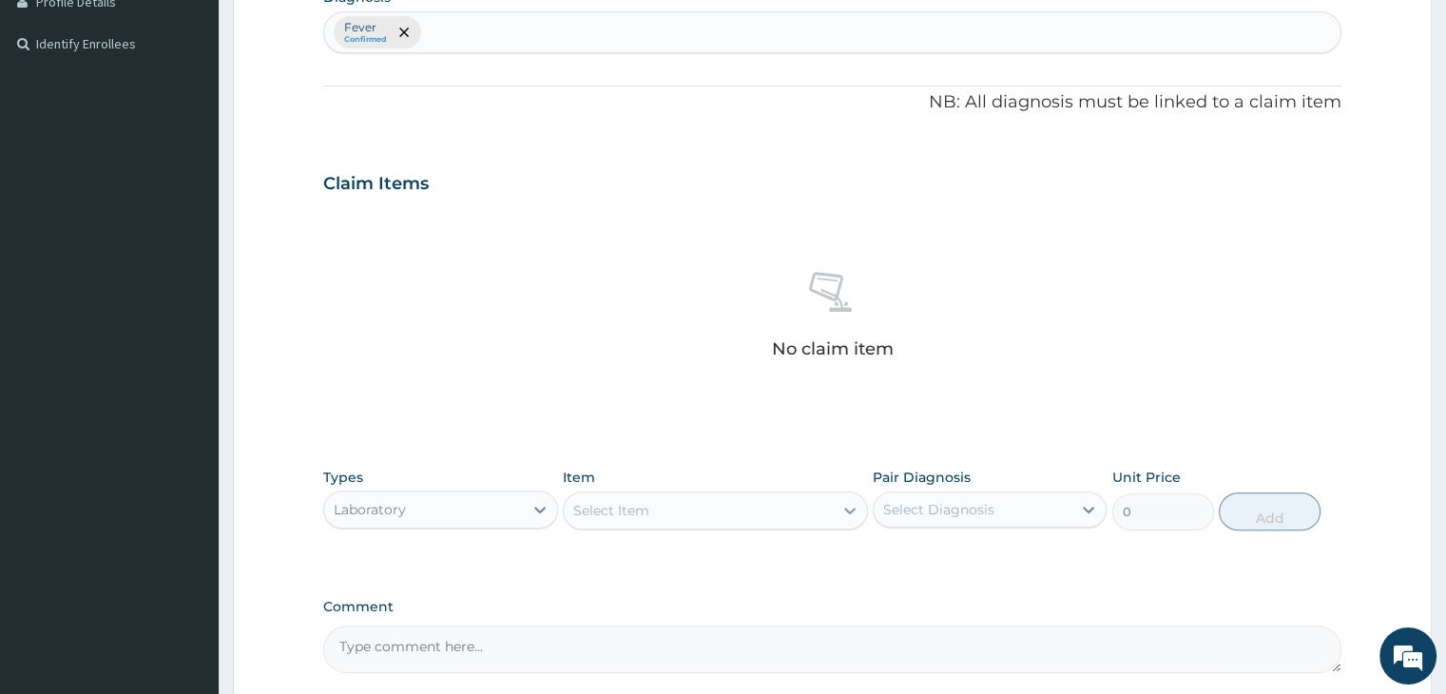
click at [856, 511] on icon at bounding box center [849, 510] width 19 height 19
click at [779, 495] on div "Select Item" at bounding box center [698, 510] width 269 height 30
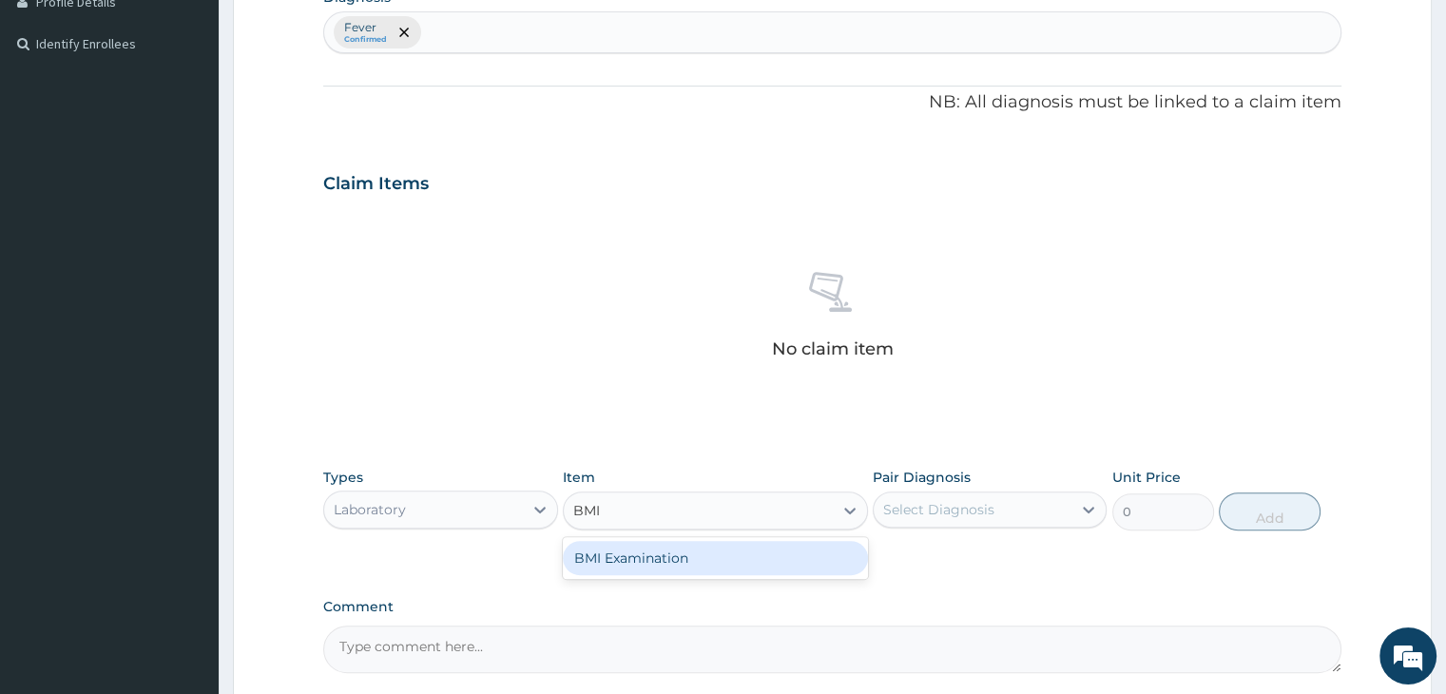
type input "BMI"
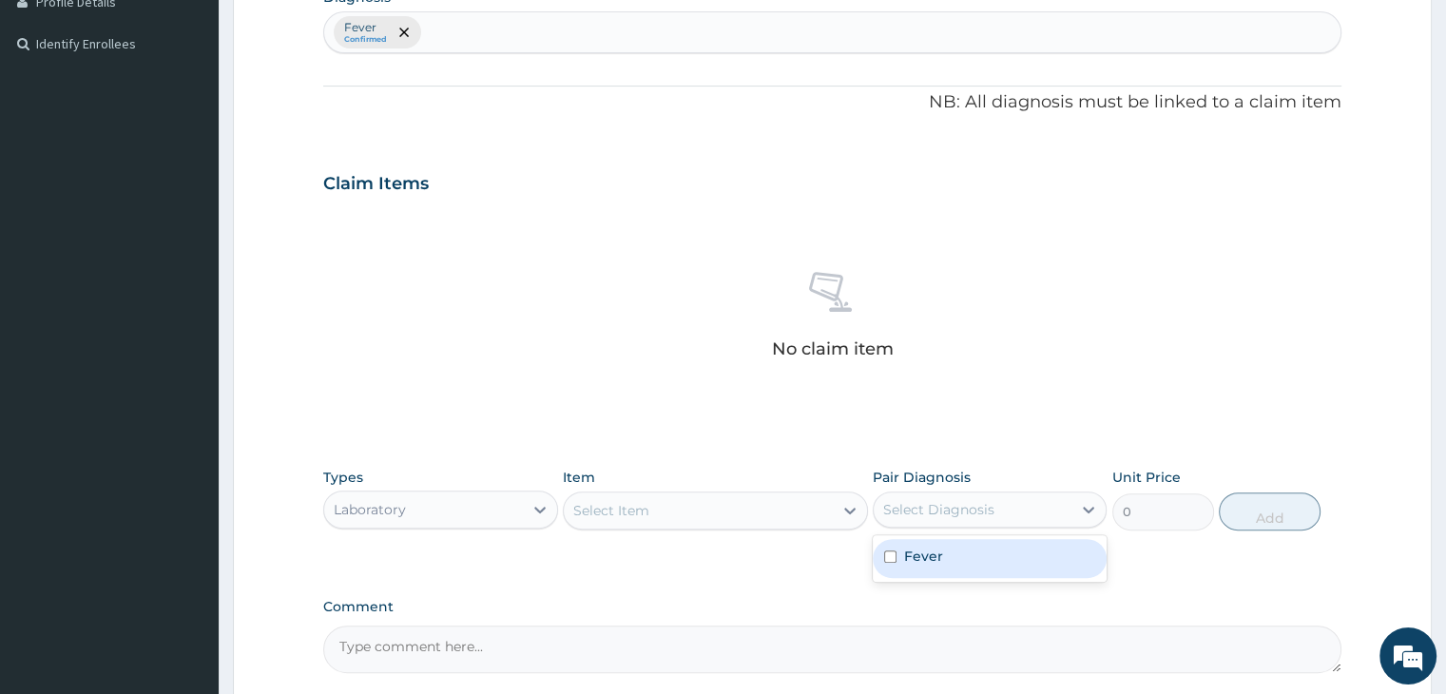
click at [958, 518] on div "Select Diagnosis" at bounding box center [973, 509] width 198 height 30
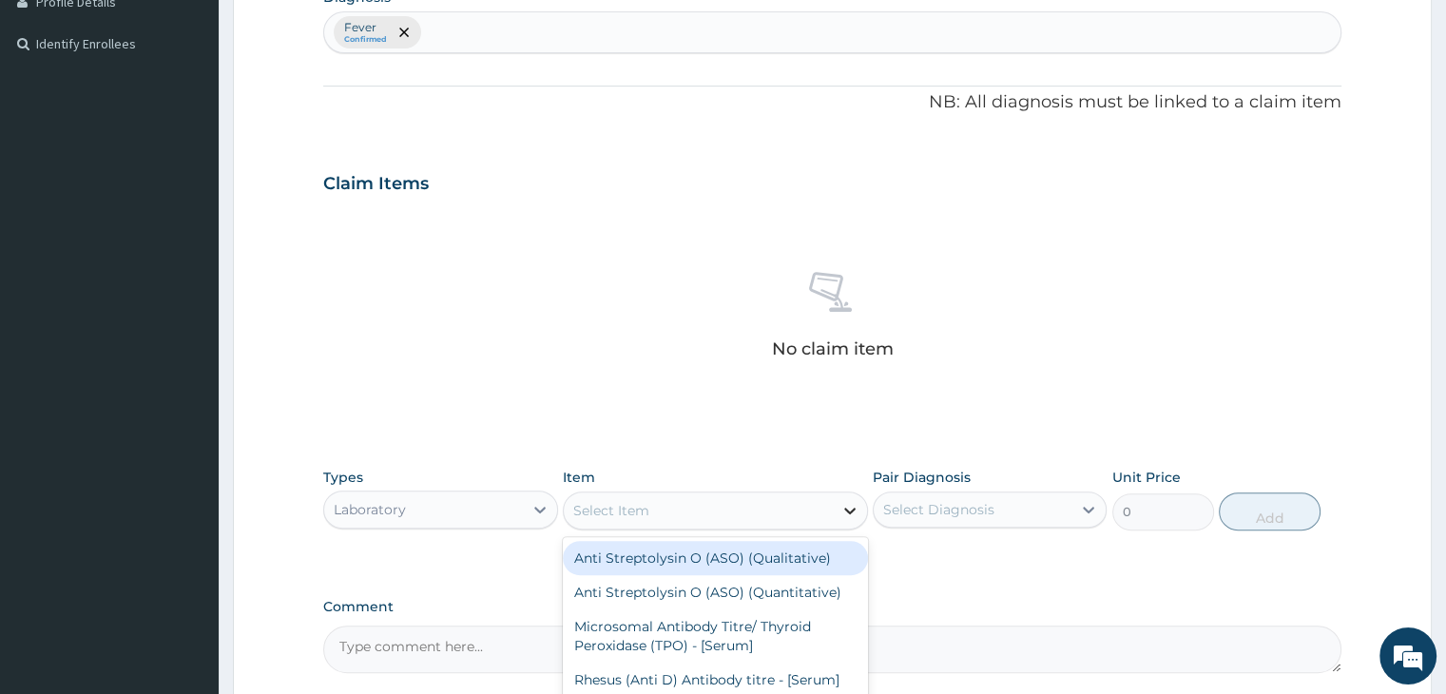
click at [837, 518] on div at bounding box center [850, 510] width 34 height 34
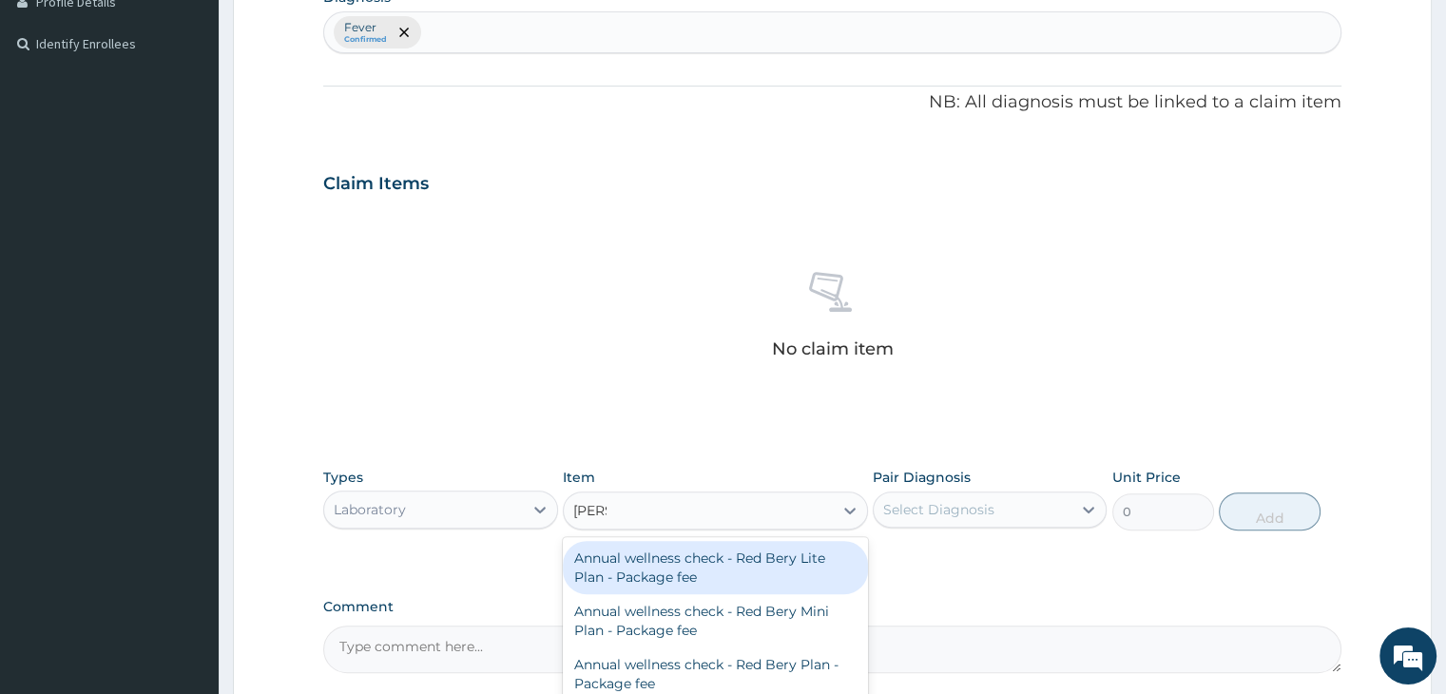
type input "ANNU"
click at [728, 563] on div "Annual wellness check - Red Bery Lite Plan - Package fee" at bounding box center [715, 567] width 305 height 53
type input "15625"
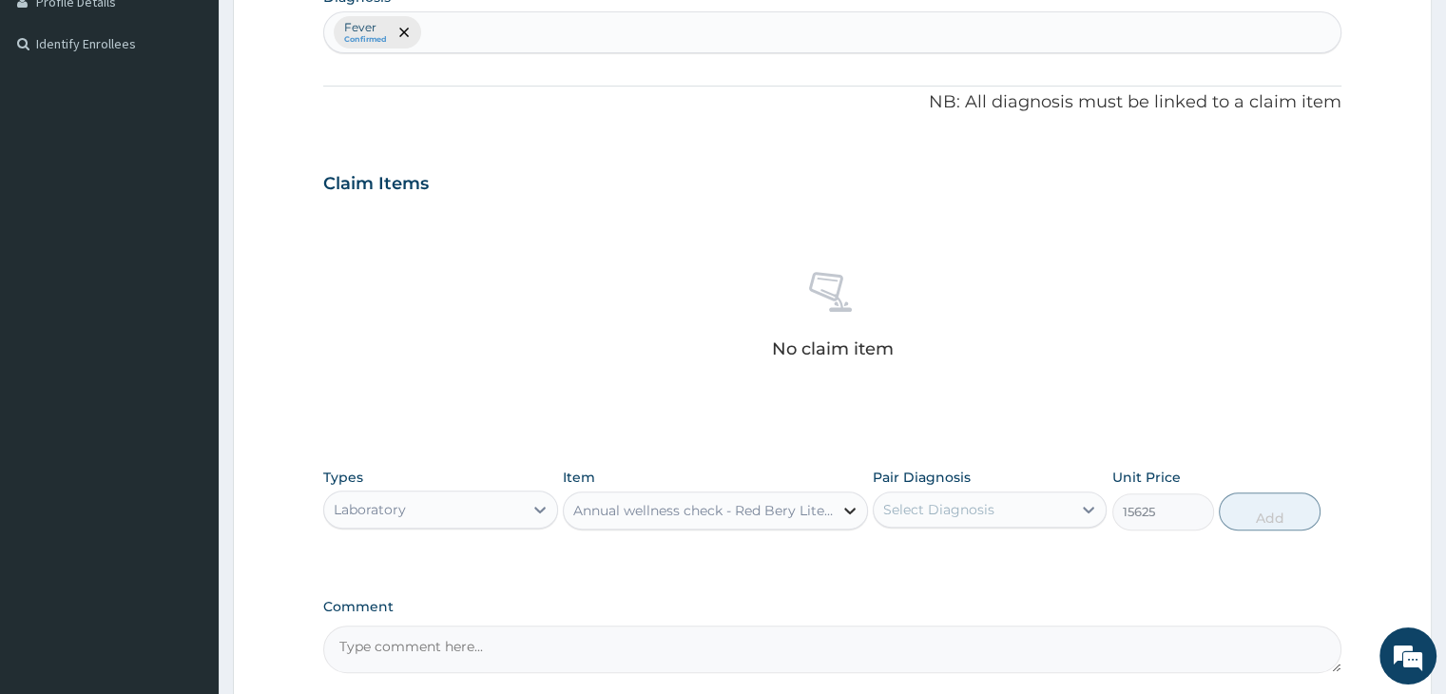
click at [852, 509] on icon at bounding box center [849, 511] width 11 height 7
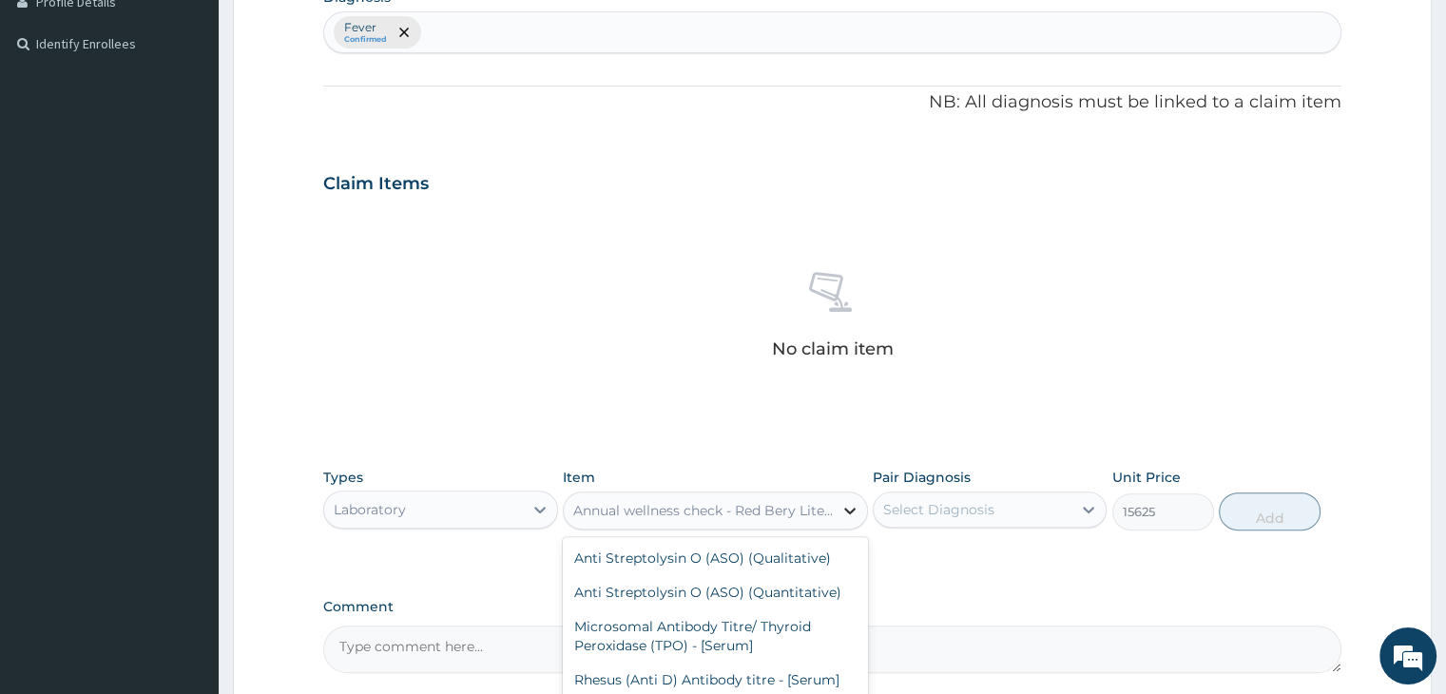
scroll to position [17459, 0]
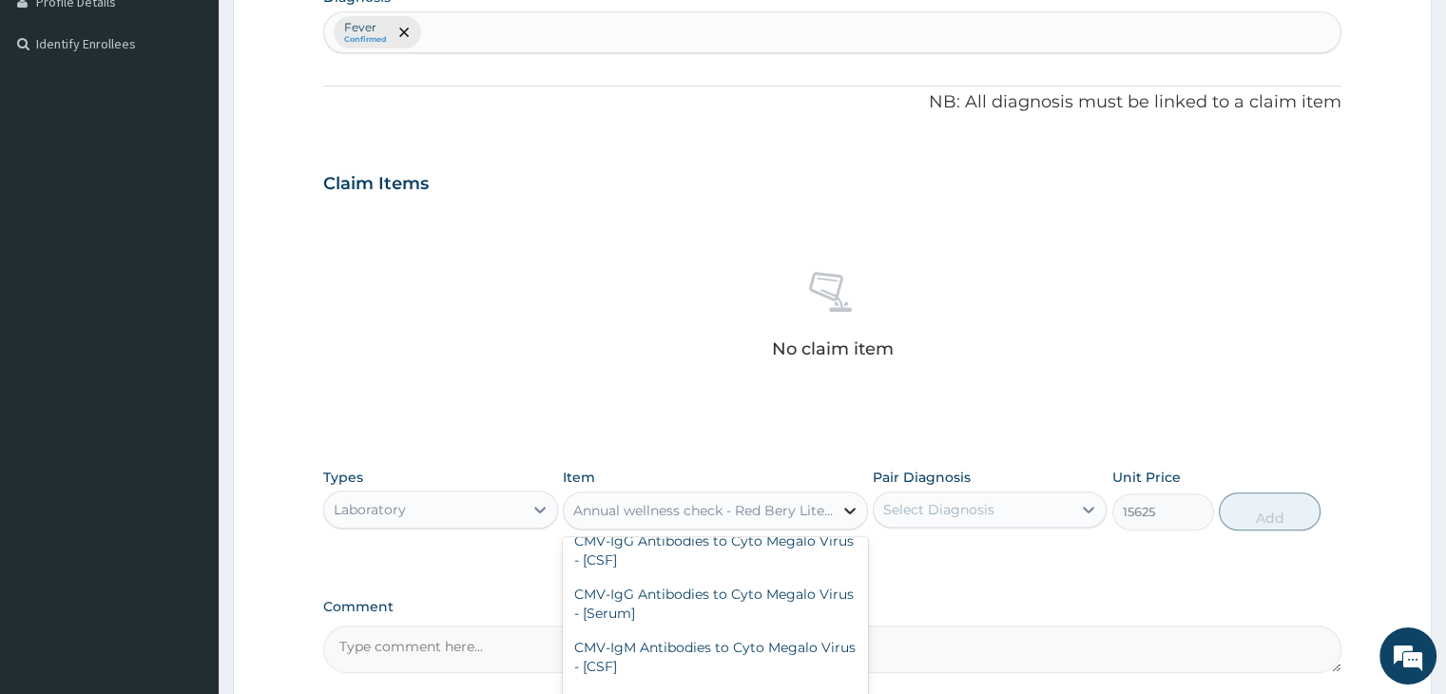
click at [856, 507] on icon at bounding box center [849, 510] width 19 height 19
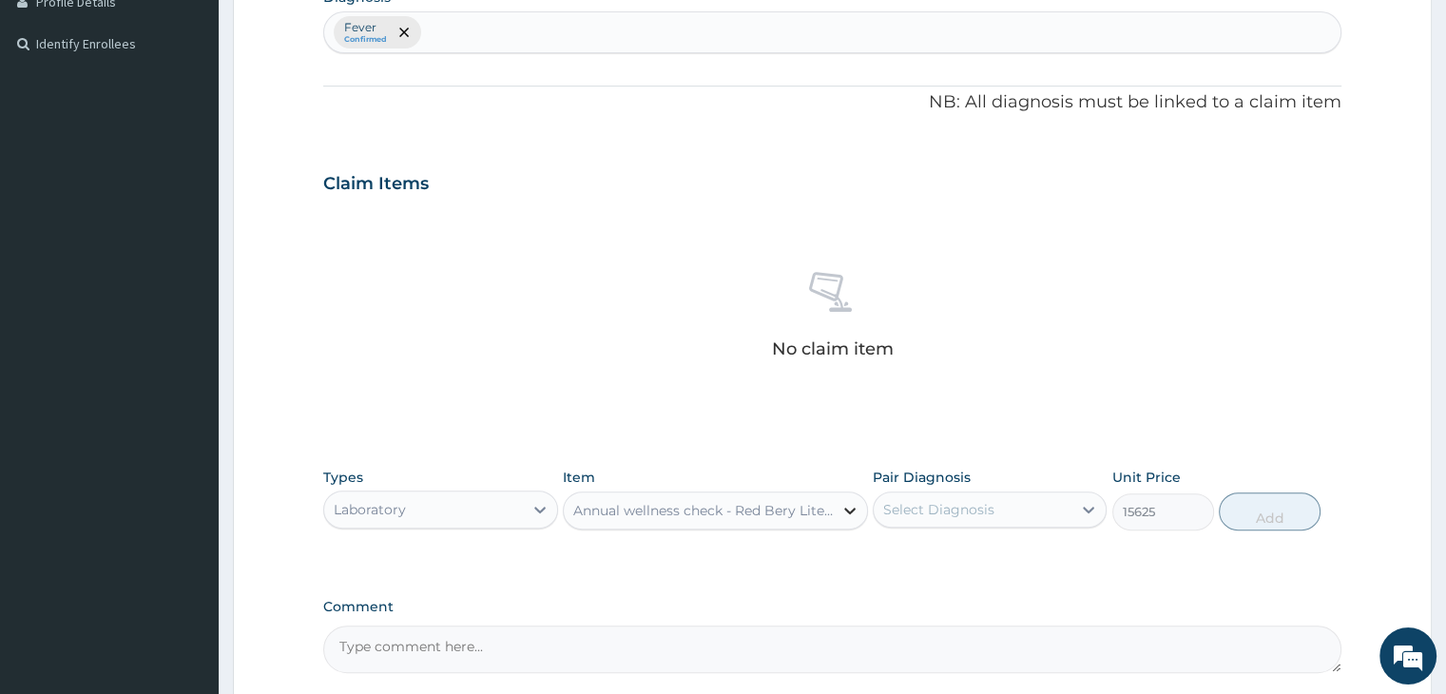
click at [856, 507] on icon at bounding box center [849, 510] width 19 height 19
click at [841, 507] on icon at bounding box center [849, 510] width 19 height 19
click at [782, 501] on div "Annual wellness check - Red Bery Lite Plan - Package fee" at bounding box center [703, 510] width 261 height 19
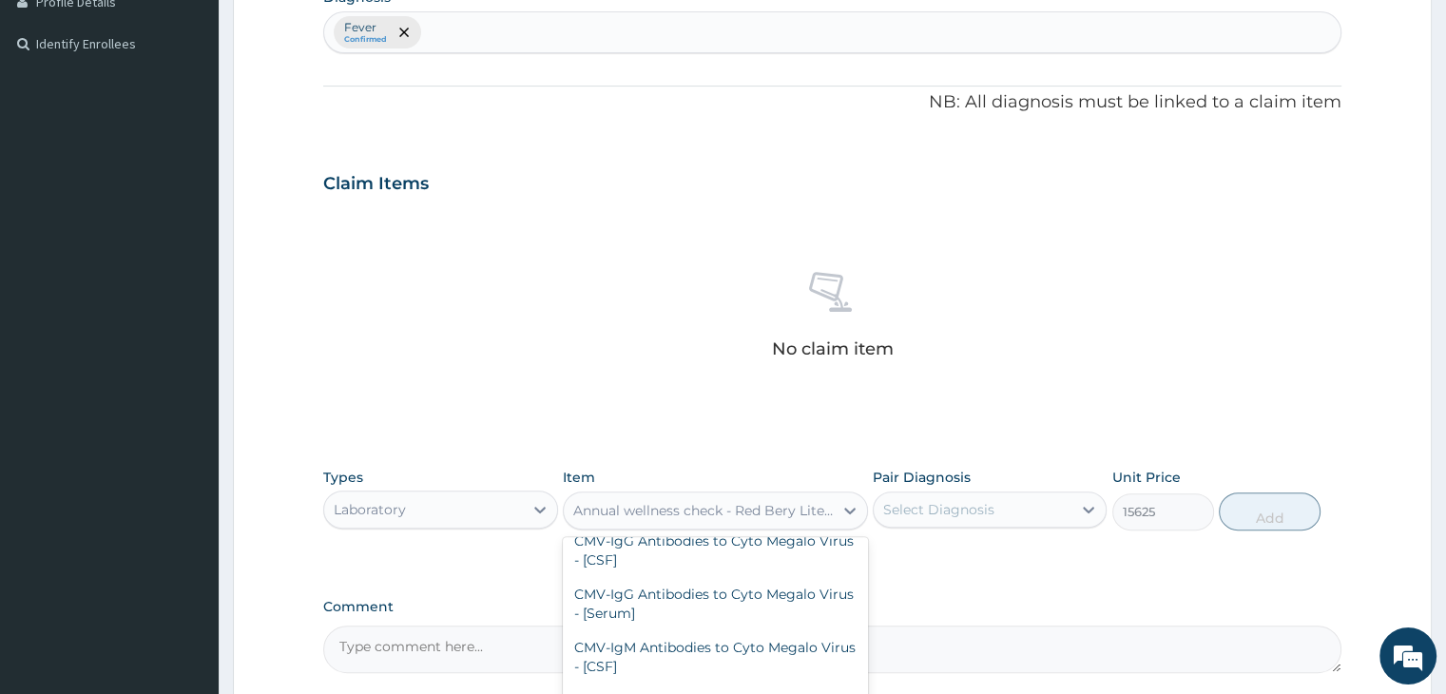
type input "A"
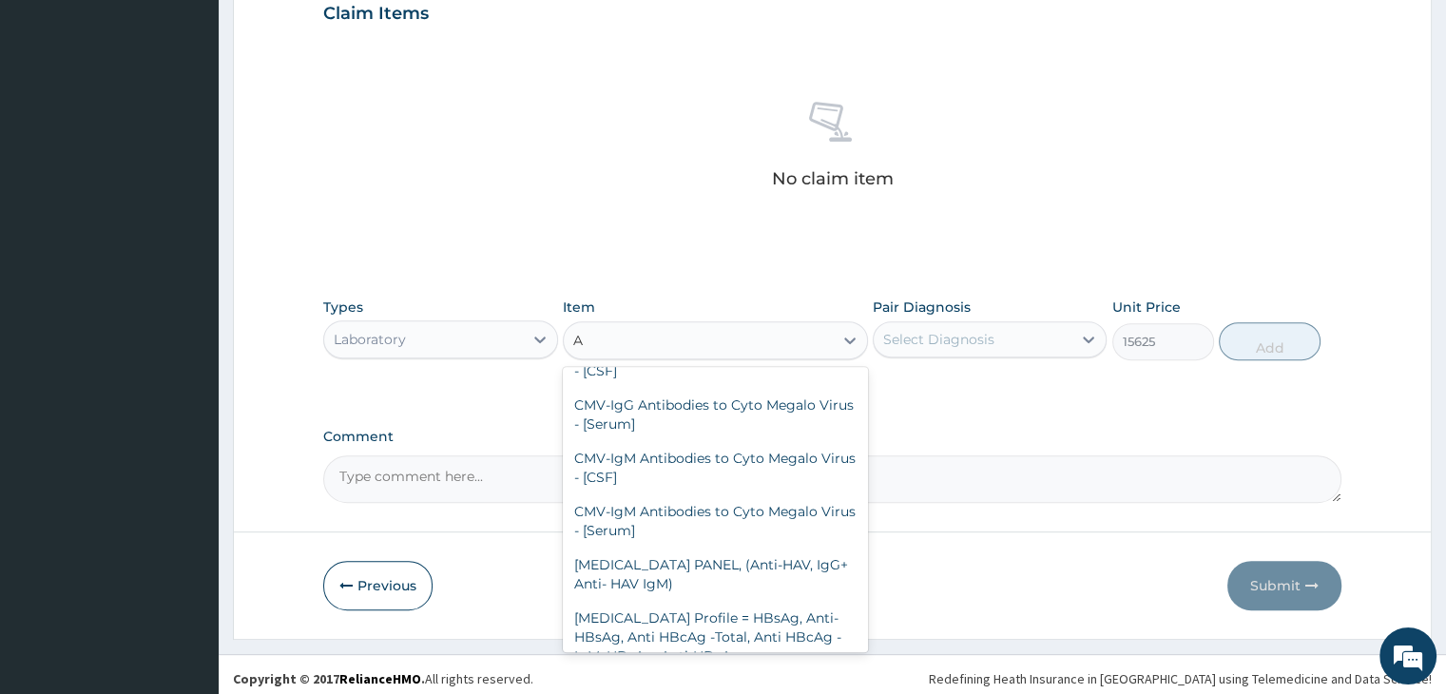
scroll to position [675, 0]
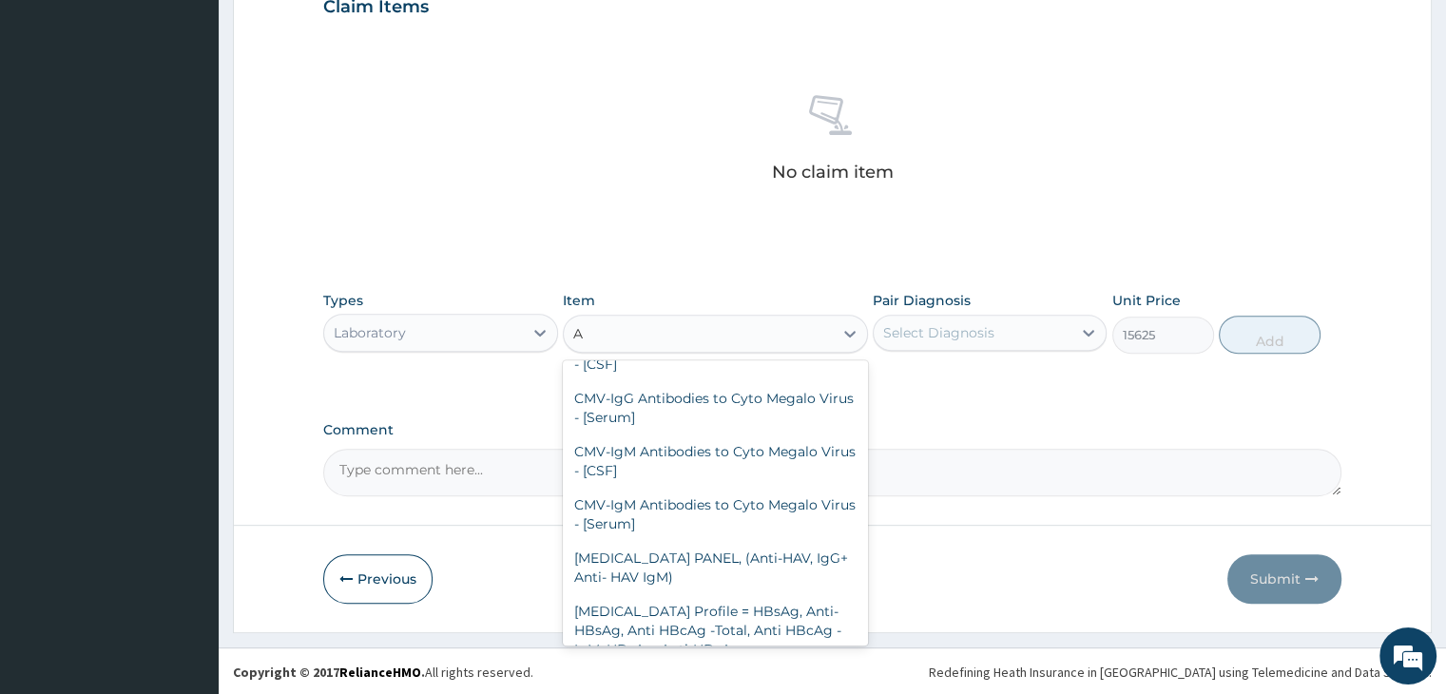
type input "27500"
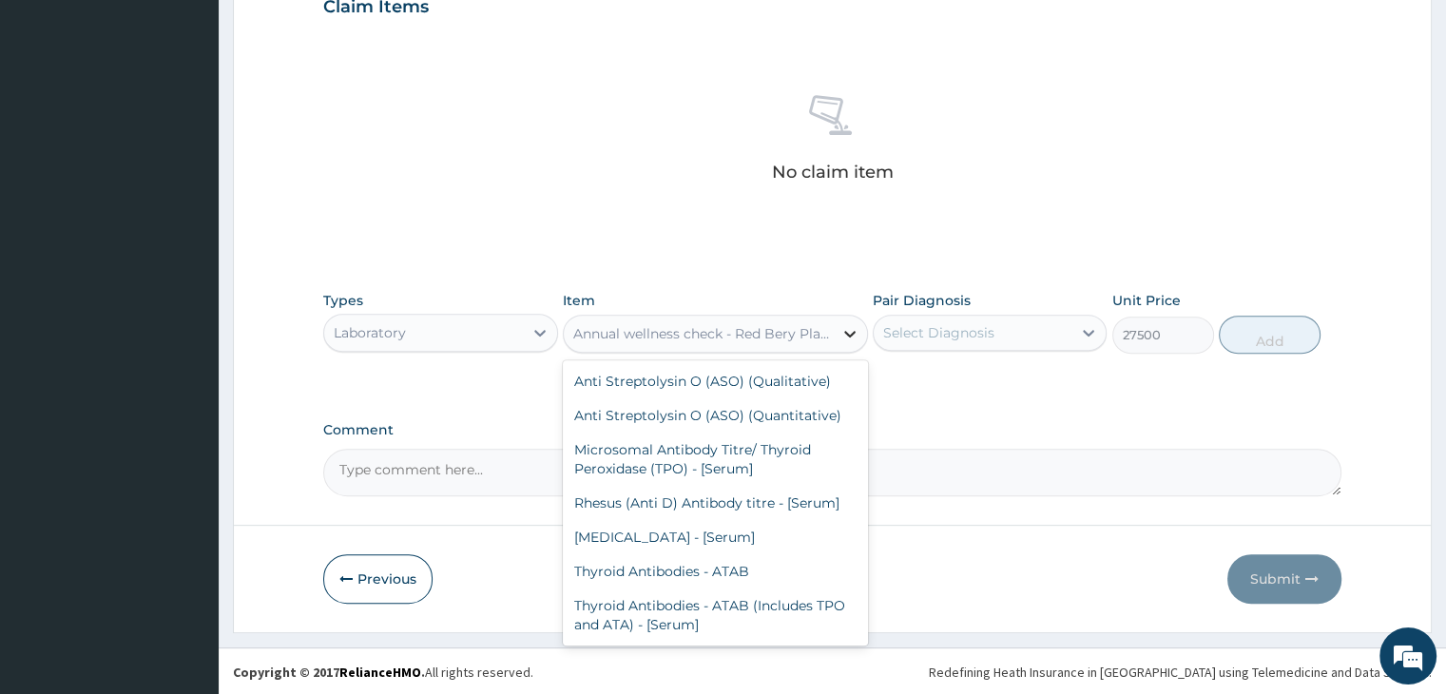
click at [850, 334] on icon at bounding box center [849, 334] width 11 height 7
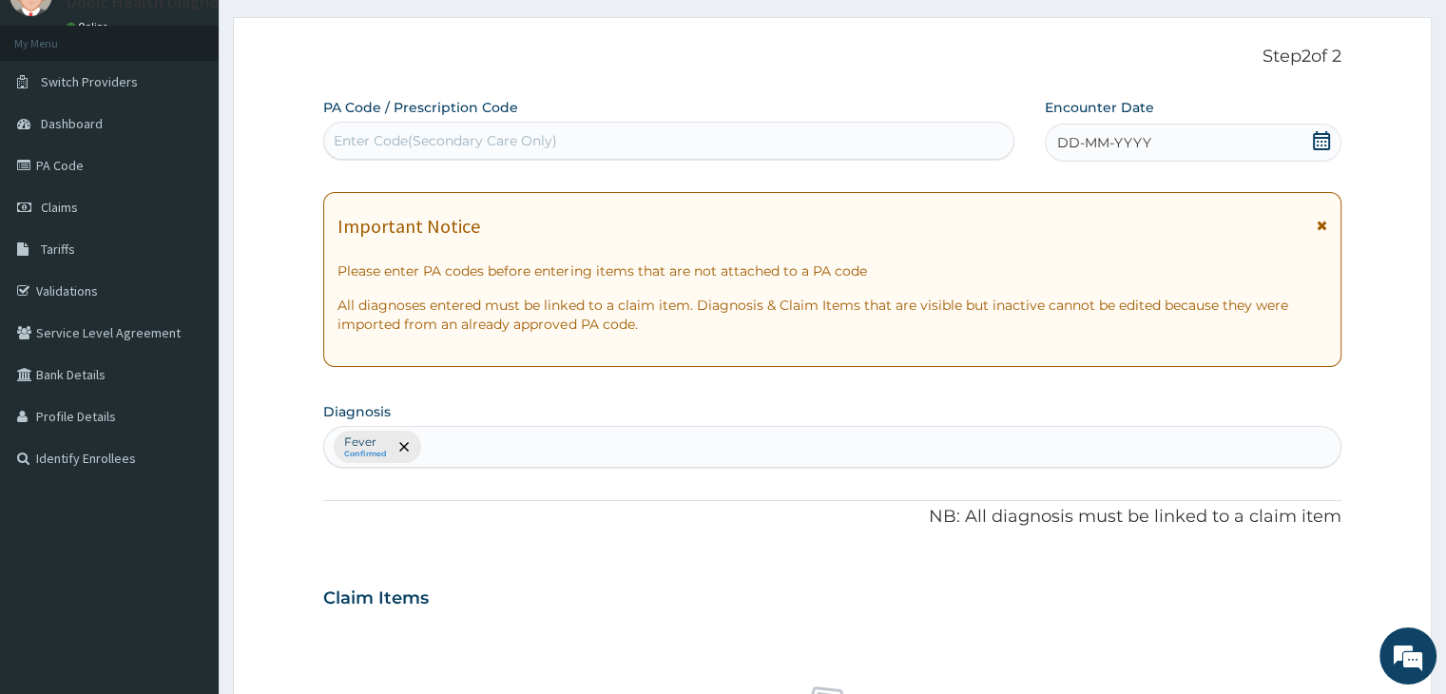
scroll to position [67, 0]
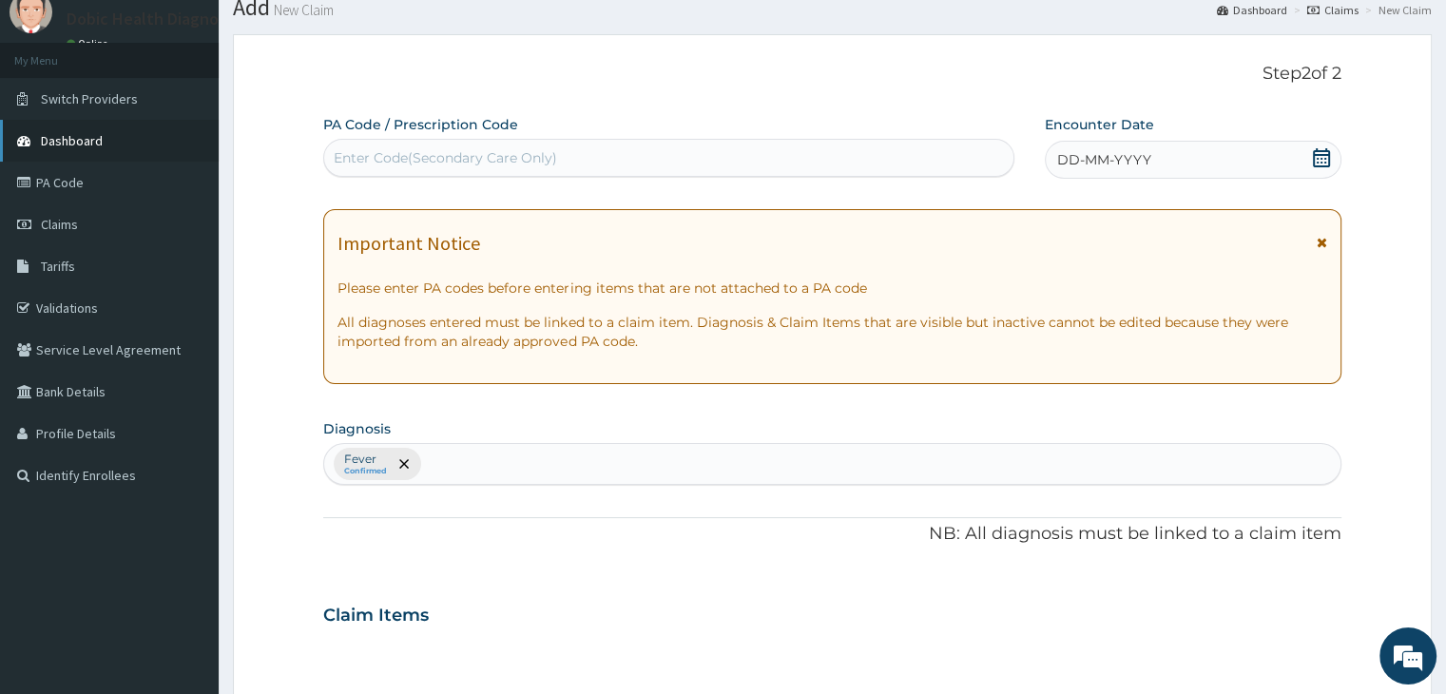
click at [165, 147] on link "Dashboard" at bounding box center [109, 141] width 219 height 42
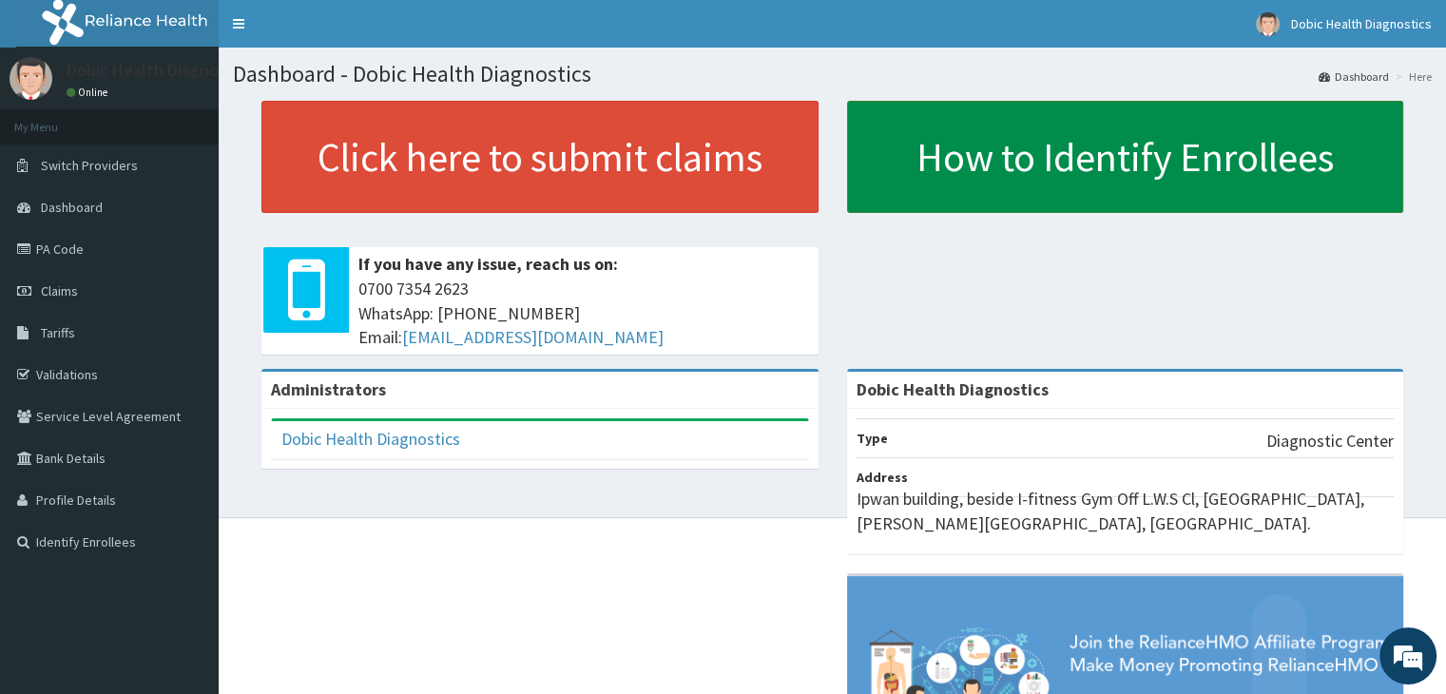
click at [1095, 199] on link "How to Identify Enrollees" at bounding box center [1125, 157] width 557 height 112
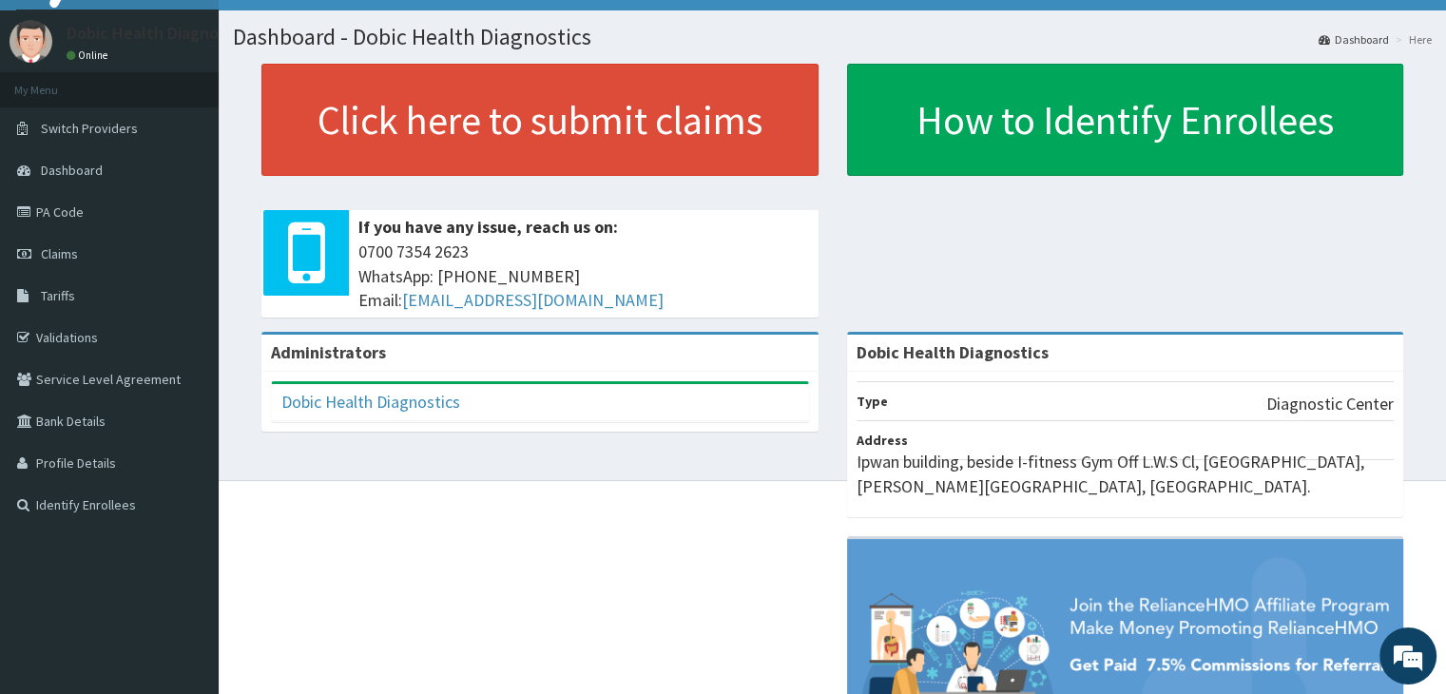
scroll to position [34, 0]
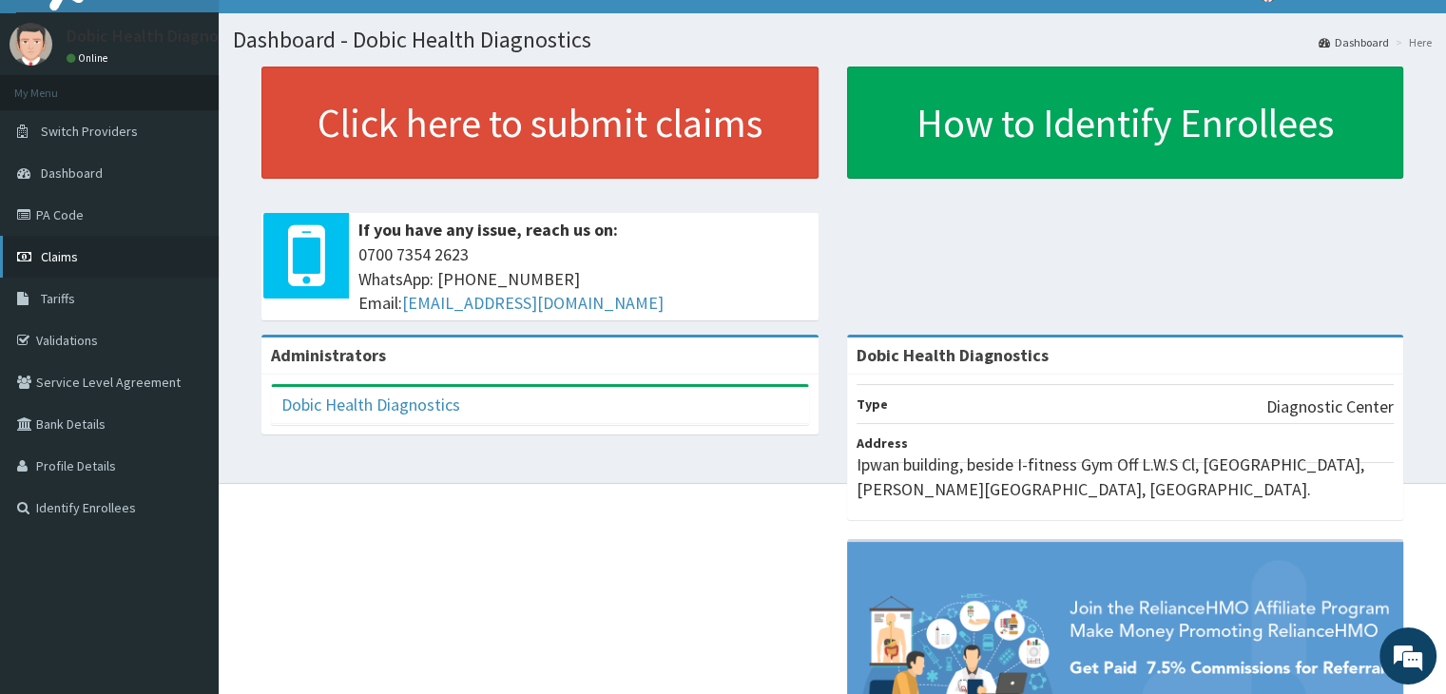
click at [112, 241] on link "Claims" at bounding box center [109, 257] width 219 height 42
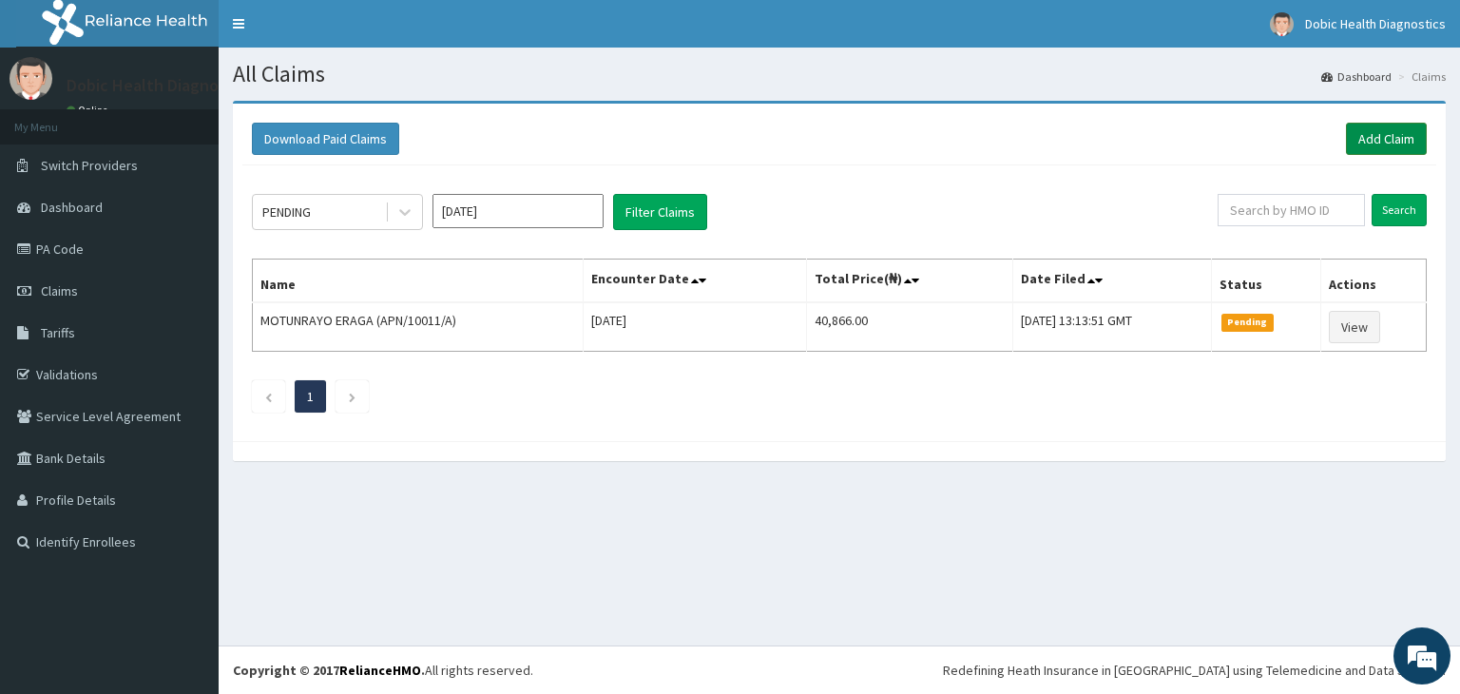
click at [1362, 138] on link "Add Claim" at bounding box center [1386, 139] width 81 height 32
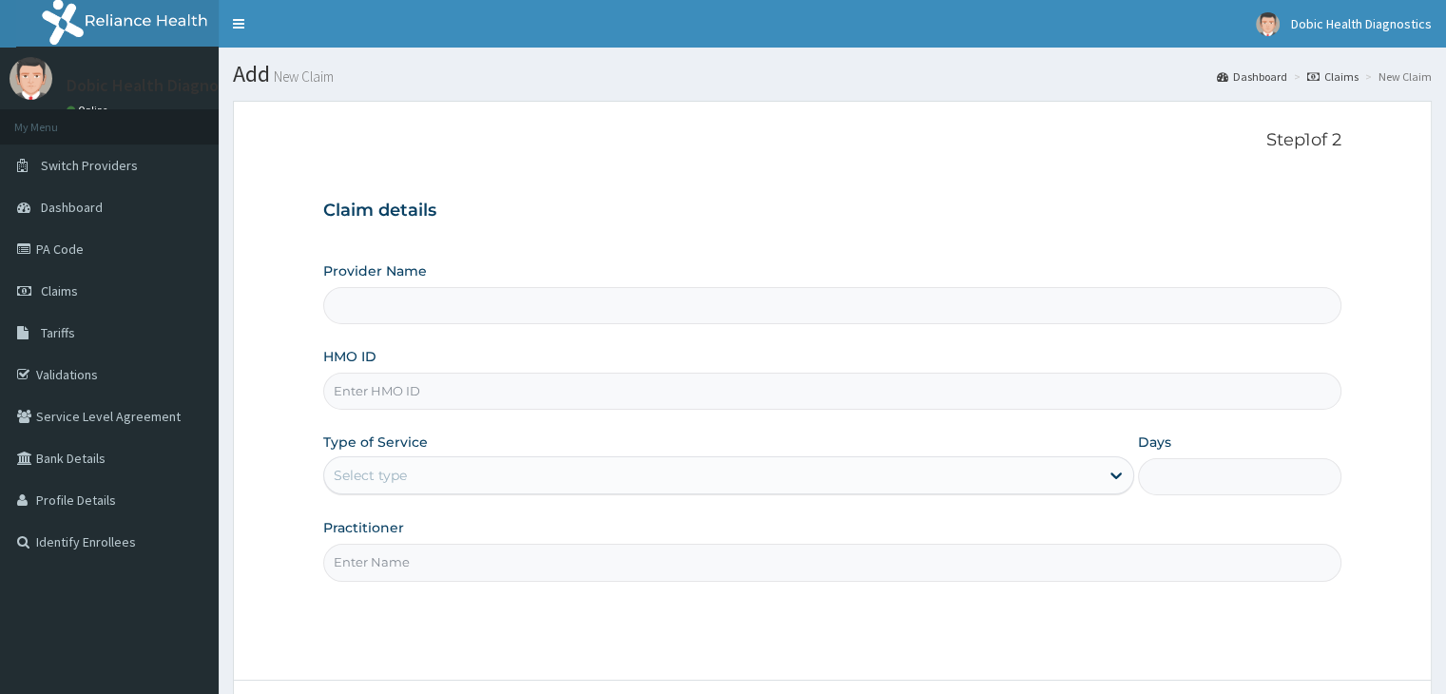
type input "Dobic Health Diagnostics"
click at [587, 393] on input "HMO ID" at bounding box center [831, 391] width 1017 height 37
type input "PSA/10036/A"
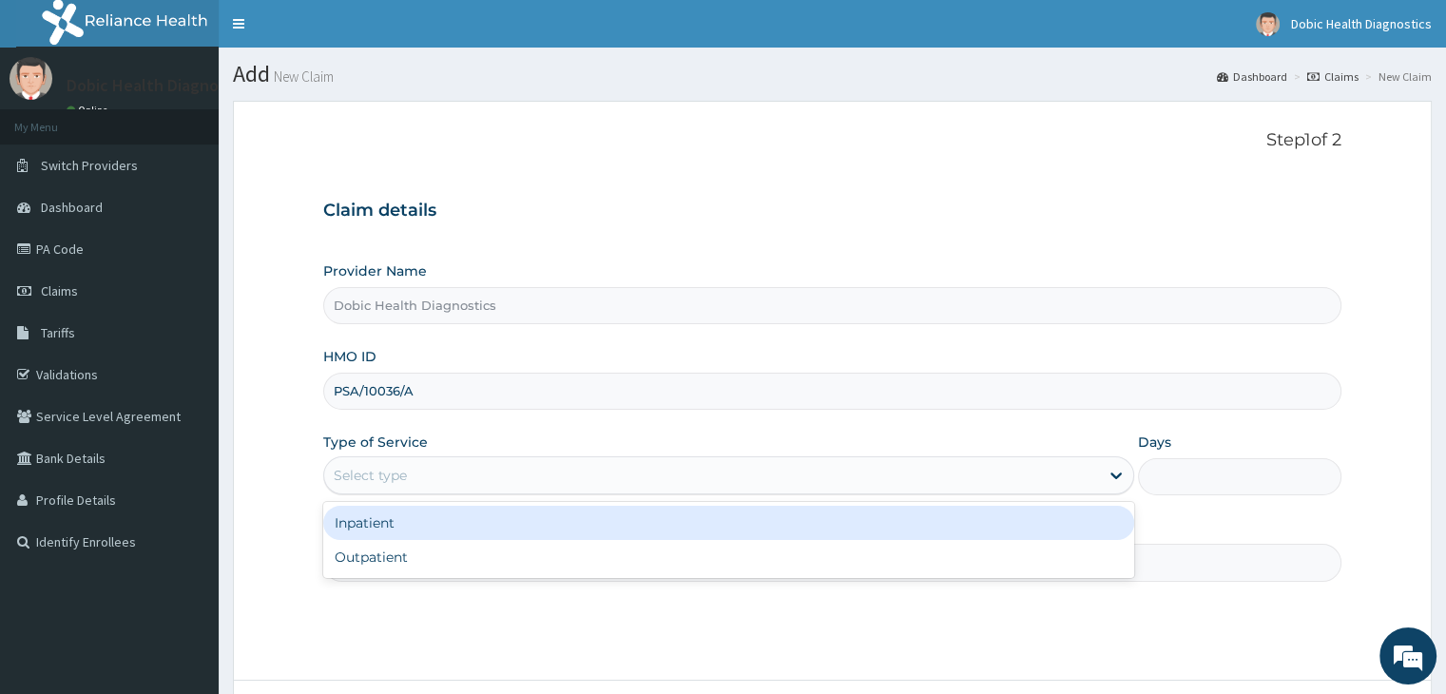
click at [590, 476] on div "Select type" at bounding box center [711, 475] width 775 height 30
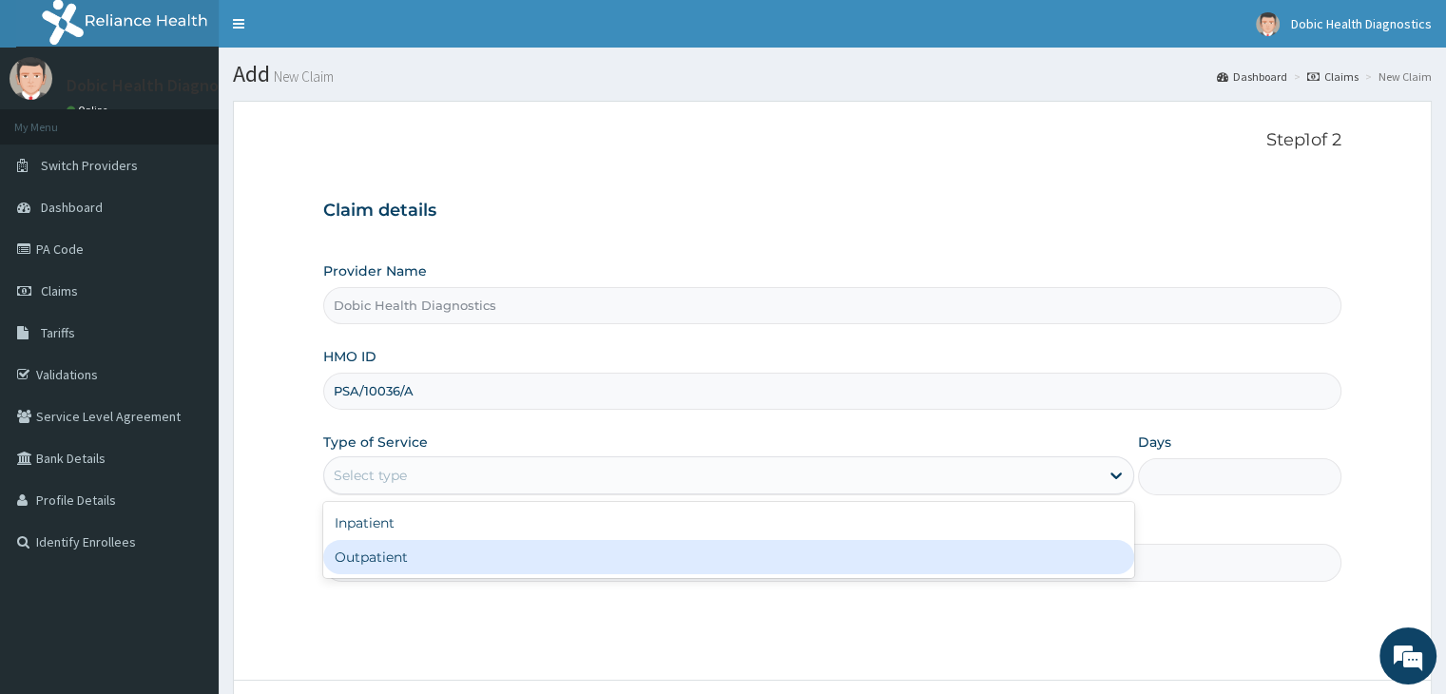
click at [541, 552] on div "Outpatient" at bounding box center [728, 557] width 811 height 34
type input "1"
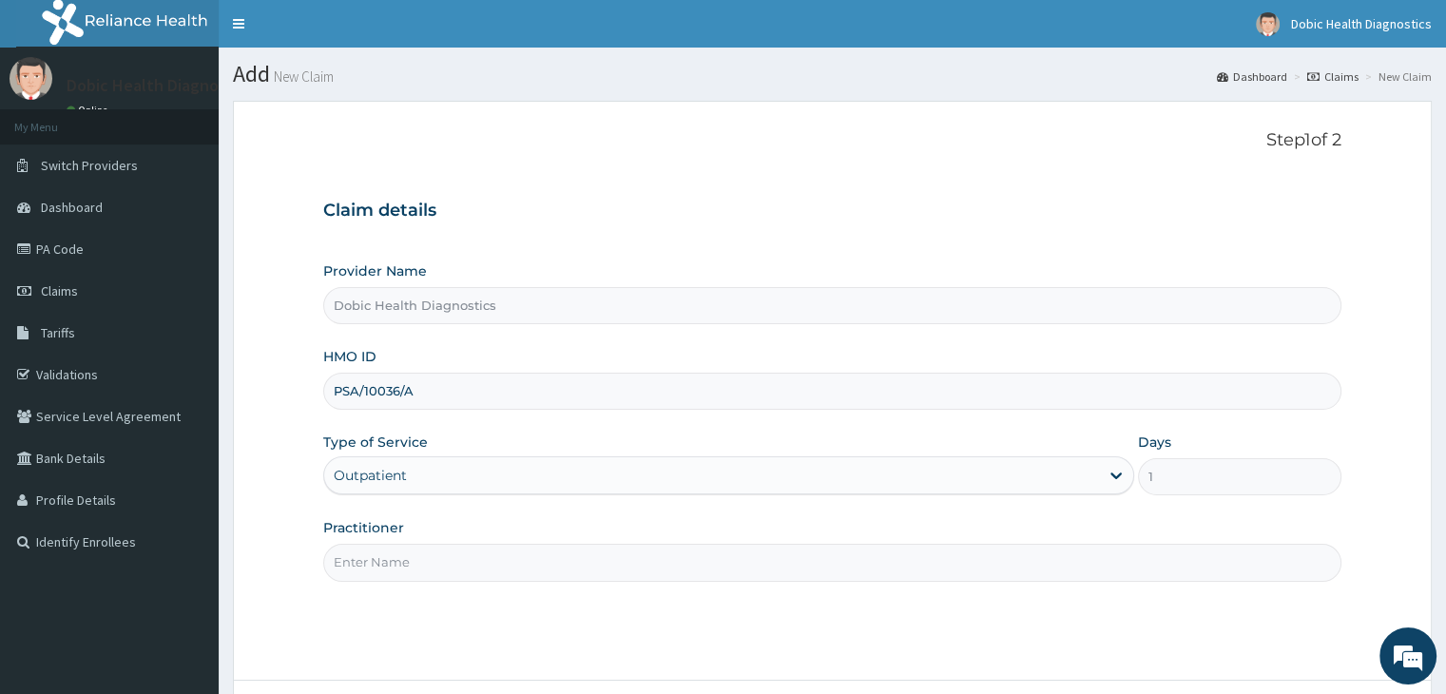
click at [543, 552] on input "Practitioner" at bounding box center [831, 562] width 1017 height 37
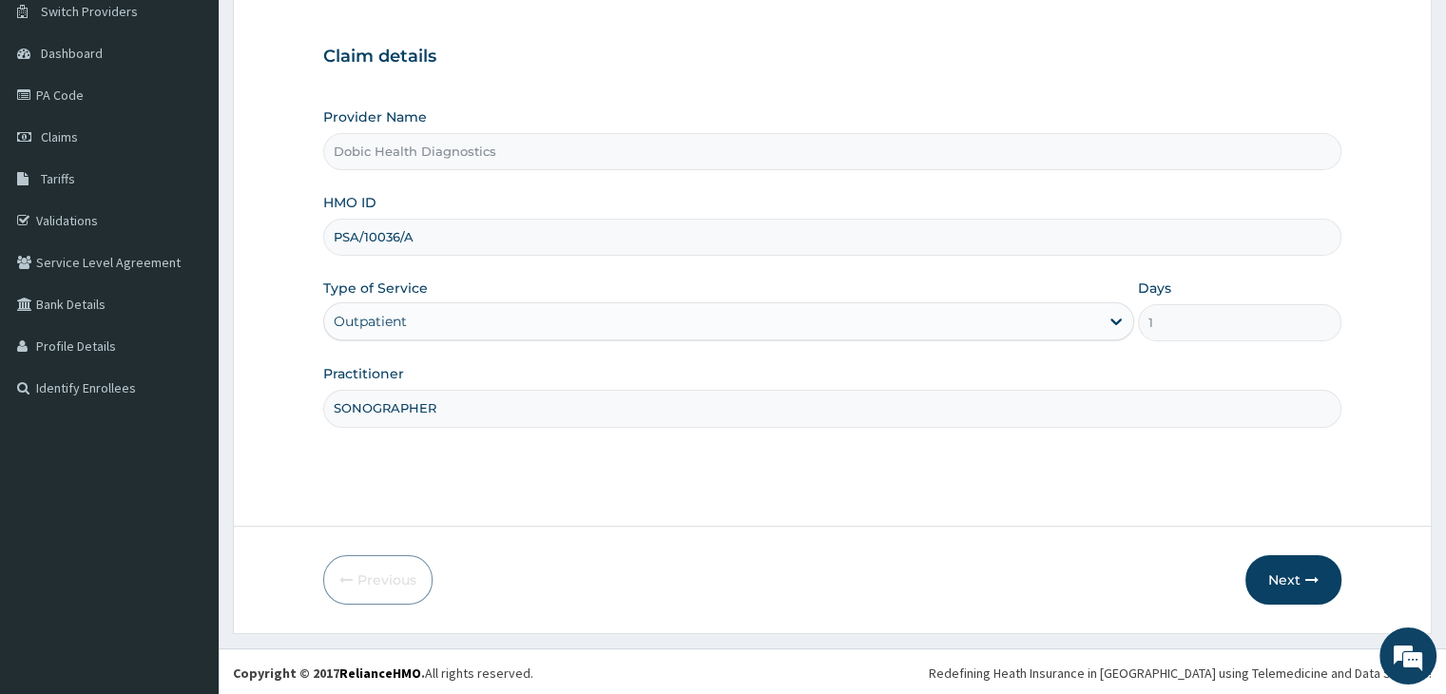
scroll to position [156, 0]
type input "SONOGRAPHER"
click at [1316, 568] on button "Next" at bounding box center [1293, 577] width 96 height 49
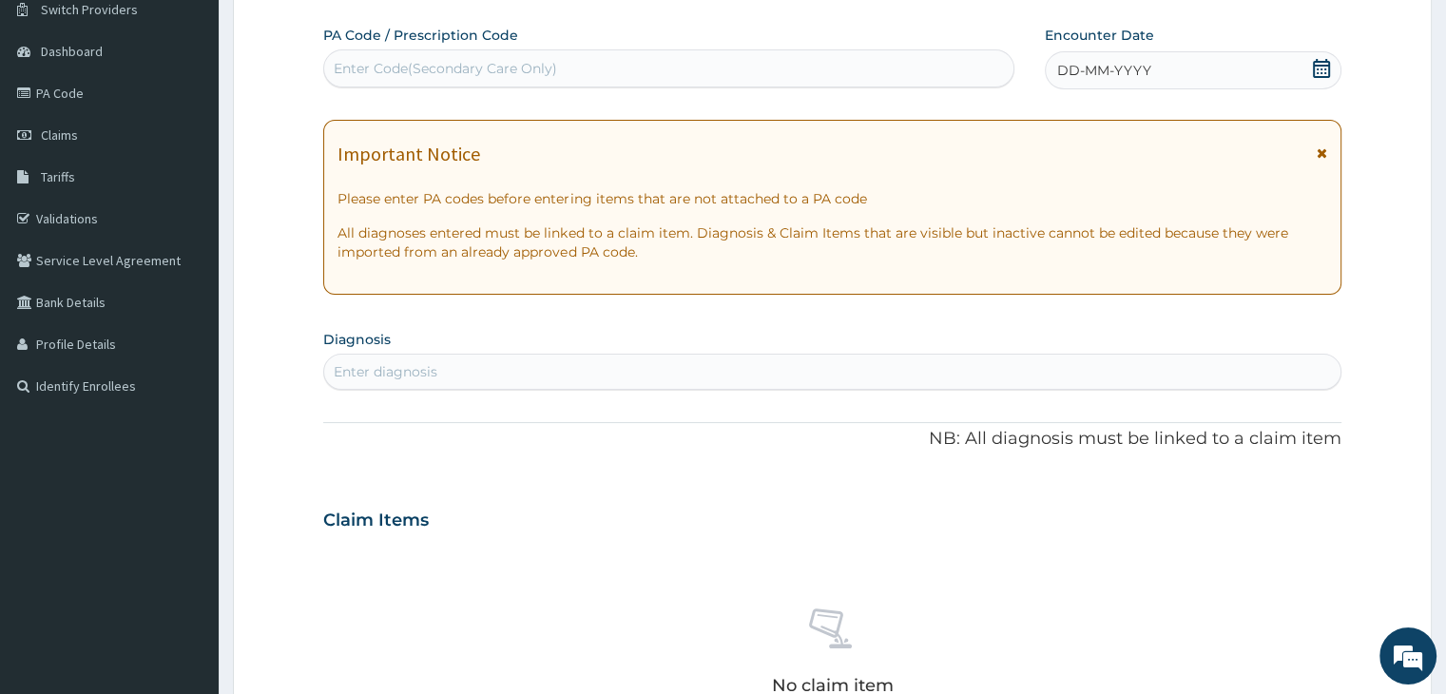
click at [362, 356] on div "Enter diagnosis" at bounding box center [831, 371] width 1015 height 30
